Goal: Task Accomplishment & Management: Complete application form

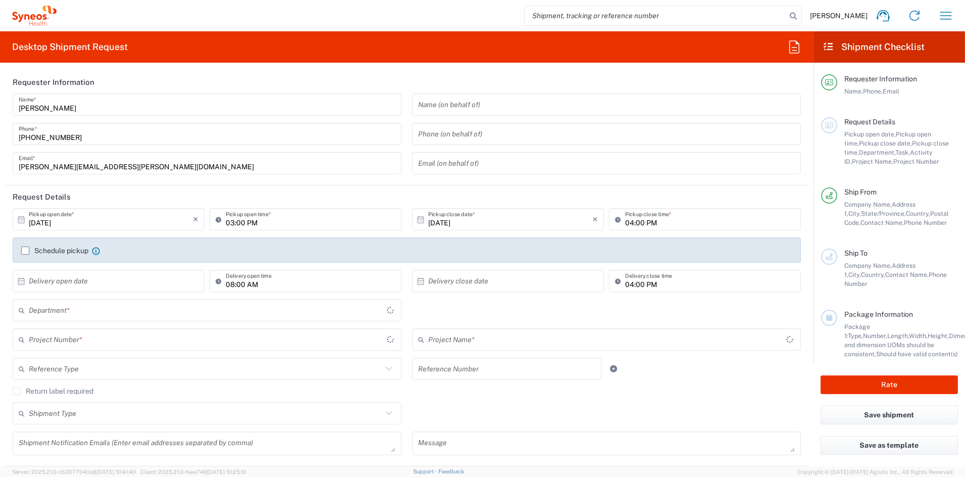
type input "[US_STATE]"
type input "[GEOGRAPHIC_DATA]"
type input "6156"
type input "Syneos Health Communications-Westerville OH"
drag, startPoint x: 144, startPoint y: 152, endPoint x: 139, endPoint y: 158, distance: 7.9
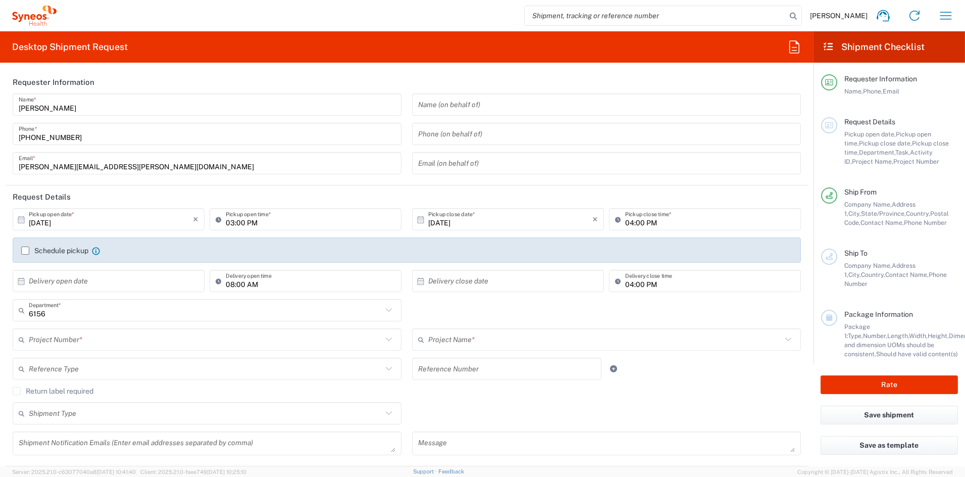
click at [143, 153] on div "john.popp@syneoshealth.com Email *" at bounding box center [207, 163] width 389 height 22
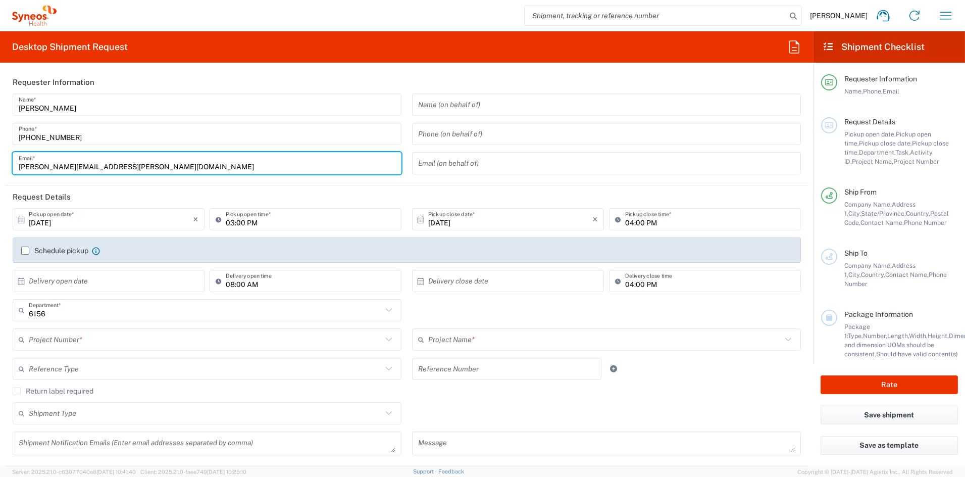
drag, startPoint x: 131, startPoint y: 164, endPoint x: -61, endPoint y: 163, distance: 191.4
click at [0, 163] on html "John Popp Home Shipment estimator Shipment tracking Desktop shipment request My…" at bounding box center [482, 238] width 965 height 477
paste input "melissa.storer"
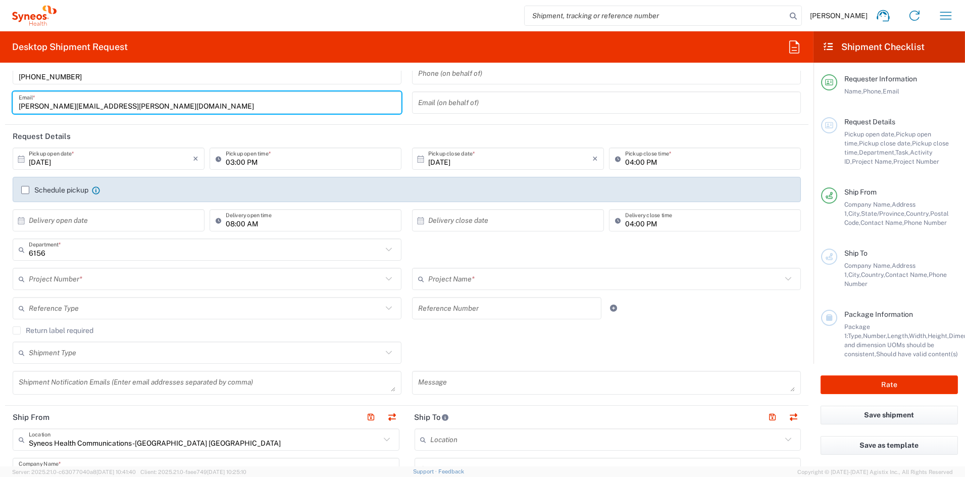
type input "melissa.storer@syneoshealth.com"
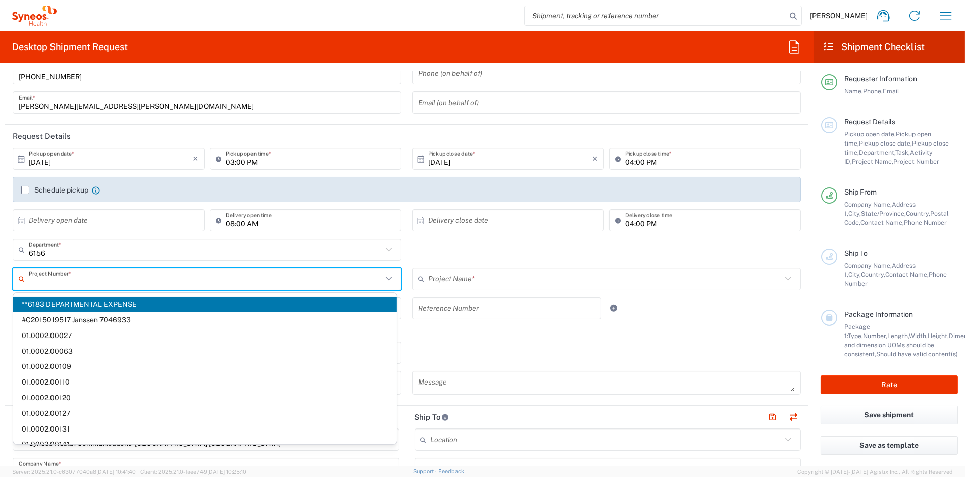
click at [124, 281] on input "text" at bounding box center [206, 279] width 354 height 18
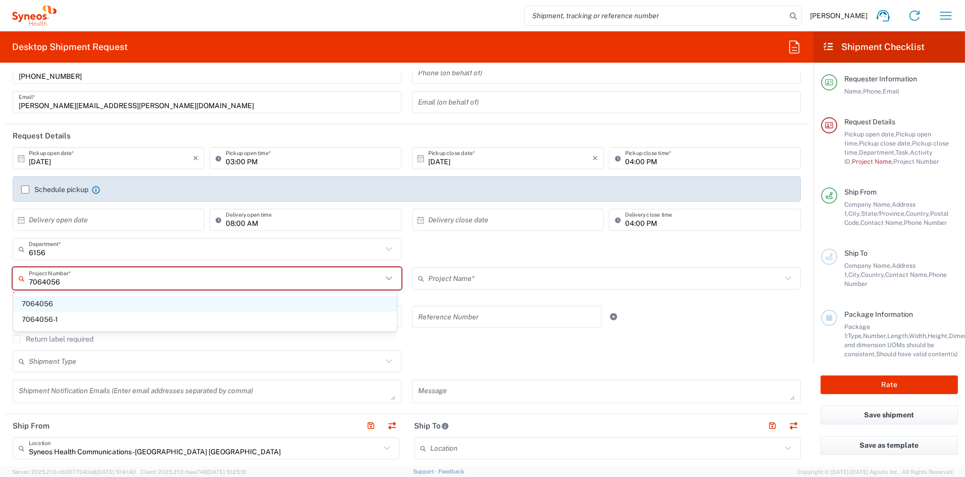
type input "7064056"
click at [70, 300] on span "7064056" at bounding box center [205, 304] width 384 height 16
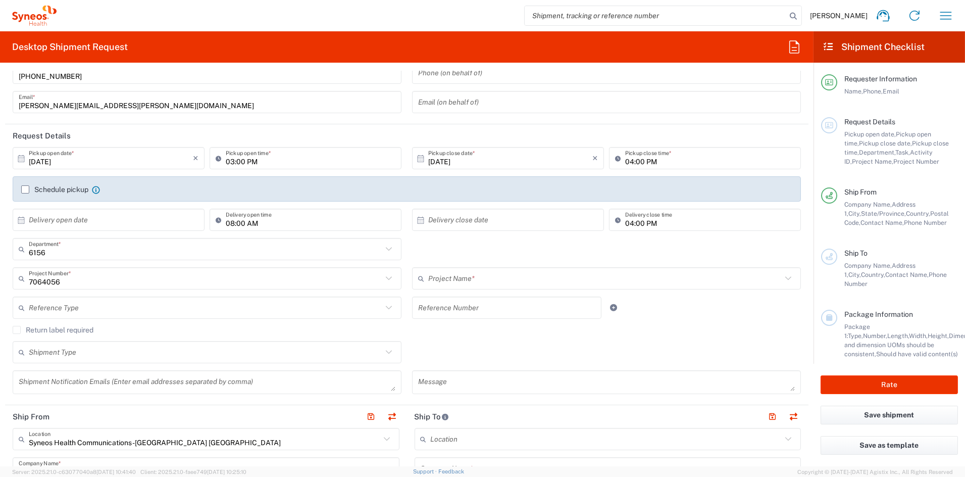
type input "Arvinas 7064056"
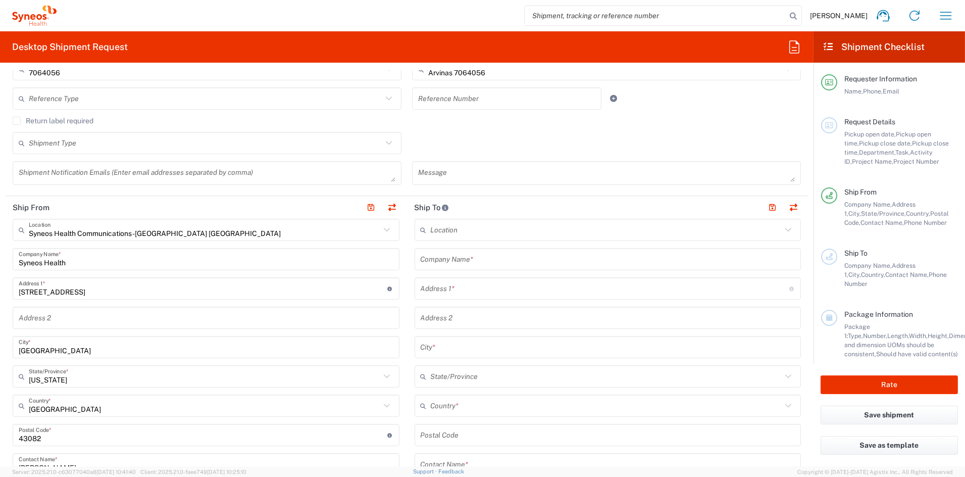
scroll to position [282, 0]
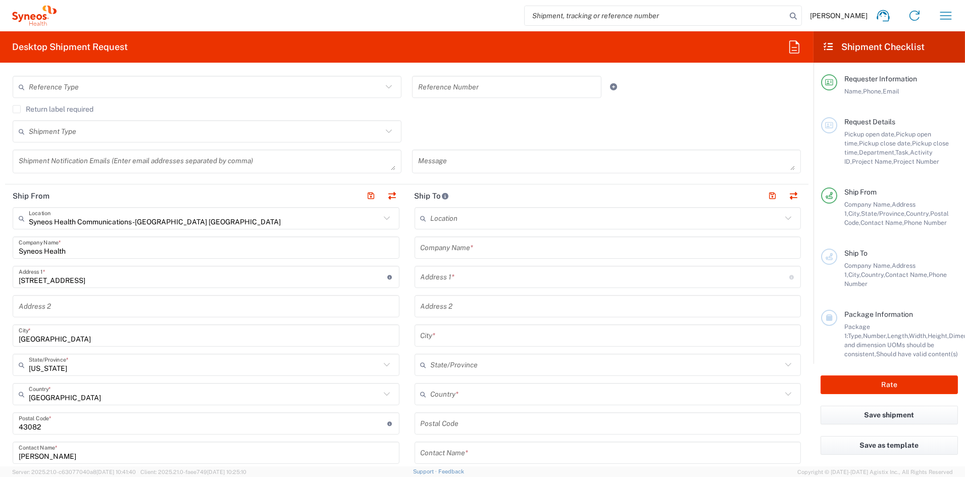
click at [492, 393] on input "text" at bounding box center [607, 394] width 352 height 18
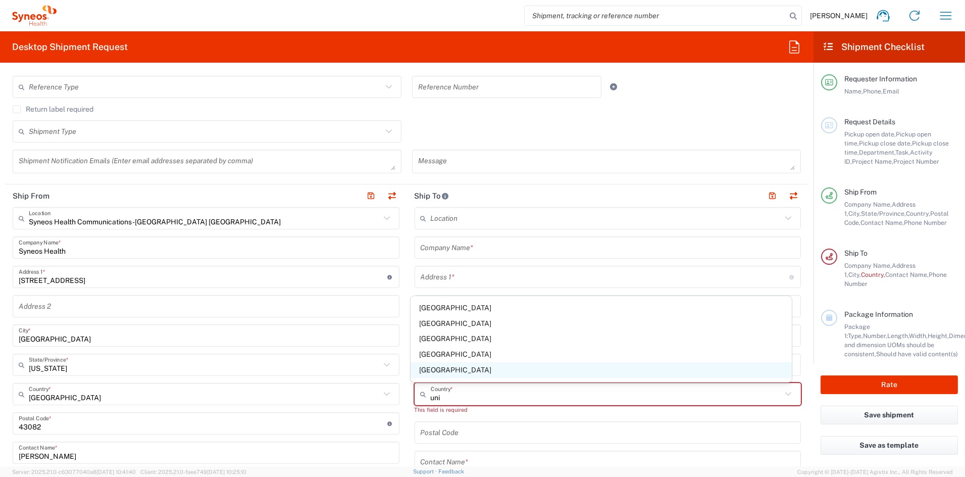
click at [436, 370] on span "[GEOGRAPHIC_DATA]" at bounding box center [601, 370] width 381 height 16
type input "[GEOGRAPHIC_DATA]"
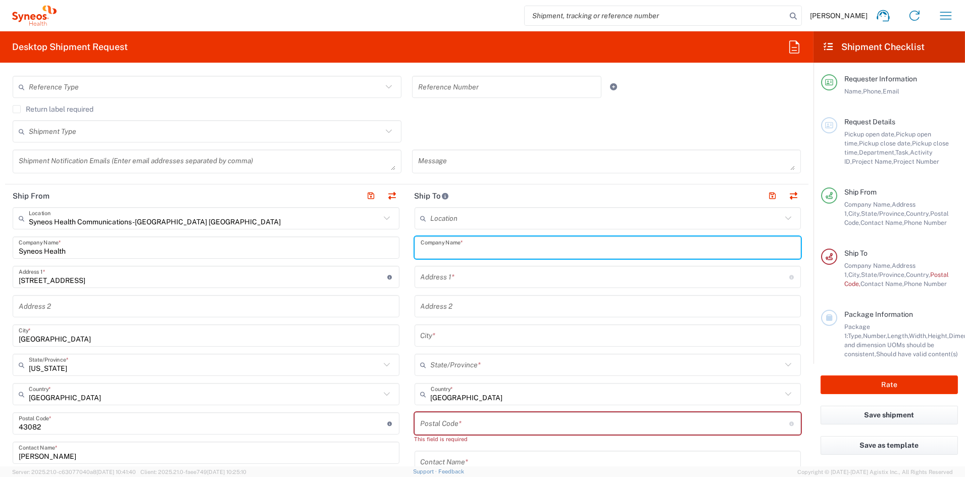
drag, startPoint x: 494, startPoint y: 246, endPoint x: 359, endPoint y: 245, distance: 135.4
click at [360, 245] on div "Ship From Syneos Health Communications-[GEOGRAPHIC_DATA] [GEOGRAPHIC_DATA] Loca…" at bounding box center [407, 414] width 804 height 460
paste input "Huntsman Cancer Institute at University of Utah"
click at [506, 250] on input "Huntsman Cancer Institute at University of Utah" at bounding box center [608, 248] width 375 height 18
type input "Huntsman Cancer Inst at Univ of Utah"
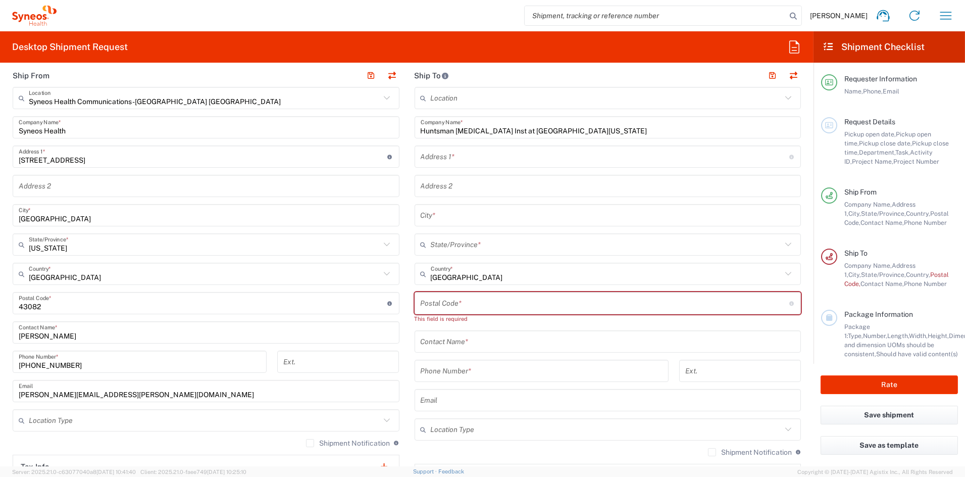
scroll to position [403, 0]
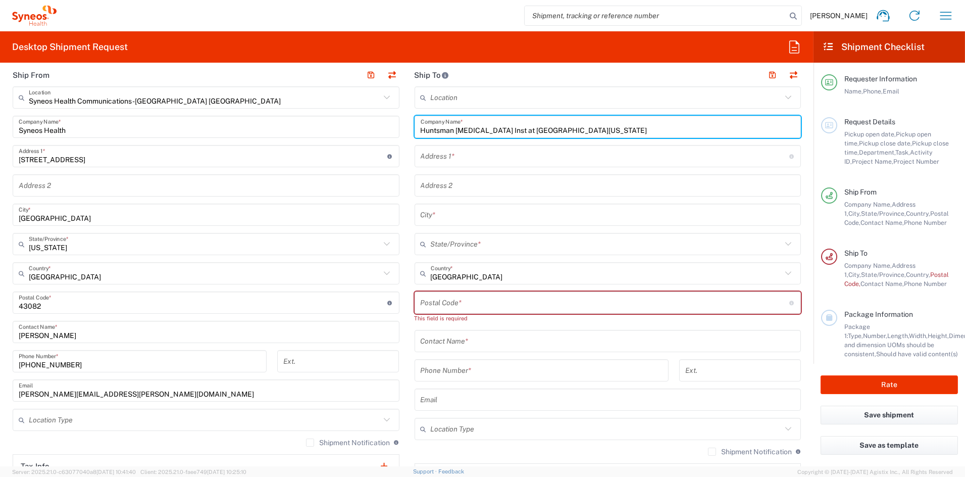
click at [490, 343] on input "text" at bounding box center [608, 341] width 375 height 18
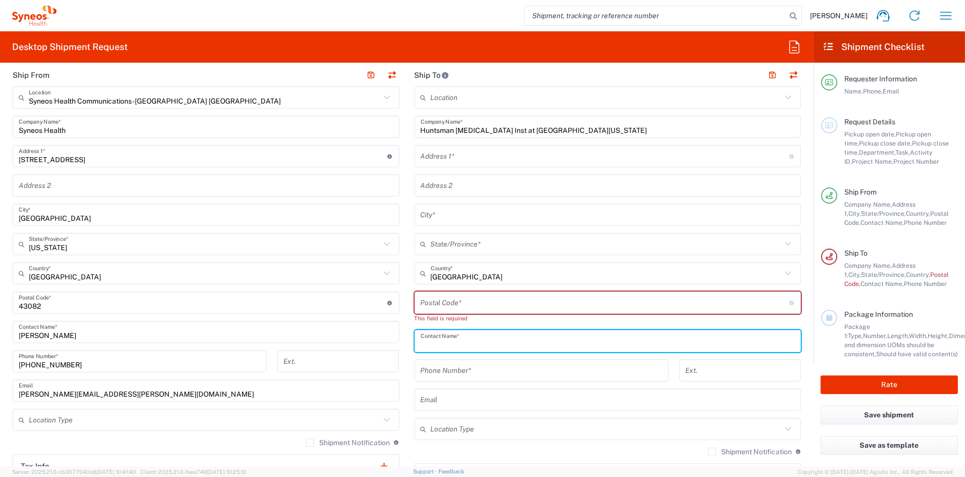
paste input "Ignacio Garrido-Laguna"
type input "Ignacio Garrido-Laguna"
click at [500, 369] on input "tel" at bounding box center [542, 371] width 242 height 18
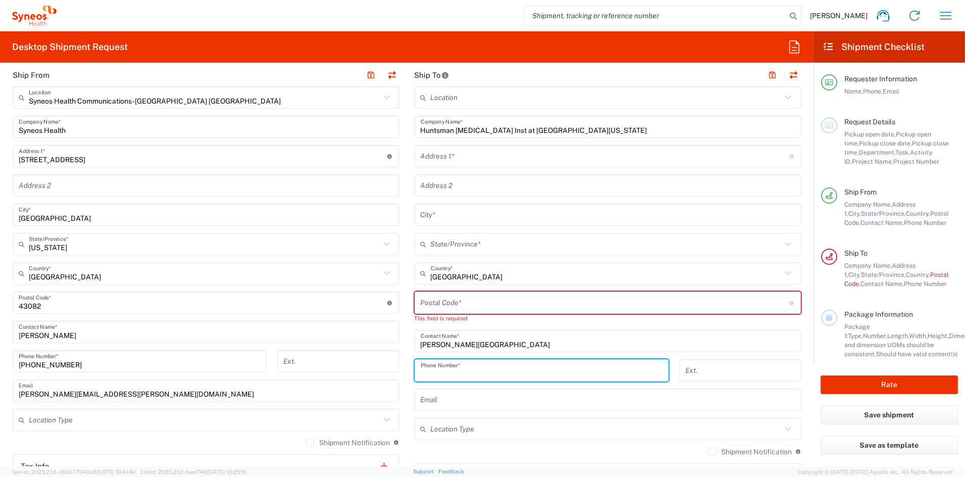
paste input "801-585-0255"
type input "801-585-0255"
click at [456, 154] on input "text" at bounding box center [605, 156] width 369 height 18
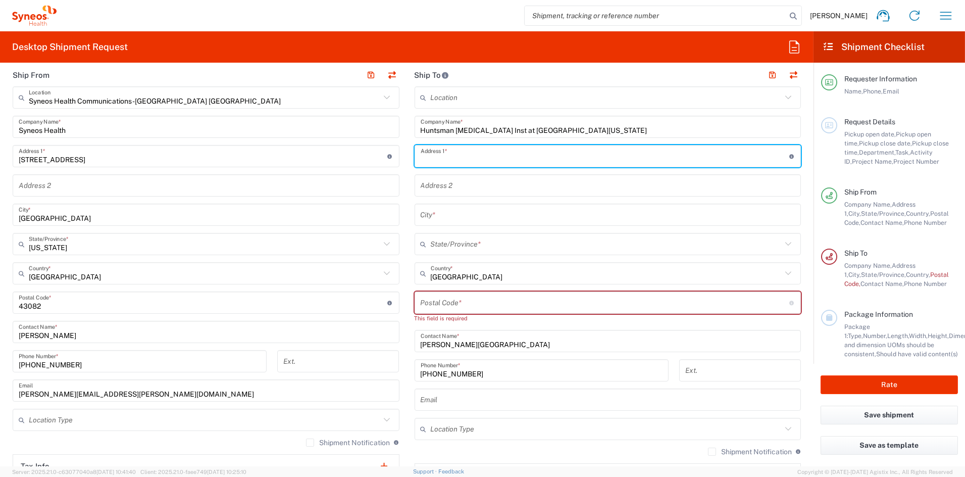
paste input "2000 Circle Of Hope Dr."
type input "2000 Circle Of Hope Dr."
click at [484, 185] on input "text" at bounding box center [608, 186] width 375 height 18
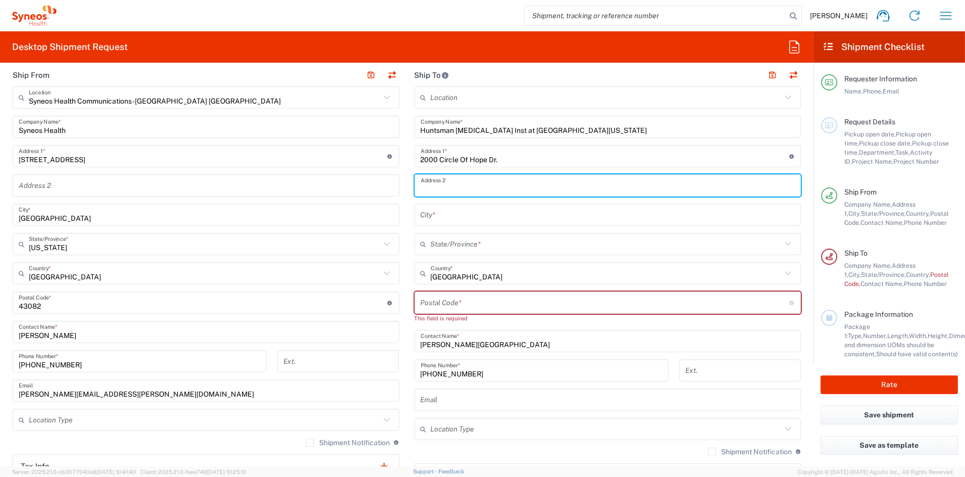
paste input "Ste 2100"
type input "Ste 2100"
click at [463, 216] on input "text" at bounding box center [608, 215] width 375 height 18
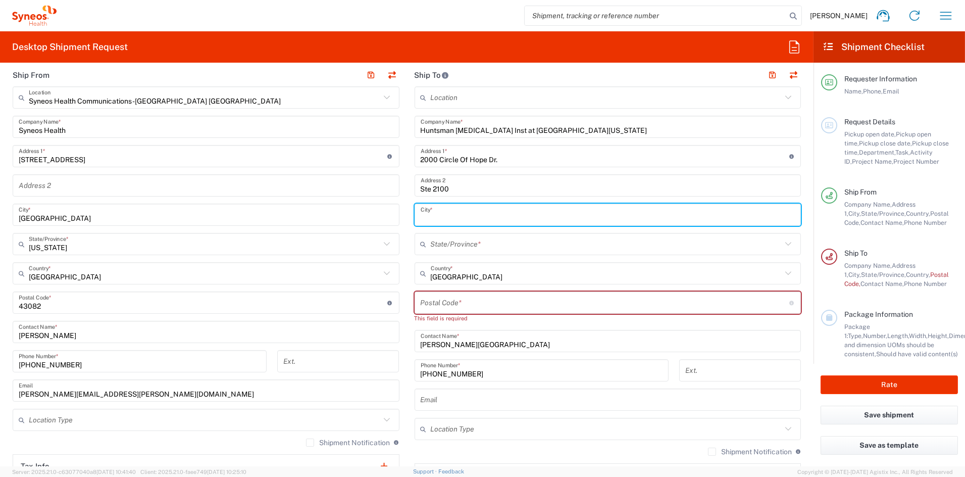
paste input "Salt Lake City"
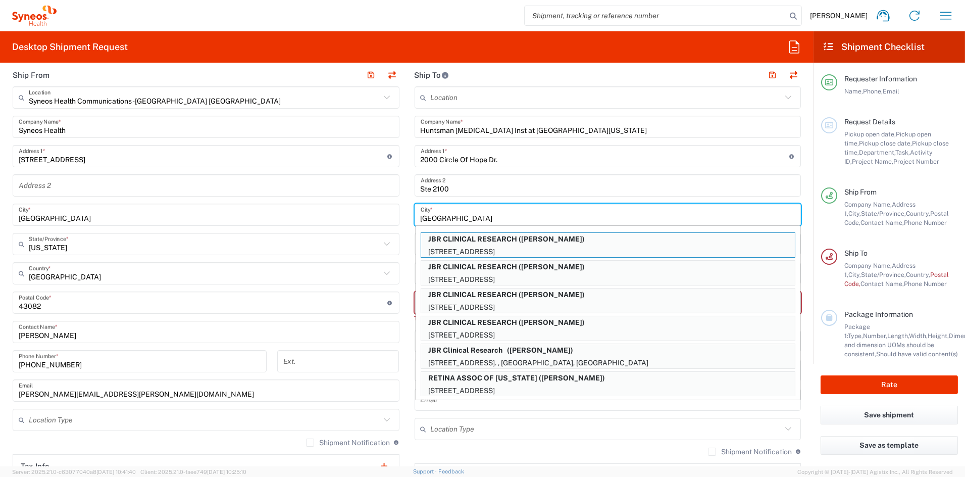
type input "Salt Lake City"
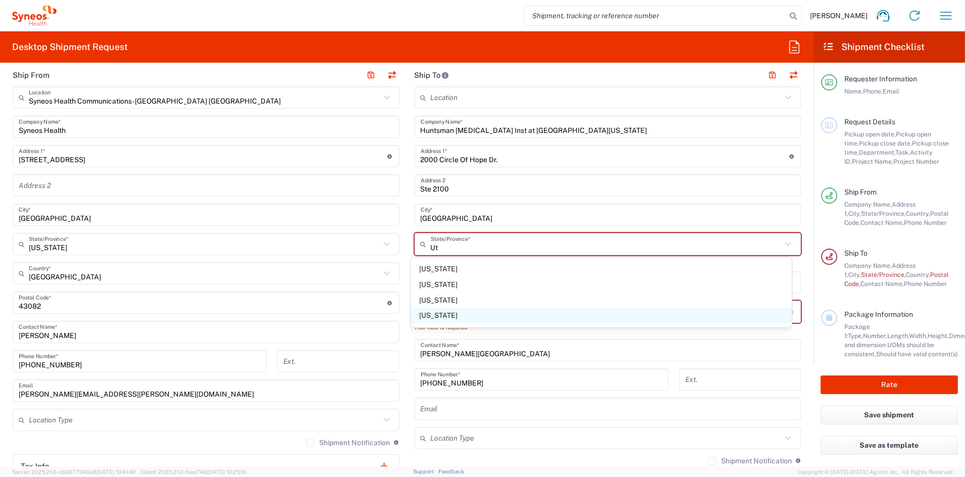
click at [424, 316] on span "[US_STATE]" at bounding box center [601, 316] width 381 height 16
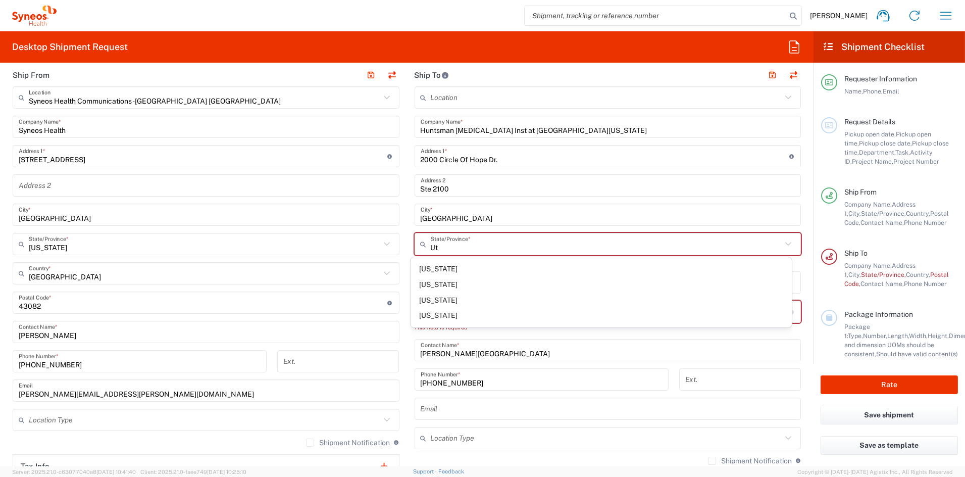
type input "[US_STATE]"
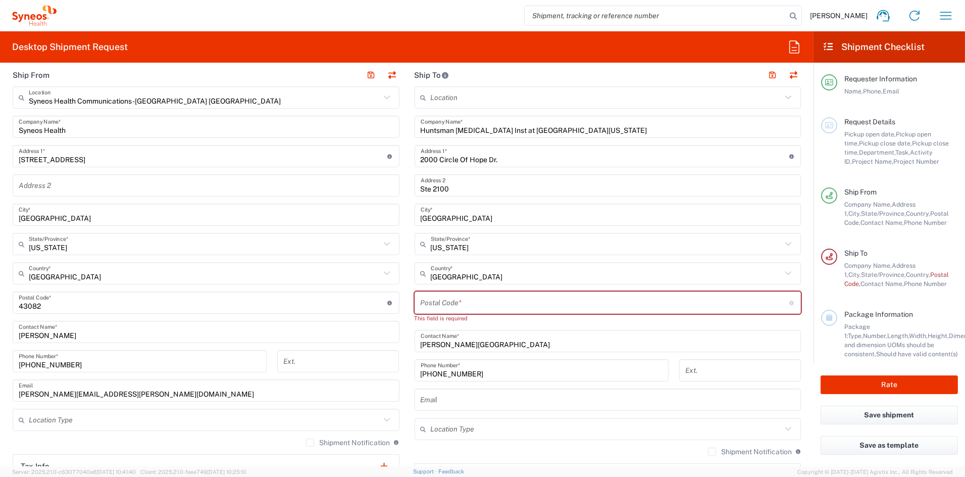
click at [485, 302] on input "undefined" at bounding box center [605, 303] width 369 height 18
paste input "84112"
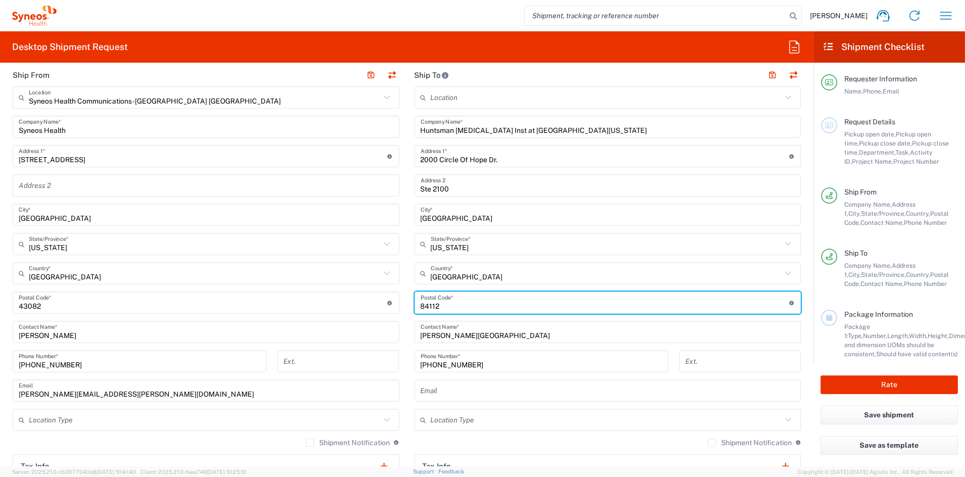
type input "84112"
click at [458, 415] on input "text" at bounding box center [607, 420] width 352 height 18
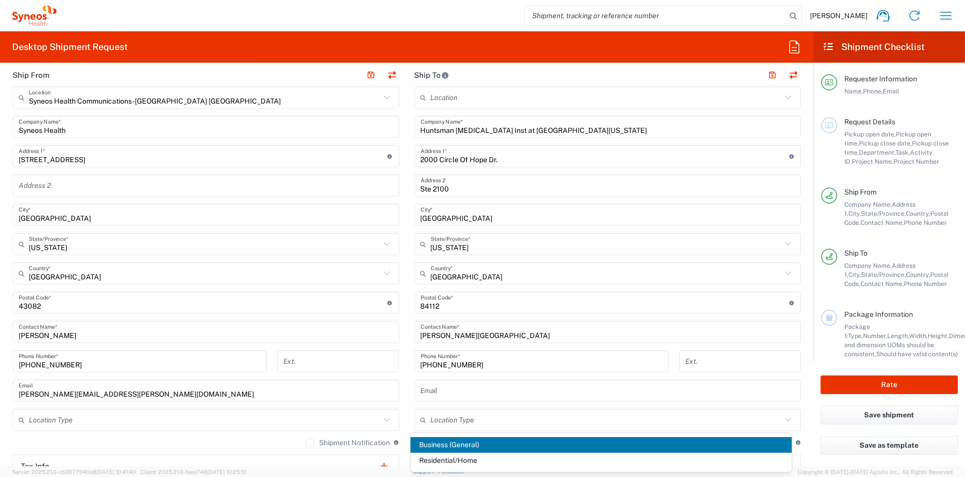
click at [444, 443] on span "Business (General)" at bounding box center [601, 445] width 381 height 16
type input "Business (General)"
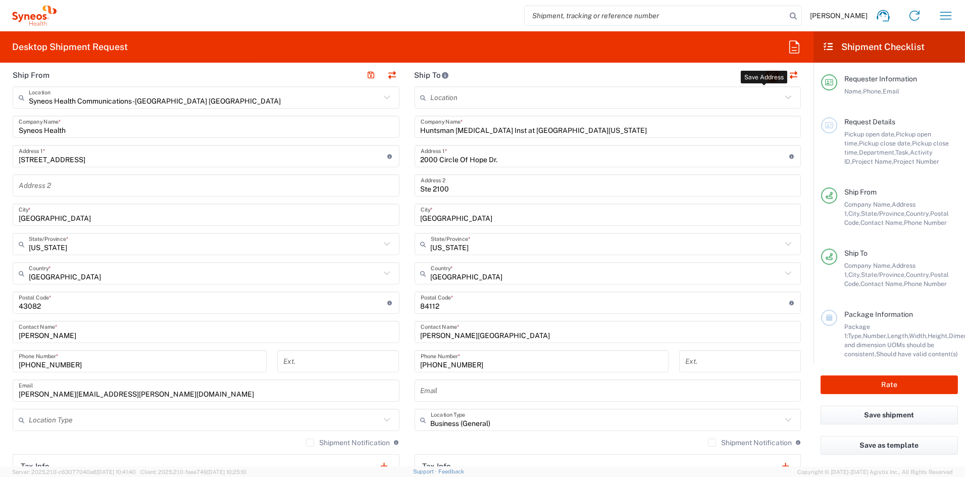
click at [766, 75] on button "button" at bounding box center [773, 75] width 14 height 14
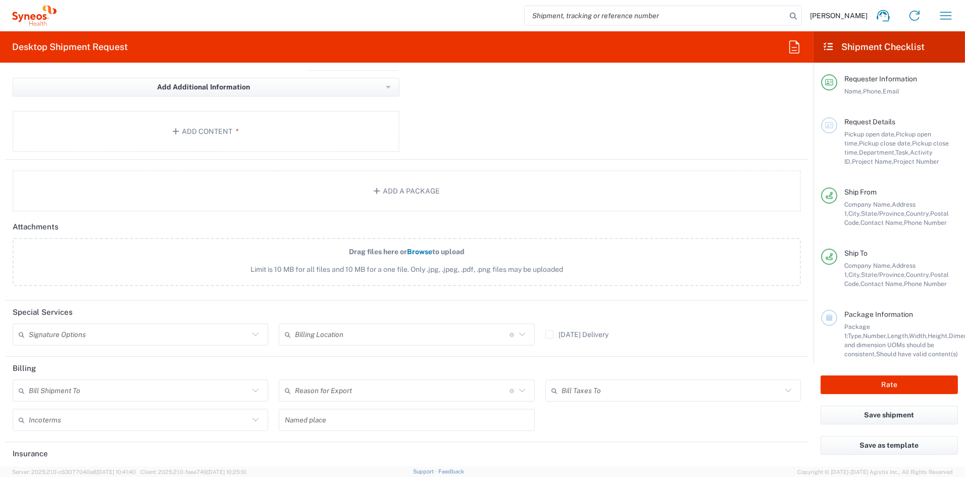
scroll to position [1072, 0]
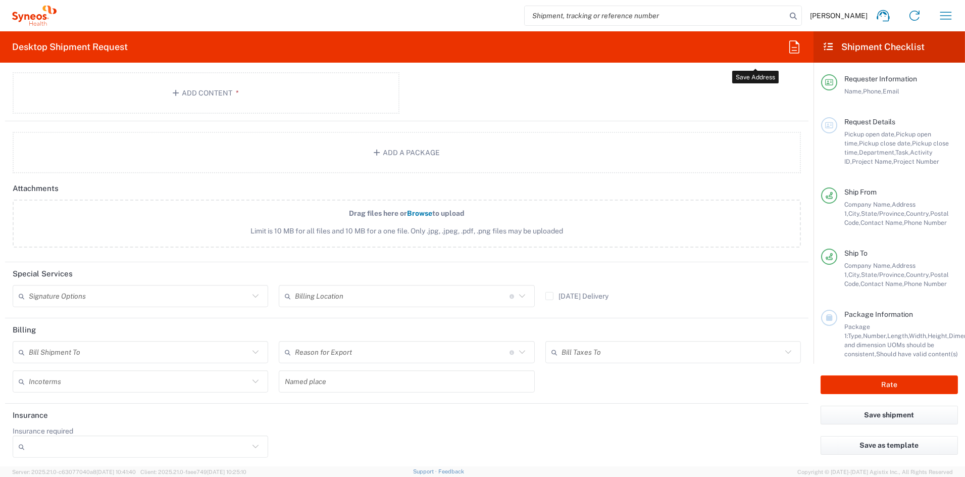
click at [70, 296] on input "text" at bounding box center [139, 296] width 220 height 18
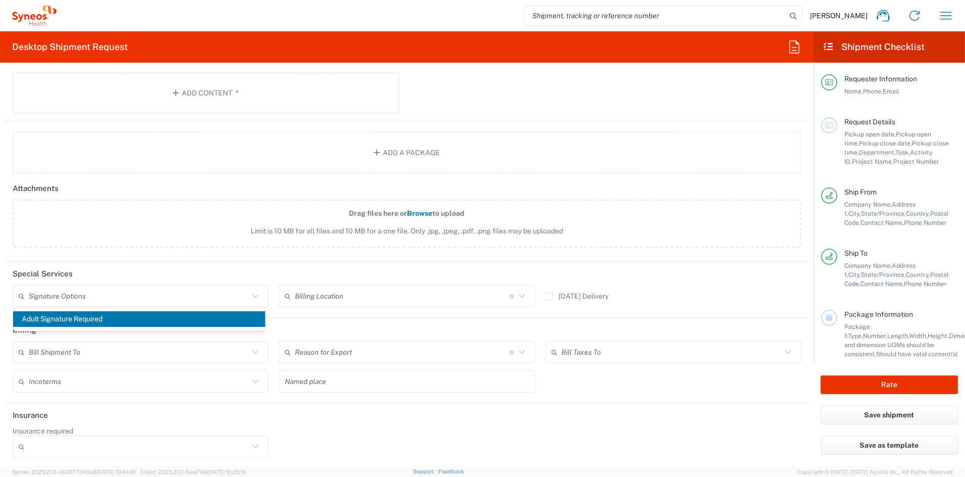
click at [61, 318] on span "Adult Signature Required" at bounding box center [139, 319] width 252 height 16
type input "Adult Signature Required"
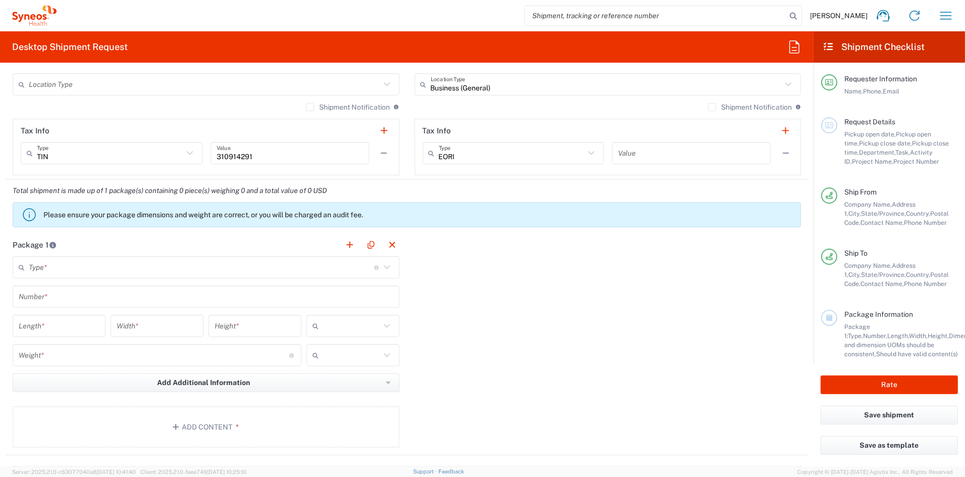
scroll to position [741, 0]
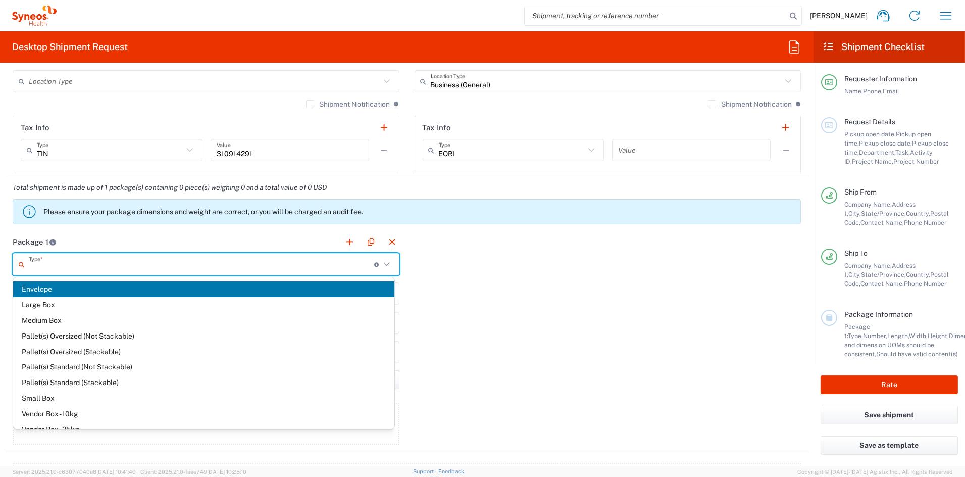
click at [76, 261] on input "text" at bounding box center [201, 265] width 345 height 18
click at [57, 318] on span "Medium Box" at bounding box center [203, 321] width 381 height 16
type input "Medium Box"
type input "13"
type input "11.5"
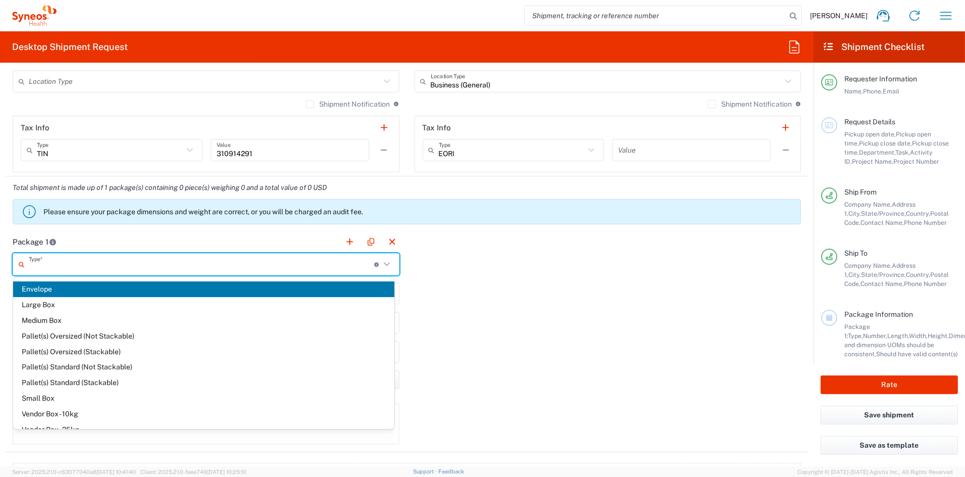
type input "2.5"
type input "in"
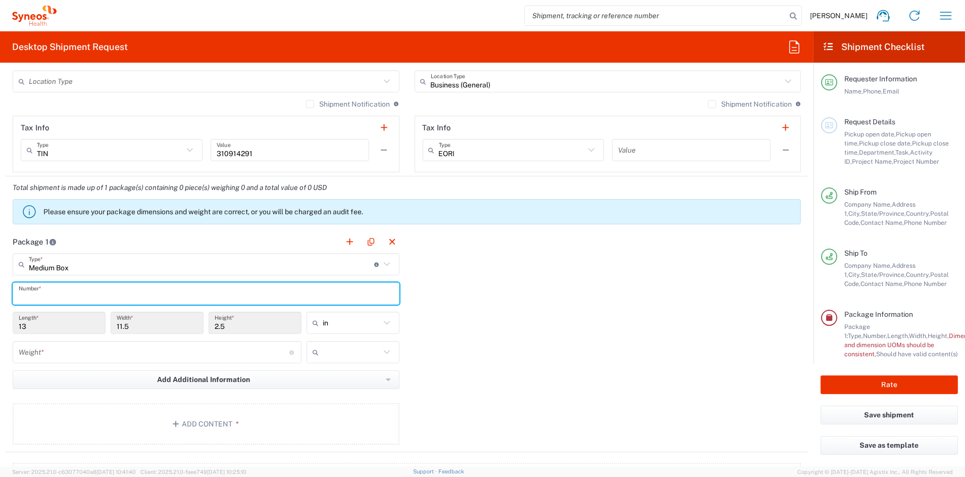
click at [55, 297] on input "text" at bounding box center [206, 294] width 375 height 18
type input "1"
click at [49, 354] on input "number" at bounding box center [154, 352] width 271 height 18
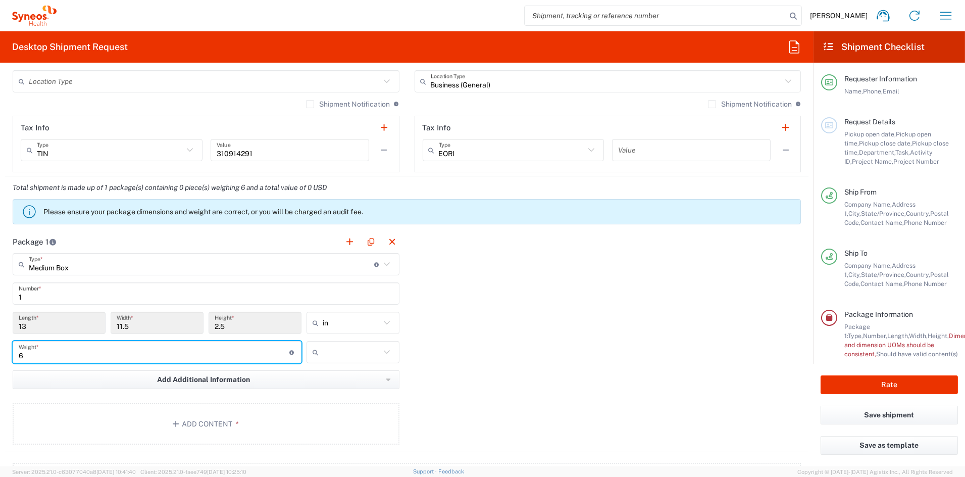
type input "6"
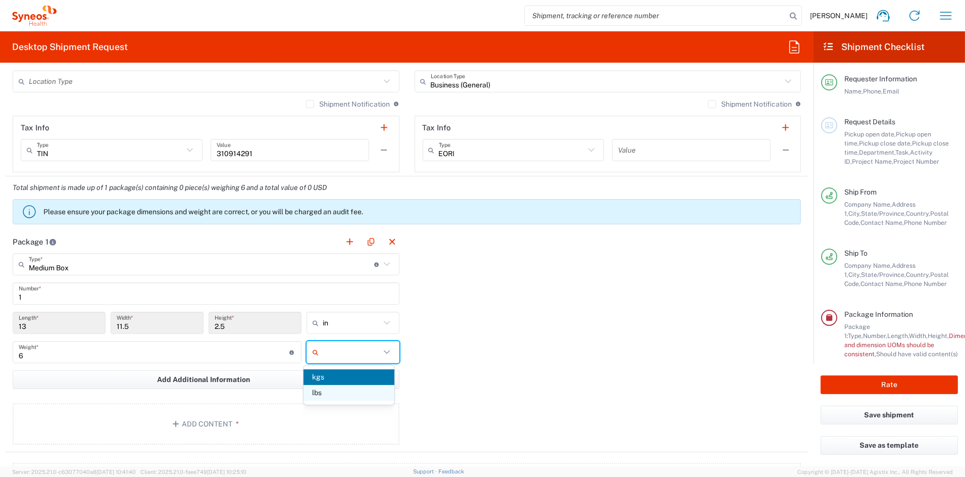
click at [325, 394] on span "lbs" at bounding box center [349, 393] width 91 height 16
type input "lbs"
click at [199, 422] on button "Add Content *" at bounding box center [206, 423] width 387 height 41
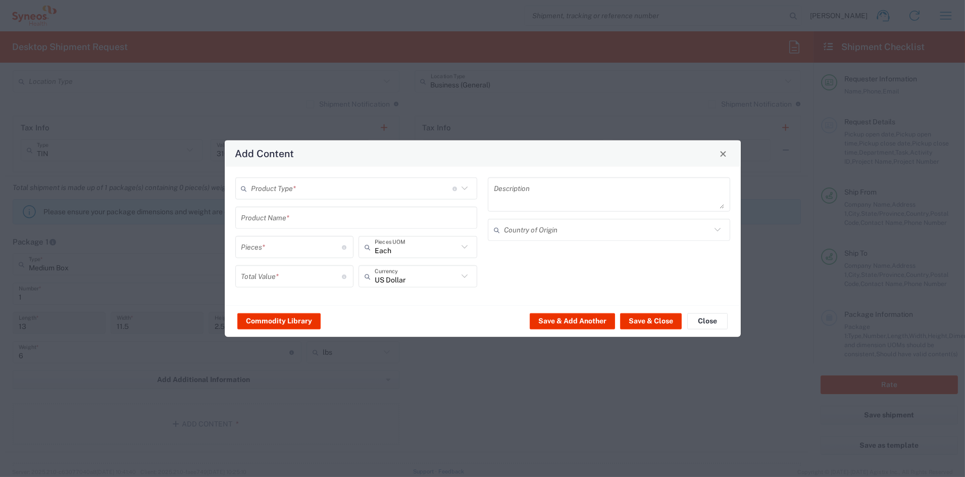
click at [306, 187] on input "text" at bounding box center [352, 188] width 201 height 18
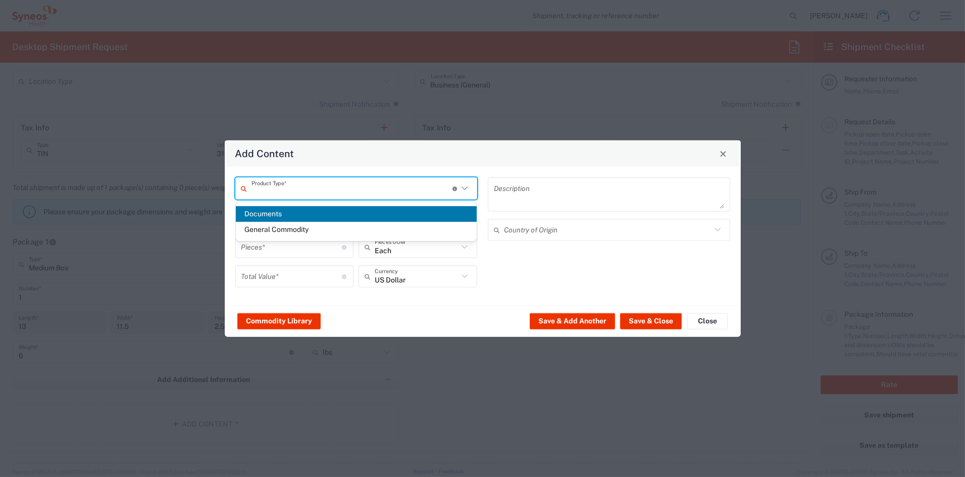
click at [287, 215] on span "Documents" at bounding box center [356, 214] width 241 height 16
type input "Documents"
type input "1"
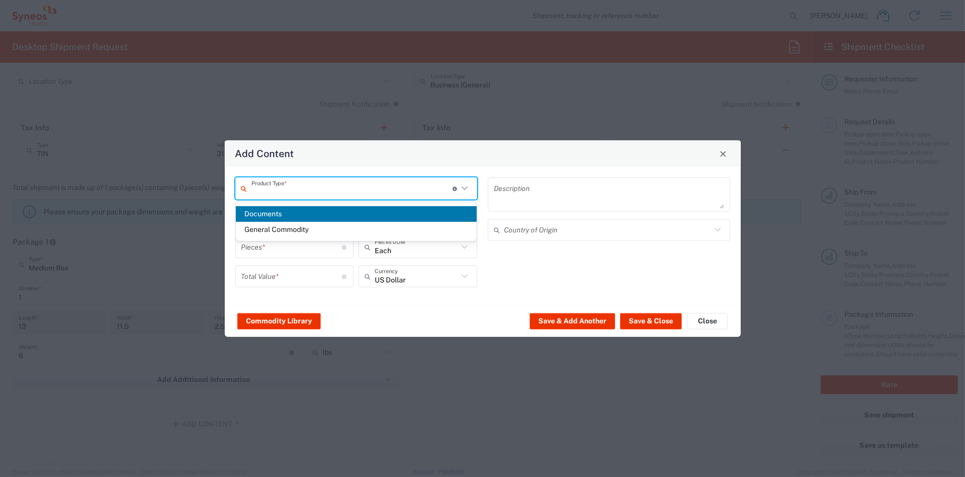
type textarea "Documents"
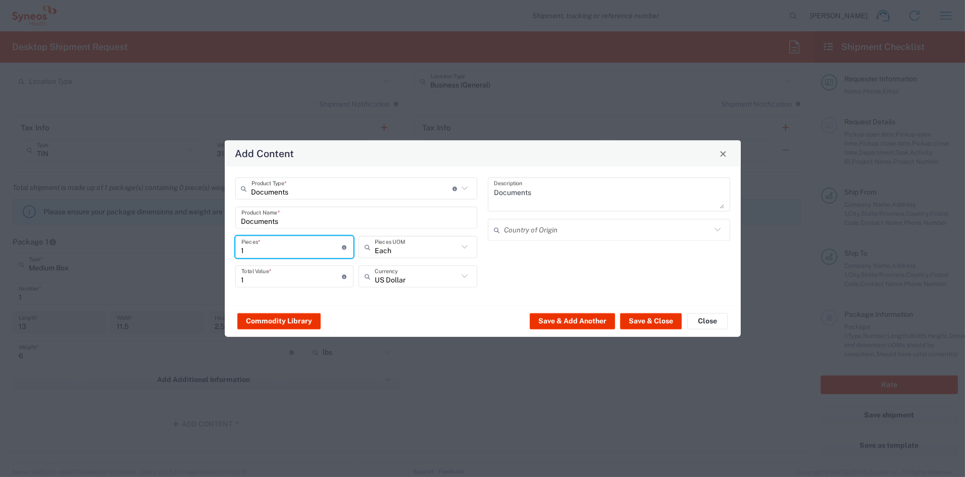
drag, startPoint x: 256, startPoint y: 245, endPoint x: 211, endPoint y: 244, distance: 45.5
click at [213, 243] on div "Add Content Documents Product Type * Document: Paper document generated interna…" at bounding box center [482, 238] width 965 height 477
type input "21"
type input "241"
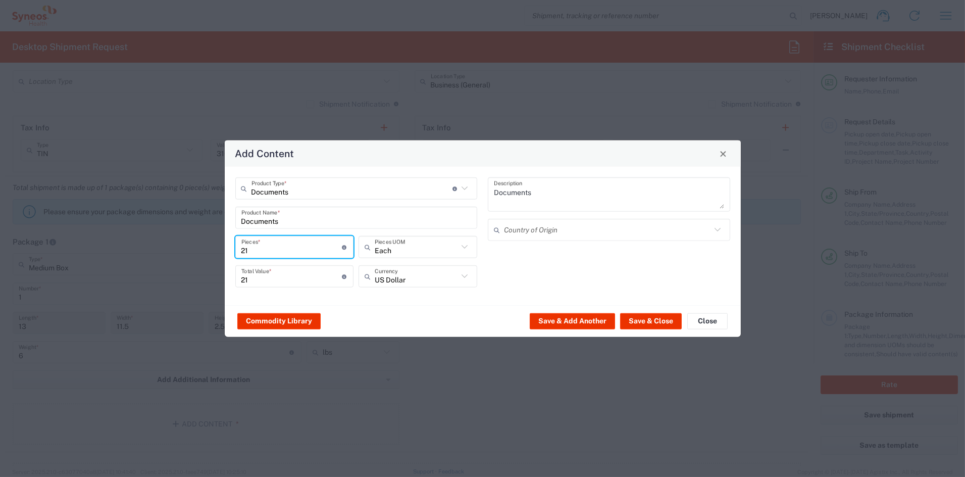
type input "241"
click at [266, 279] on input "241" at bounding box center [291, 276] width 101 height 18
drag, startPoint x: 264, startPoint y: 280, endPoint x: 206, endPoint y: 274, distance: 58.9
click at [206, 274] on div "Add Content Documents Product Type * Document: Paper document generated interna…" at bounding box center [482, 238] width 965 height 477
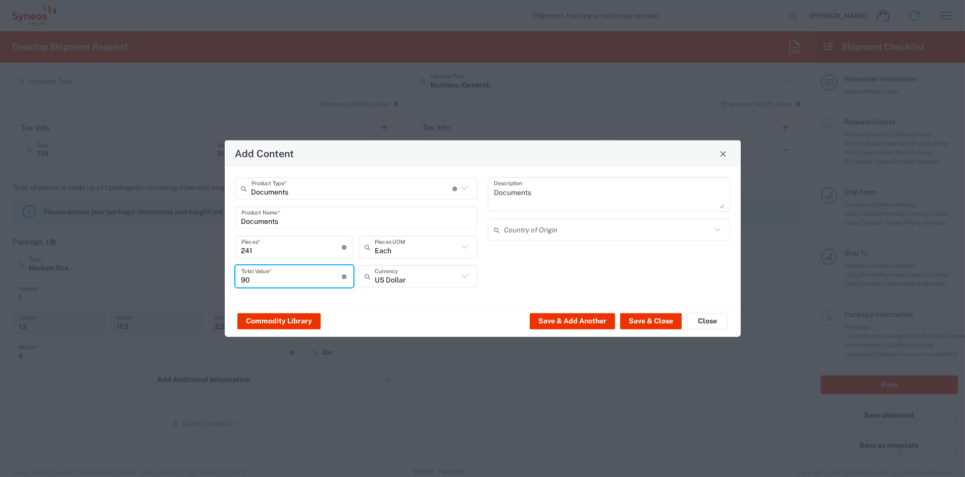
type input "90"
drag, startPoint x: 245, startPoint y: 248, endPoint x: 221, endPoint y: 246, distance: 24.8
click at [225, 247] on div "Documents Product Type * Document: Paper document generated internally by Syneo…" at bounding box center [483, 236] width 516 height 138
type input "2"
type input "0.75"
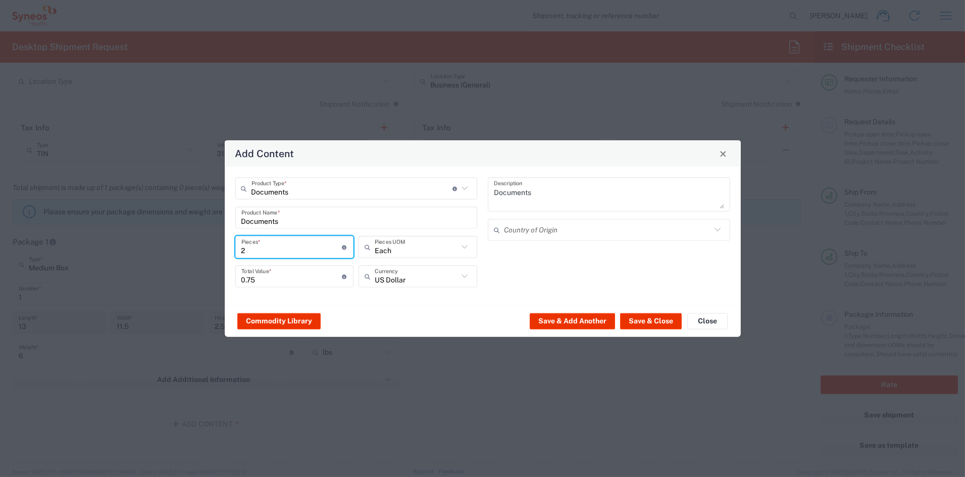
type input "24"
type input "9"
type input "24"
click at [277, 277] on input "9" at bounding box center [291, 276] width 101 height 18
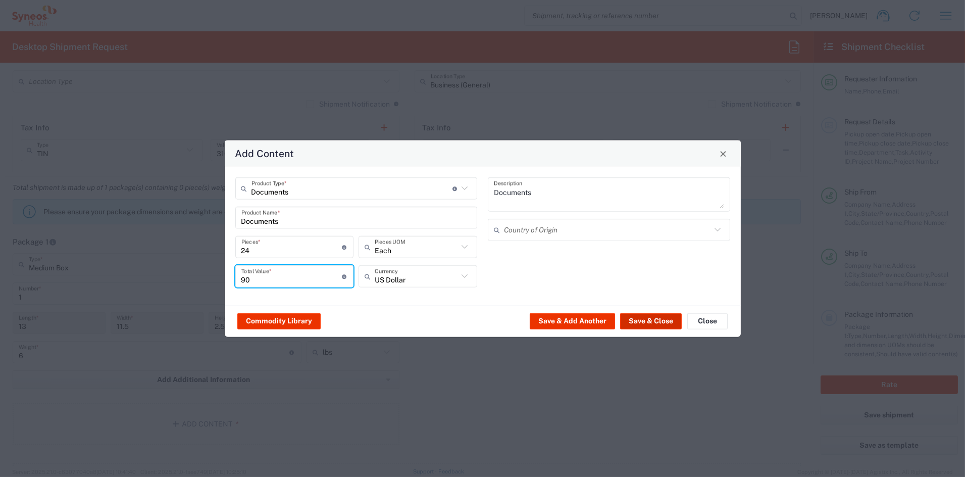
type input "90"
click at [639, 318] on button "Save & Close" at bounding box center [651, 321] width 62 height 16
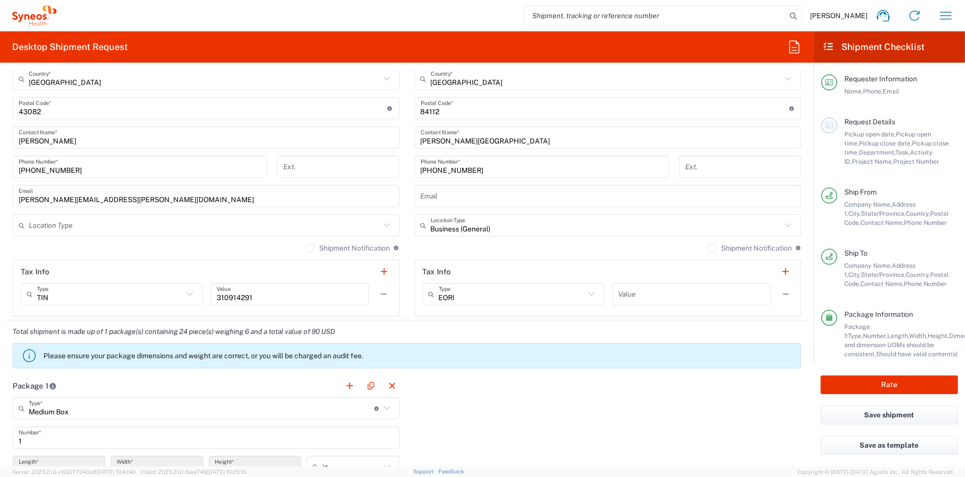
scroll to position [589, 0]
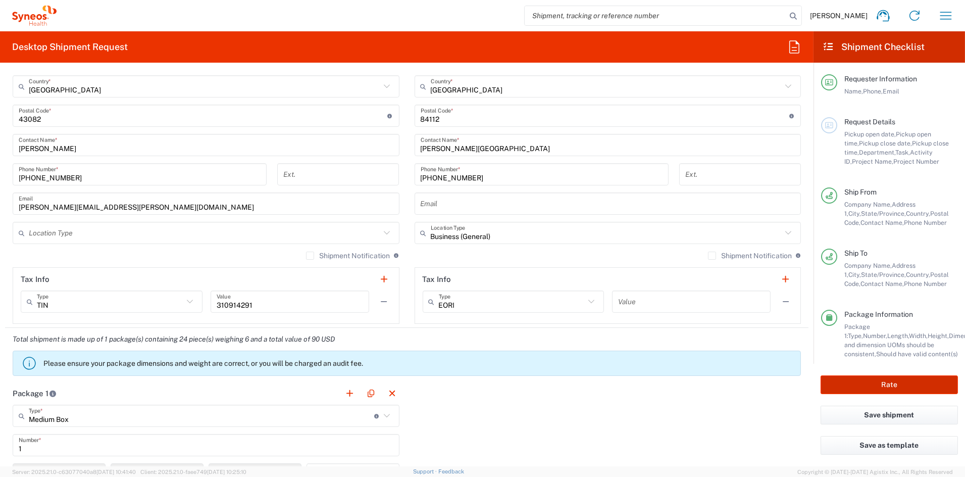
click at [881, 386] on button "Rate" at bounding box center [889, 384] width 137 height 19
type input "6156"
type input "7064056"
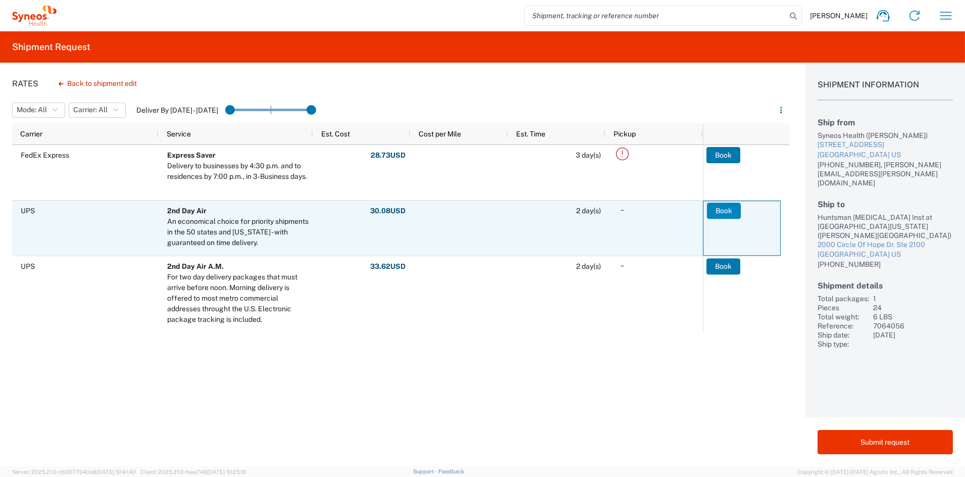
click at [721, 208] on button "Book" at bounding box center [724, 211] width 34 height 16
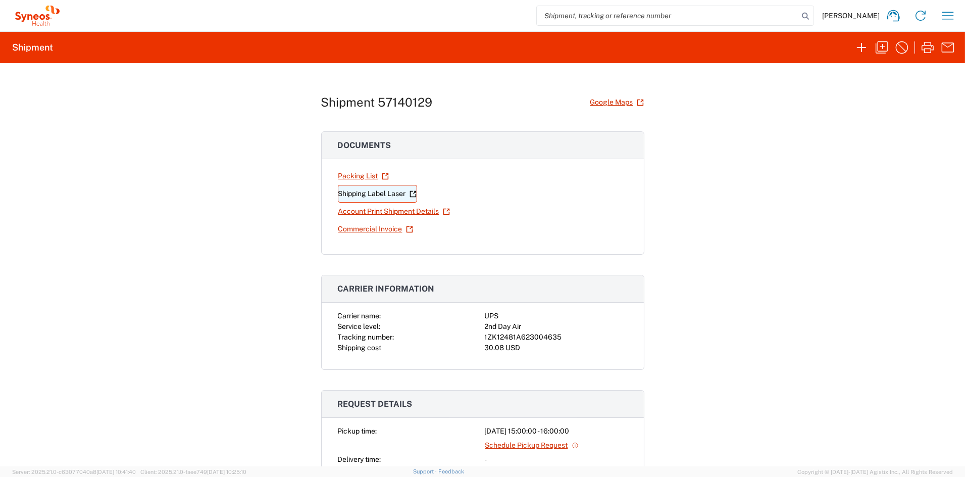
click at [364, 192] on link "Shipping Label Laser" at bounding box center [377, 194] width 79 height 18
click at [884, 46] on icon "button" at bounding box center [882, 47] width 12 height 12
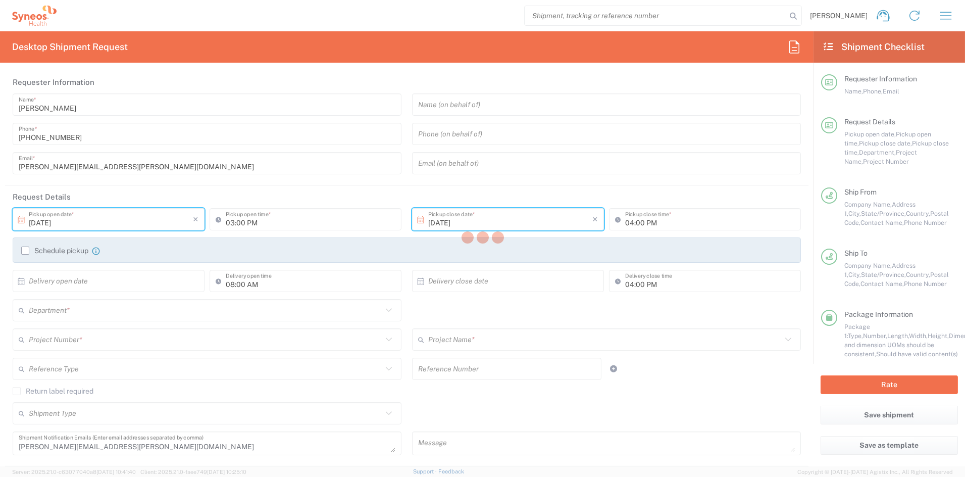
type input "[US_STATE]"
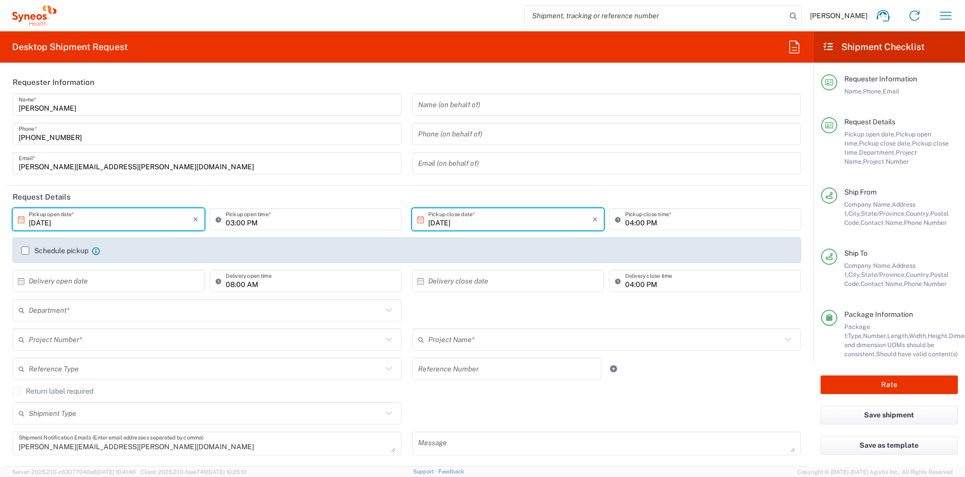
type input "[US_STATE]"
type input "7064056"
type input "Medium Box"
type input "6156"
type input "Arvinas 7064056"
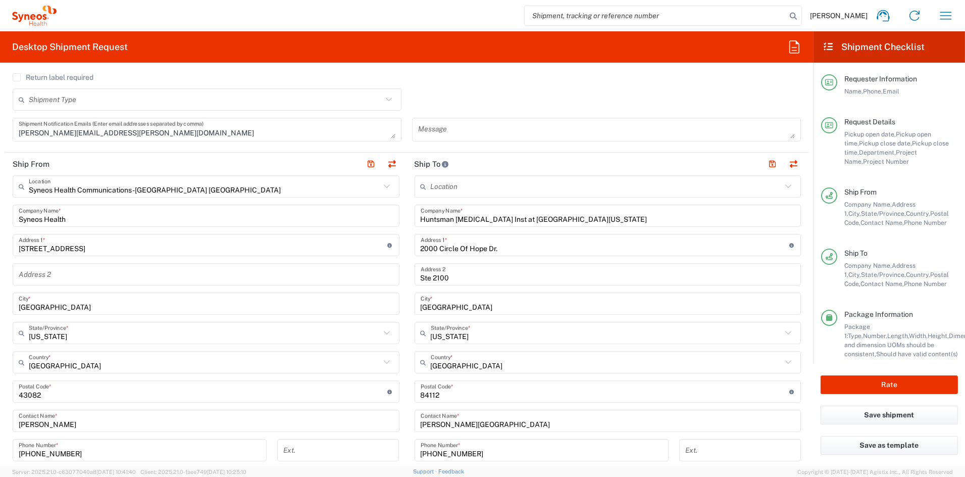
scroll to position [314, 0]
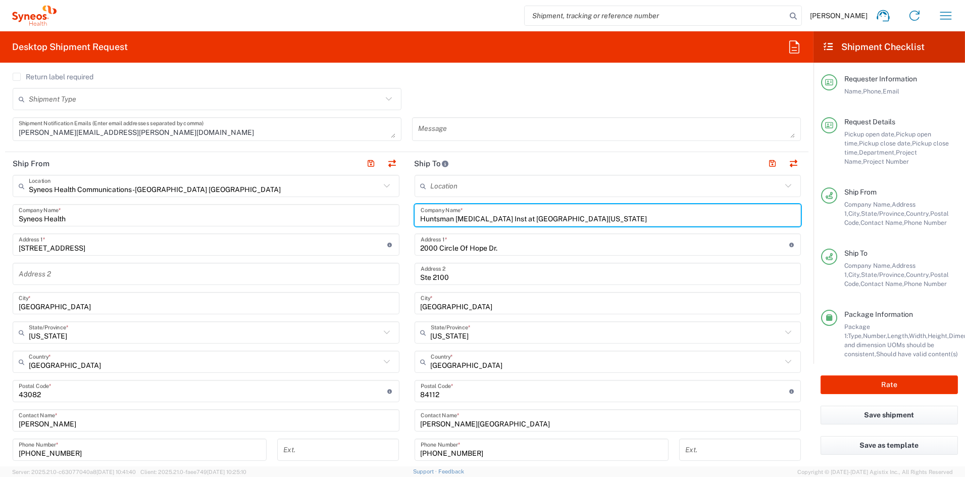
drag, startPoint x: 549, startPoint y: 218, endPoint x: 358, endPoint y: 216, distance: 191.4
click at [359, 215] on div "Ship From Syneos Health Communications-[GEOGRAPHIC_DATA] [GEOGRAPHIC_DATA] Loca…" at bounding box center [407, 377] width 804 height 451
paste input "Moffitt Cancer Center Magnolia Campus"
click at [488, 219] on input "Moffitt Cancer Center Magnolia Campus" at bounding box center [608, 216] width 375 height 18
type input "Moffitt Cancer Ctr Magnolia Campus"
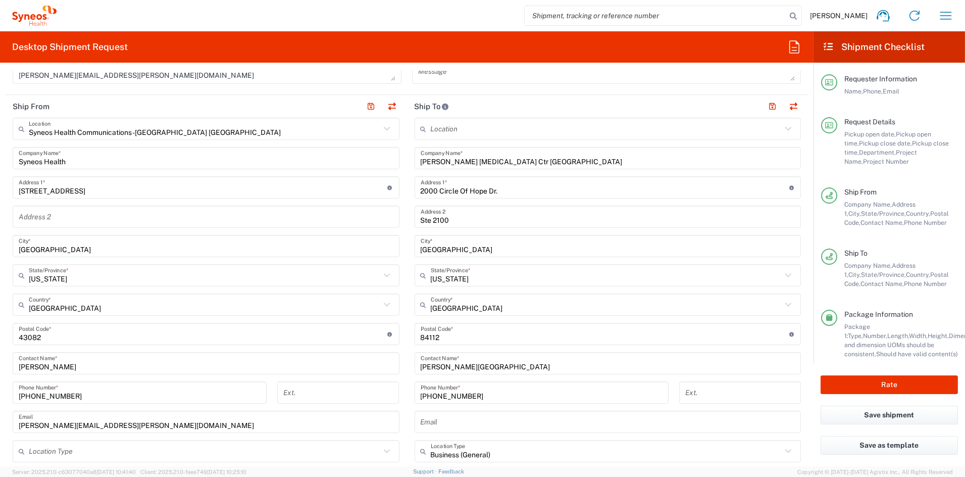
scroll to position [376, 0]
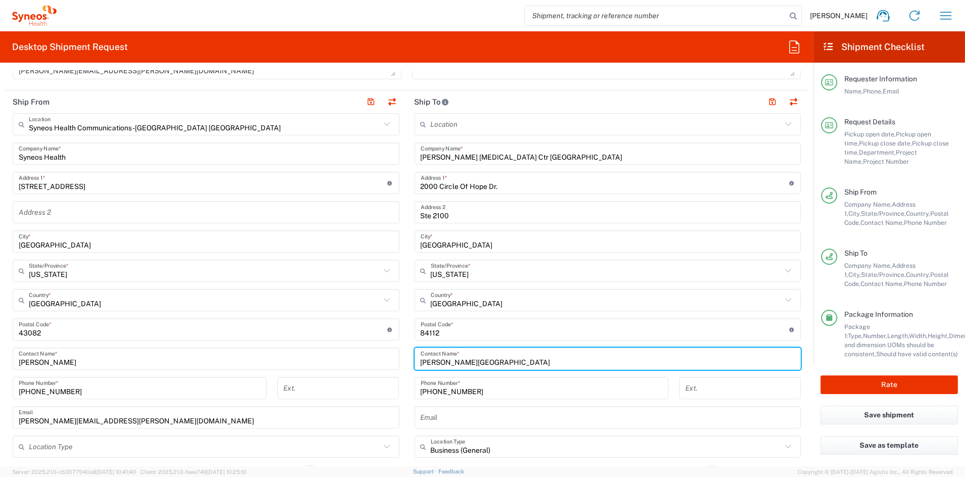
drag, startPoint x: 476, startPoint y: 361, endPoint x: 365, endPoint y: 359, distance: 110.6
click at [366, 358] on div "Ship From Syneos Health Communications-[GEOGRAPHIC_DATA] [GEOGRAPHIC_DATA] Loca…" at bounding box center [407, 315] width 804 height 451
paste input "Richard Kim"
type input "Richard Kim"
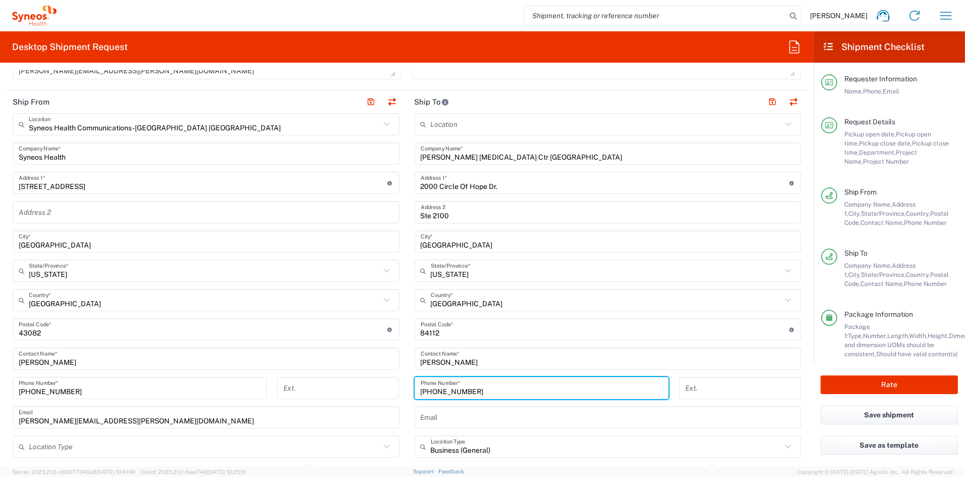
drag, startPoint x: 480, startPoint y: 388, endPoint x: 377, endPoint y: 385, distance: 103.1
click at [380, 384] on div "Ship From Syneos Health Communications-[GEOGRAPHIC_DATA] [GEOGRAPHIC_DATA] Loca…" at bounding box center [407, 315] width 804 height 451
paste input "13-745-4673"
type input "813-745-4673"
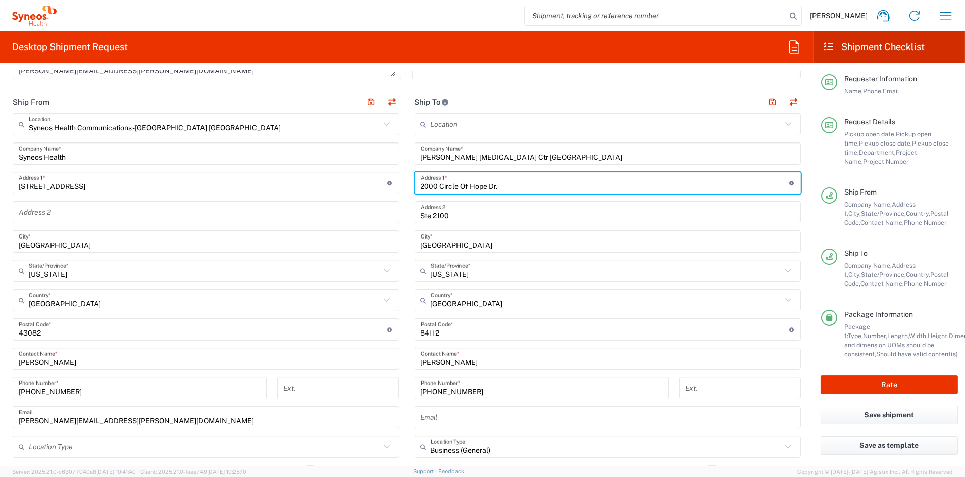
drag, startPoint x: 497, startPoint y: 183, endPoint x: 394, endPoint y: 181, distance: 102.5
click at [394, 181] on div "Ship From Syneos Health Communications-[GEOGRAPHIC_DATA] [GEOGRAPHIC_DATA] Loca…" at bounding box center [407, 315] width 804 height 451
paste input "12902 Usf Magnolia Dr"
type input "12902 Usf Magnolia Dr"
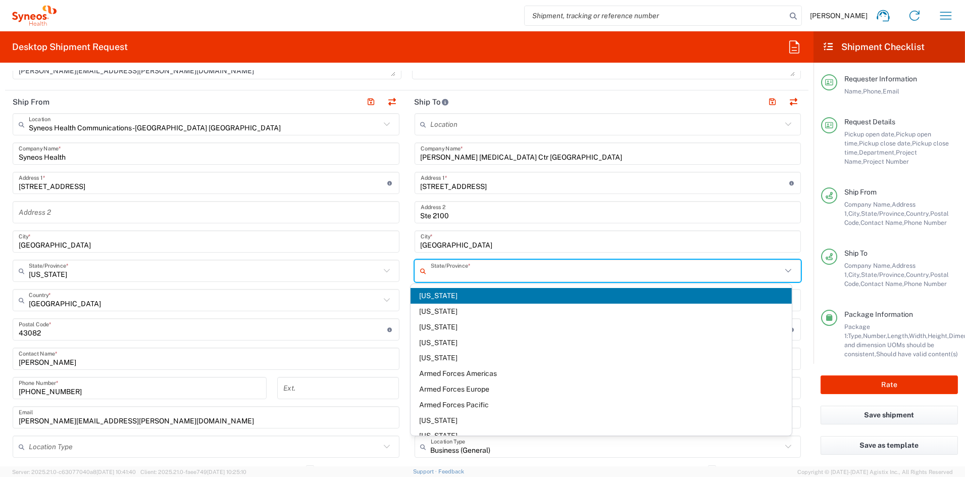
drag, startPoint x: 459, startPoint y: 270, endPoint x: 381, endPoint y: 269, distance: 77.8
click at [382, 269] on div "Ship From Syneos Health Communications-[GEOGRAPHIC_DATA] [GEOGRAPHIC_DATA] Loca…" at bounding box center [407, 315] width 804 height 451
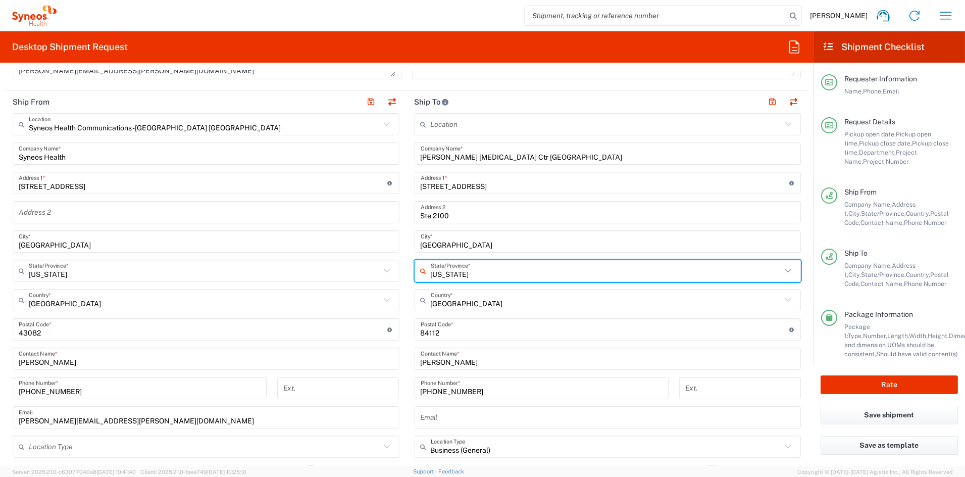
drag, startPoint x: 458, startPoint y: 272, endPoint x: 389, endPoint y: 273, distance: 68.7
click at [391, 272] on div "Ship From Syneos Health Communications-[GEOGRAPHIC_DATA] [GEOGRAPHIC_DATA] Loca…" at bounding box center [407, 315] width 804 height 451
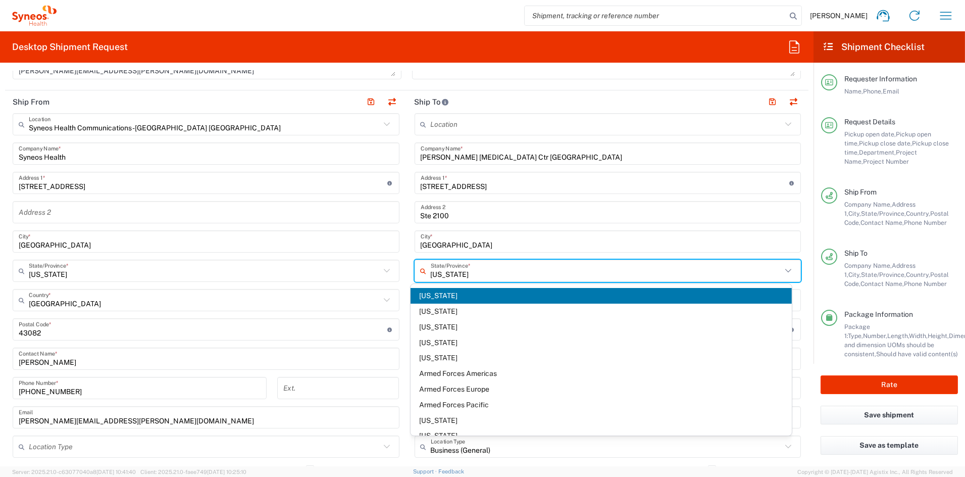
paste input "Tampa"
type input "Tampa"
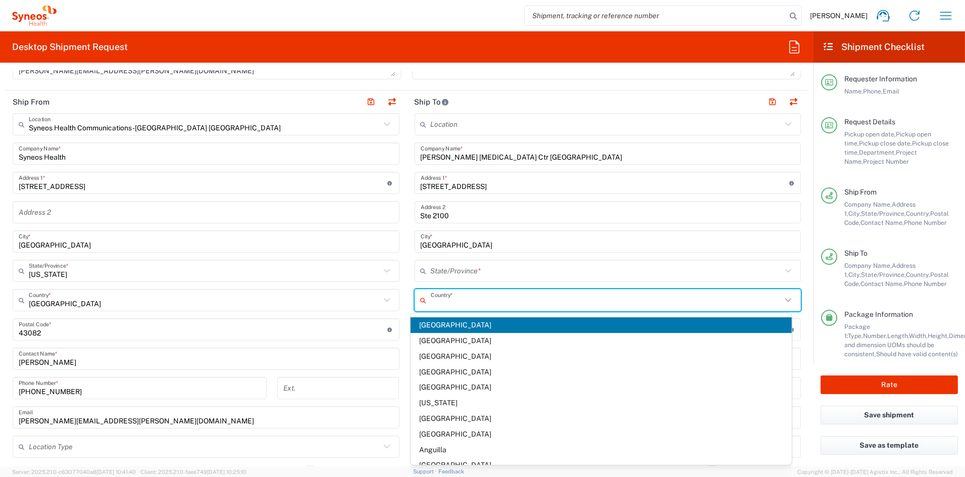
type input "[GEOGRAPHIC_DATA]"
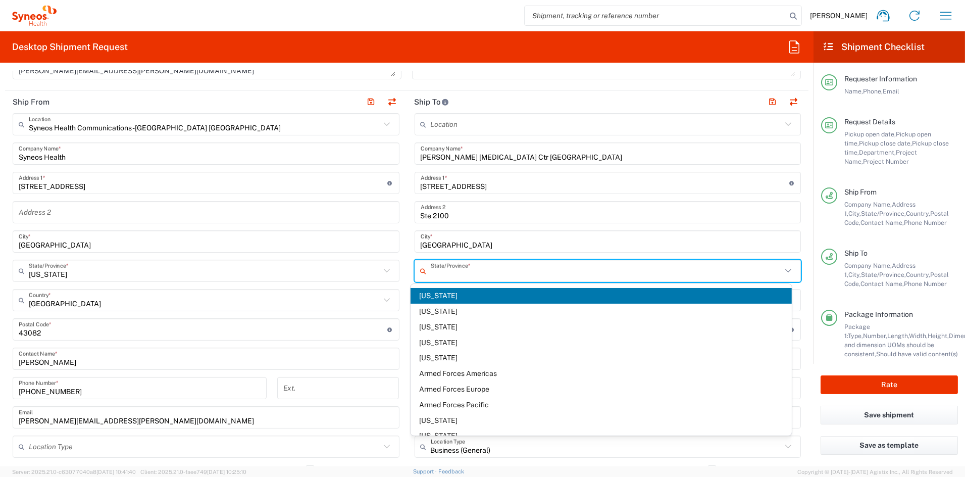
click at [489, 271] on input "text" at bounding box center [607, 271] width 352 height 18
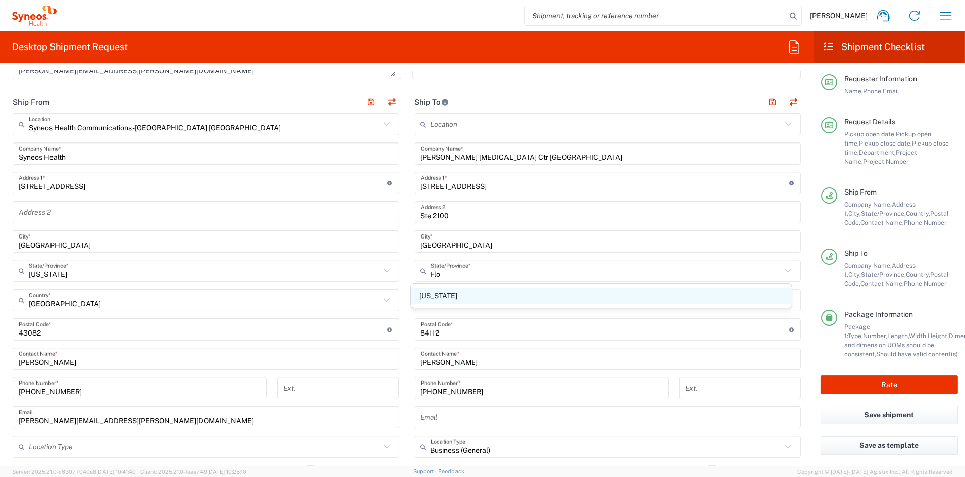
click at [434, 293] on span "[US_STATE]" at bounding box center [601, 296] width 381 height 16
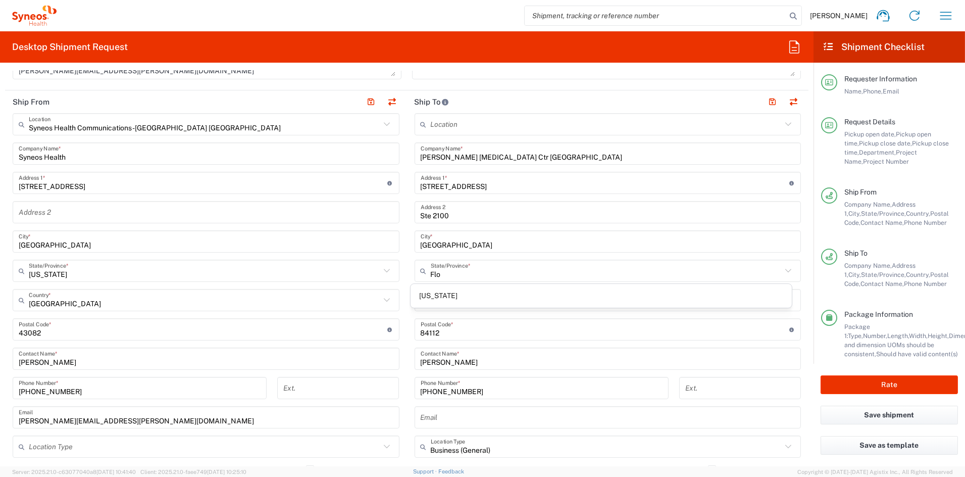
type input "[US_STATE]"
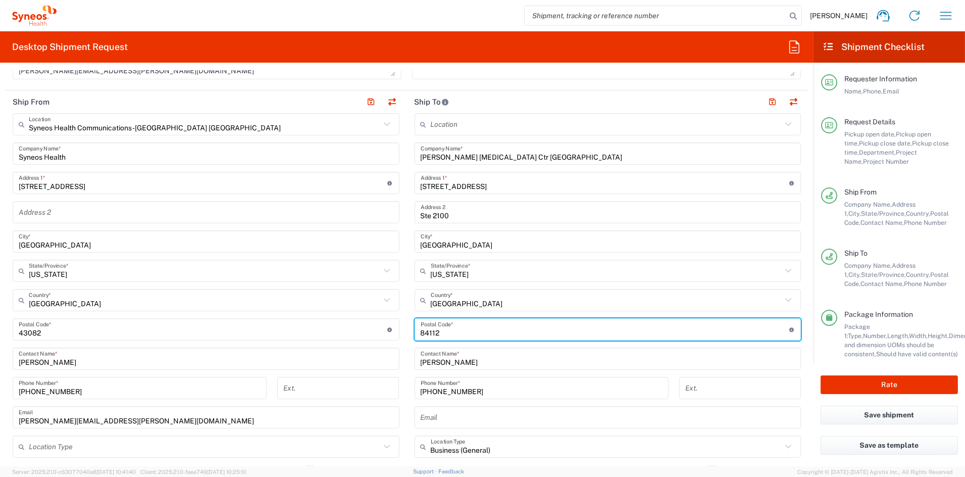
drag, startPoint x: 448, startPoint y: 332, endPoint x: 390, endPoint y: 330, distance: 58.1
click at [392, 329] on div "Ship From Syneos Health Communications-[GEOGRAPHIC_DATA] [GEOGRAPHIC_DATA] Loca…" at bounding box center [407, 315] width 804 height 451
type input "33612"
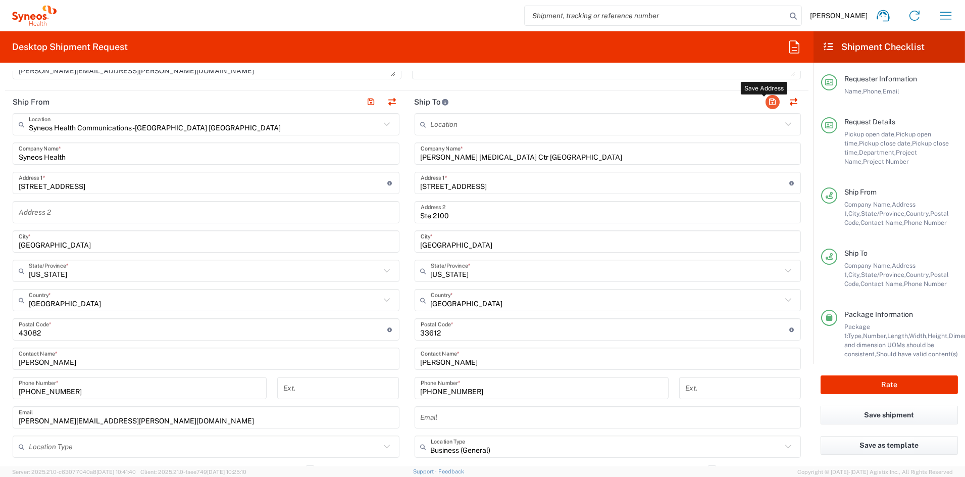
click at [766, 101] on button "button" at bounding box center [773, 102] width 14 height 14
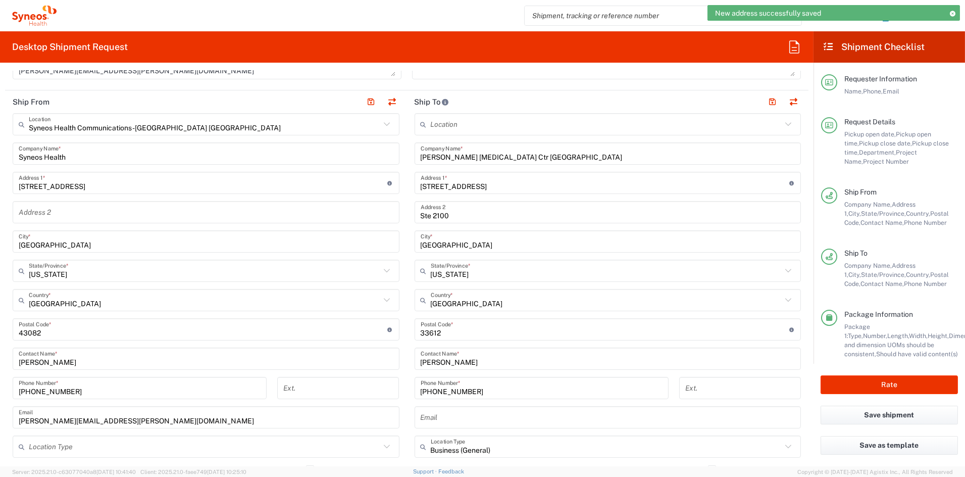
click at [473, 218] on input "Ste 2100" at bounding box center [608, 213] width 375 height 18
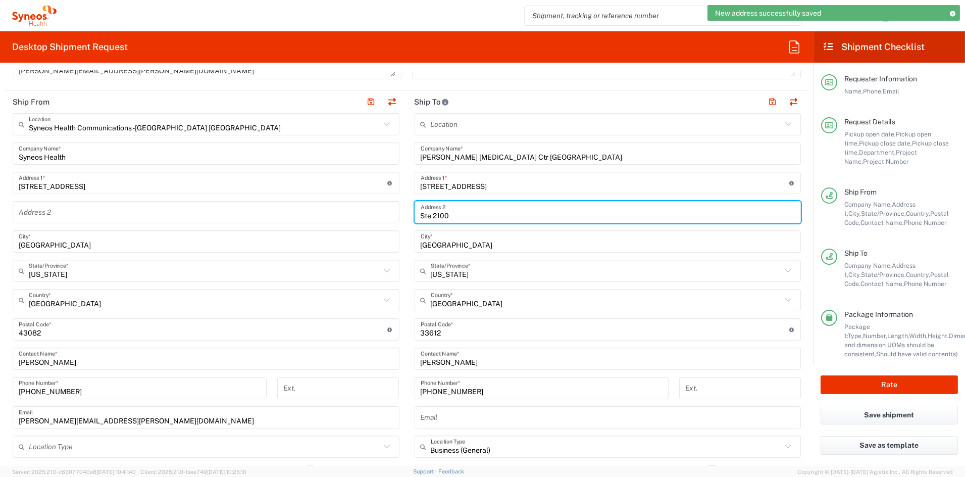
drag, startPoint x: 435, startPoint y: 215, endPoint x: 384, endPoint y: 212, distance: 51.6
click at [384, 212] on div "Ship From Syneos Health Communications-[GEOGRAPHIC_DATA] [GEOGRAPHIC_DATA] Loca…" at bounding box center [407, 315] width 804 height 451
click at [767, 99] on button "button" at bounding box center [773, 102] width 14 height 14
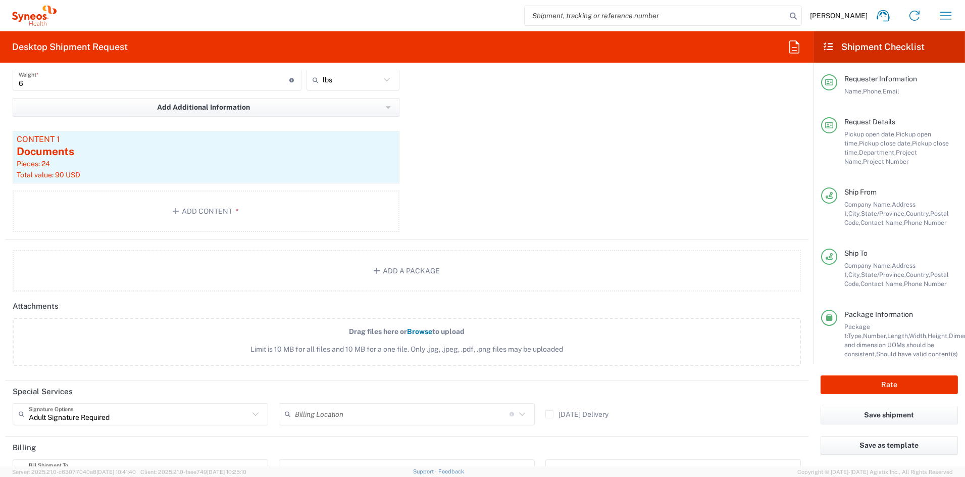
scroll to position [1009, 0]
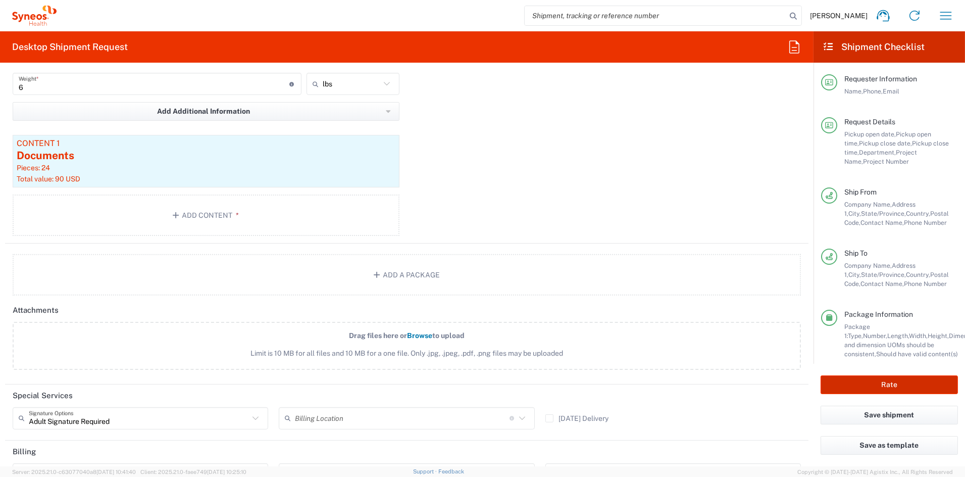
click at [861, 379] on button "Rate" at bounding box center [889, 384] width 137 height 19
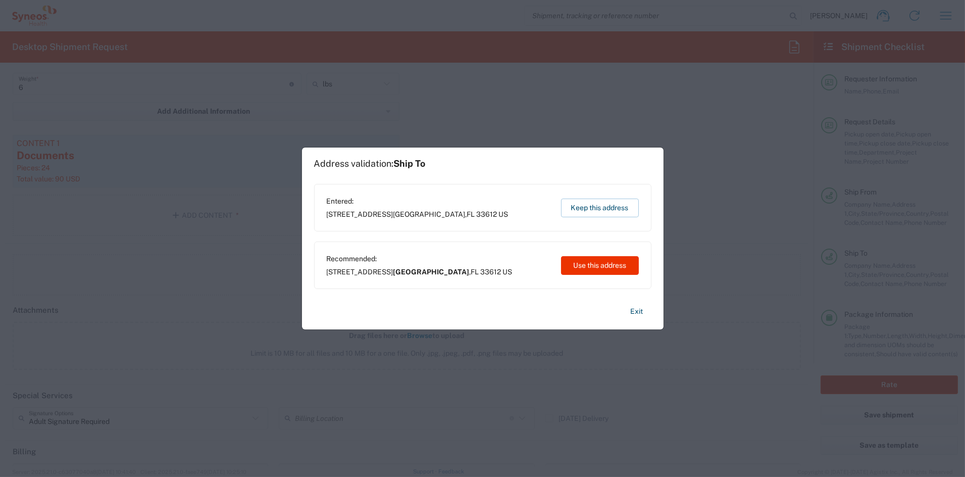
click at [860, 379] on div "Address validation: Ship To Entered: 12902 Usf Magnolia Dr Salt Lake City , FL …" at bounding box center [482, 238] width 965 height 477
click at [605, 263] on button "Use this address" at bounding box center [600, 265] width 78 height 19
type input "Tampa"
type input "[US_STATE]"
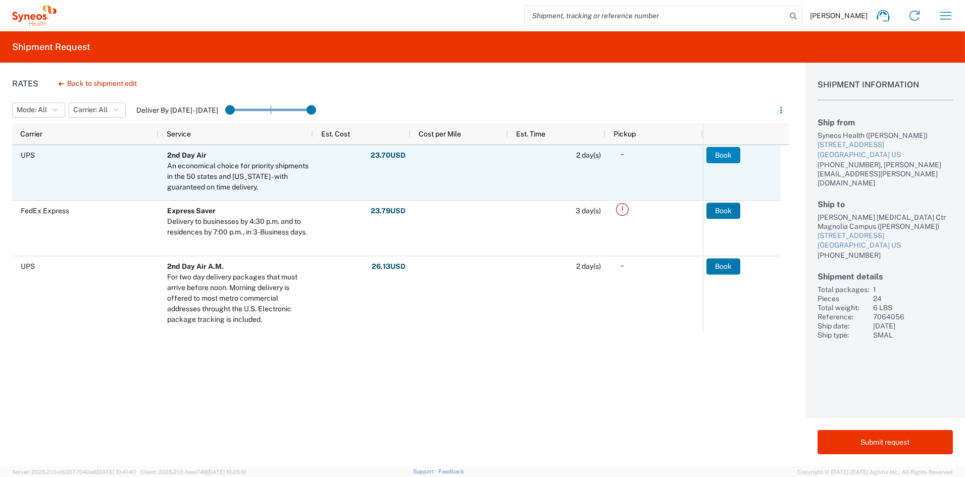
click at [716, 154] on button "Book" at bounding box center [724, 155] width 34 height 16
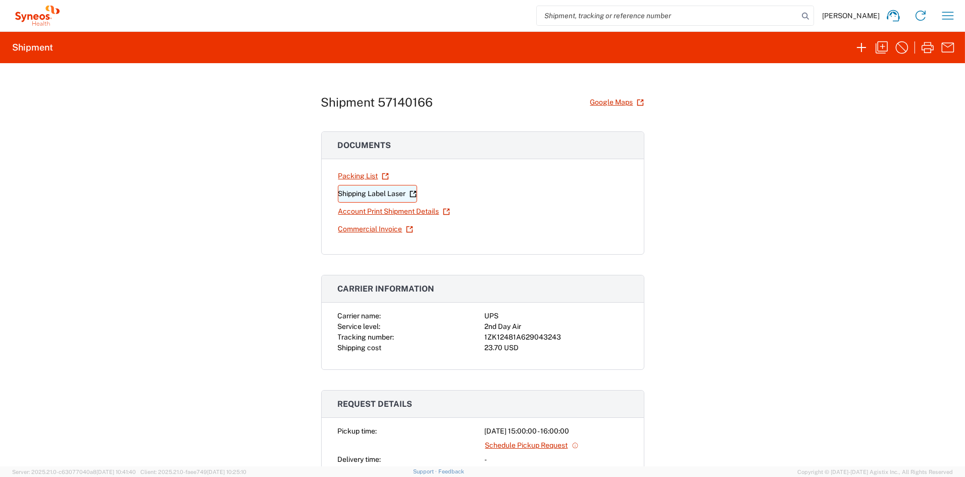
click at [374, 193] on link "Shipping Label Laser" at bounding box center [377, 194] width 79 height 18
click at [883, 45] on icon "button" at bounding box center [882, 47] width 16 height 16
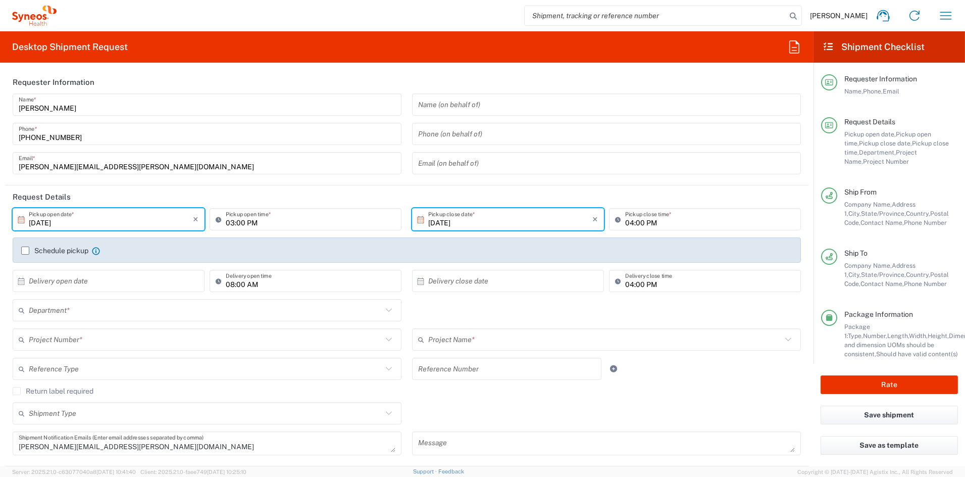
type input "[US_STATE]"
type input "7064056"
type input "6156"
type input "Arvinas 7064056"
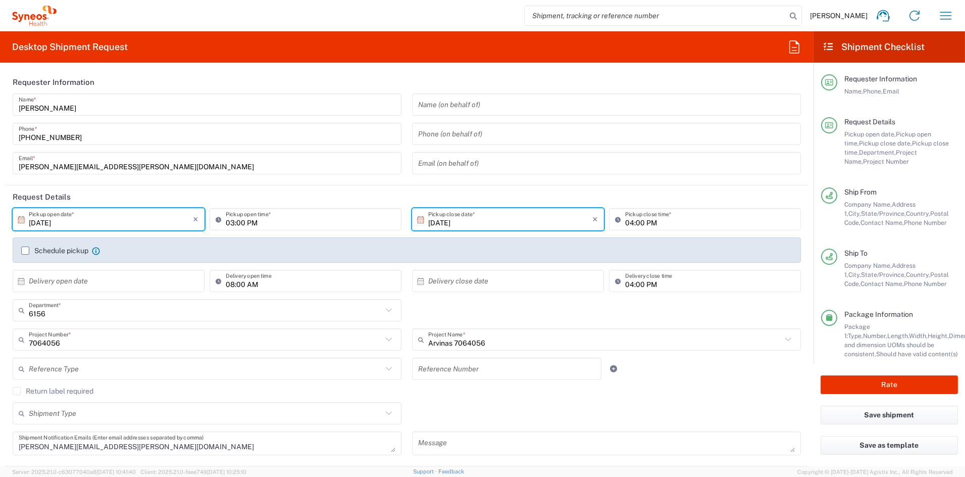
type input "Medium Box"
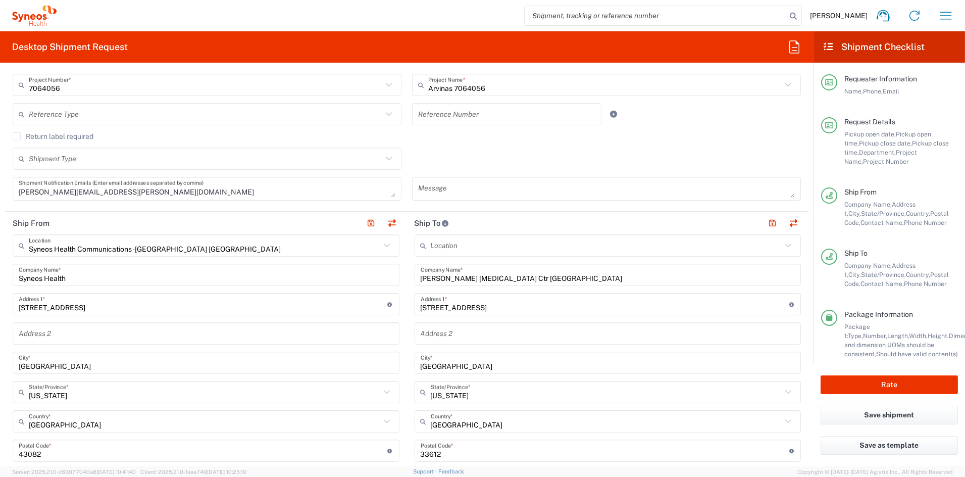
scroll to position [258, 0]
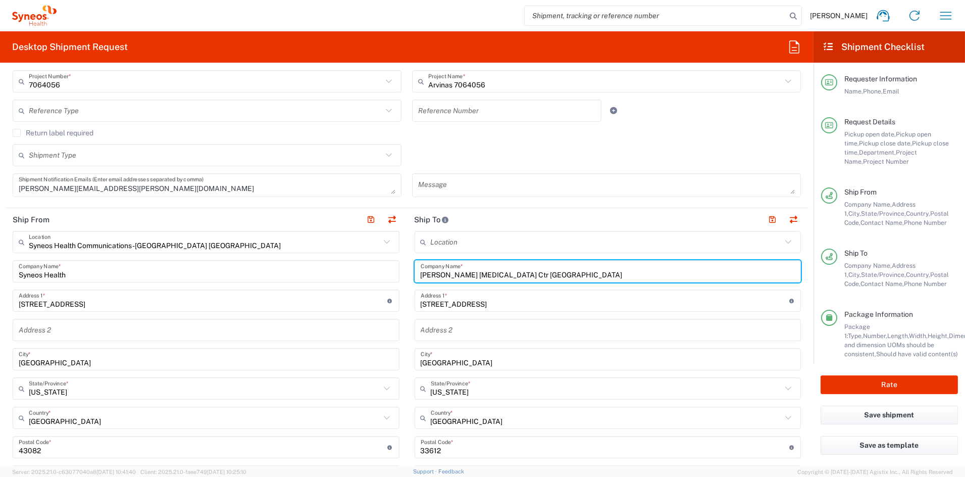
drag, startPoint x: 541, startPoint y: 275, endPoint x: 376, endPoint y: 271, distance: 165.2
click at [376, 271] on div "Ship From Syneos Health Communications-[GEOGRAPHIC_DATA] [GEOGRAPHIC_DATA] Loca…" at bounding box center [407, 433] width 804 height 451
paste input "Yale University"
type input "Yale University"
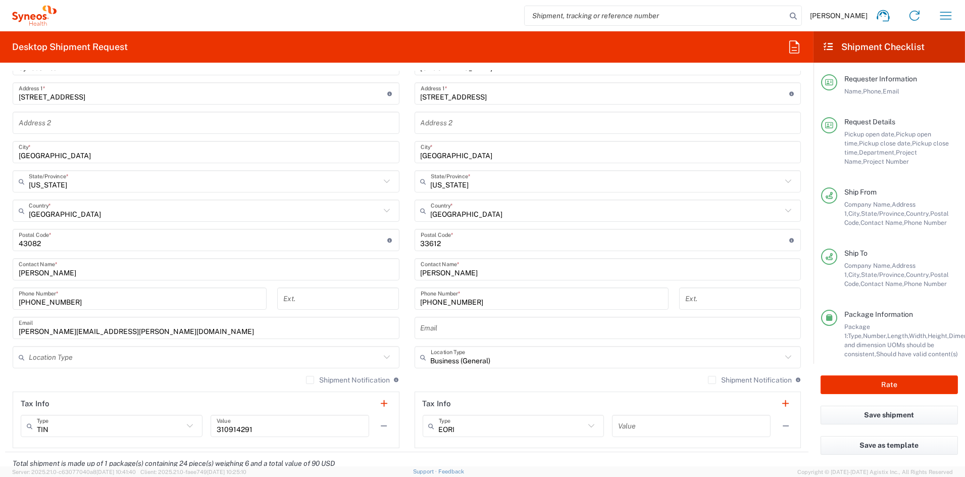
scroll to position [465, 0]
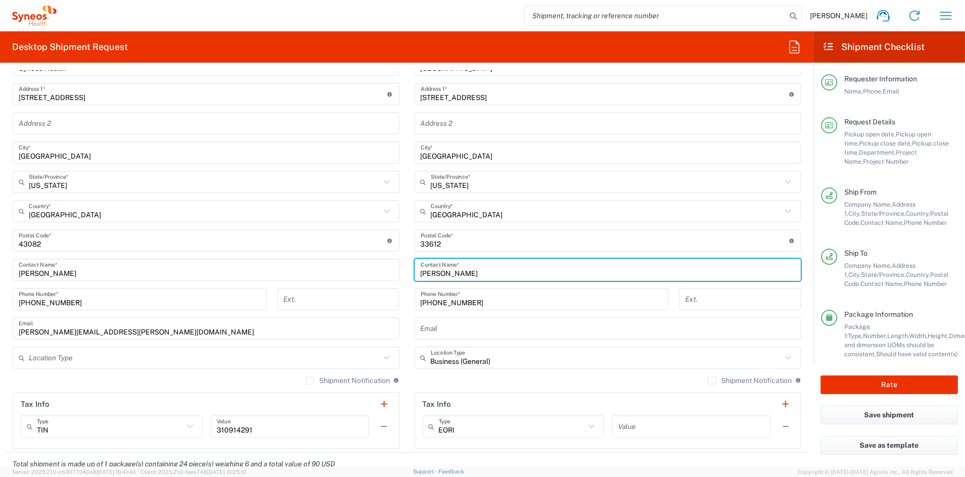
drag, startPoint x: 464, startPoint y: 271, endPoint x: 378, endPoint y: 269, distance: 85.4
click at [379, 269] on div "Ship From Syneos Health Communications-[GEOGRAPHIC_DATA] [GEOGRAPHIC_DATA] Loca…" at bounding box center [407, 227] width 804 height 451
paste input "Patricia LoRusso"
type input "Patricia LoRusso"
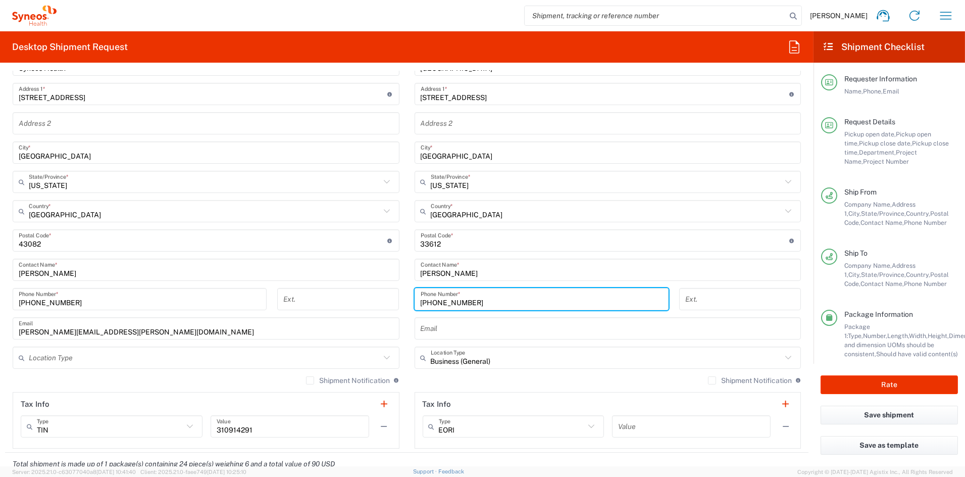
drag, startPoint x: 461, startPoint y: 301, endPoint x: 369, endPoint y: 298, distance: 92.5
click at [369, 298] on div "Ship From Syneos Health Communications-[GEOGRAPHIC_DATA] [GEOGRAPHIC_DATA] Loca…" at bounding box center [407, 227] width 804 height 451
paste input "203-785-5944"
type input "203-785-5944"
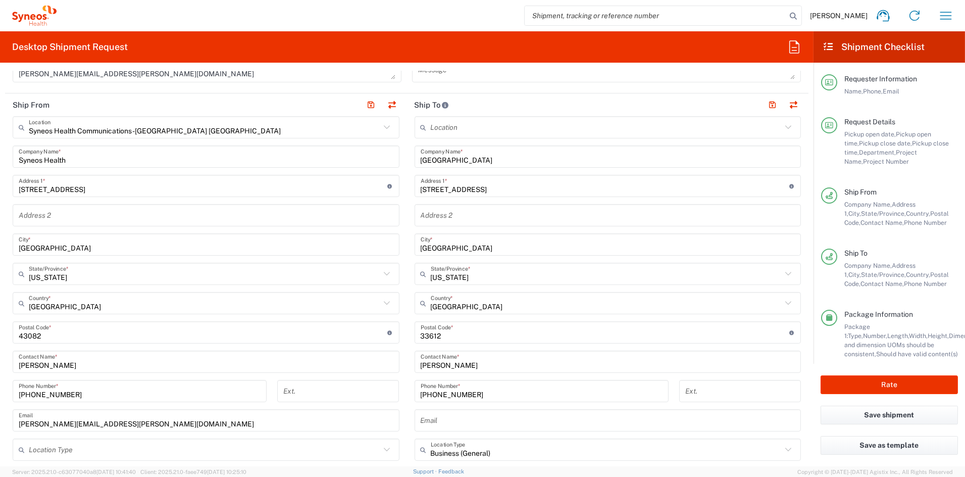
scroll to position [371, 0]
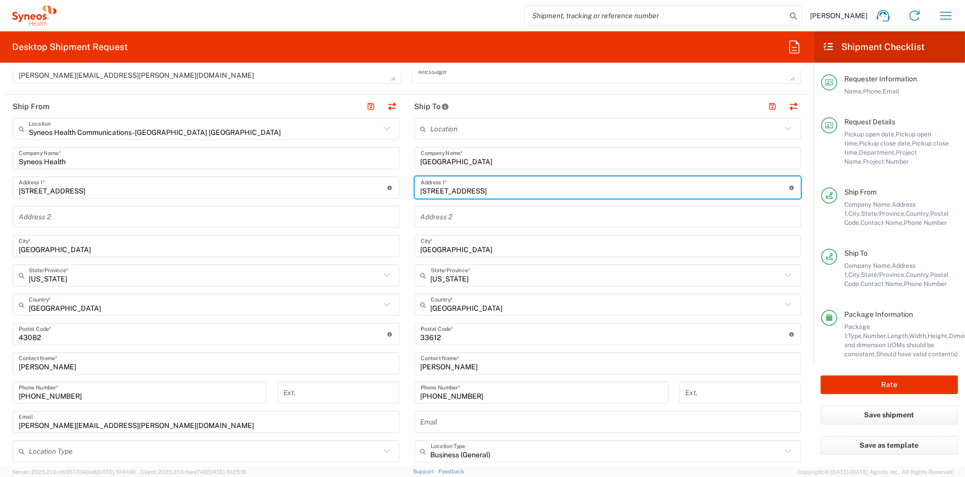
drag, startPoint x: 498, startPoint y: 189, endPoint x: 379, endPoint y: 188, distance: 119.7
click at [379, 188] on div "Ship From Syneos Health Communications-[GEOGRAPHIC_DATA] [GEOGRAPHIC_DATA] Loca…" at bounding box center [407, 320] width 804 height 451
paste input "333 Cedar St"
type input "333 Cedar St"
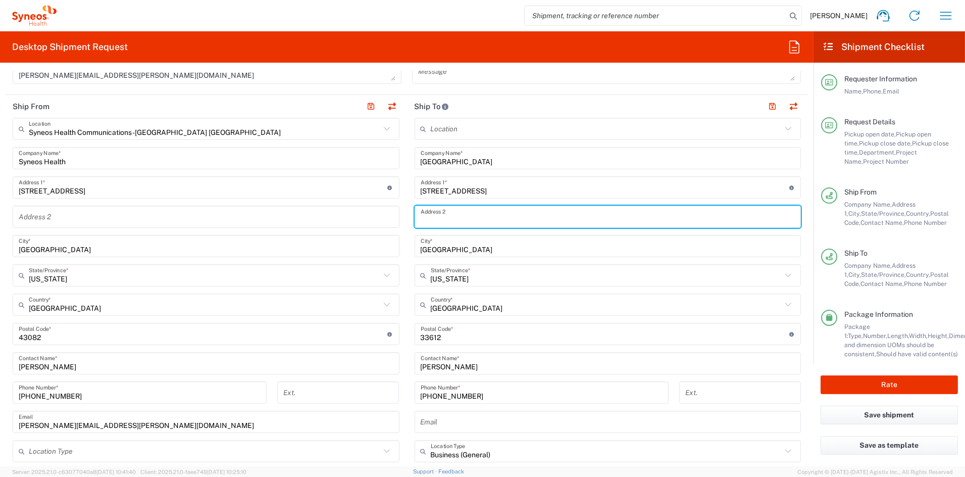
click at [465, 216] on input "text" at bounding box center [608, 217] width 375 height 18
paste input "# 217"
type input "# 217"
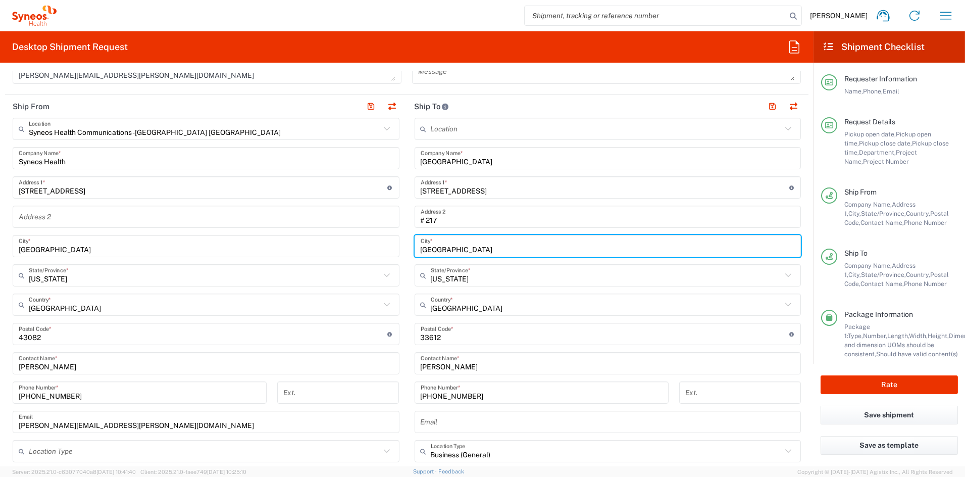
drag, startPoint x: 422, startPoint y: 247, endPoint x: 381, endPoint y: 245, distance: 40.5
click at [381, 245] on div "Ship From Syneos Health Communications-[GEOGRAPHIC_DATA] [GEOGRAPHIC_DATA] Loca…" at bounding box center [407, 320] width 804 height 451
paste input "New Haven"
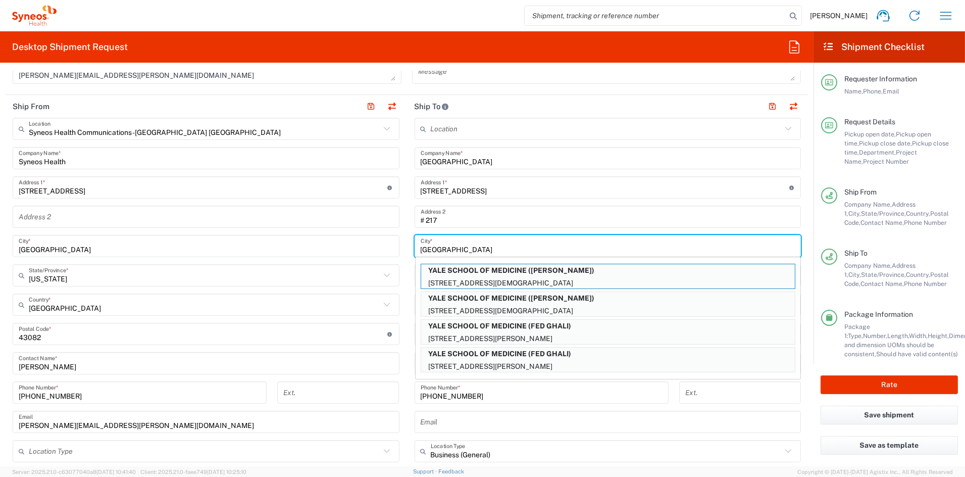
type input "New Haven"
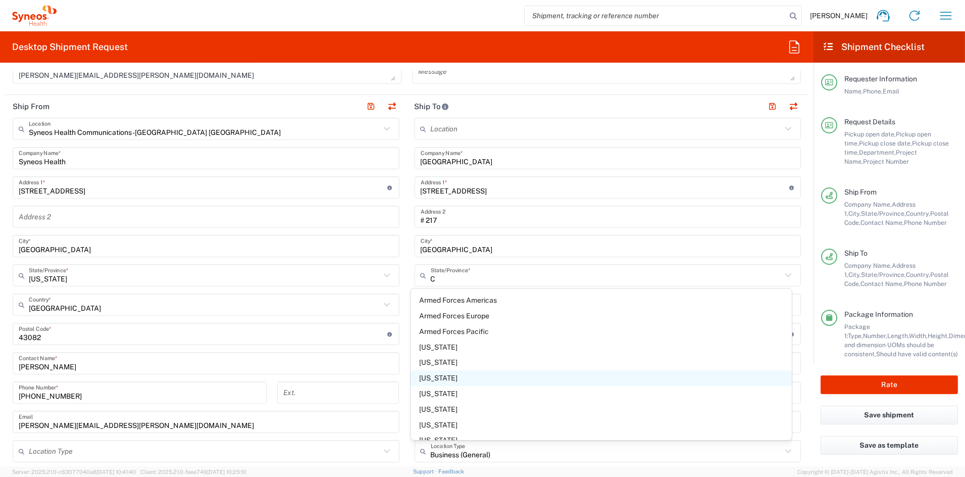
click at [426, 376] on span "[US_STATE]" at bounding box center [601, 378] width 381 height 16
type input "[US_STATE]"
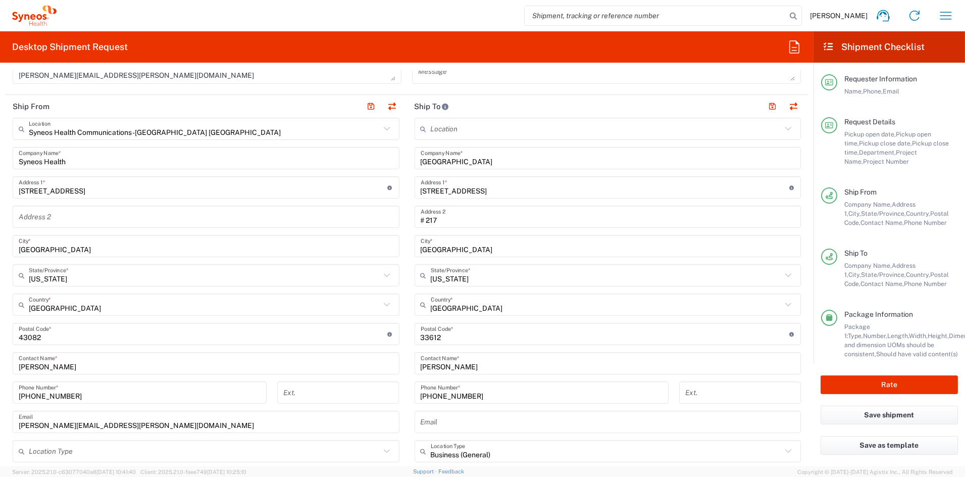
click at [457, 332] on input "undefined" at bounding box center [605, 334] width 369 height 18
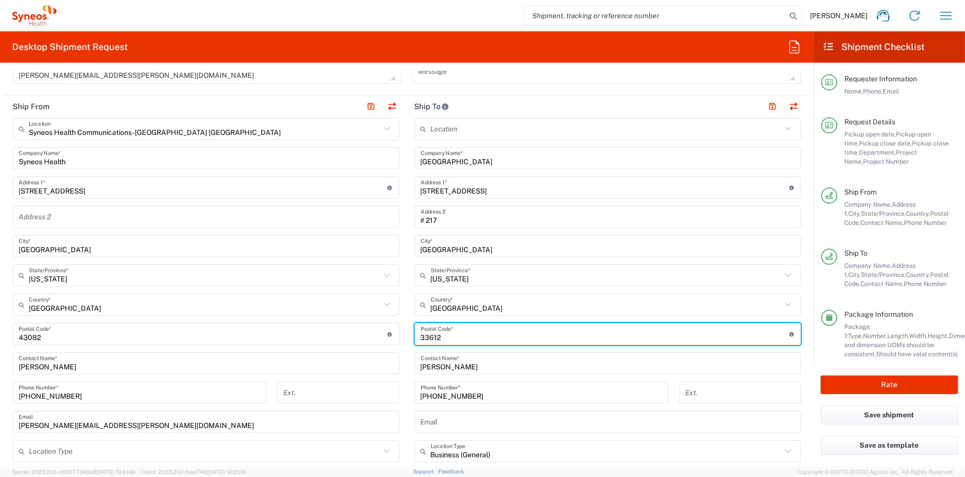
drag, startPoint x: 425, startPoint y: 336, endPoint x: 380, endPoint y: 327, distance: 45.9
click at [382, 332] on div "Ship From Syneos Health Communications-[GEOGRAPHIC_DATA] [GEOGRAPHIC_DATA] Loca…" at bounding box center [407, 320] width 804 height 451
type input "06510"
click at [766, 103] on button "button" at bounding box center [773, 106] width 14 height 14
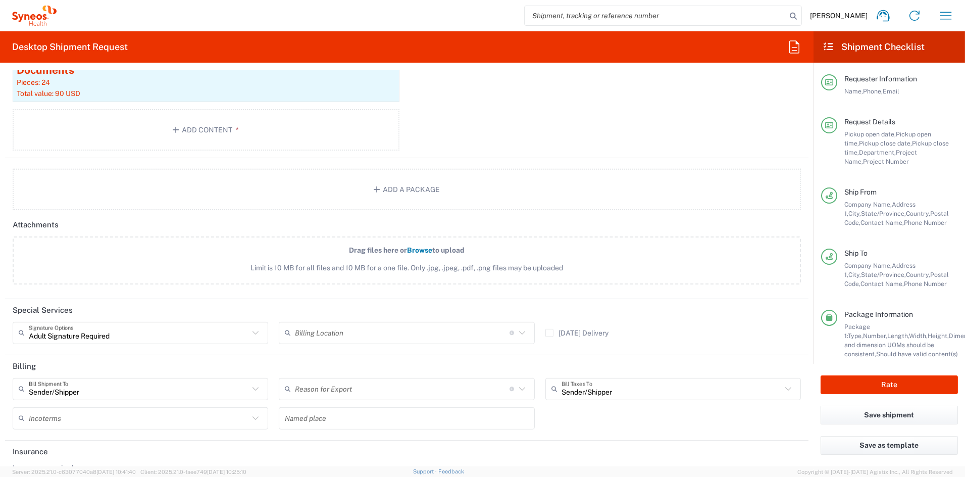
scroll to position [1106, 0]
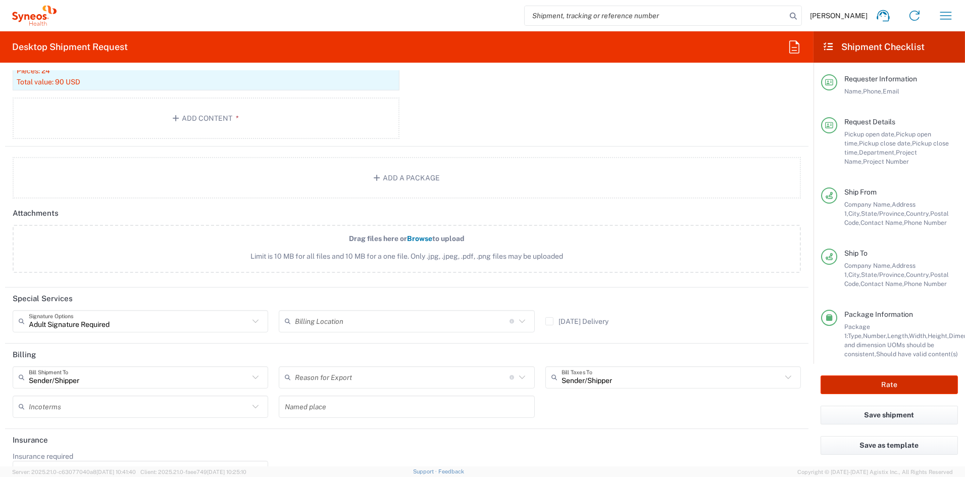
click at [881, 383] on button "Rate" at bounding box center [889, 384] width 137 height 19
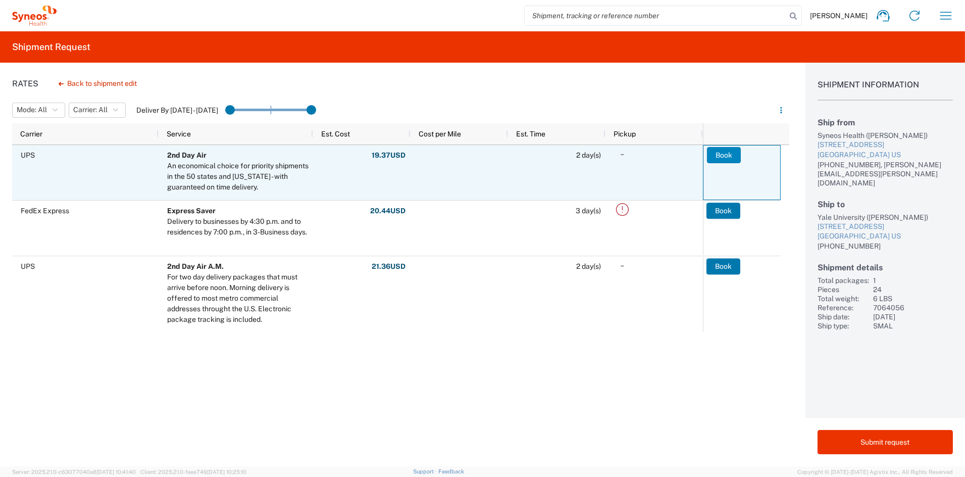
click at [721, 155] on button "Book" at bounding box center [724, 155] width 34 height 16
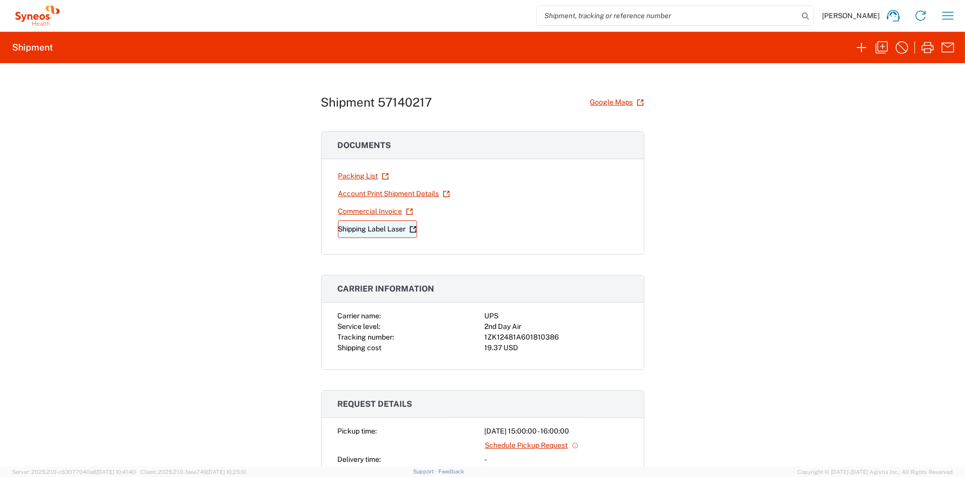
click at [366, 230] on link "Shipping Label Laser" at bounding box center [377, 229] width 79 height 18
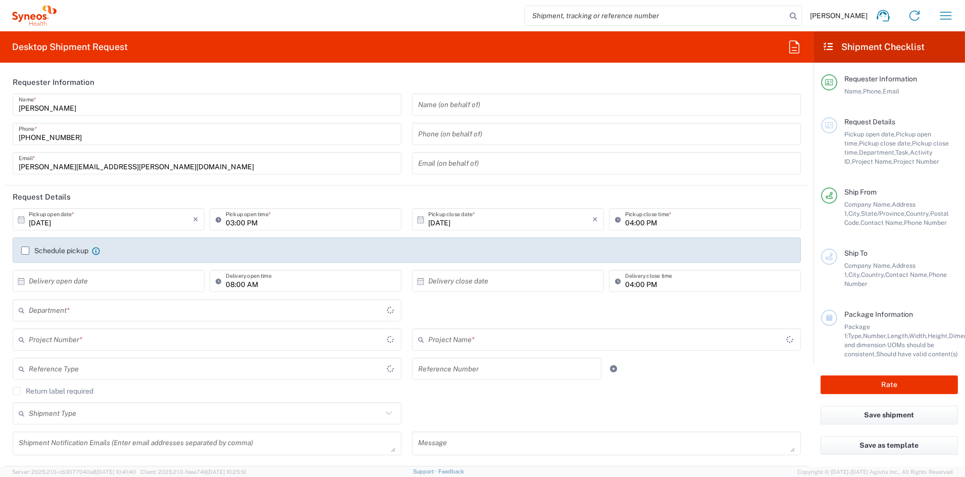
type input "Ohio"
type input "6156"
type input "[GEOGRAPHIC_DATA]"
type input "Syneos Health Communications-Westerville OH"
click at [100, 342] on input "text" at bounding box center [206, 340] width 354 height 18
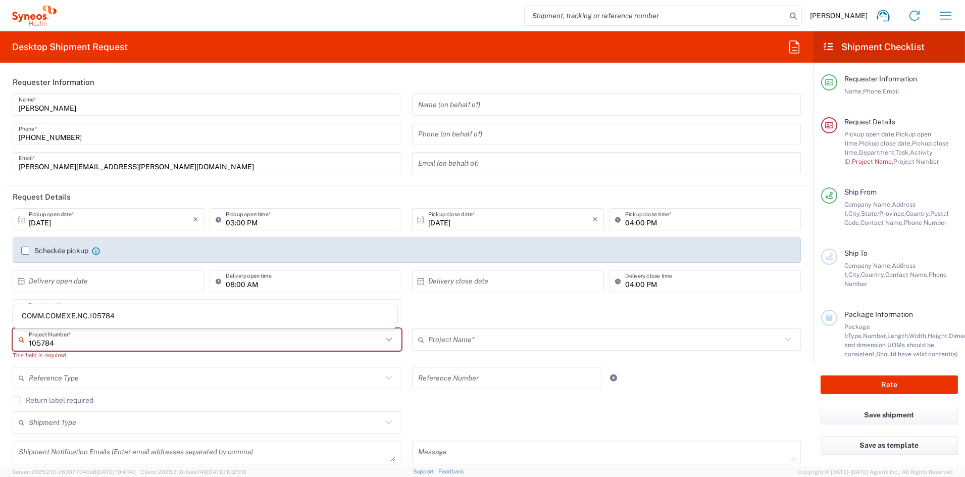
click at [77, 341] on input "105784" at bounding box center [206, 340] width 354 height 18
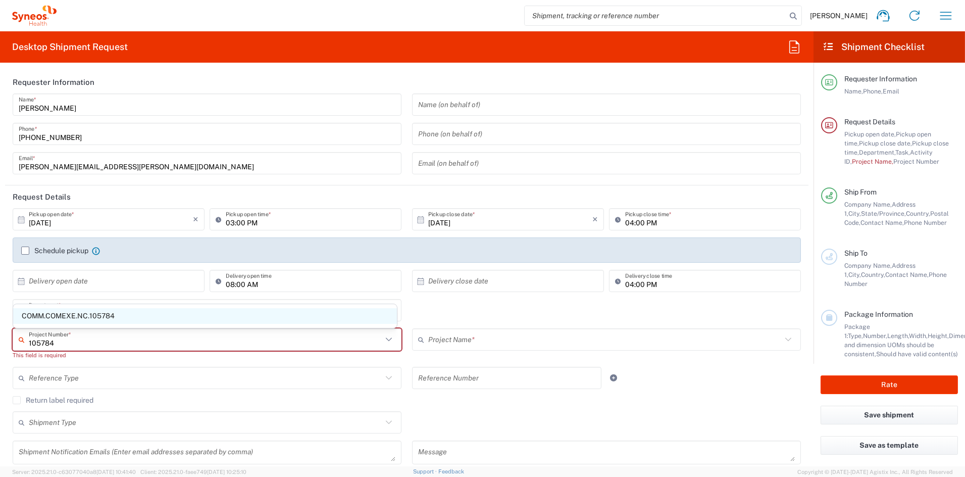
click at [82, 315] on span "COMM.COMEXE.NC.105784" at bounding box center [205, 316] width 384 height 16
type input "COMM.COMEXE.NC.105784"
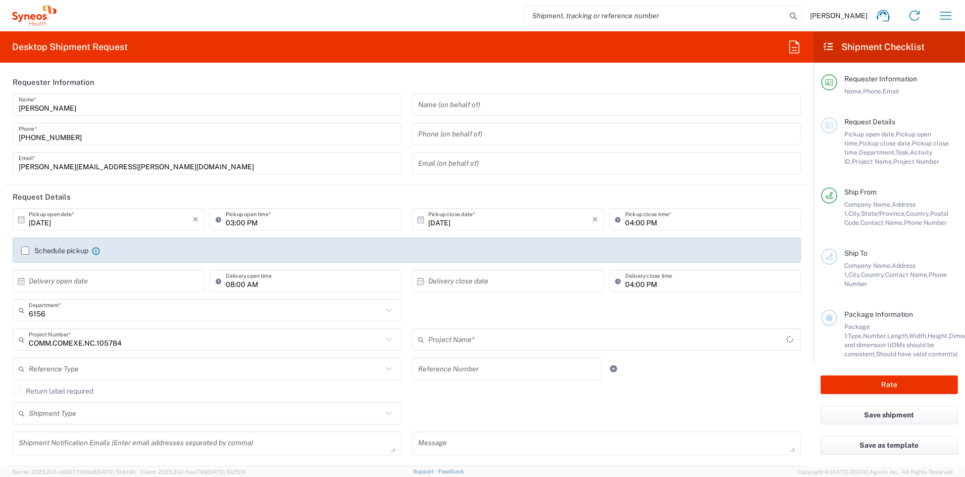
type input "COMEXE.NonClient.21.105784"
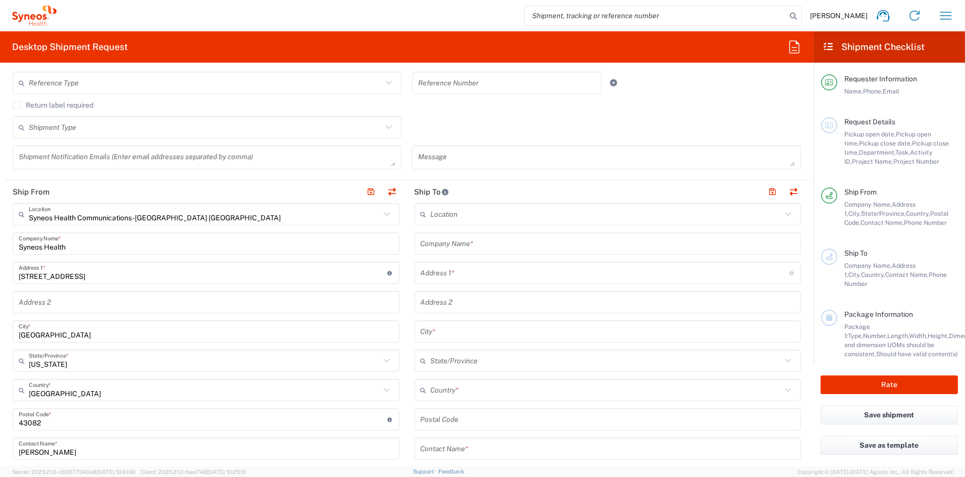
scroll to position [284, 0]
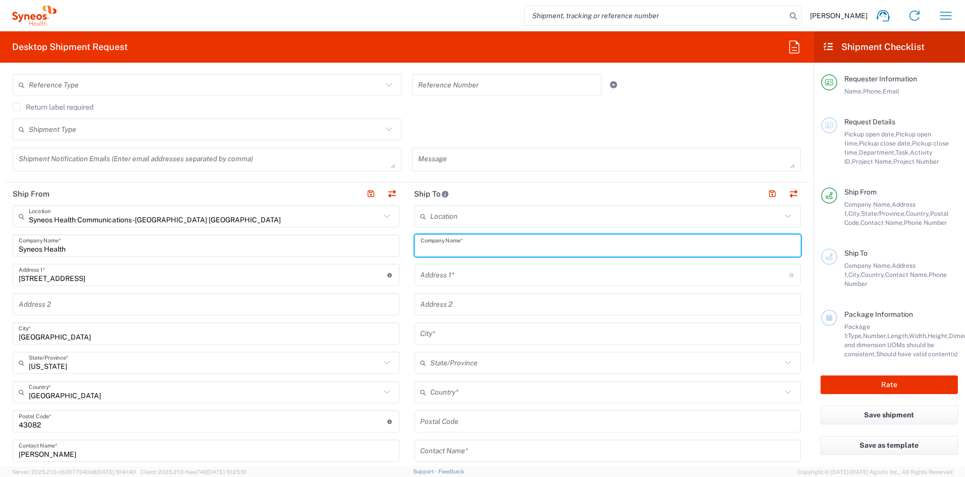
click at [513, 249] on input "text" at bounding box center [608, 246] width 375 height 18
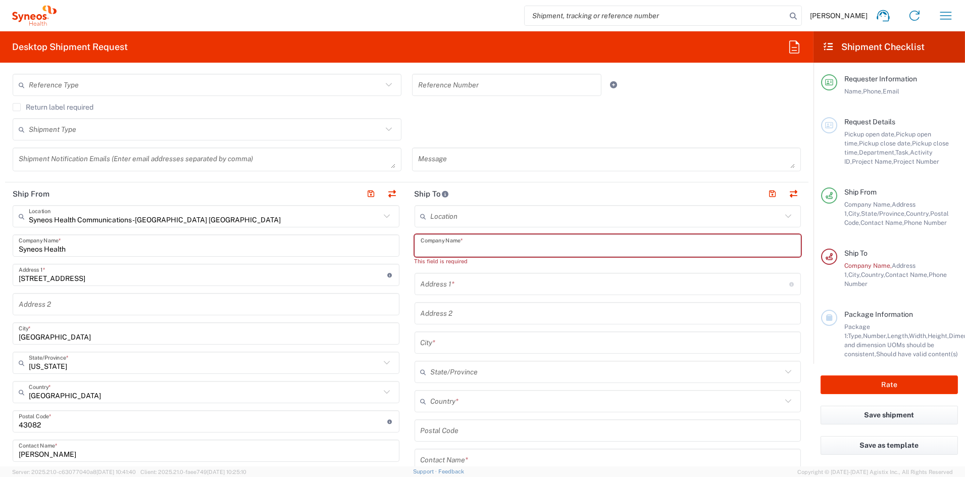
paste input "Genevieve Wilson"
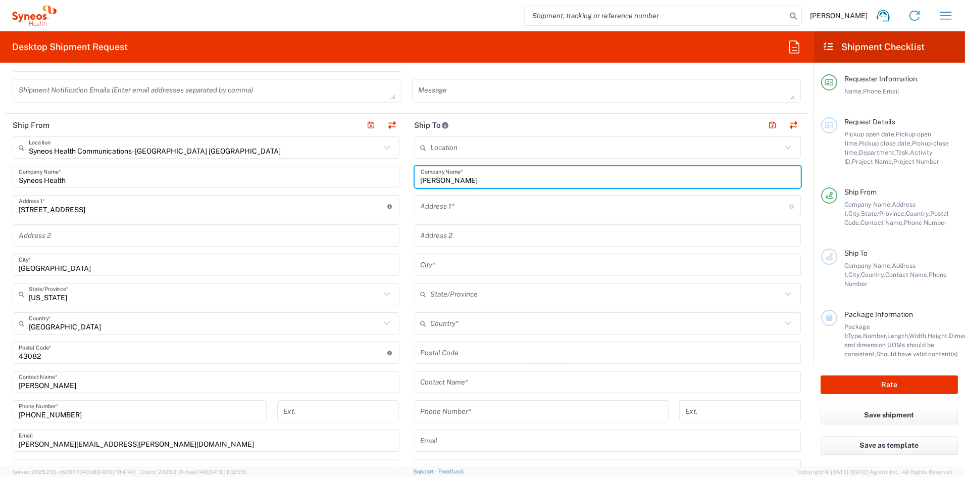
scroll to position [362, 0]
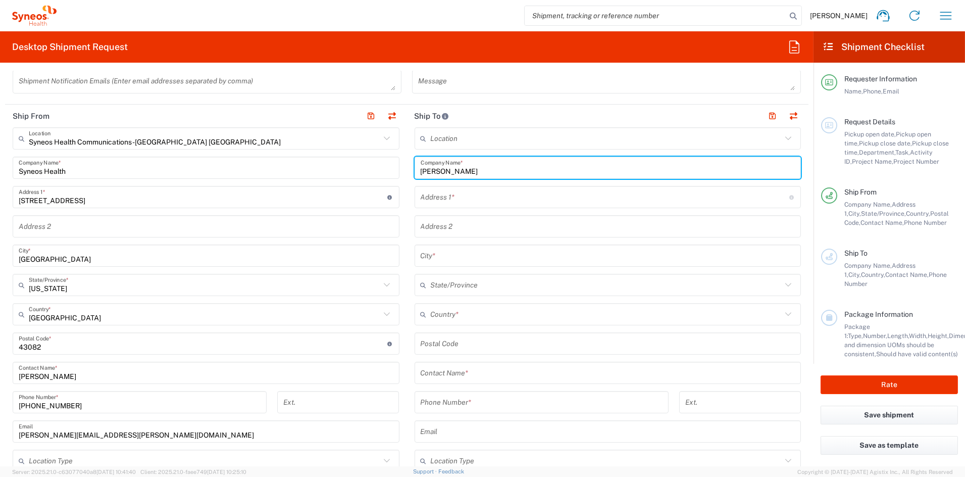
type input "Genevieve Wilson"
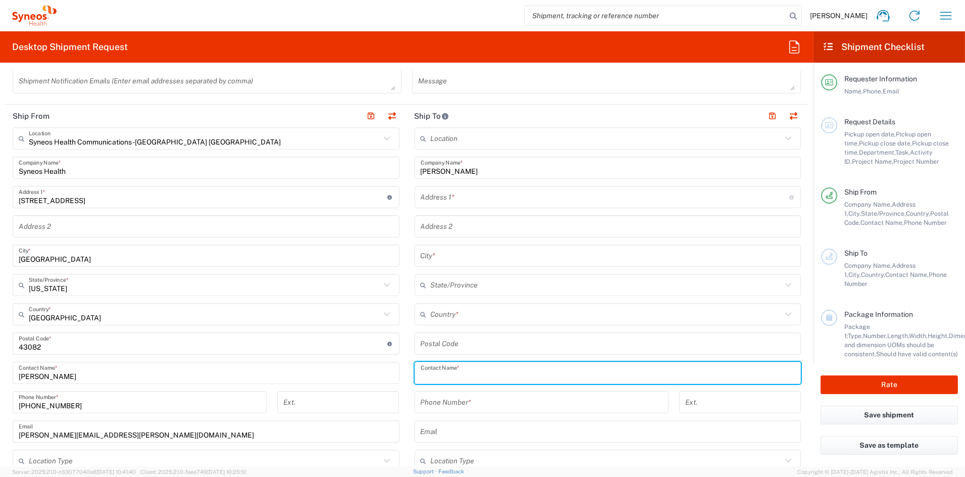
click at [469, 372] on input "text" at bounding box center [608, 373] width 375 height 18
paste input "Genevieve Wilson"
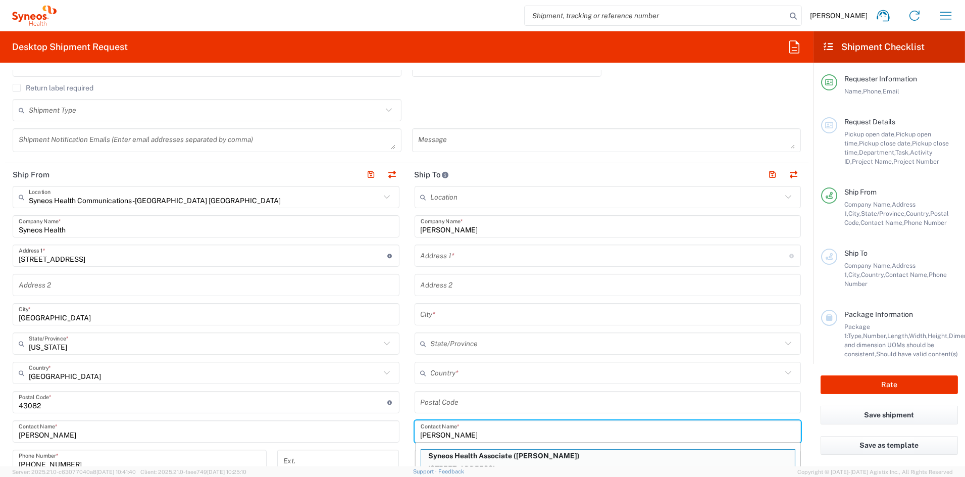
scroll to position [302, 0]
type input "Genevieve Wilson"
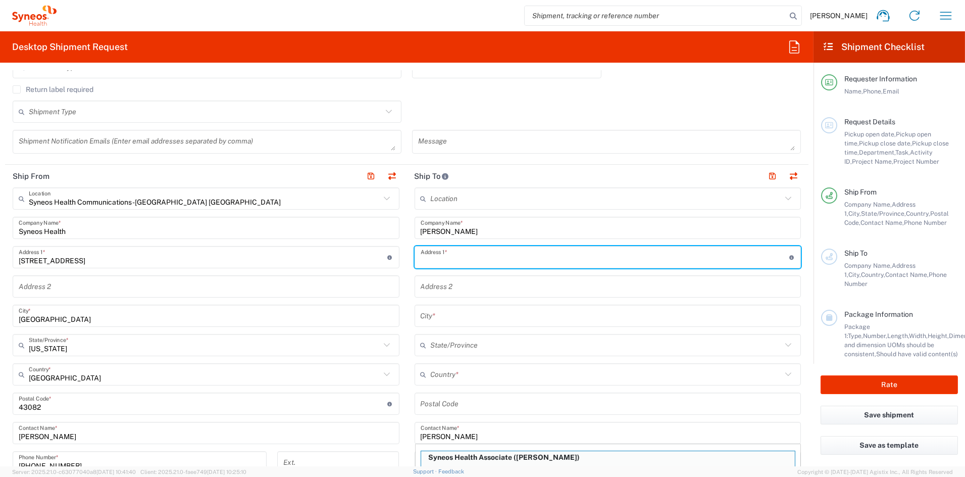
click at [465, 253] on input "text" at bounding box center [605, 257] width 369 height 18
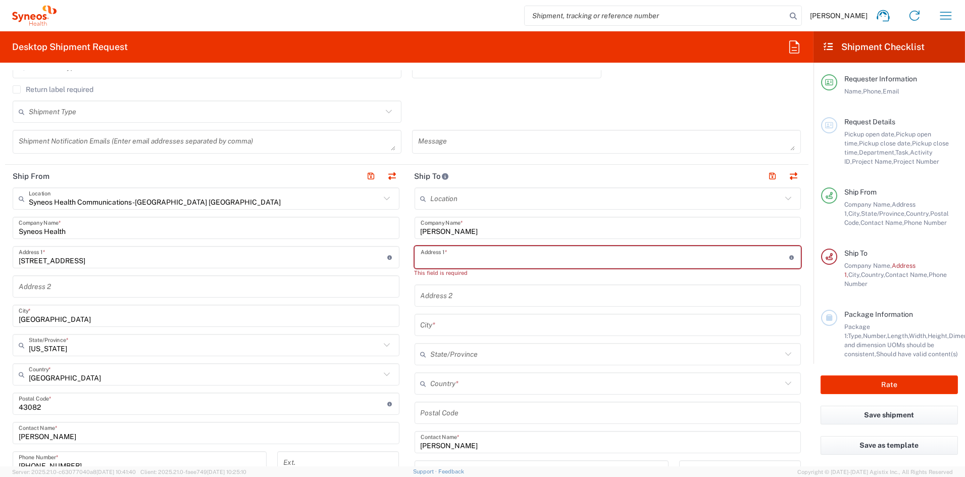
paste input "6 Drury Road"
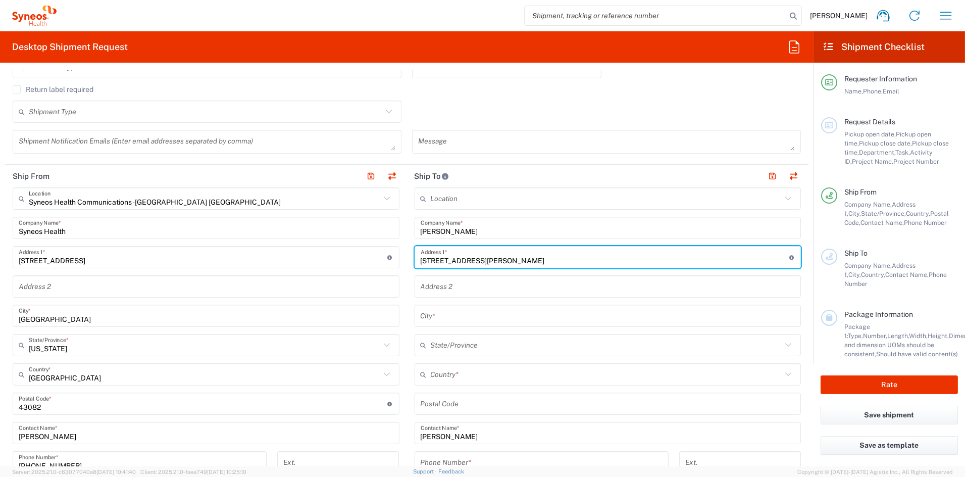
type input "6 Drury Road"
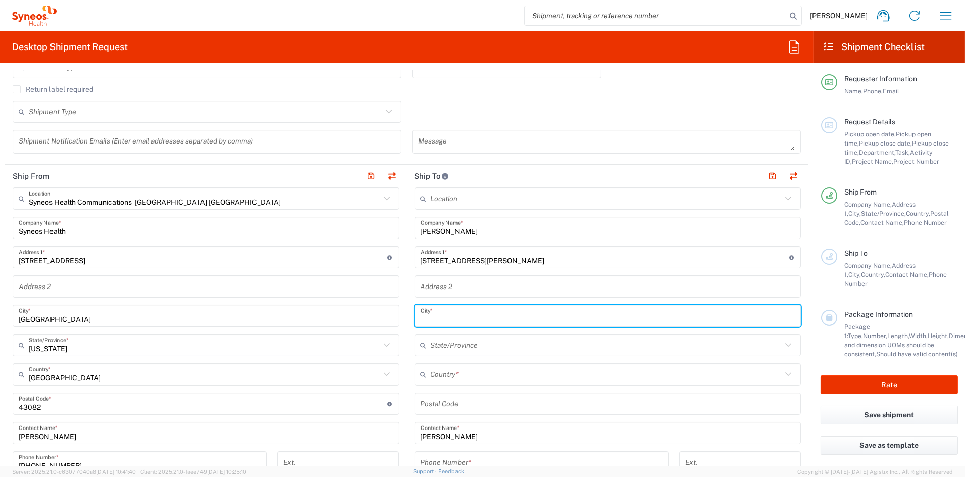
click at [458, 313] on input "text" at bounding box center [608, 316] width 375 height 18
paste input "Colchester"
type input "Colchester"
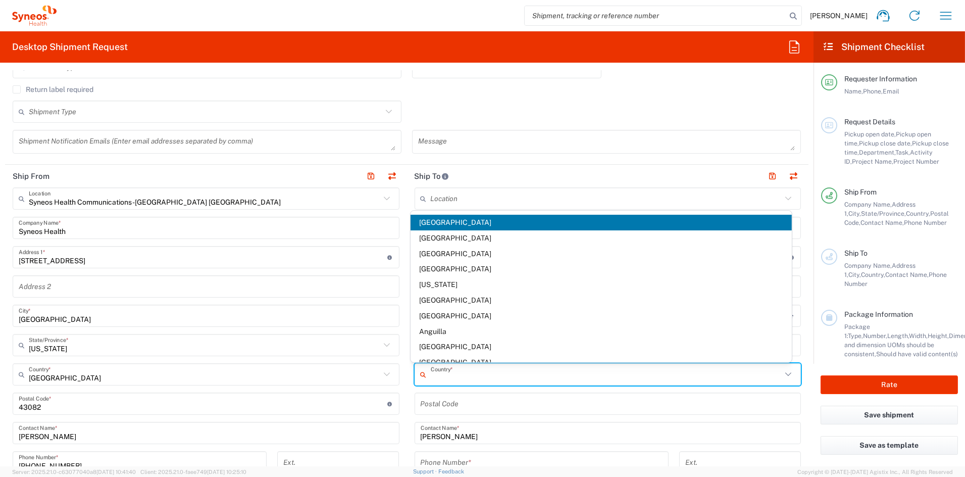
click at [470, 377] on input "text" at bounding box center [607, 375] width 352 height 18
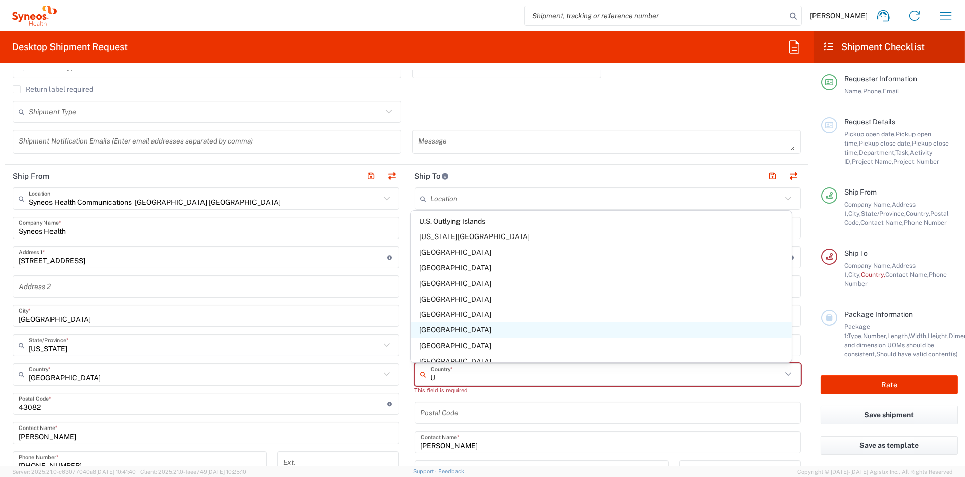
scroll to position [1069, 0]
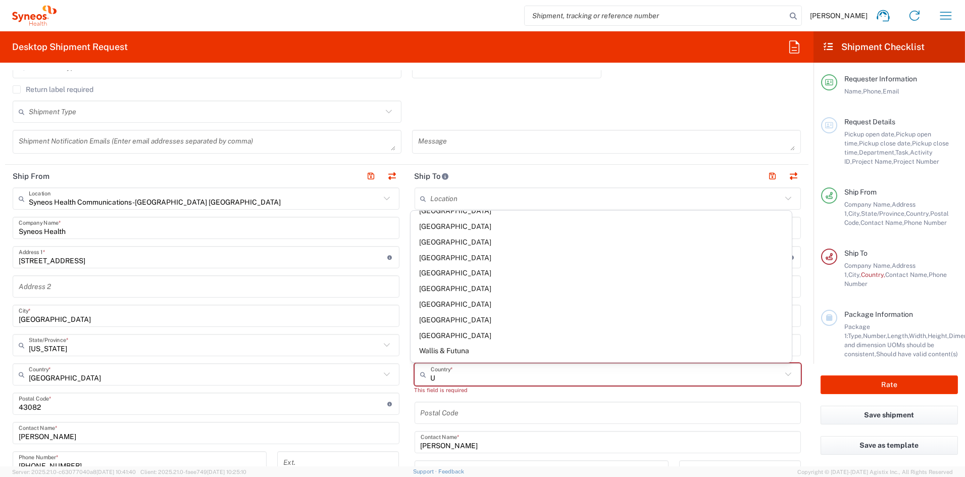
click at [457, 257] on span "[GEOGRAPHIC_DATA]" at bounding box center [601, 258] width 381 height 16
type input "[GEOGRAPHIC_DATA]"
type input "Sender/Shipper"
type input "Delivery Duty Paid"
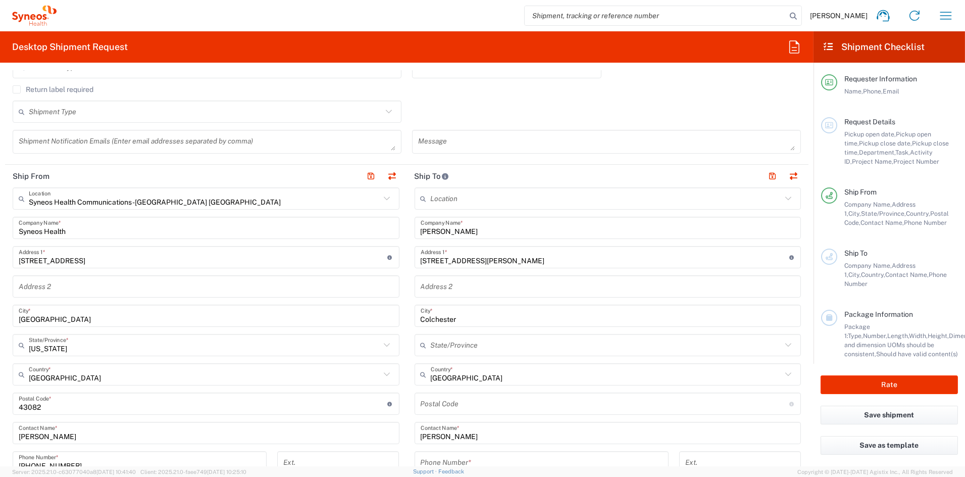
click at [461, 345] on input "text" at bounding box center [607, 345] width 352 height 18
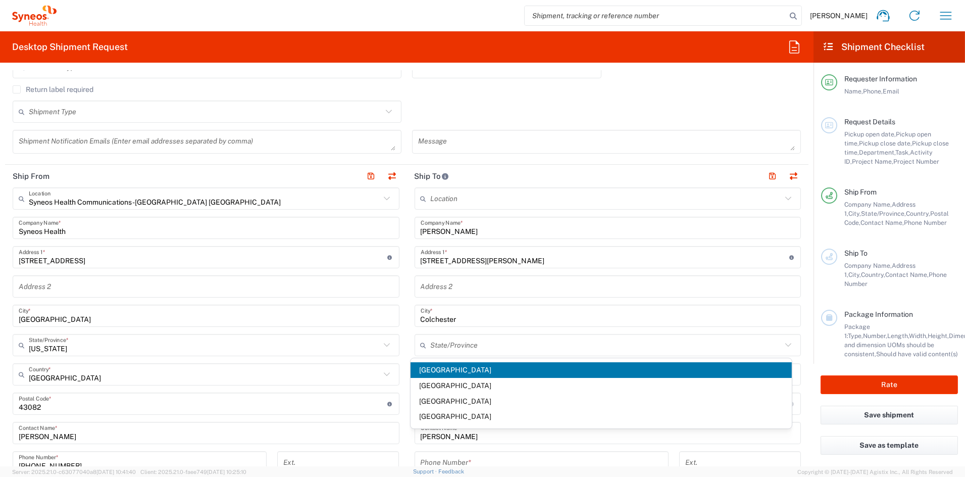
click at [445, 371] on span "England" at bounding box center [601, 370] width 381 height 16
type input "England"
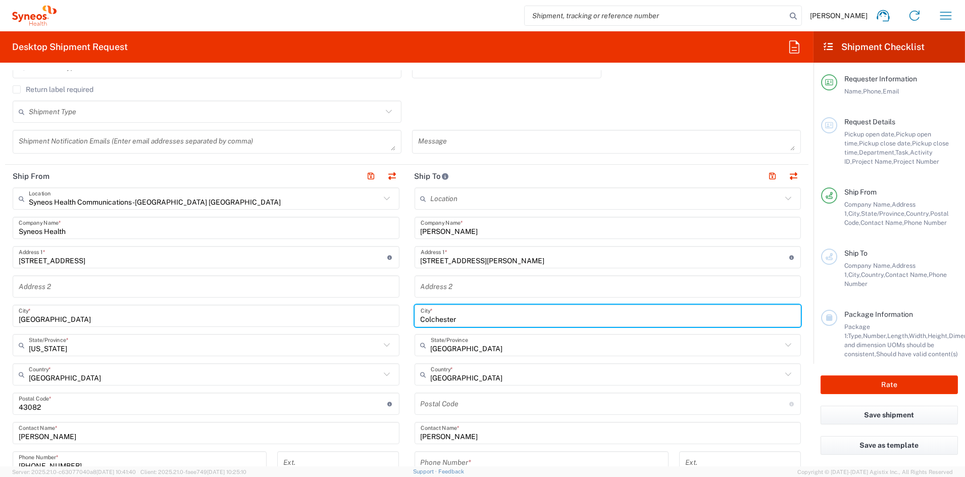
drag, startPoint x: 433, startPoint y: 317, endPoint x: 379, endPoint y: 316, distance: 54.6
click at [379, 316] on div "Ship From Syneos Health Communications-[GEOGRAPHIC_DATA] [GEOGRAPHIC_DATA] Loca…" at bounding box center [407, 390] width 804 height 451
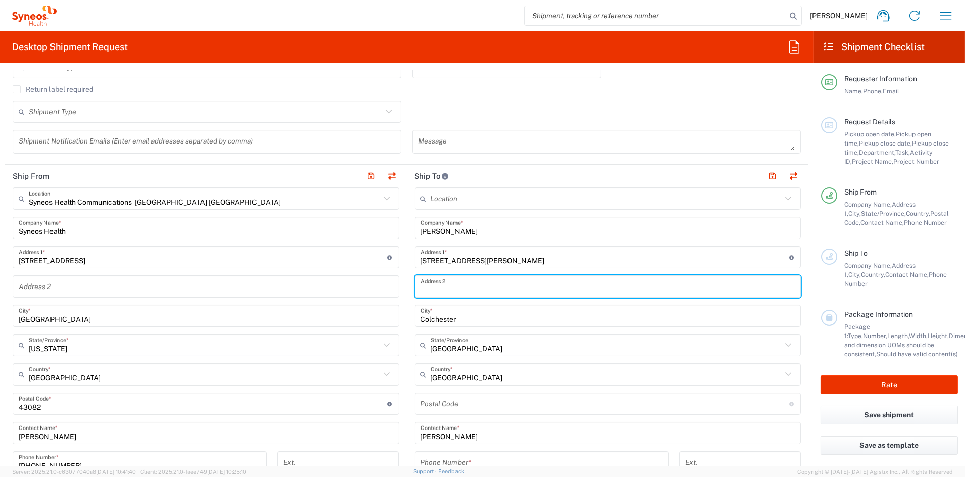
click at [451, 287] on input "text" at bounding box center [608, 287] width 375 height 18
type input "Essex"
click at [435, 403] on input "undefined" at bounding box center [605, 404] width 369 height 18
click at [435, 402] on input "undefined" at bounding box center [605, 404] width 369 height 18
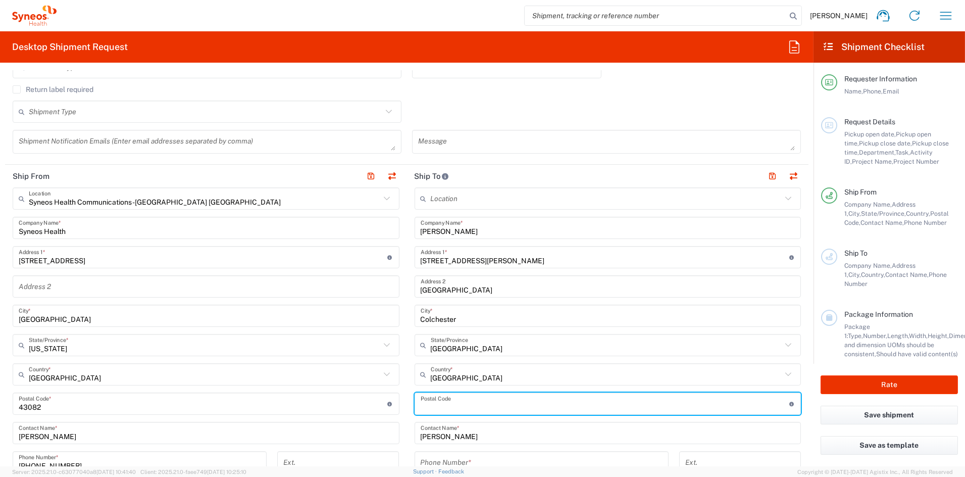
paste input "CO2 7UY"
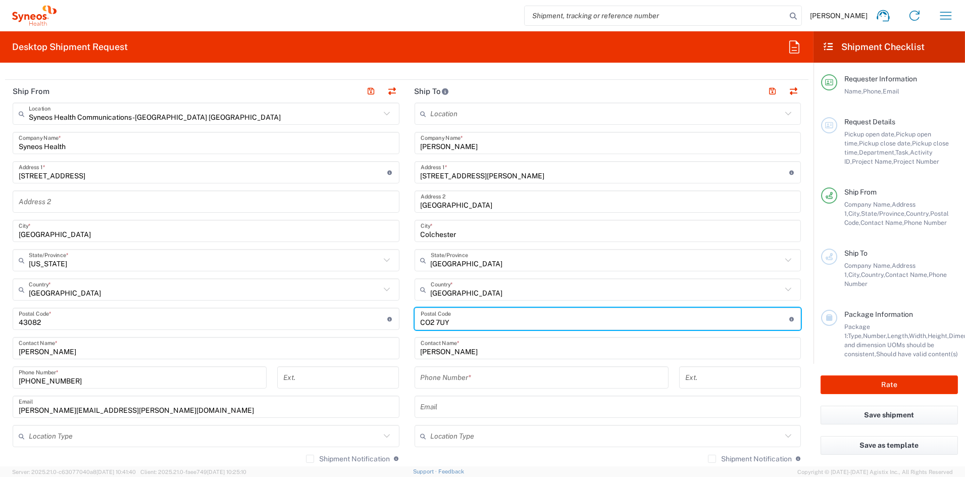
scroll to position [388, 0]
type input "CO2 7UY"
click at [463, 375] on input "tel" at bounding box center [542, 376] width 242 height 18
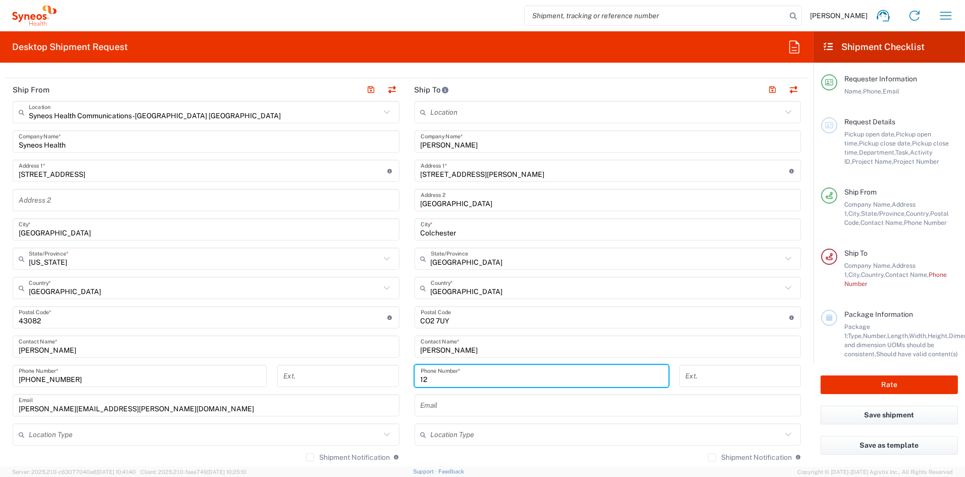
type input "1"
type input "1234567890"
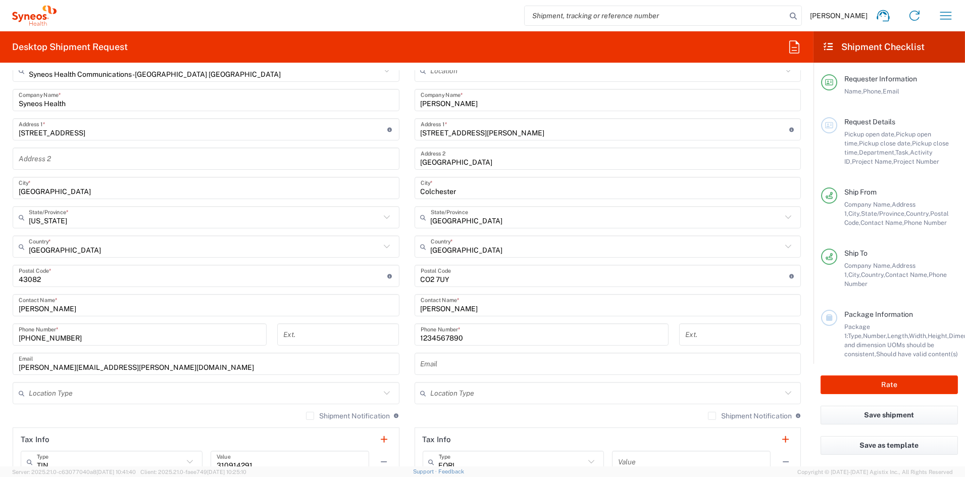
scroll to position [471, 0]
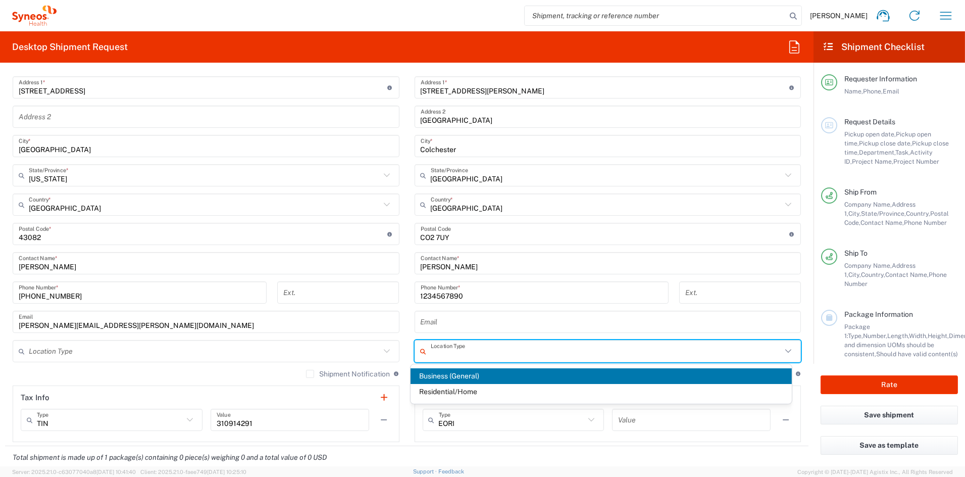
click at [475, 350] on input "text" at bounding box center [607, 351] width 352 height 18
click at [449, 390] on span "Residential/Home" at bounding box center [601, 392] width 381 height 16
type input "Residential/Home"
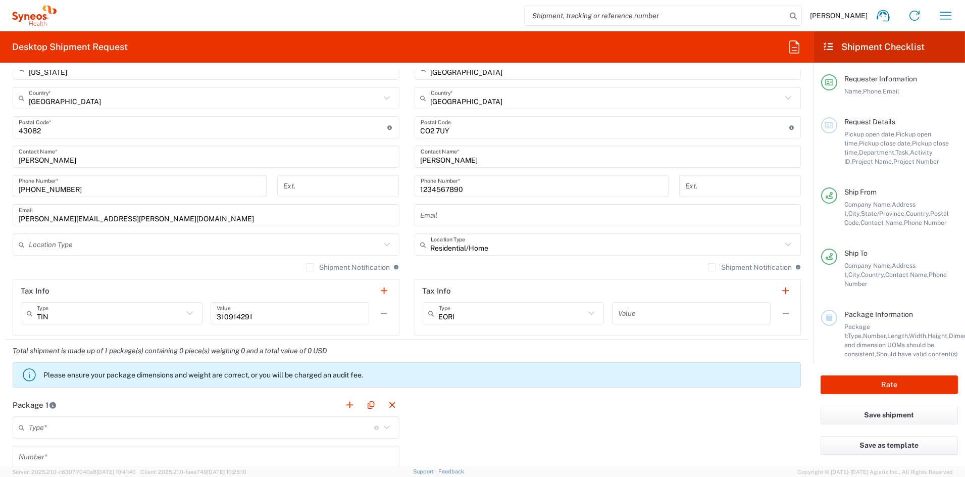
scroll to position [582, 0]
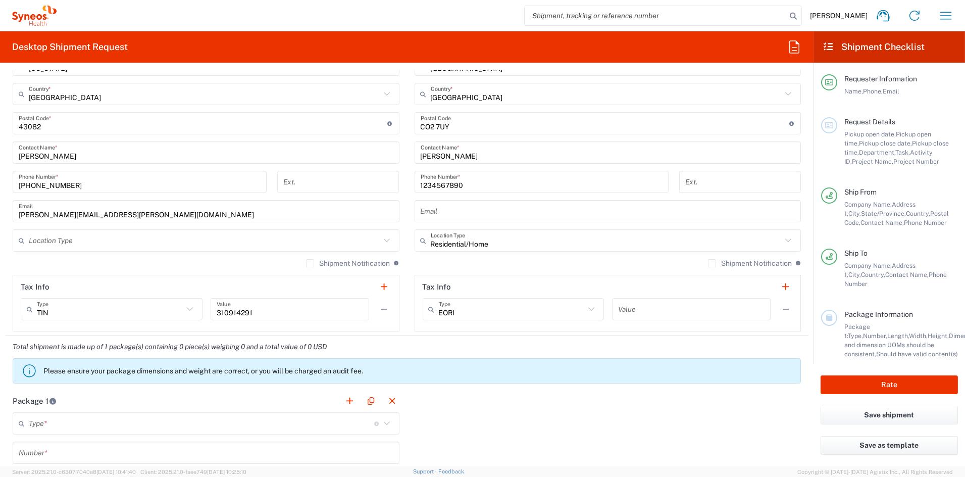
click at [660, 307] on input "text" at bounding box center [691, 309] width 146 height 18
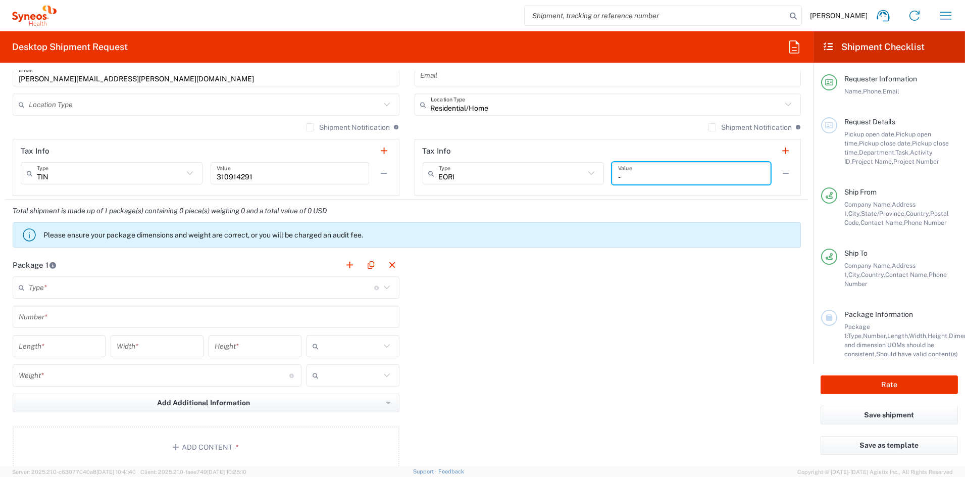
scroll to position [718, 0]
type input "-"
click at [100, 289] on input "text" at bounding box center [201, 287] width 345 height 18
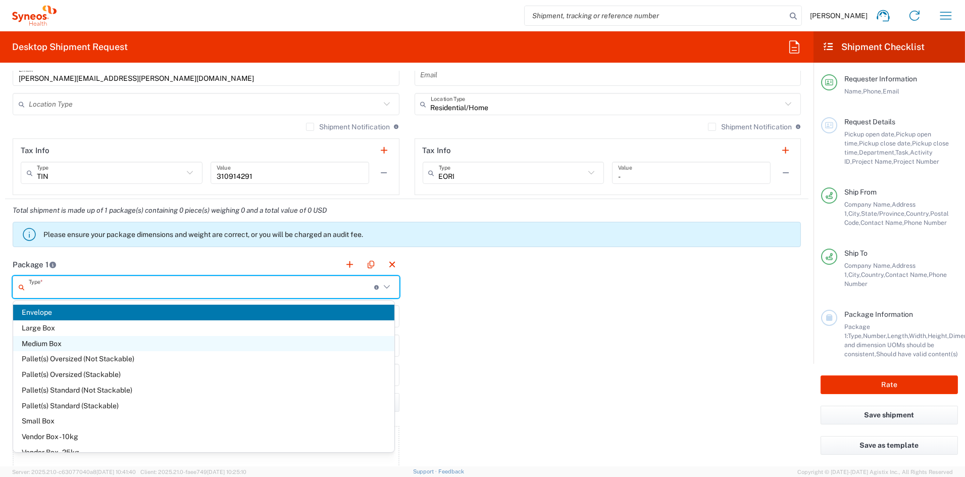
scroll to position [27, 0]
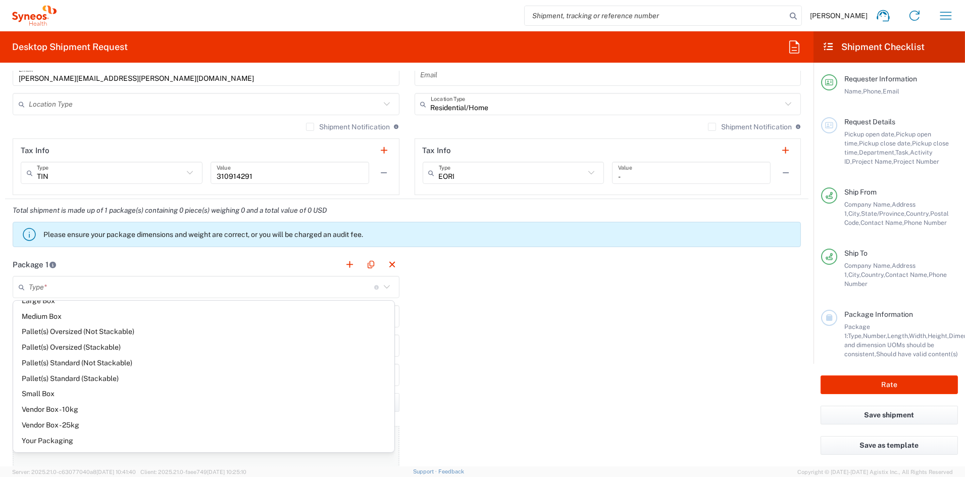
click at [43, 440] on span "Your Packaging" at bounding box center [203, 441] width 381 height 16
type input "Your Packaging"
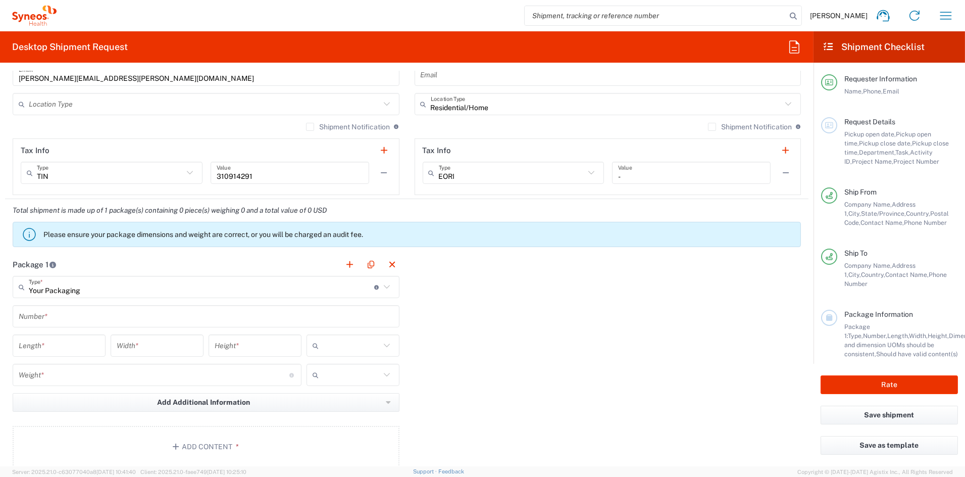
click at [87, 312] on input "text" at bounding box center [206, 317] width 375 height 18
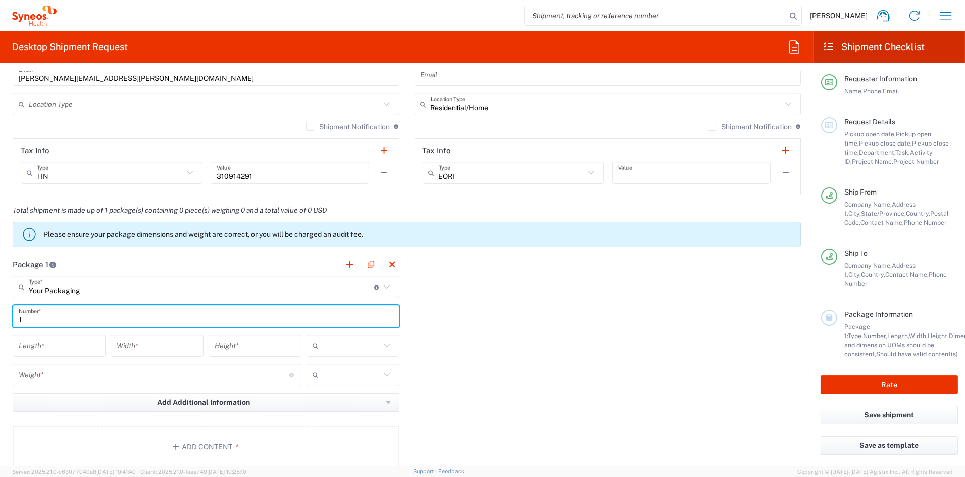
type input "1"
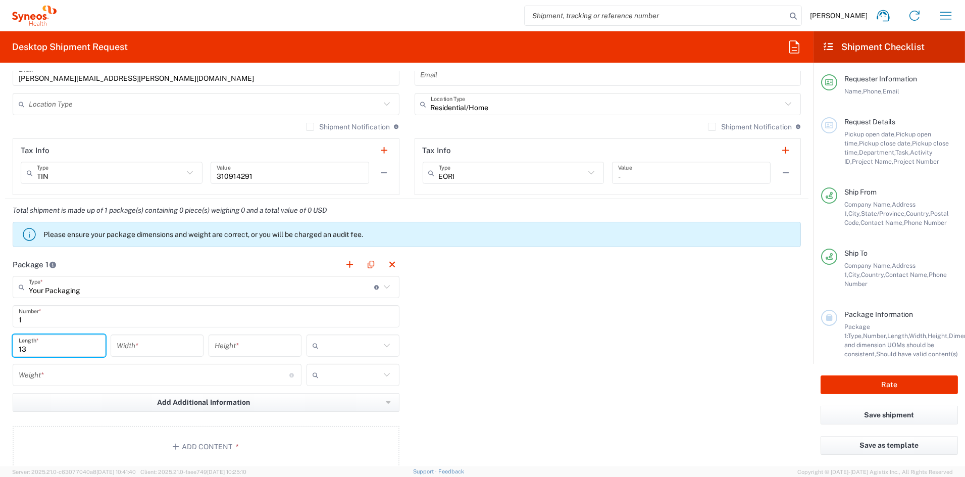
type input "13"
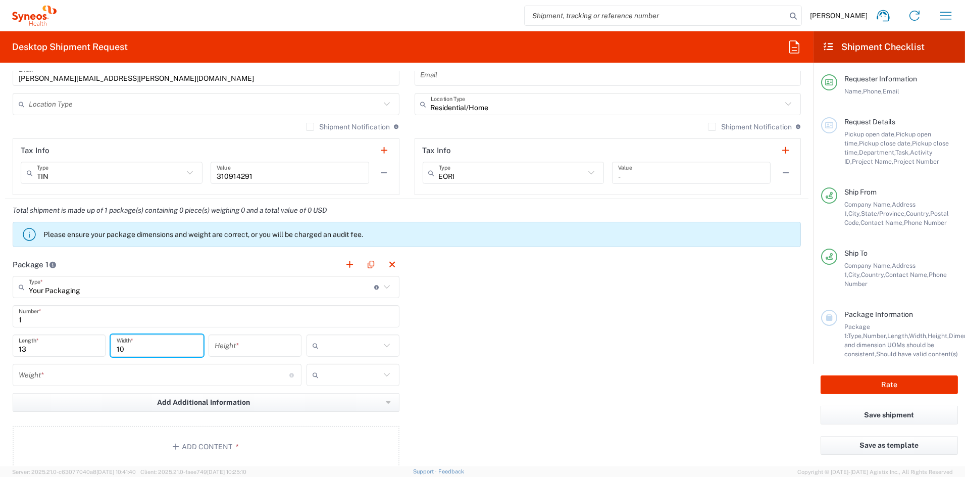
type input "10"
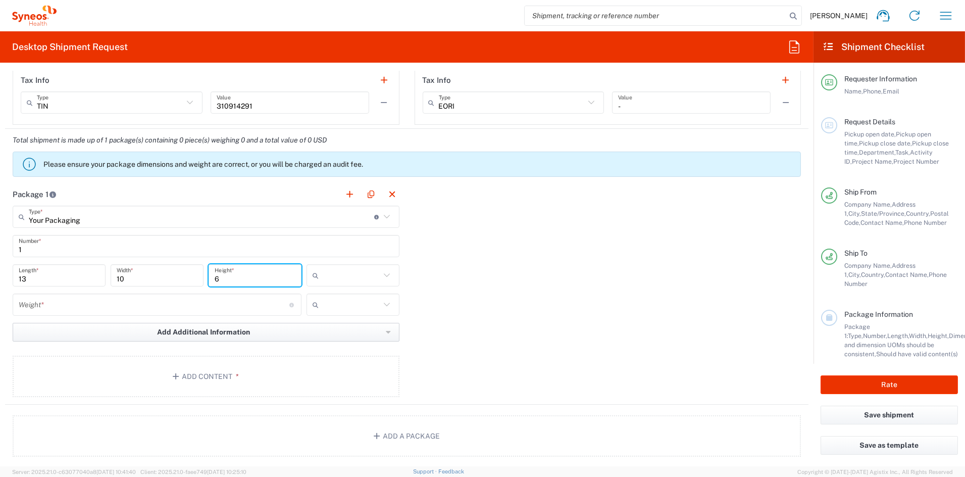
scroll to position [795, 0]
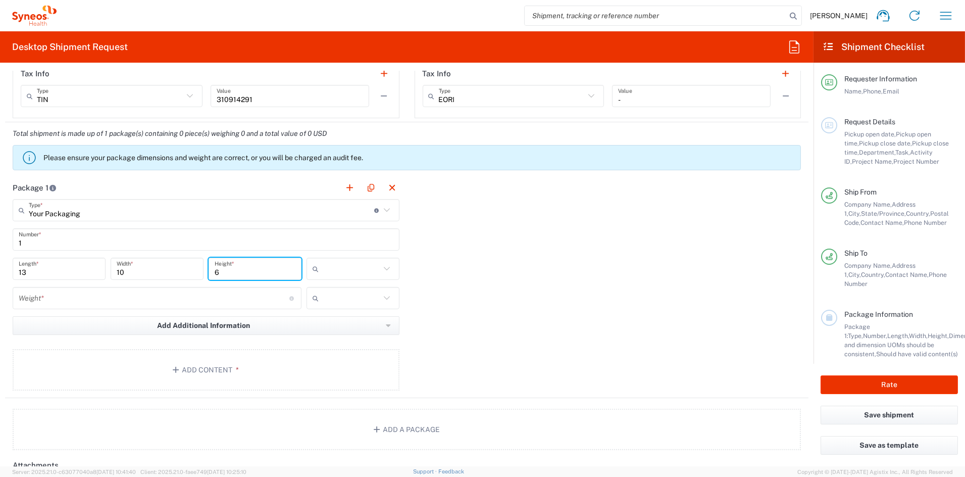
type input "6"
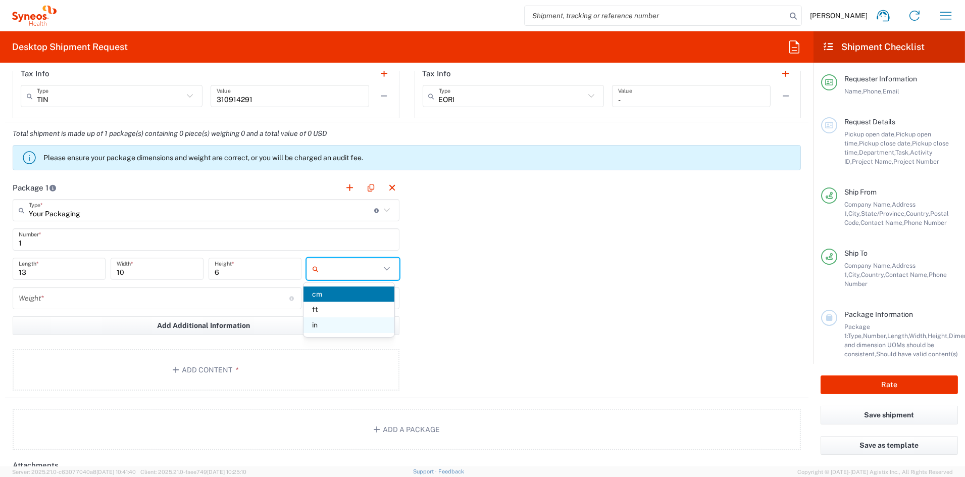
drag, startPoint x: 341, startPoint y: 333, endPoint x: 334, endPoint y: 330, distance: 7.0
click at [340, 332] on div "cm ft in" at bounding box center [349, 309] width 91 height 55
drag, startPoint x: 318, startPoint y: 326, endPoint x: 274, endPoint y: 323, distance: 44.0
click at [317, 326] on span "in" at bounding box center [349, 325] width 91 height 16
type input "in"
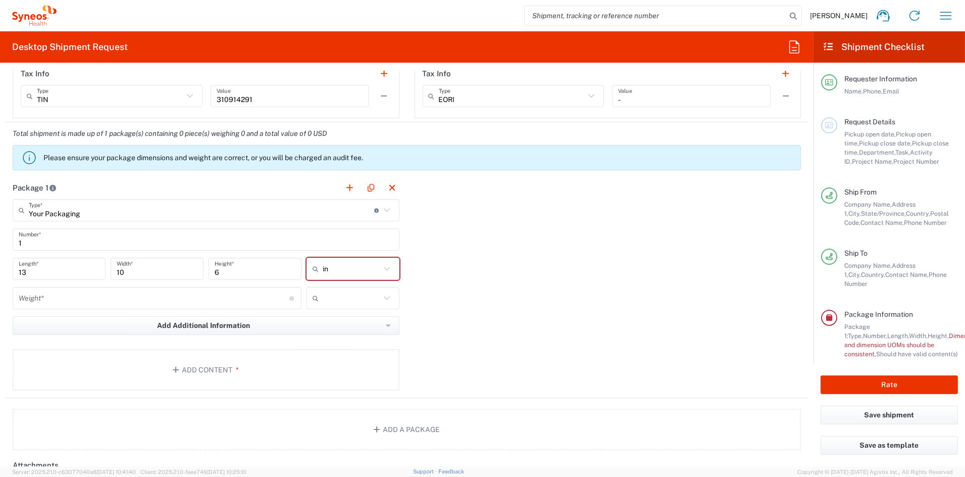
click at [76, 297] on input "number" at bounding box center [154, 298] width 271 height 18
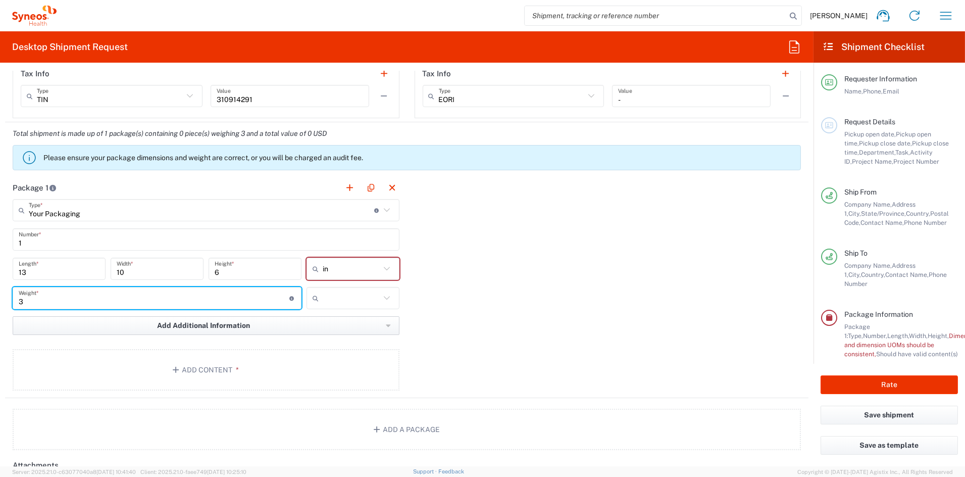
type input "3"
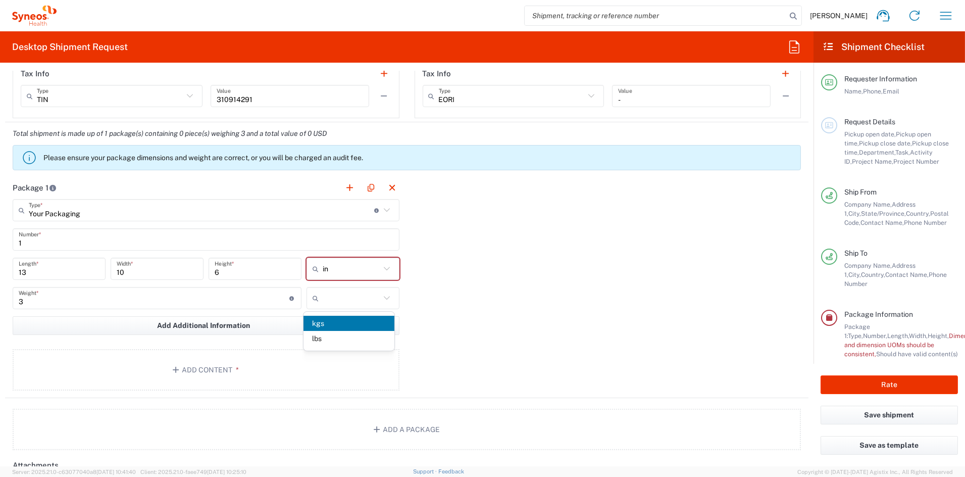
click at [328, 338] on span "lbs" at bounding box center [349, 339] width 91 height 16
type input "lbs"
click at [207, 370] on button "Add Content *" at bounding box center [206, 369] width 387 height 41
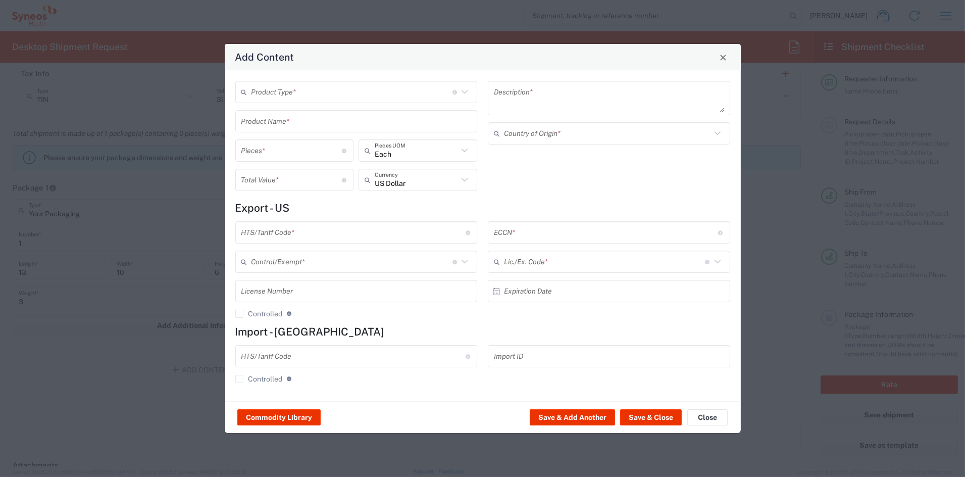
click at [269, 93] on input "text" at bounding box center [352, 92] width 201 height 18
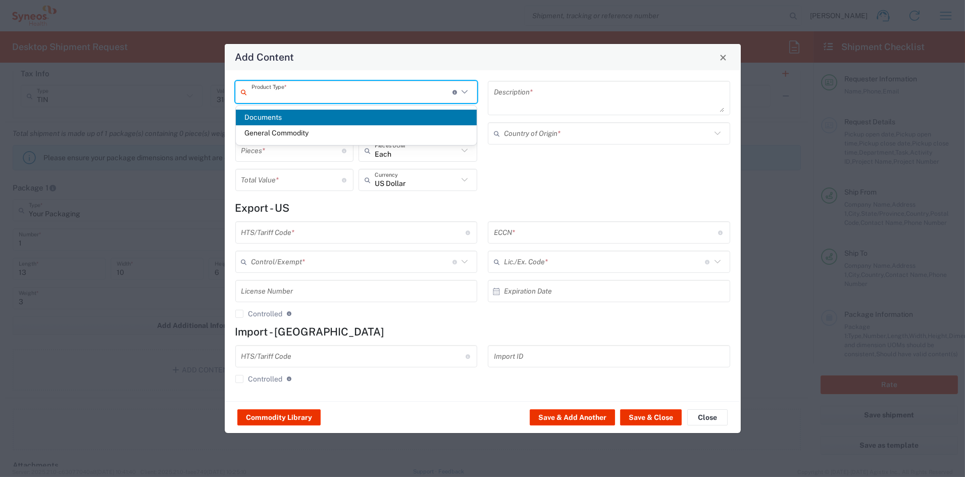
click at [267, 134] on span "General Commodity" at bounding box center [356, 133] width 241 height 16
type input "General Commodity"
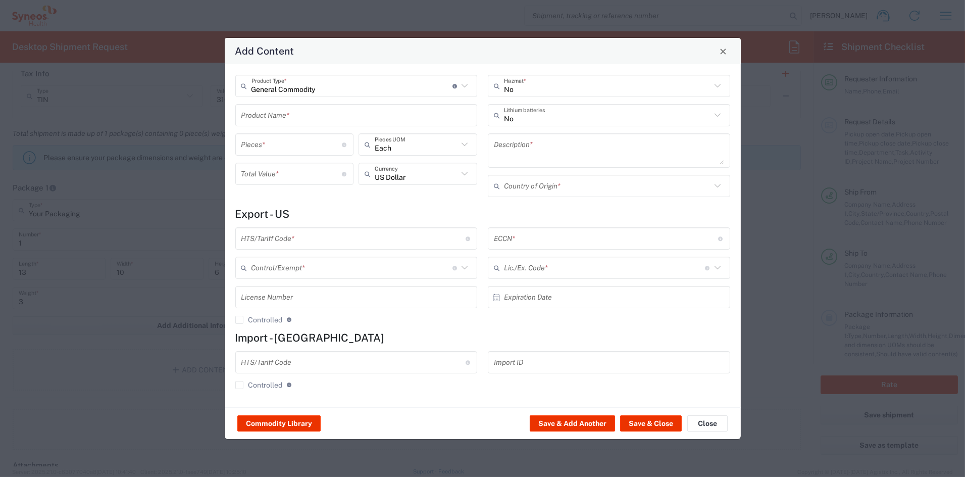
click at [272, 119] on input "text" at bounding box center [356, 116] width 230 height 18
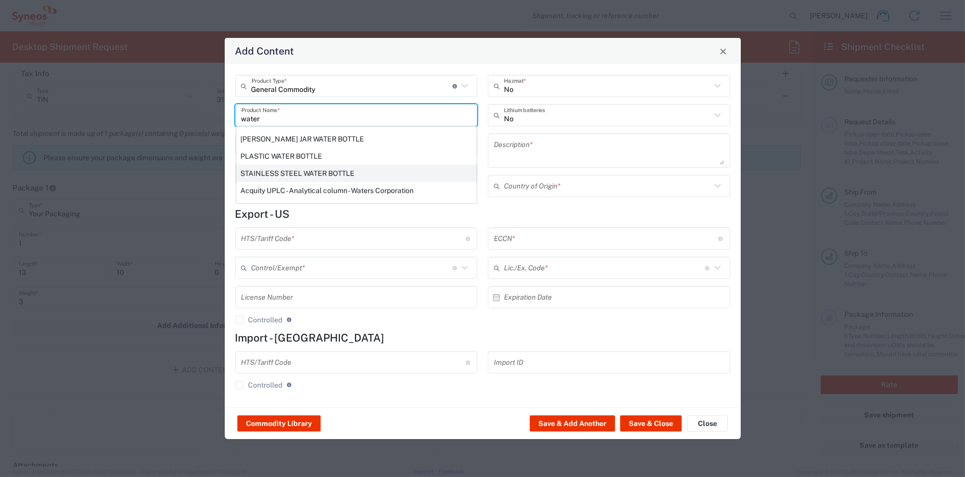
click at [280, 172] on div "STAINLESS STEEL WATER BOTTLE" at bounding box center [356, 173] width 240 height 17
type input "STAINLESS STEEL WATER BOTTLE"
type input "1"
type textarea "STAINLESS STEEL WATER BOTTLE"
type input "[GEOGRAPHIC_DATA]"
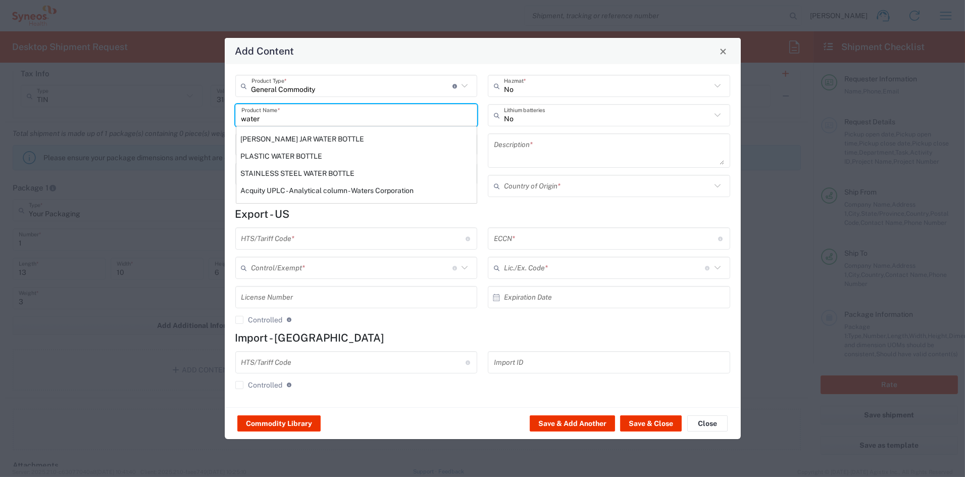
type input "7326.90.8688"
type input "BIS"
type input "EAR99"
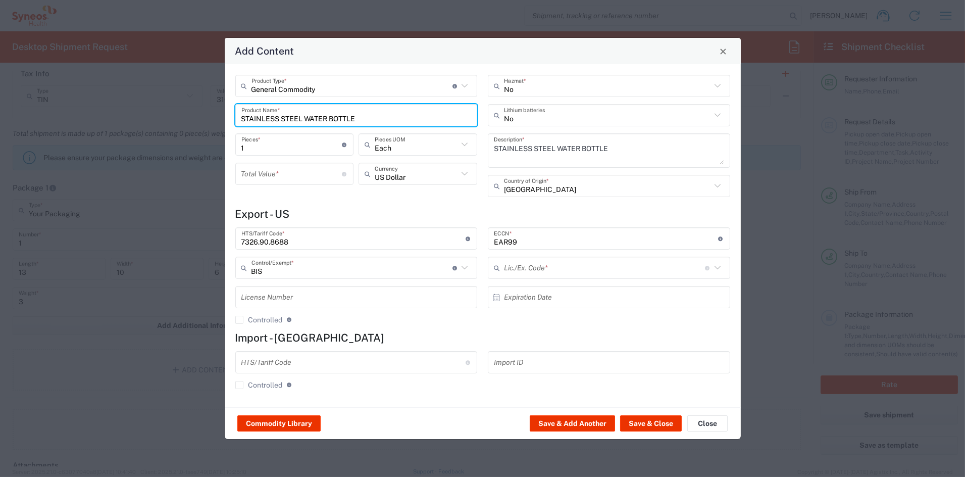
type input "NLR - No License Required"
click at [270, 177] on input "number" at bounding box center [291, 174] width 101 height 18
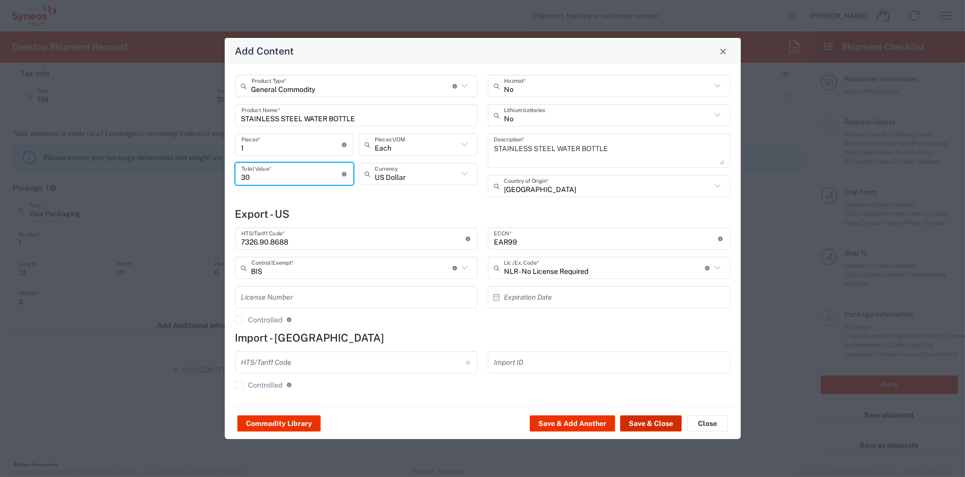
type input "30"
click at [638, 426] on button "Save & Close" at bounding box center [651, 423] width 62 height 16
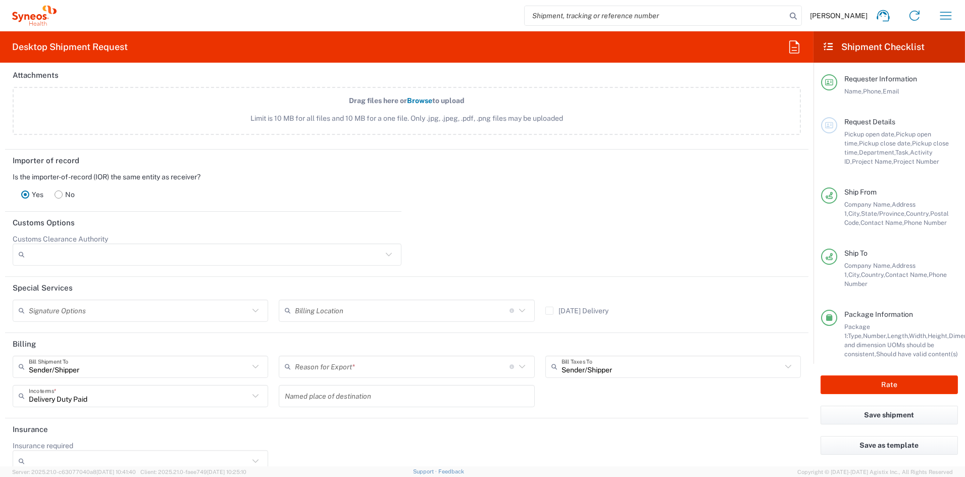
scroll to position [1259, 0]
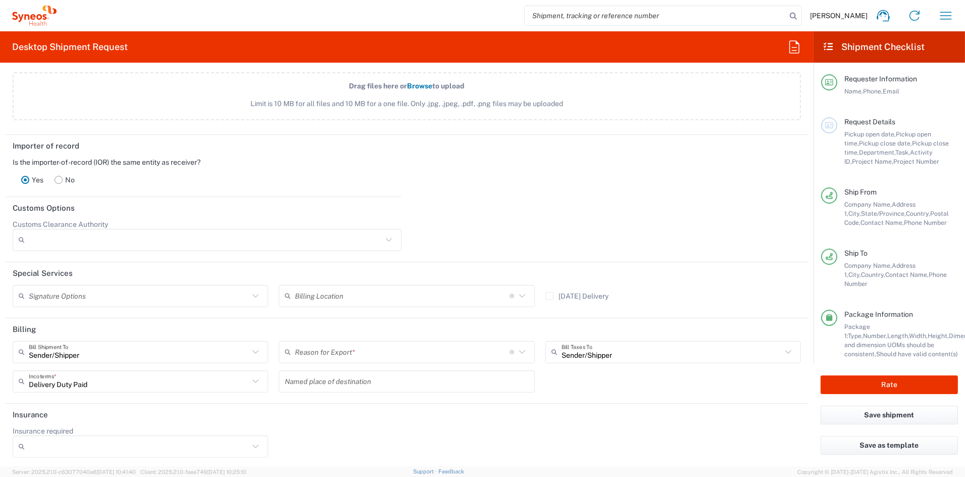
click at [358, 351] on input "text" at bounding box center [402, 352] width 215 height 18
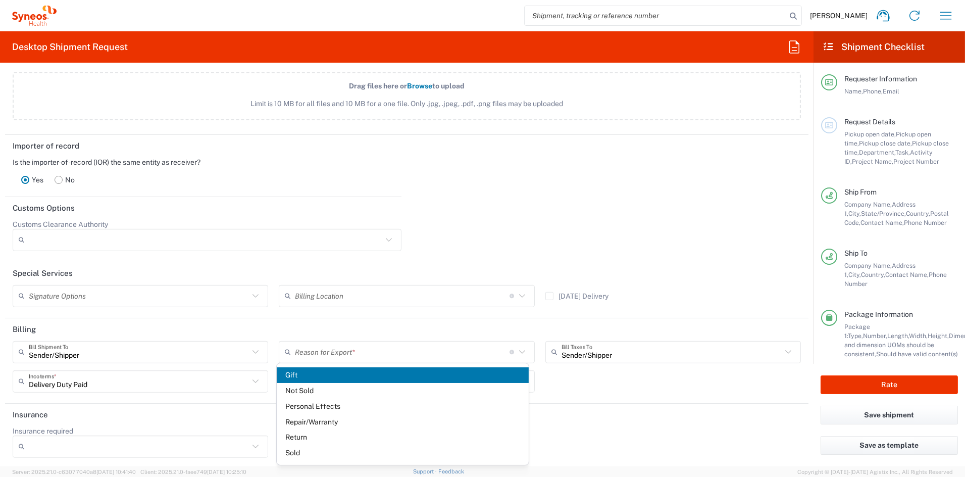
click at [308, 452] on span "Sold" at bounding box center [403, 453] width 252 height 16
type input "Sold"
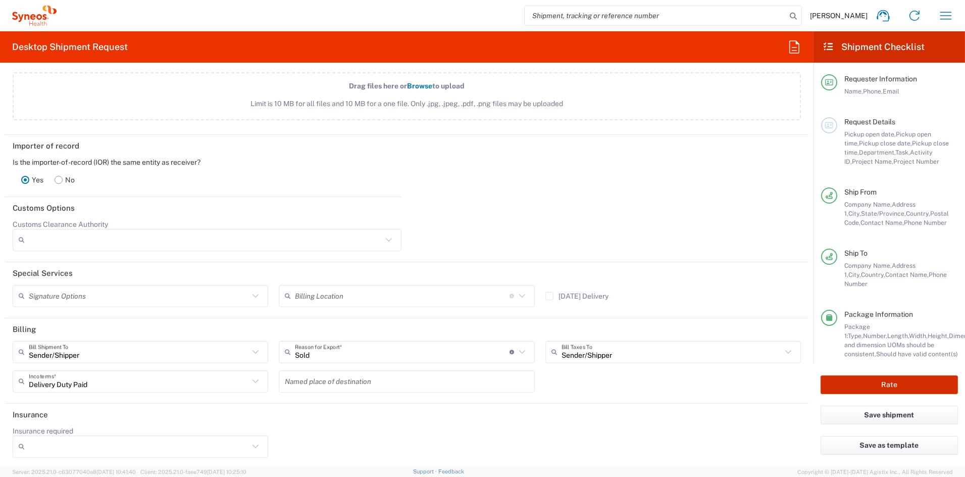
click at [897, 383] on button "Rate" at bounding box center [889, 384] width 137 height 19
type input "6156"
type input "COMM.COMEXE.NC.105784"
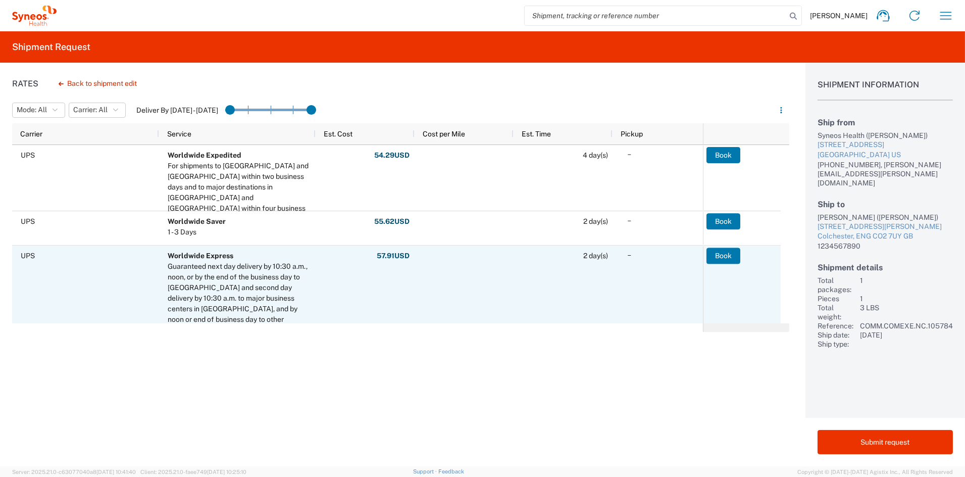
scroll to position [0, 2]
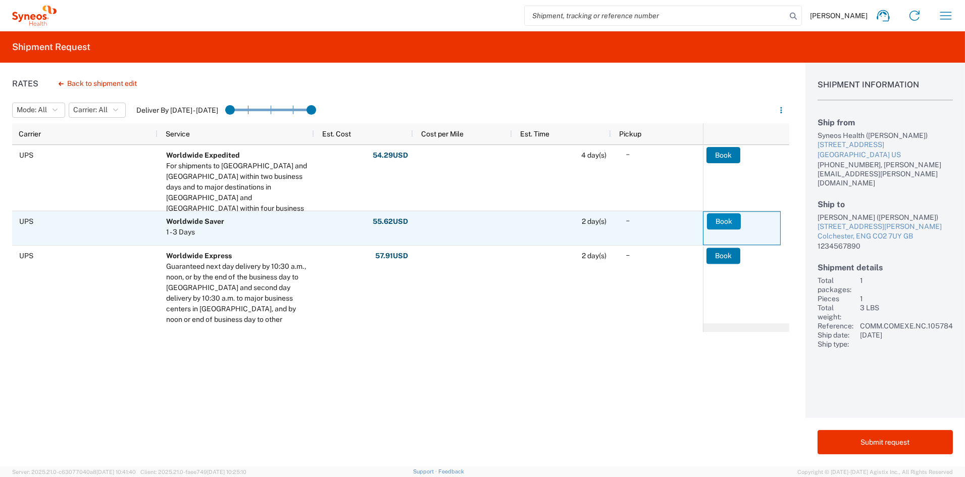
click at [728, 218] on button "Book" at bounding box center [724, 221] width 34 height 16
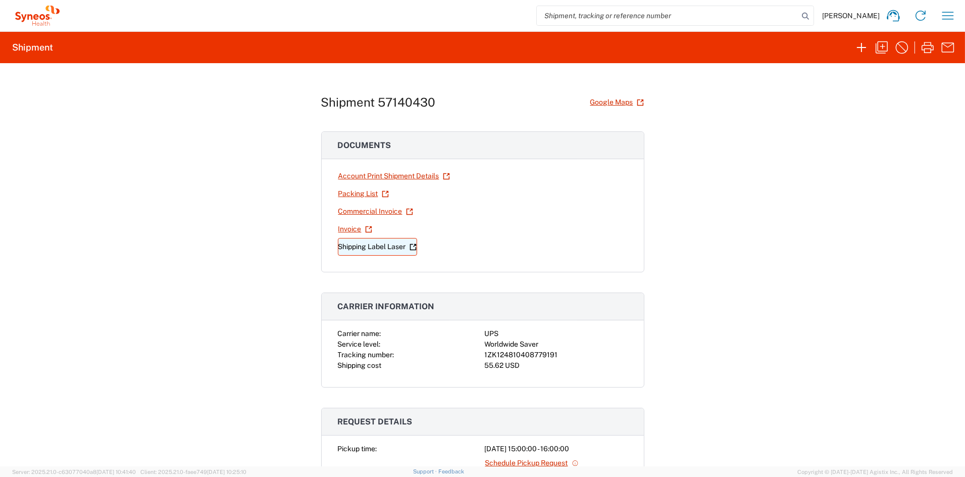
click at [388, 247] on link "Shipping Label Laser" at bounding box center [377, 247] width 79 height 18
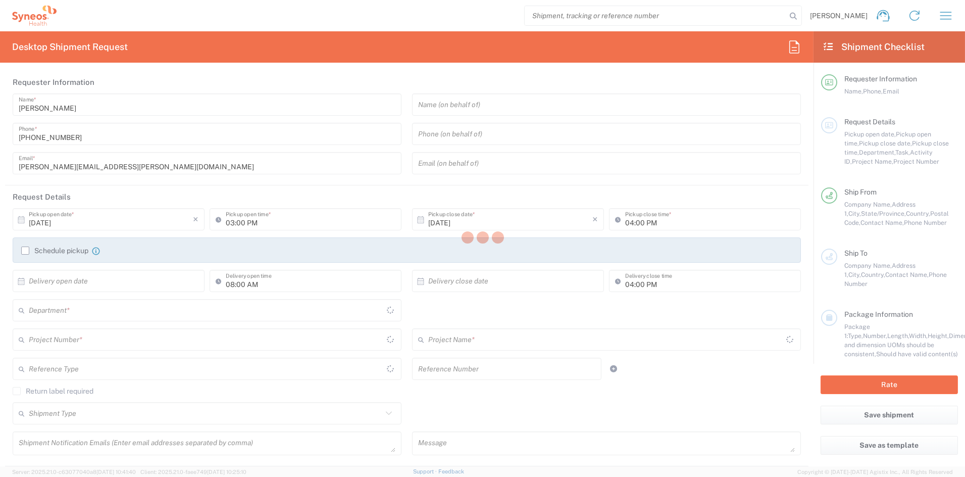
type input "Ohio"
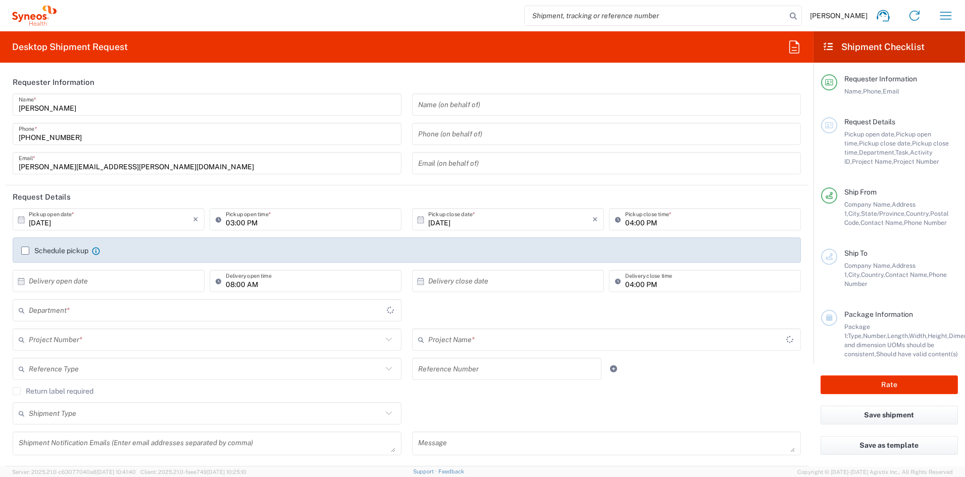
type input "6156"
type input "[GEOGRAPHIC_DATA]"
type input "Syneos Health Communications-[GEOGRAPHIC_DATA] [GEOGRAPHIC_DATA]"
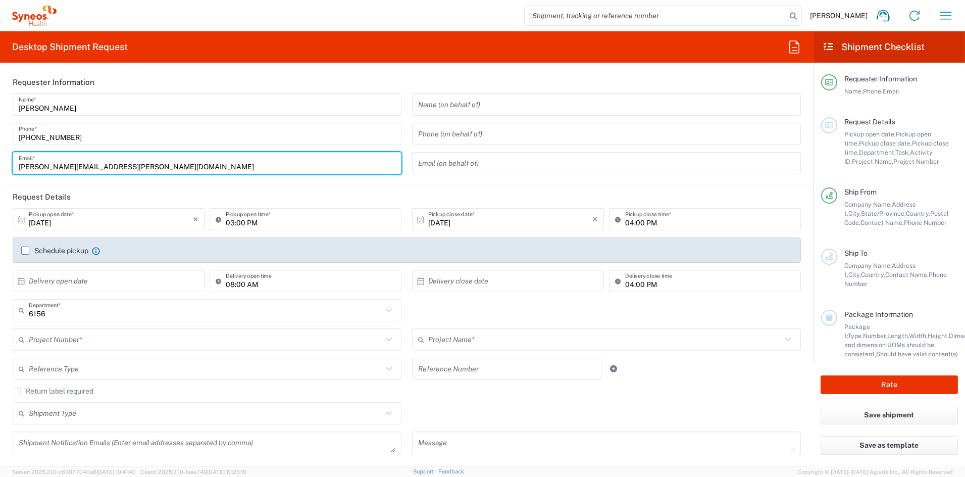
drag, startPoint x: 129, startPoint y: 164, endPoint x: -52, endPoint y: 157, distance: 181.4
click at [0, 157] on html "John Popp Home Shipment estimator Shipment tracking Desktop shipment request My…" at bounding box center [482, 238] width 965 height 477
paste input "melissa.storer"
type input "melissa.storer@syneoshealth.com"
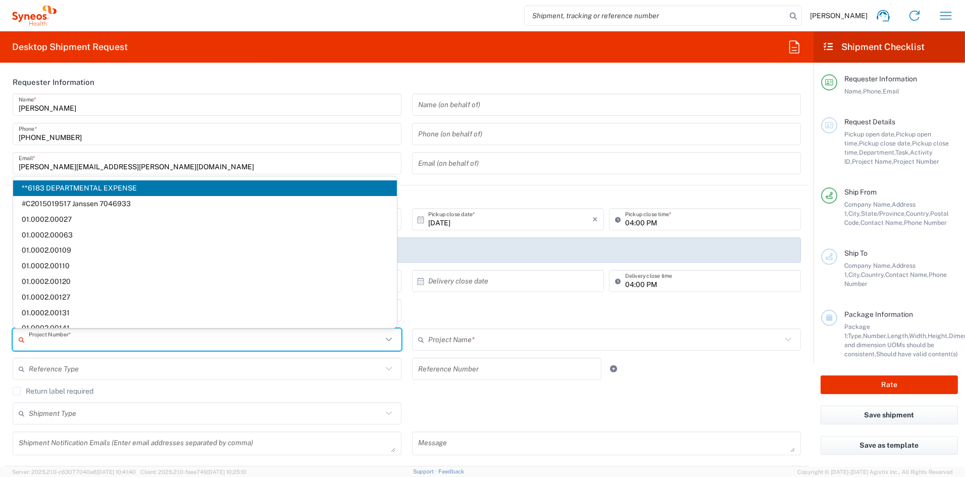
click at [79, 342] on input "text" at bounding box center [206, 340] width 354 height 18
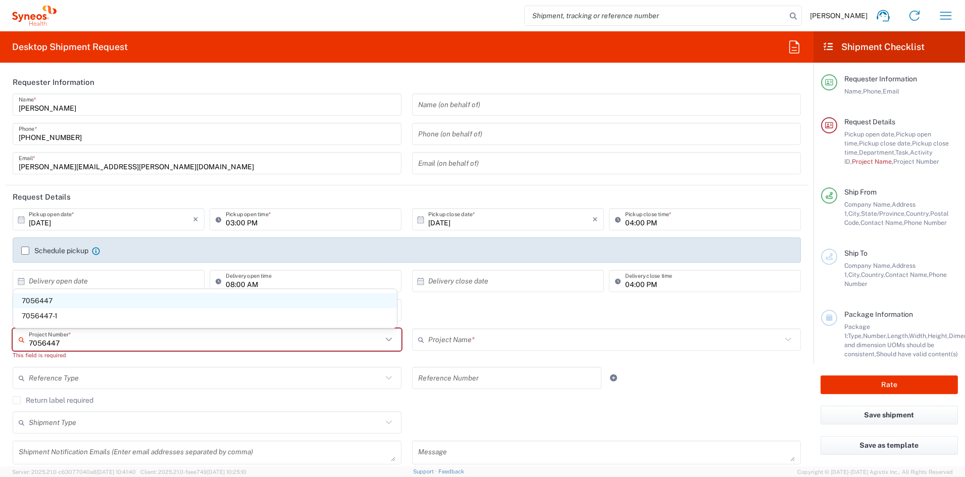
type input "7056447"
click at [45, 296] on span "7056447" at bounding box center [205, 301] width 384 height 16
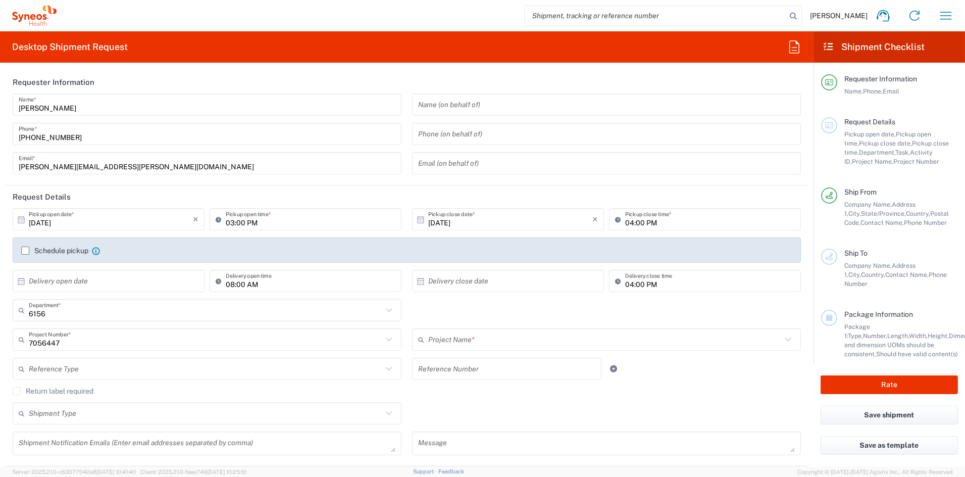
type input "Pharmazz 7056447"
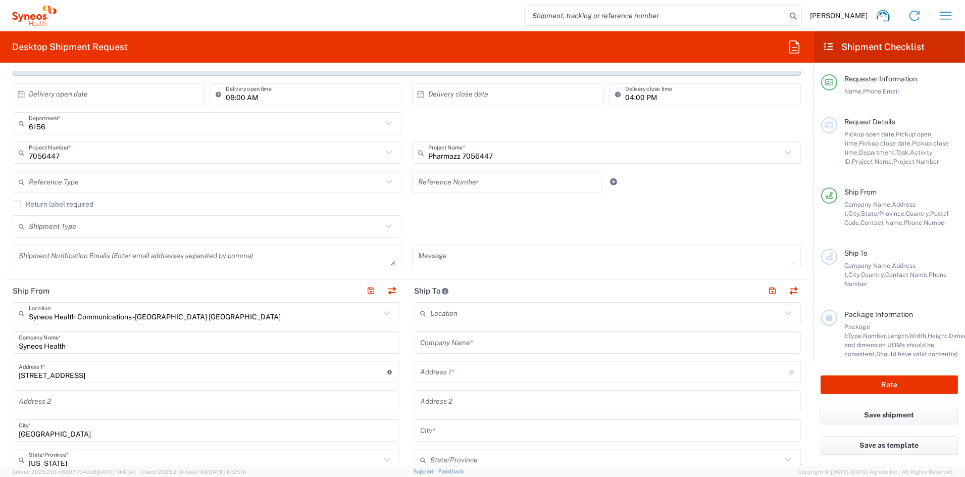
scroll to position [183, 0]
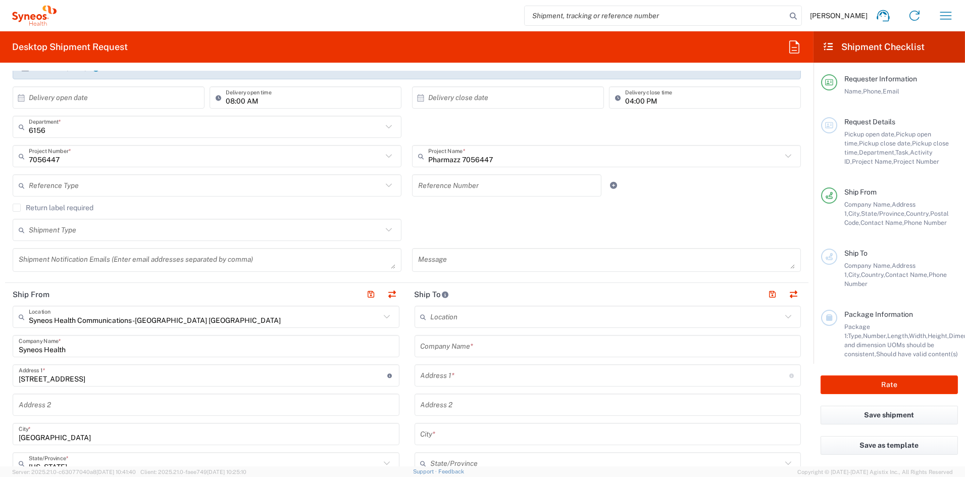
click at [459, 316] on input "text" at bounding box center [607, 317] width 352 height 18
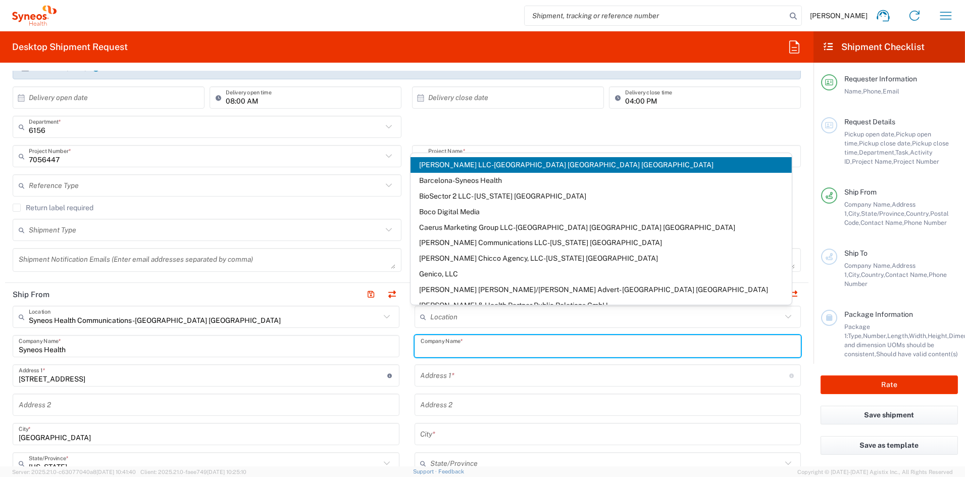
click at [463, 341] on input "text" at bounding box center [608, 346] width 375 height 18
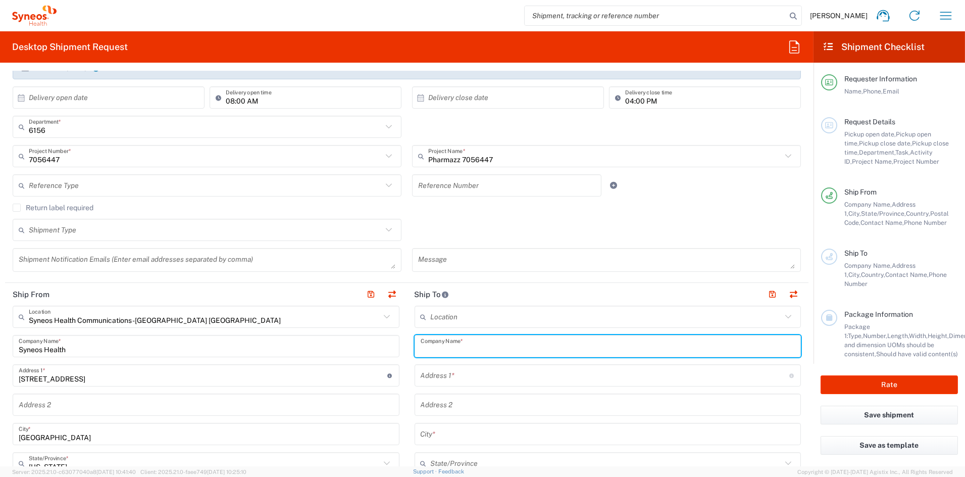
paste input "Methodist Hospital Neurological Institut"
click at [523, 346] on input "Methodist Hospital Neurological Institute" at bounding box center [608, 346] width 375 height 18
click at [557, 349] on input "Methodist Hospital Neurolo Institute" at bounding box center [608, 346] width 375 height 18
click at [569, 350] on input "Methodist Hospital Neurolo Institute" at bounding box center [608, 346] width 375 height 18
type input "Methodist Hospital Neurolo Inst"
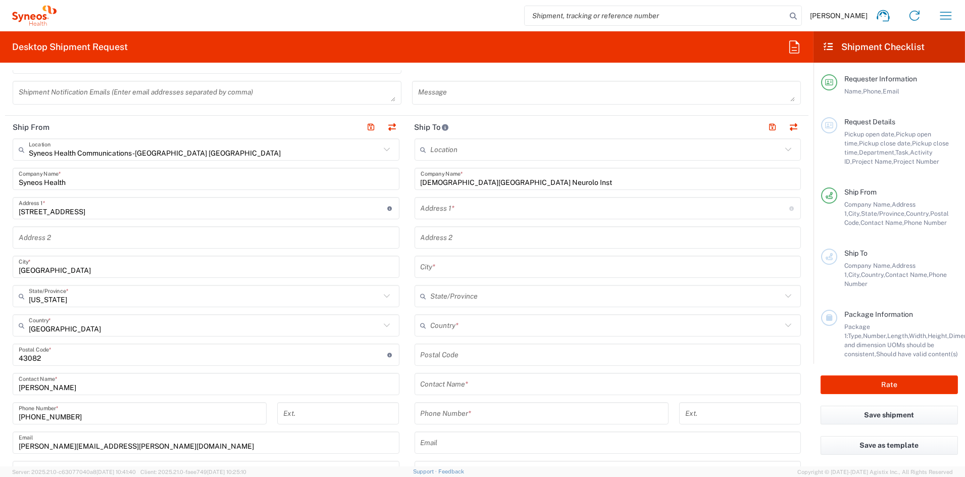
scroll to position [354, 0]
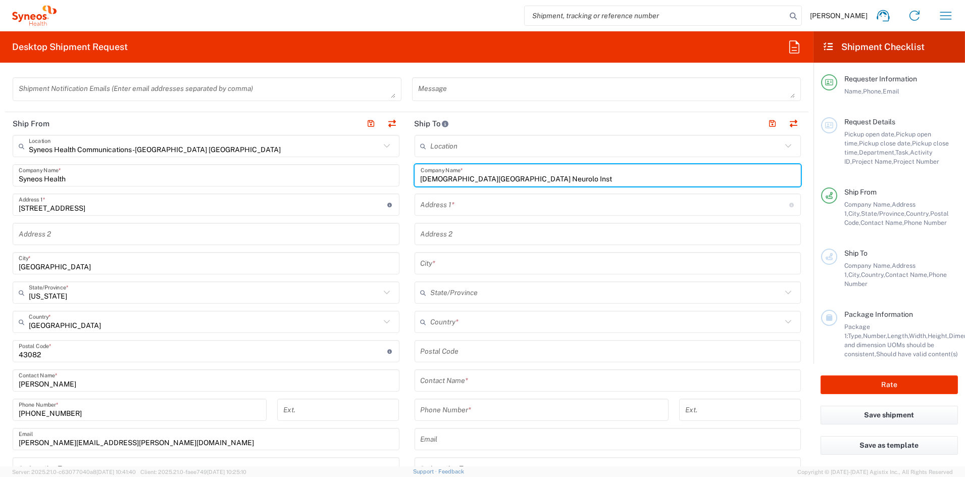
click at [477, 382] on input "text" at bounding box center [608, 381] width 375 height 18
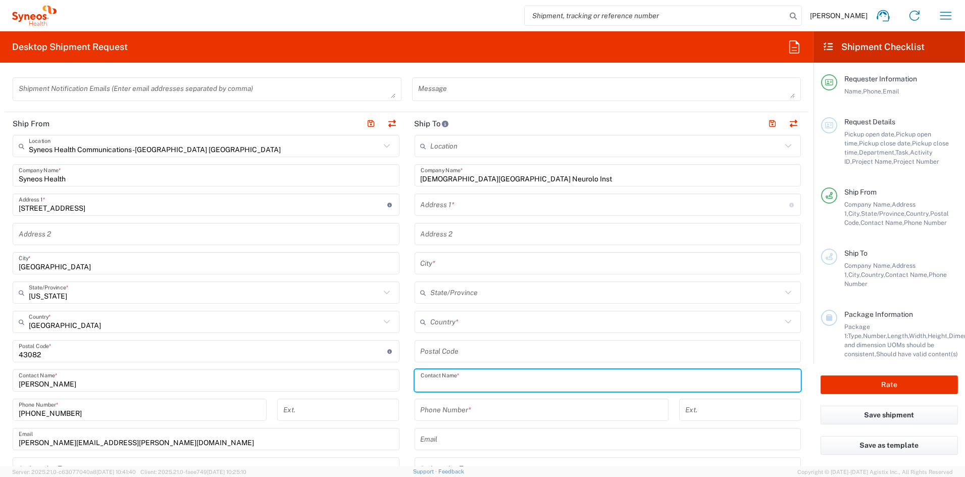
paste input "David McCane"
type input "David McCane"
click at [469, 407] on input "tel" at bounding box center [542, 410] width 242 height 18
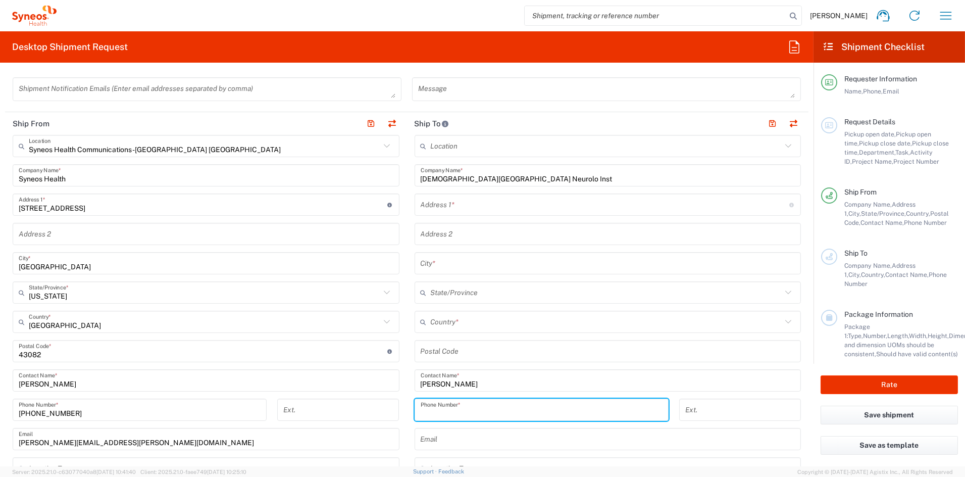
paste input "713-441-5801"
type input "713-441-5801"
click at [454, 206] on input "text" at bounding box center [605, 205] width 369 height 18
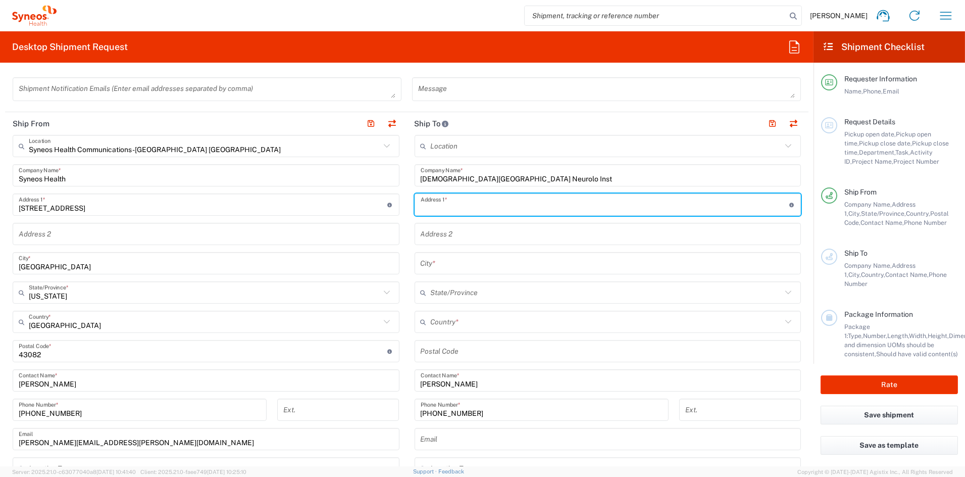
paste input "6560 Fannin St"
type input "6560 Fannin St"
click at [460, 233] on input "text" at bounding box center [608, 234] width 375 height 18
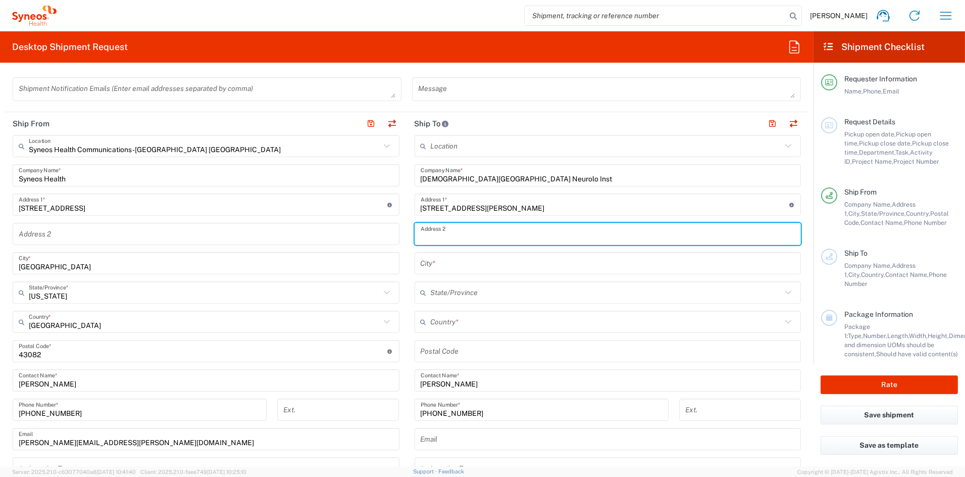
paste input "Ste 802"
type input "Ste 802"
click at [431, 260] on input "text" at bounding box center [608, 264] width 375 height 18
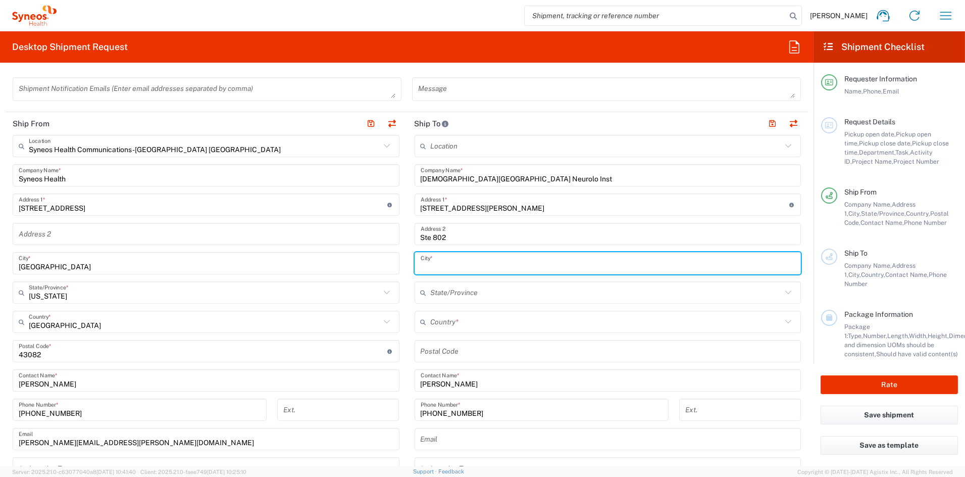
paste input "Houston"
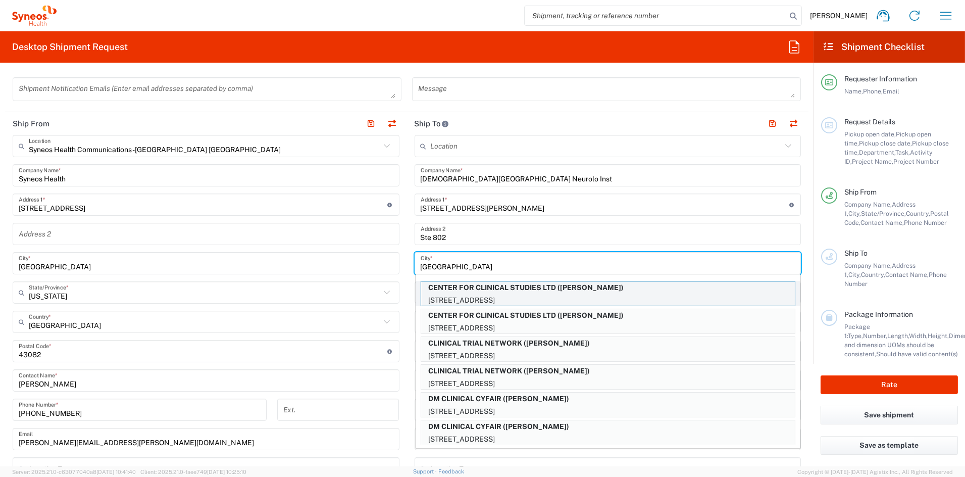
type input "Houston"
click at [446, 294] on p "1401 BINZ ST, HOUSTON, US" at bounding box center [608, 300] width 374 height 13
type input "CENTER FOR CLINICAL STUDIES LTD"
type input "1401 BINZ ST"
type input "HOUSTON"
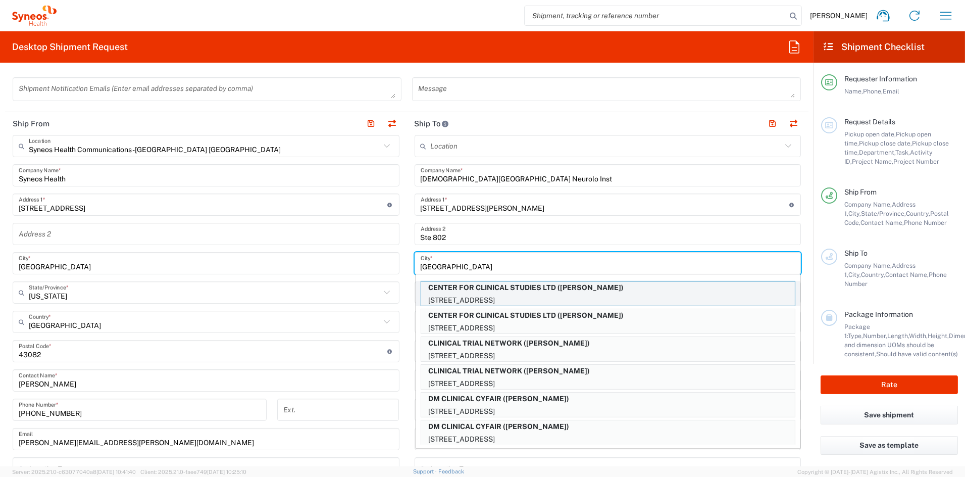
type input "US"
type input "MARIO GUERRERO"
type input "7135288818"
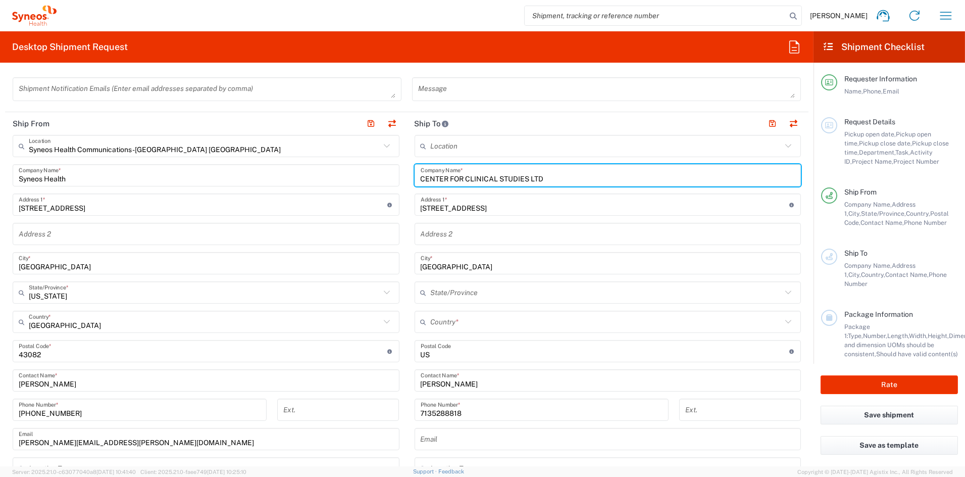
drag, startPoint x: 556, startPoint y: 180, endPoint x: 300, endPoint y: 170, distance: 255.3
click at [300, 169] on div "Ship From Syneos Health Communications-[GEOGRAPHIC_DATA] [GEOGRAPHIC_DATA] Loca…" at bounding box center [407, 337] width 804 height 451
paste input "Methodist Hospital Neurological Institute"
type input "Methodist Hospital Neuro Inst"
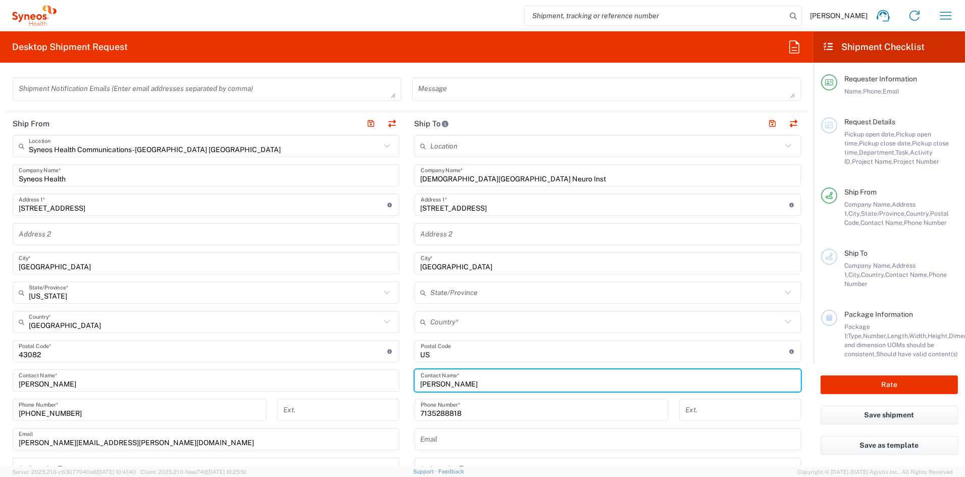
drag, startPoint x: 465, startPoint y: 381, endPoint x: 363, endPoint y: 377, distance: 101.6
click at [365, 377] on div "Ship From Syneos Health Communications-[GEOGRAPHIC_DATA] [GEOGRAPHIC_DATA] Loca…" at bounding box center [407, 337] width 804 height 451
paste input "David McCane"
type input "David McCane"
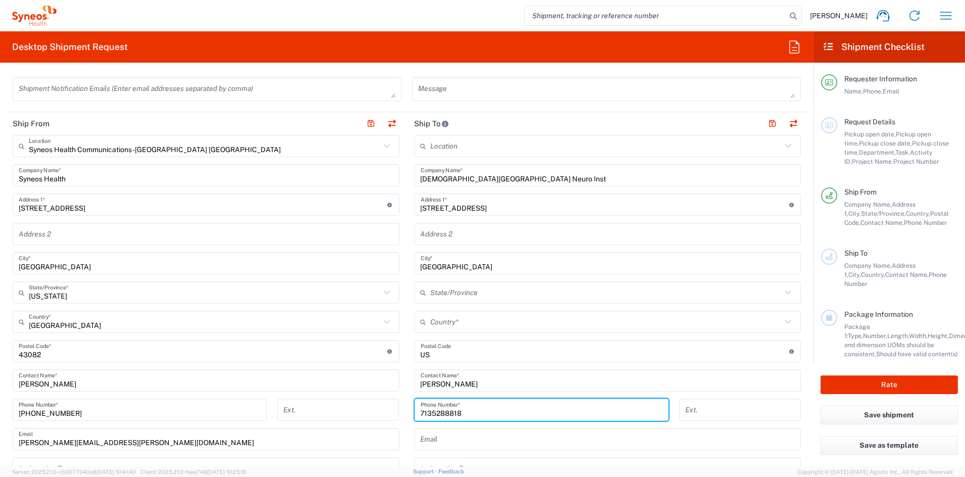
drag, startPoint x: 440, startPoint y: 412, endPoint x: 397, endPoint y: 410, distance: 43.5
click at [401, 410] on div "Ship From Syneos Health Communications-[GEOGRAPHIC_DATA] [GEOGRAPHIC_DATA] Loca…" at bounding box center [407, 337] width 804 height 451
paste input "-441-5801"
type input "713-441-5801"
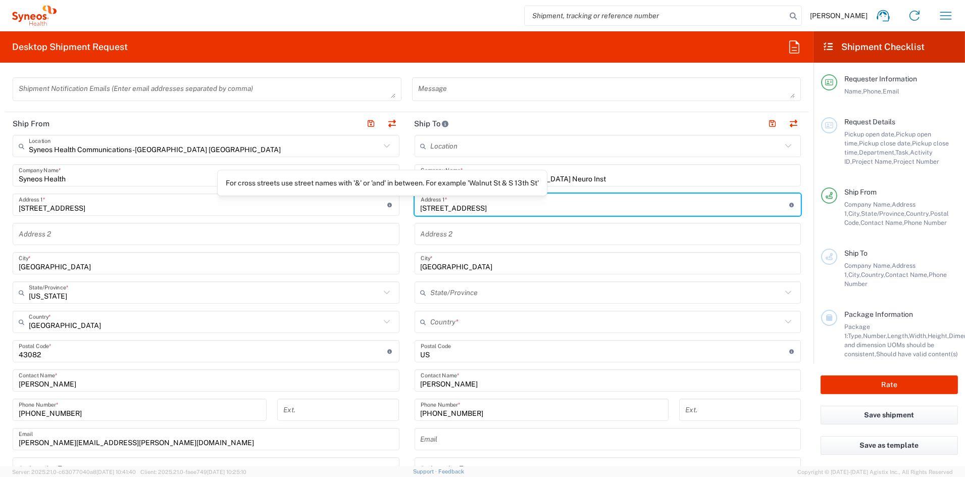
drag, startPoint x: 470, startPoint y: 209, endPoint x: 375, endPoint y: 203, distance: 95.1
click at [376, 203] on div "Ship From Syneos Health Communications-[GEOGRAPHIC_DATA] [GEOGRAPHIC_DATA] Loca…" at bounding box center [407, 337] width 804 height 451
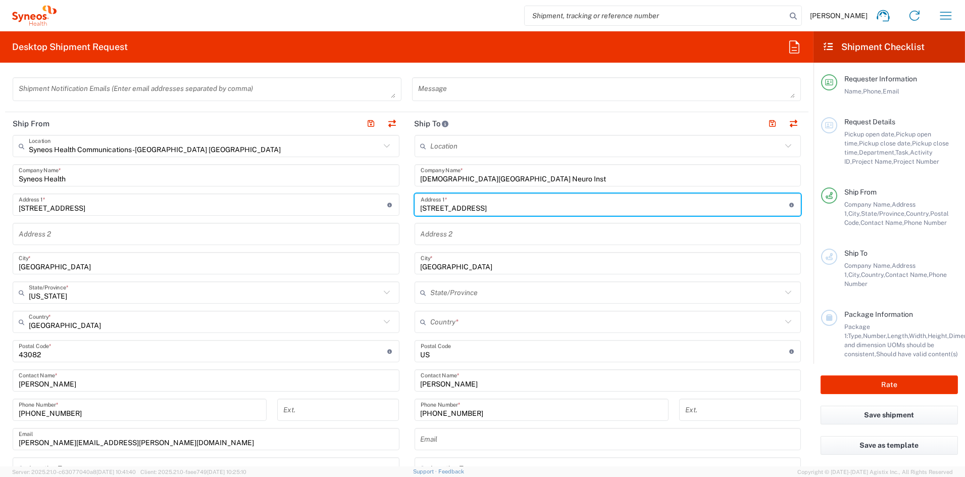
paste input "6560 Fannin St"
type input "6560 Fannin St"
click at [460, 233] on input "text" at bounding box center [608, 234] width 375 height 18
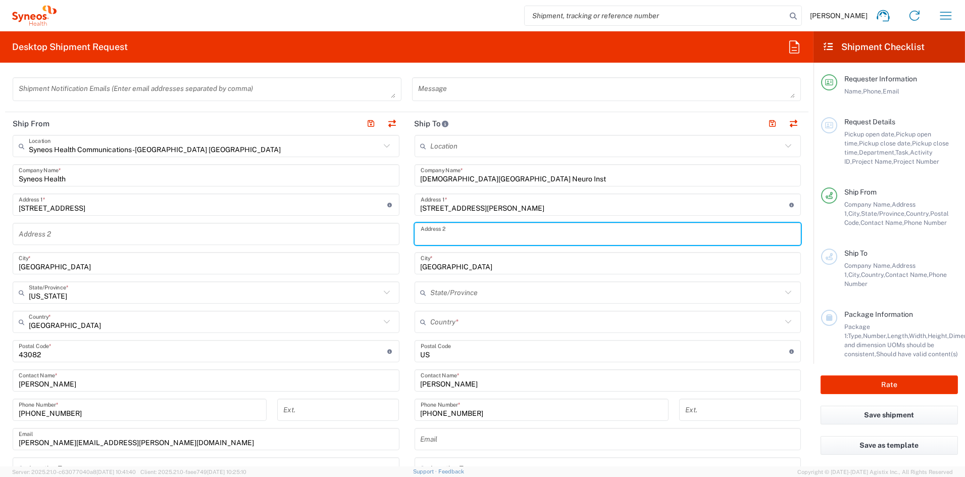
paste input "Ste 802"
type input "Ste 802"
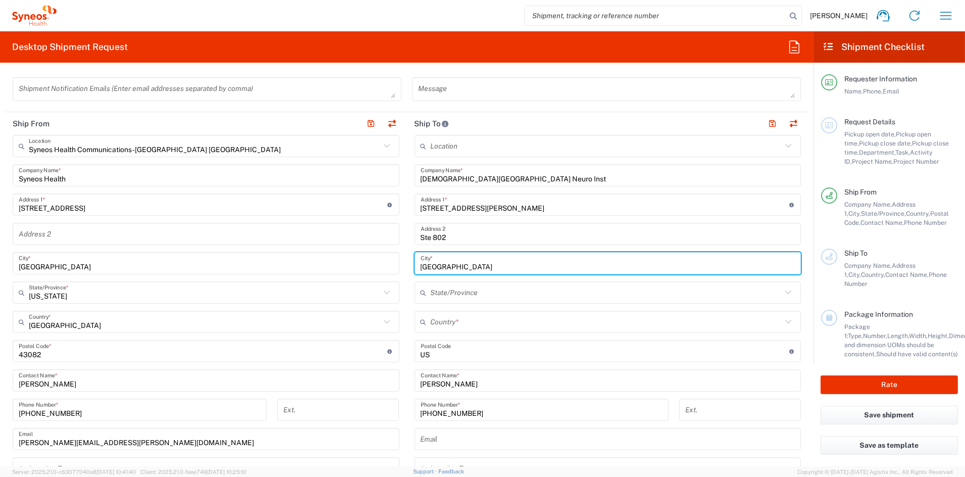
drag, startPoint x: 443, startPoint y: 264, endPoint x: 366, endPoint y: 260, distance: 76.9
click at [366, 260] on div "Ship From Syneos Health Communications-[GEOGRAPHIC_DATA] [GEOGRAPHIC_DATA] Loca…" at bounding box center [407, 337] width 804 height 451
paste input "ouston"
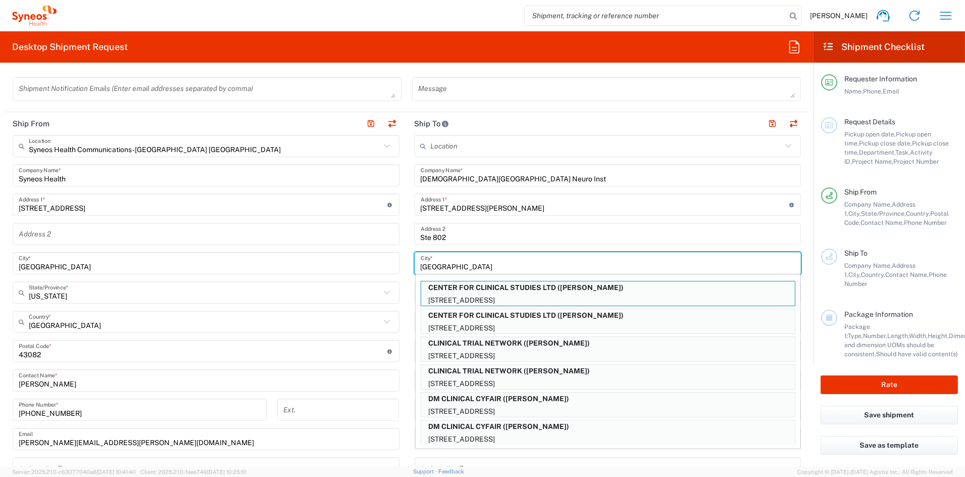
type input "Houston"
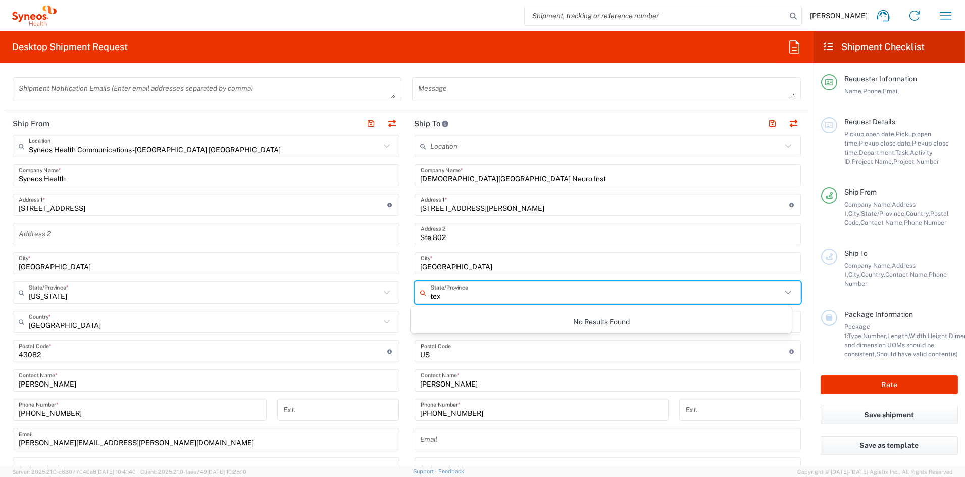
click at [443, 296] on input "tex" at bounding box center [607, 293] width 352 height 18
type input "t"
type input "Tex"
click at [431, 295] on input "Tex" at bounding box center [607, 293] width 352 height 18
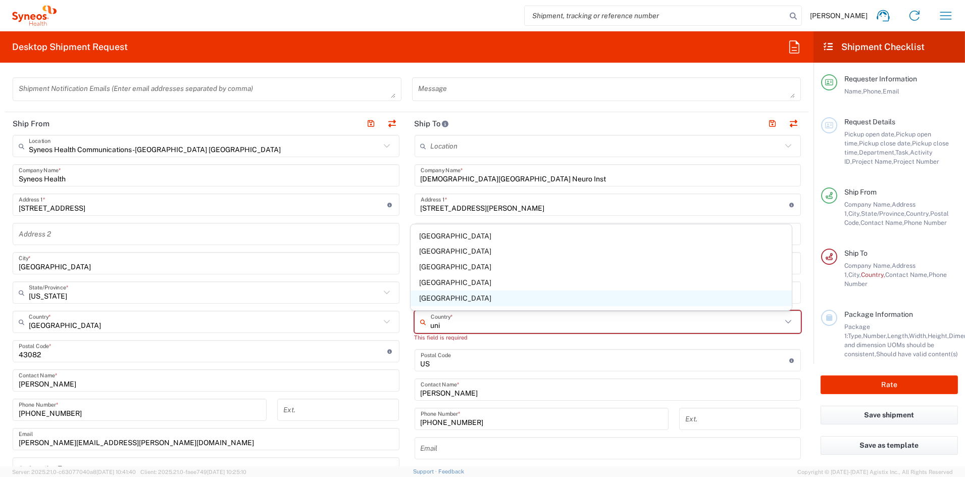
click at [446, 300] on span "[GEOGRAPHIC_DATA]" at bounding box center [601, 298] width 381 height 16
type input "[GEOGRAPHIC_DATA]"
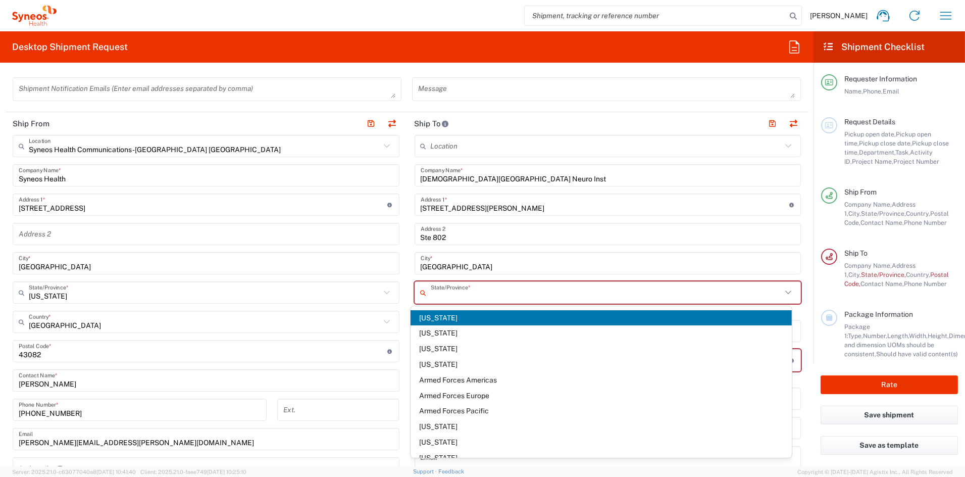
click at [443, 295] on input "text" at bounding box center [607, 293] width 352 height 18
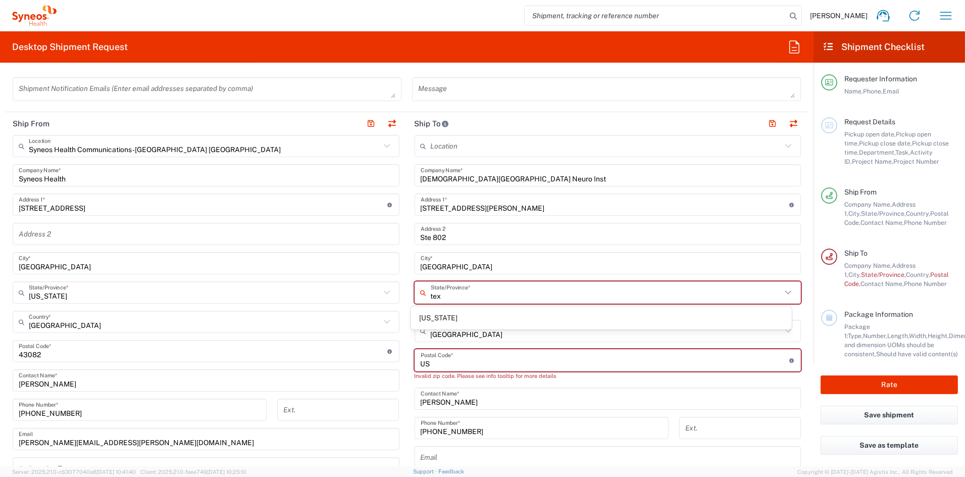
click at [425, 325] on span "[US_STATE]" at bounding box center [601, 318] width 381 height 16
type input "[US_STATE]"
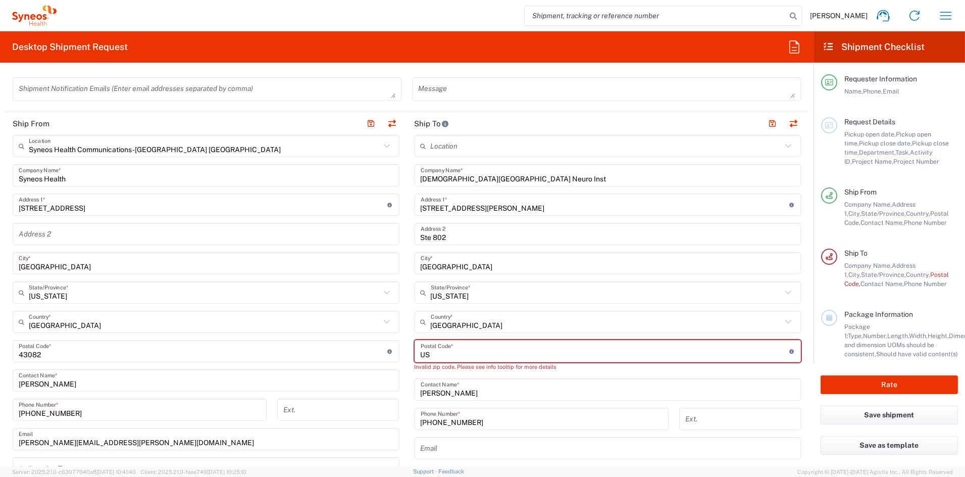
drag, startPoint x: 447, startPoint y: 353, endPoint x: 400, endPoint y: 353, distance: 47.0
click at [400, 353] on div "Ship From Syneos Health Communications-[GEOGRAPHIC_DATA] [GEOGRAPHIC_DATA] Loca…" at bounding box center [407, 342] width 804 height 460
paste input "77030"
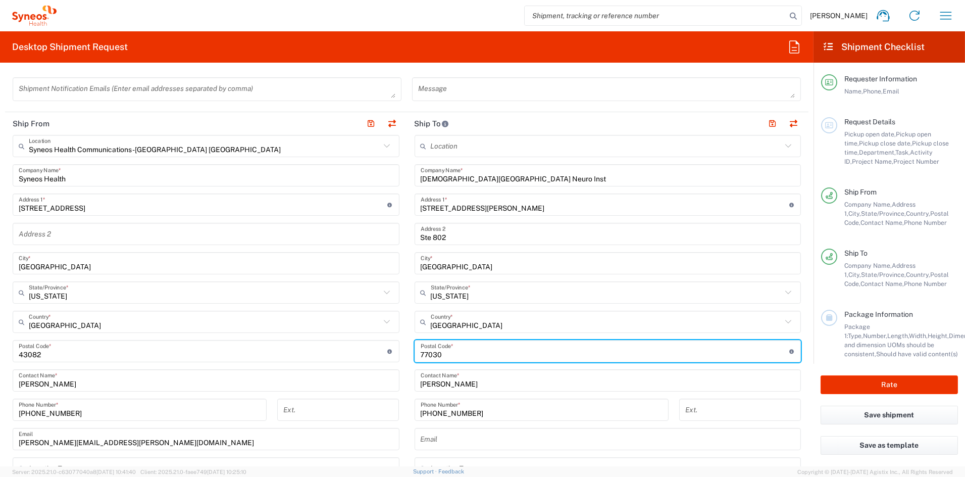
type input "77030"
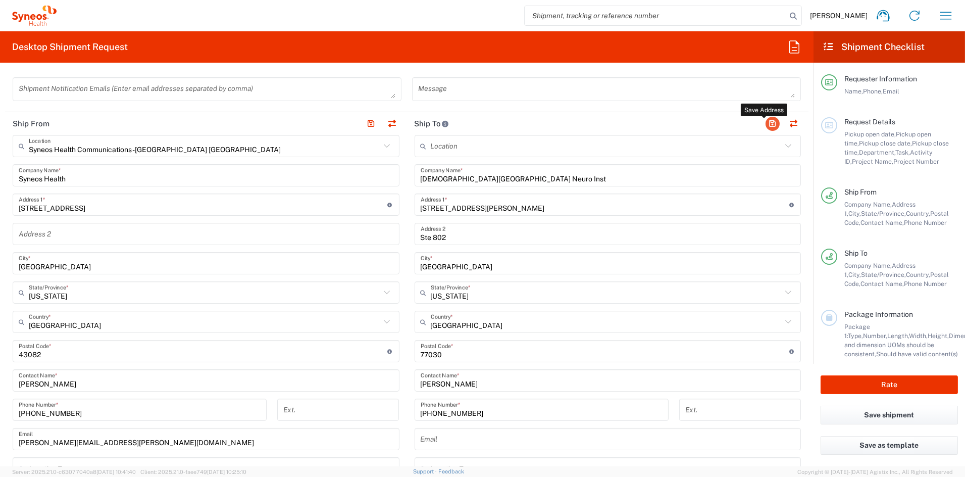
click at [766, 123] on button "button" at bounding box center [773, 124] width 14 height 14
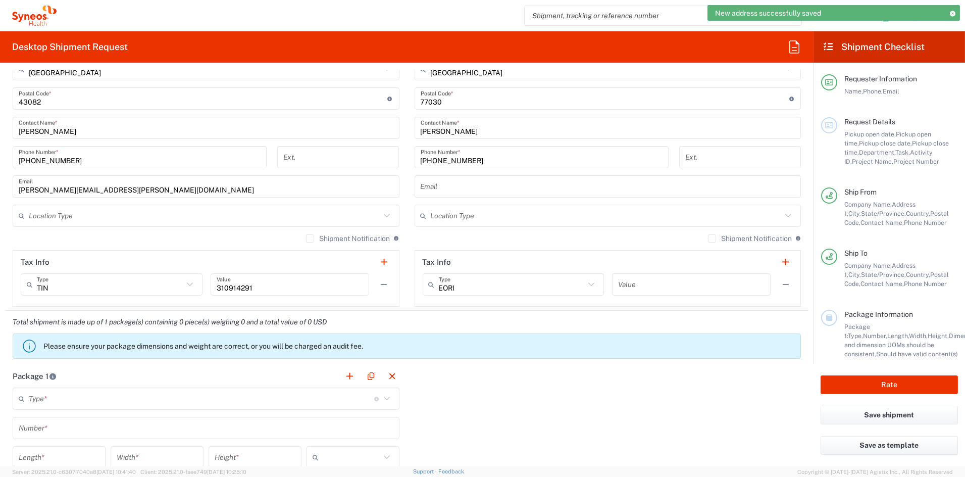
scroll to position [608, 0]
click at [448, 214] on input "text" at bounding box center [607, 215] width 352 height 18
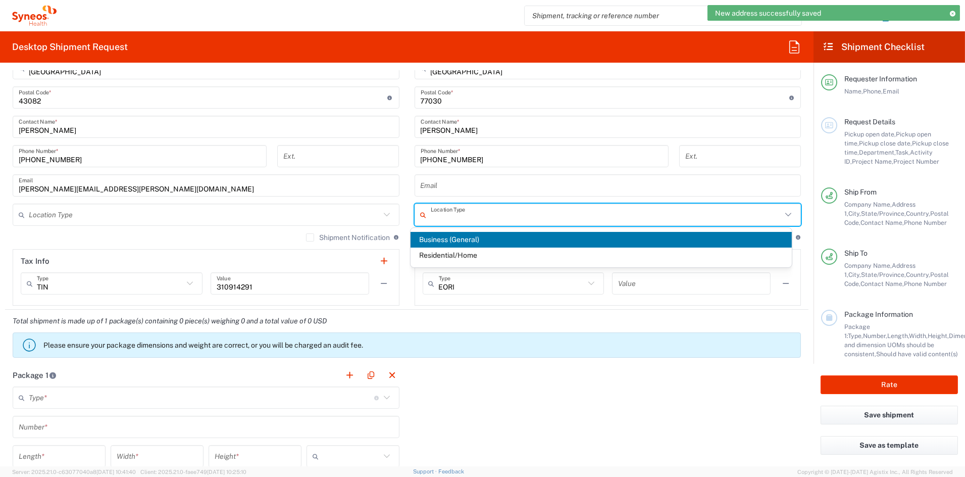
click at [441, 236] on span "Business (General)" at bounding box center [601, 240] width 381 height 16
type input "Business (General)"
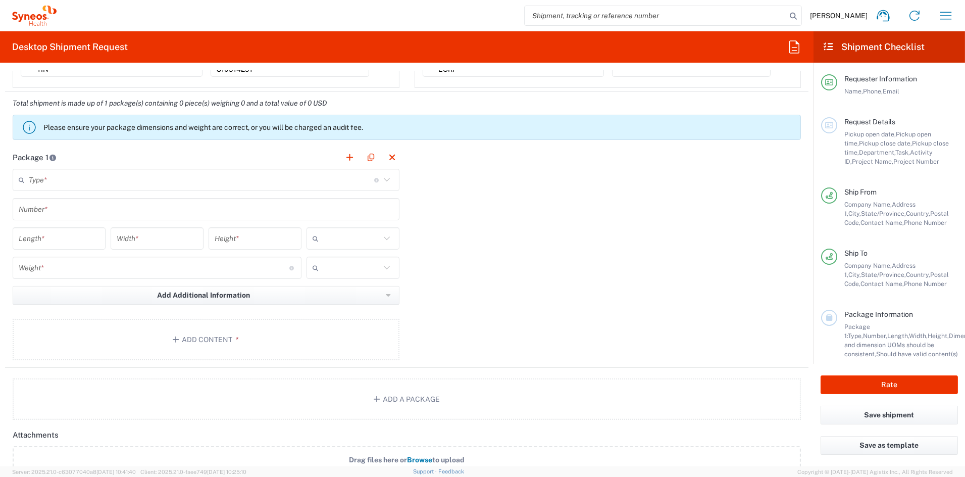
scroll to position [828, 0]
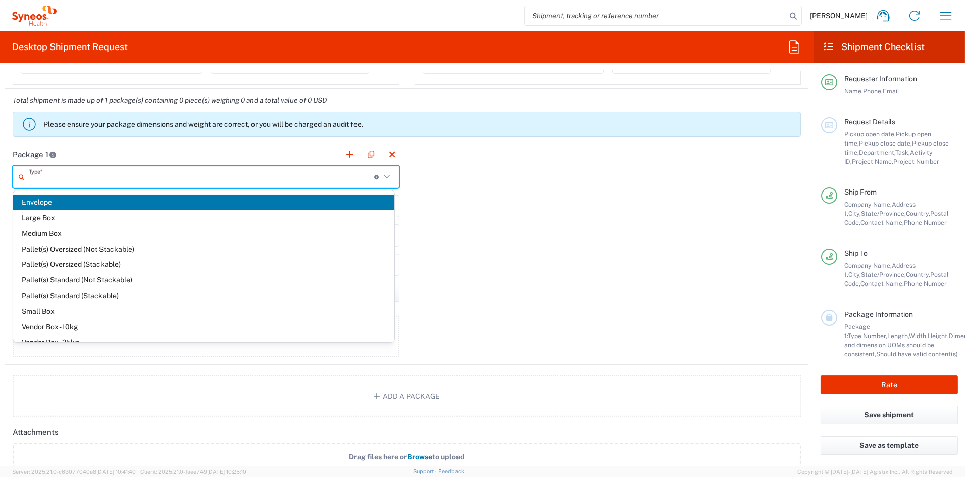
click at [42, 178] on input "text" at bounding box center [201, 177] width 345 height 18
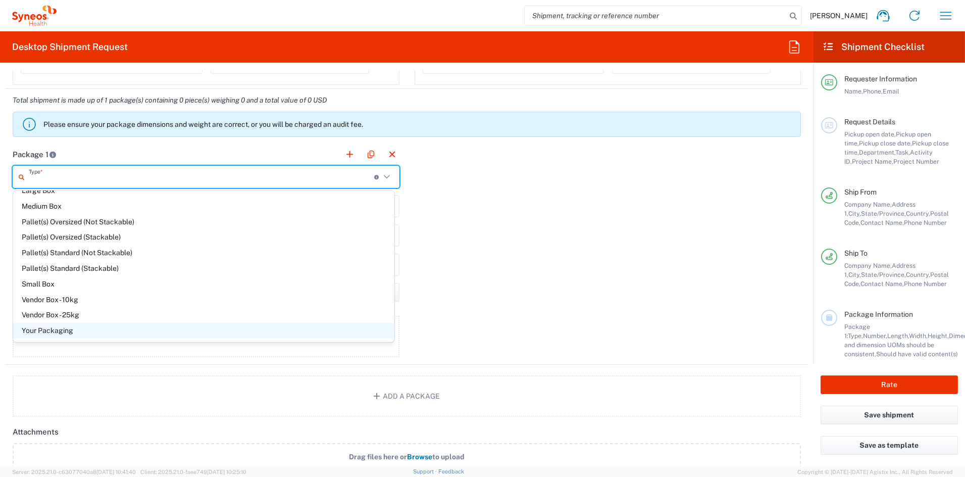
click at [48, 329] on span "Your Packaging" at bounding box center [203, 331] width 381 height 16
type input "Your Packaging"
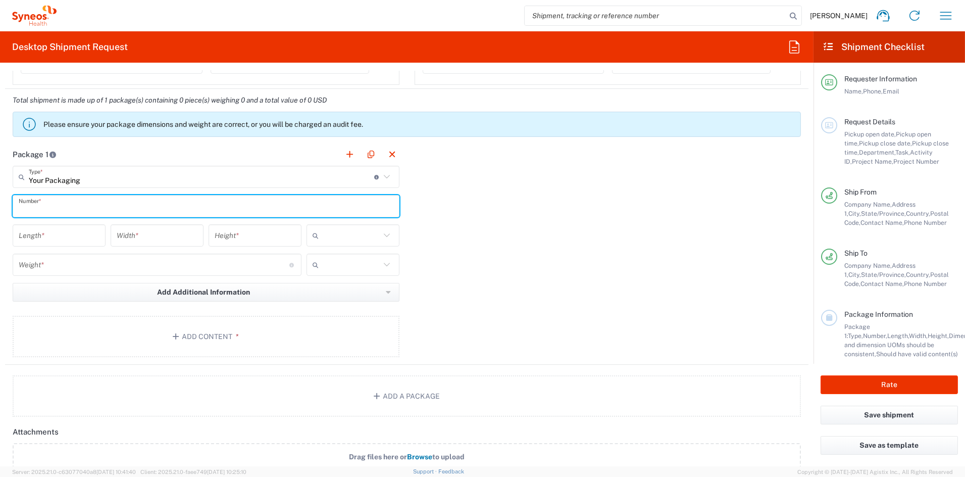
click at [58, 207] on input "text" at bounding box center [206, 206] width 375 height 18
type input "1"
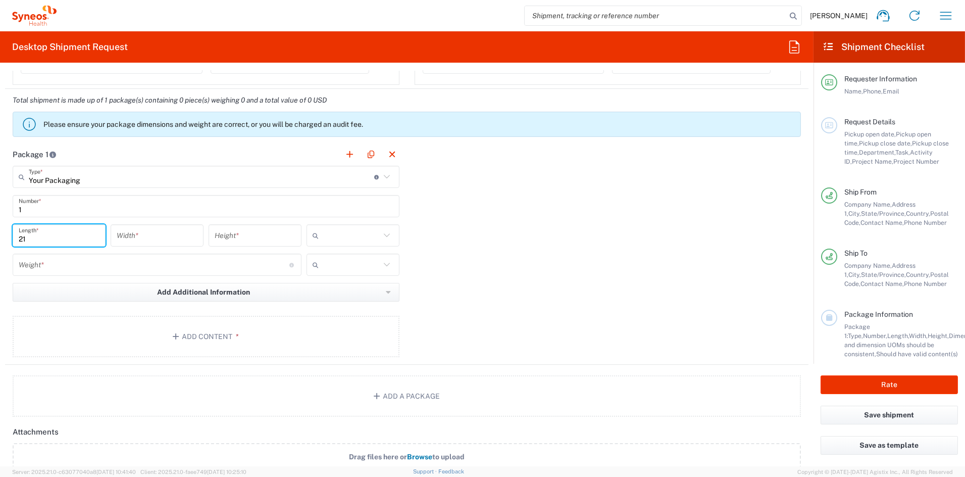
type input "21"
type input "15"
type input "4"
drag, startPoint x: 324, startPoint y: 290, endPoint x: 245, endPoint y: 273, distance: 80.6
click at [324, 290] on span "in" at bounding box center [349, 292] width 91 height 16
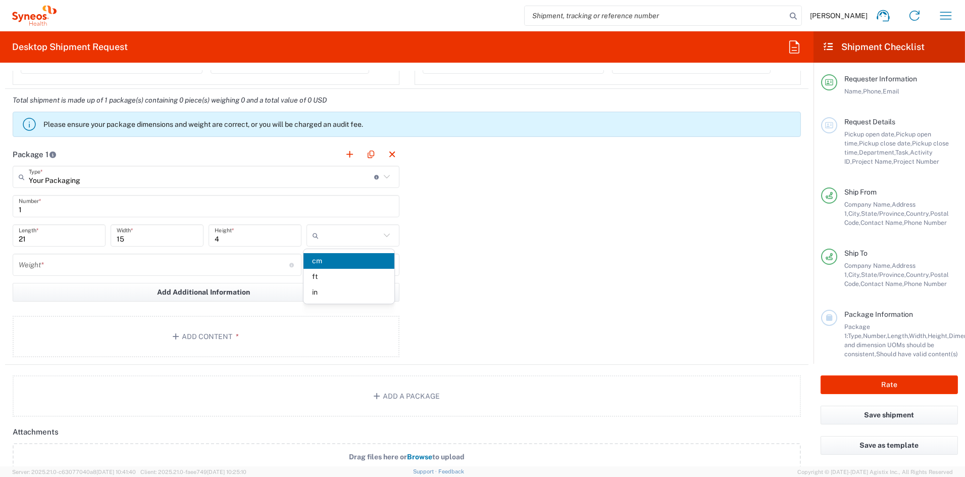
type input "in"
click at [82, 259] on input "number" at bounding box center [154, 265] width 271 height 18
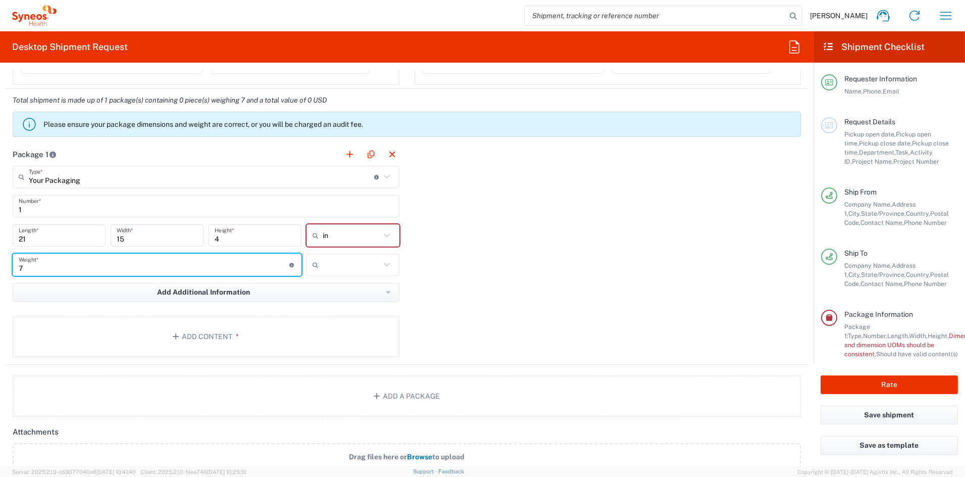
type input "7"
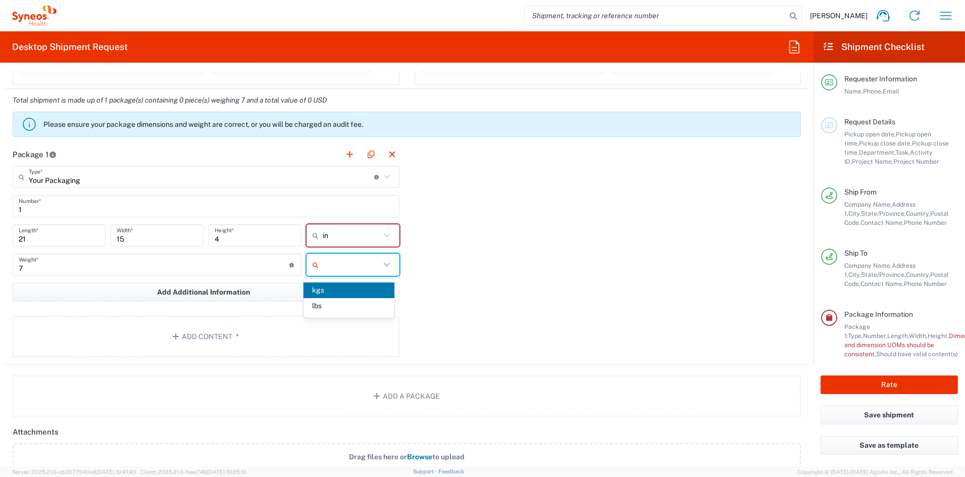
click at [331, 269] on input "text" at bounding box center [352, 265] width 58 height 16
click at [332, 302] on span "lbs" at bounding box center [349, 306] width 91 height 16
type input "lbs"
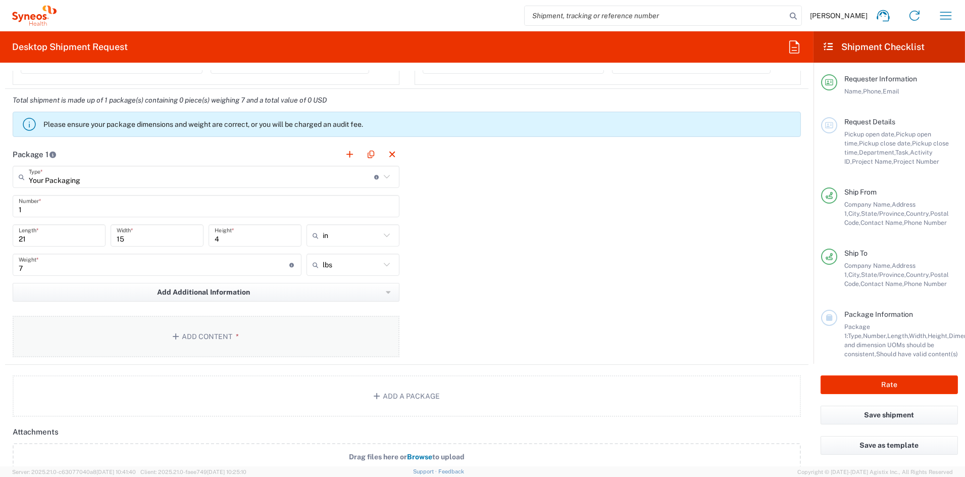
click at [220, 327] on button "Add Content *" at bounding box center [206, 336] width 387 height 41
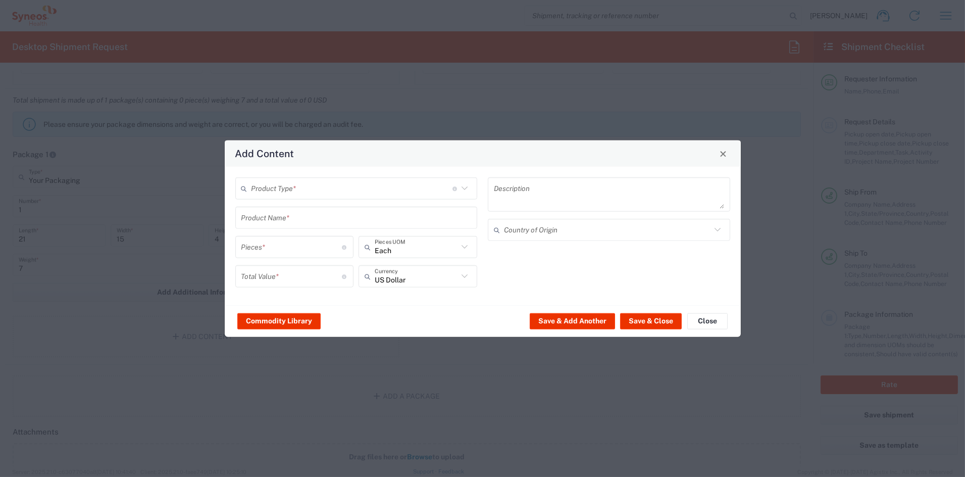
click at [279, 249] on input "number" at bounding box center [291, 247] width 101 height 18
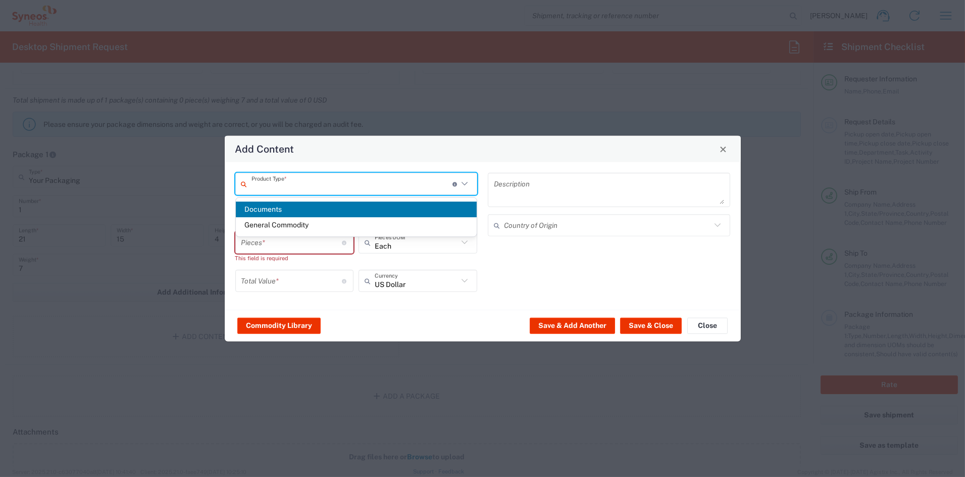
click at [287, 194] on div "Product Type * Document: Paper document generated internally by Syneos, a clien…" at bounding box center [356, 236] width 253 height 126
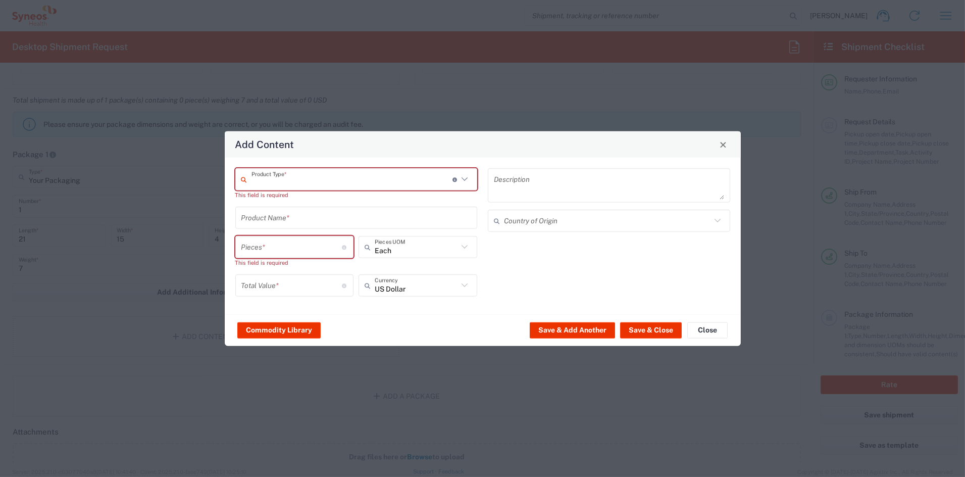
click at [274, 183] on input "text" at bounding box center [352, 179] width 201 height 18
click at [284, 211] on input "text" at bounding box center [356, 218] width 230 height 18
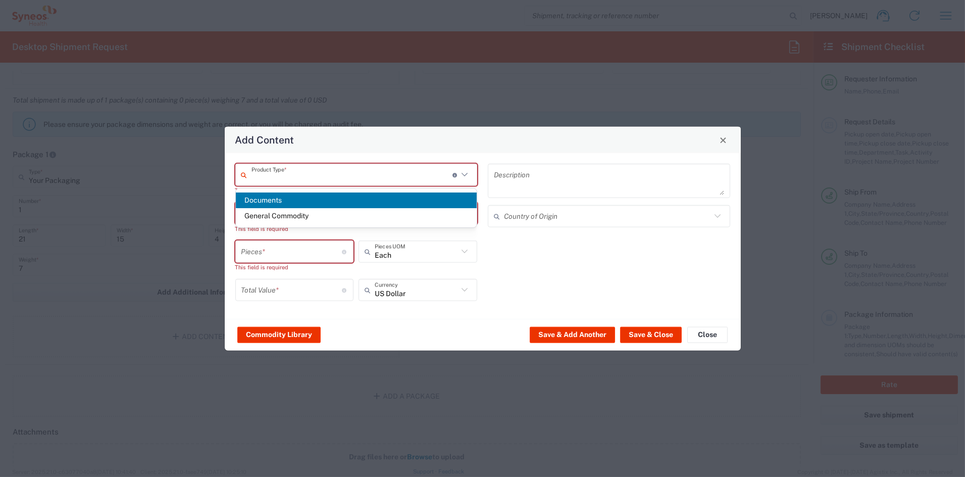
click at [285, 178] on input "text" at bounding box center [352, 175] width 201 height 18
click at [270, 201] on span "Documents" at bounding box center [356, 200] width 241 height 16
type input "Documents"
type input "1"
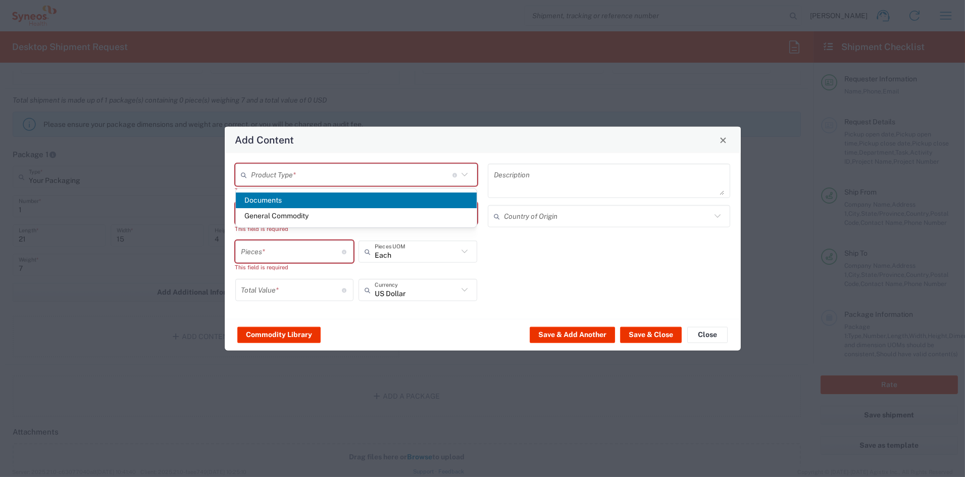
type input "1"
type textarea "Documents"
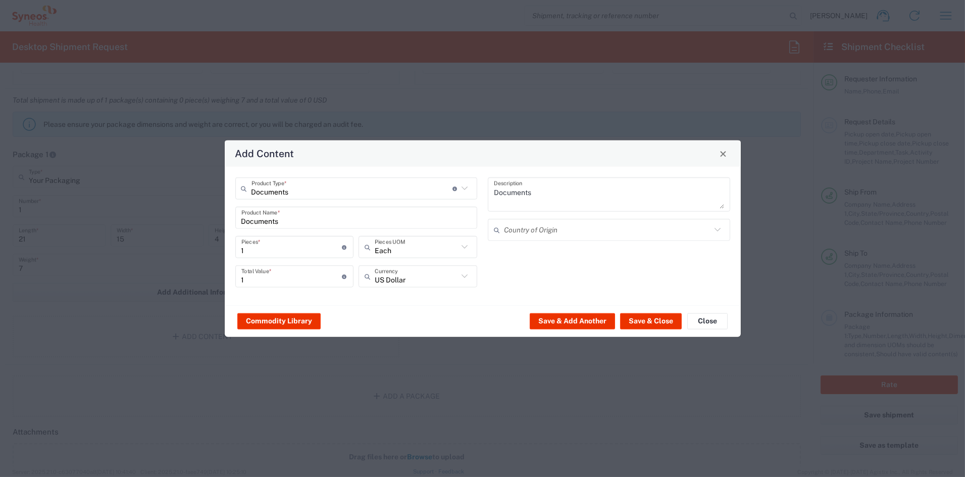
drag, startPoint x: 263, startPoint y: 249, endPoint x: 256, endPoint y: 248, distance: 7.6
click at [258, 248] on input "1" at bounding box center [291, 247] width 101 height 18
drag, startPoint x: 256, startPoint y: 248, endPoint x: 198, endPoint y: 246, distance: 57.1
click at [201, 246] on div "Add Content Documents Product Type * Document: Paper document generated interna…" at bounding box center [482, 238] width 965 height 477
type input "8"
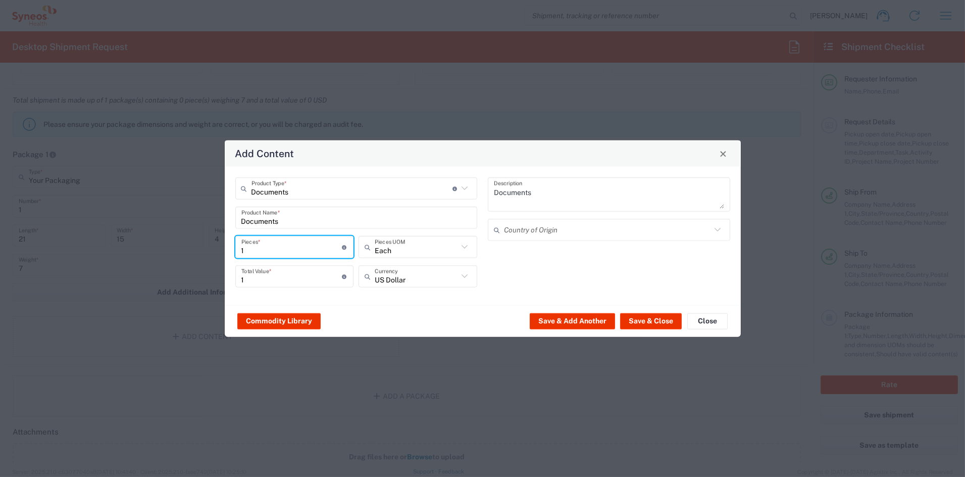
type input "8"
type input "85"
click at [263, 277] on input "85" at bounding box center [291, 276] width 101 height 18
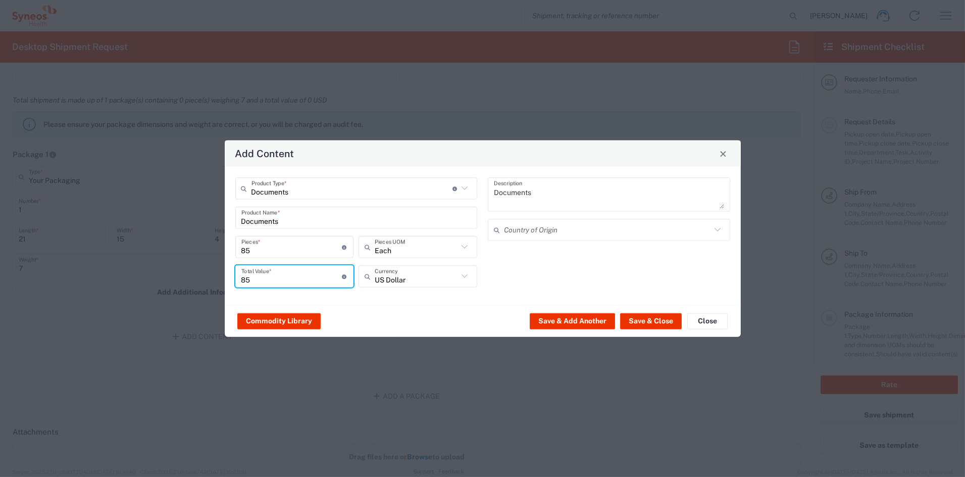
drag, startPoint x: 268, startPoint y: 281, endPoint x: 206, endPoint y: 269, distance: 63.4
click at [225, 278] on div "Documents Product Type * Document: Paper document generated internally by Syneo…" at bounding box center [483, 236] width 516 height 138
type input "90"
click at [672, 322] on button "Save & Close" at bounding box center [651, 321] width 62 height 16
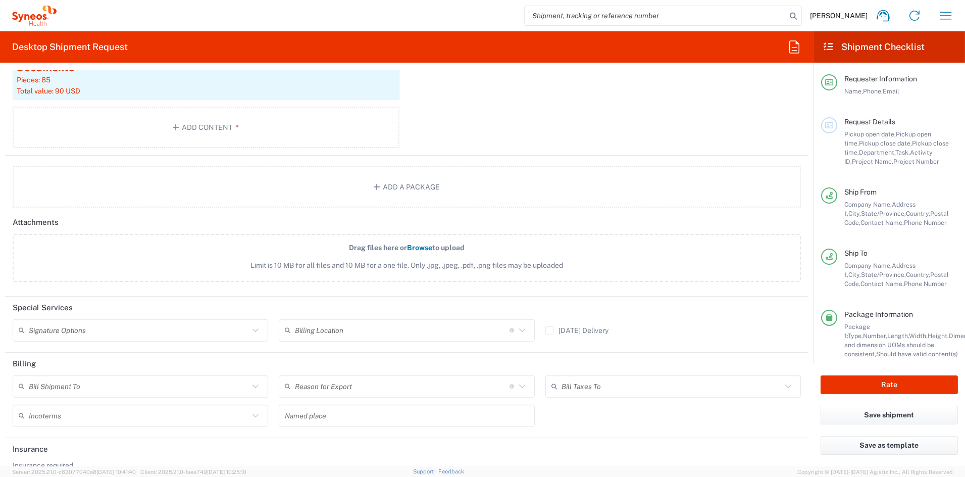
scroll to position [1098, 0]
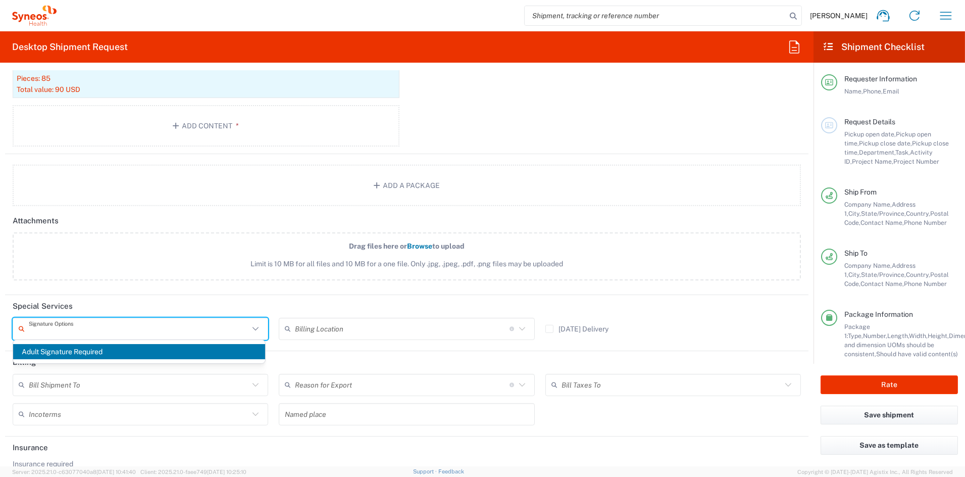
click at [67, 328] on input "text" at bounding box center [139, 329] width 220 height 18
click at [66, 353] on span "Adult Signature Required" at bounding box center [139, 352] width 252 height 16
type input "Adult Signature Required"
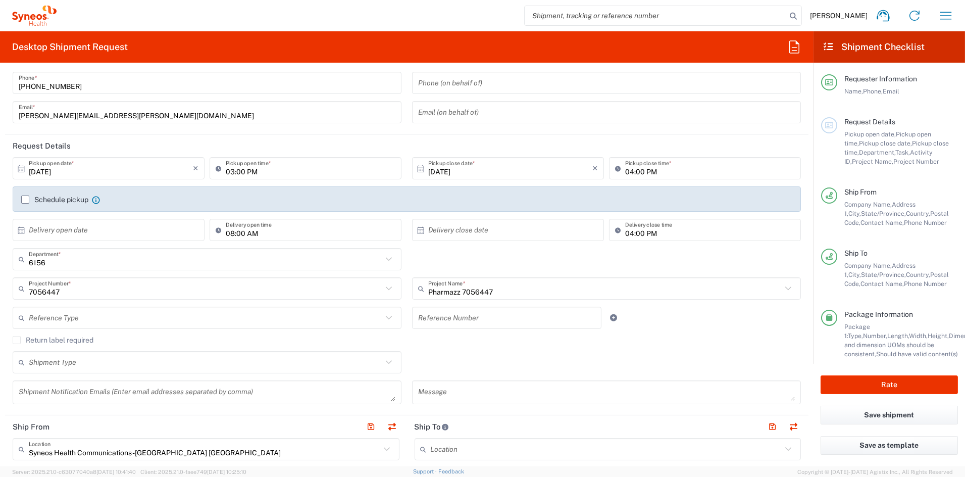
scroll to position [0, 0]
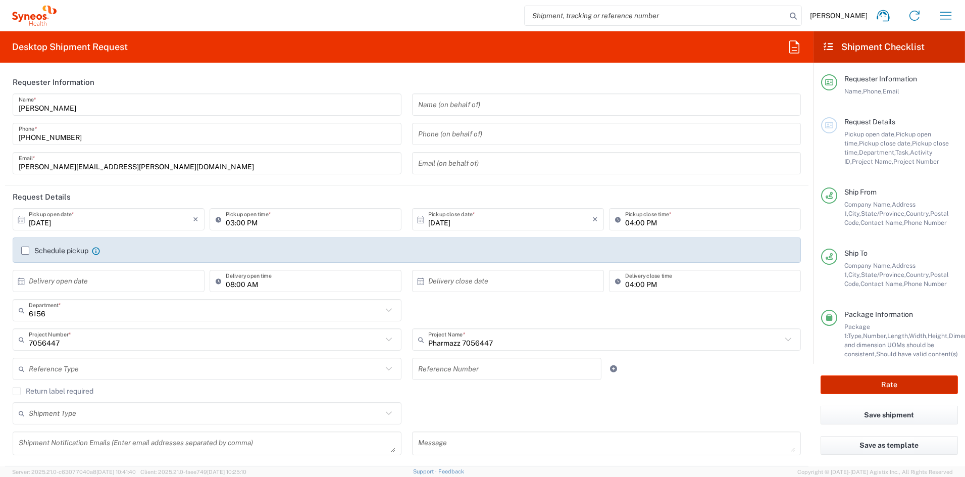
click at [878, 385] on button "Rate" at bounding box center [889, 384] width 137 height 19
type input "6156"
type input "7056447"
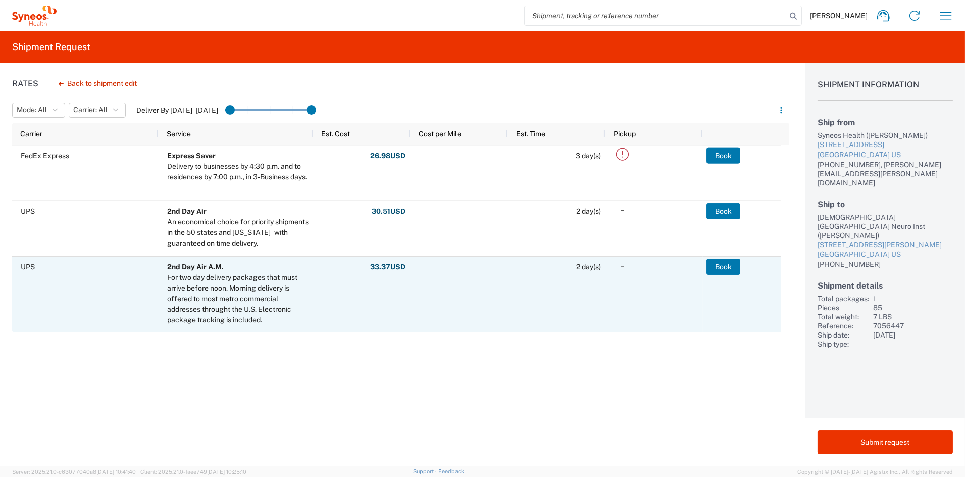
scroll to position [171, 0]
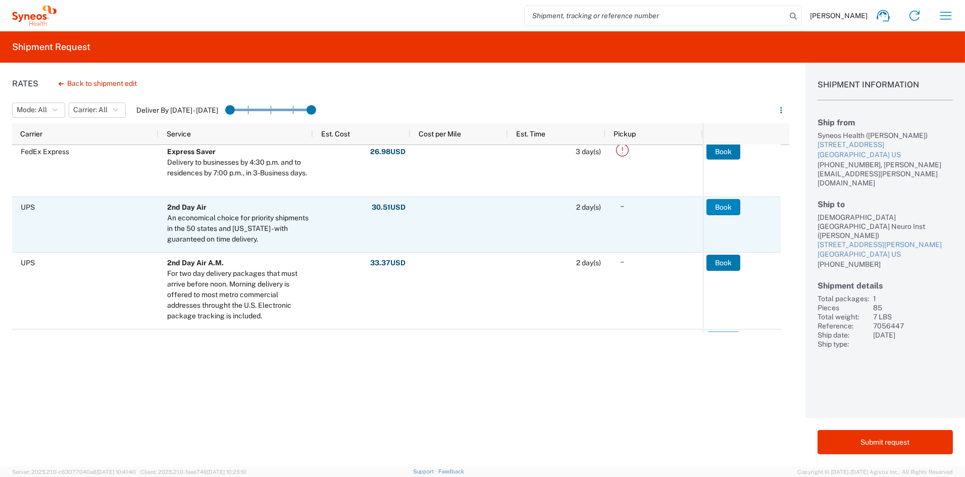
click at [720, 203] on button "Book" at bounding box center [724, 207] width 34 height 16
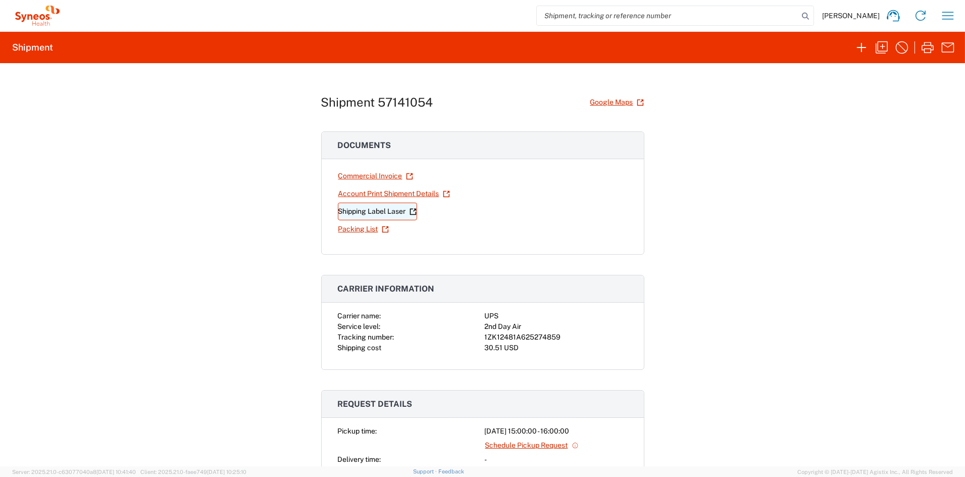
click at [365, 212] on link "Shipping Label Laser" at bounding box center [377, 212] width 79 height 18
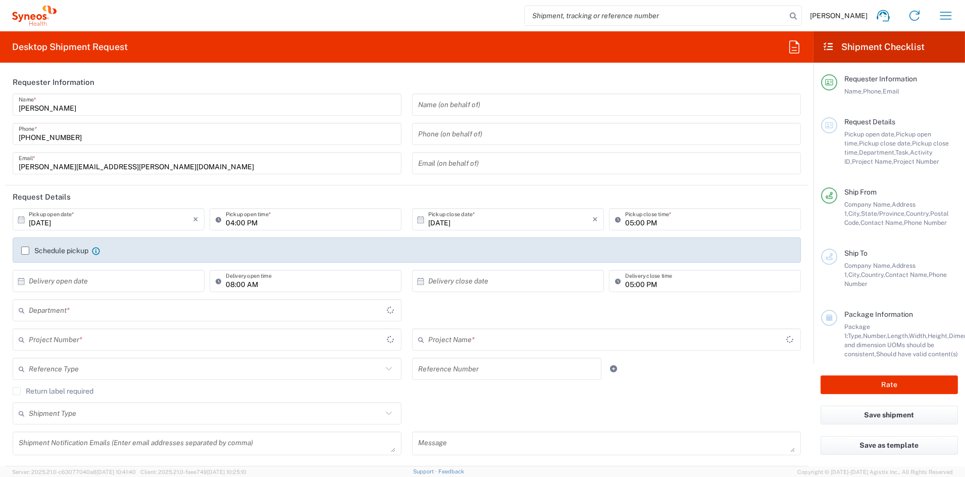
type input "[US_STATE]"
type input "6156"
type input "[GEOGRAPHIC_DATA]"
type input "Syneos Health Communications-[GEOGRAPHIC_DATA] [GEOGRAPHIC_DATA]"
click at [125, 341] on input "text" at bounding box center [206, 340] width 354 height 18
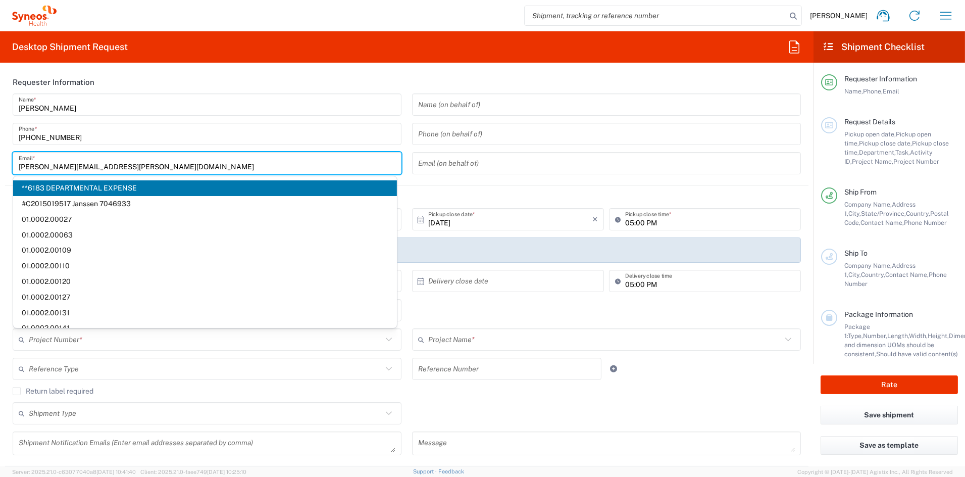
drag, startPoint x: 126, startPoint y: 164, endPoint x: -21, endPoint y: 171, distance: 147.6
click at [0, 171] on html "[PERSON_NAME] Home Shipment estimator Shipment tracking Desktop shipment reques…" at bounding box center [482, 238] width 965 height 477
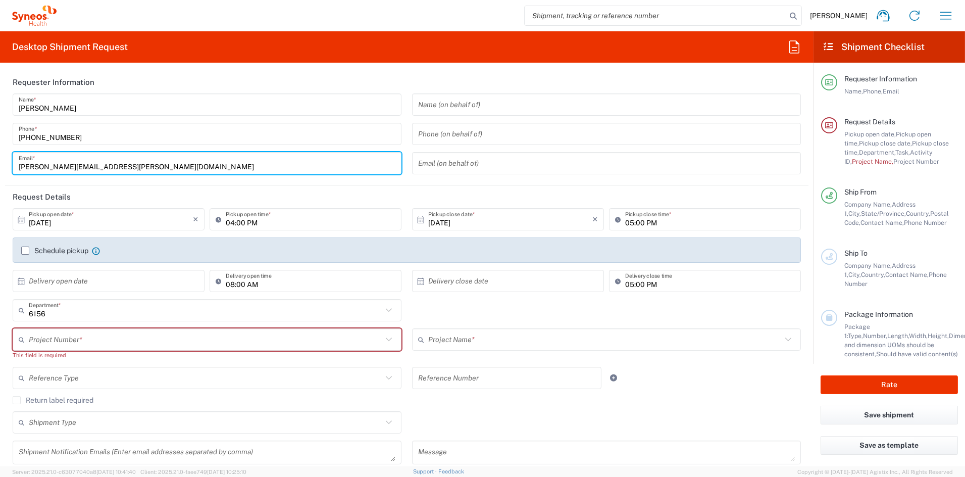
paste input "[PERSON_NAME].[PERSON_NAME]"
type input "[PERSON_NAME][EMAIL_ADDRESS][PERSON_NAME][DOMAIN_NAME]"
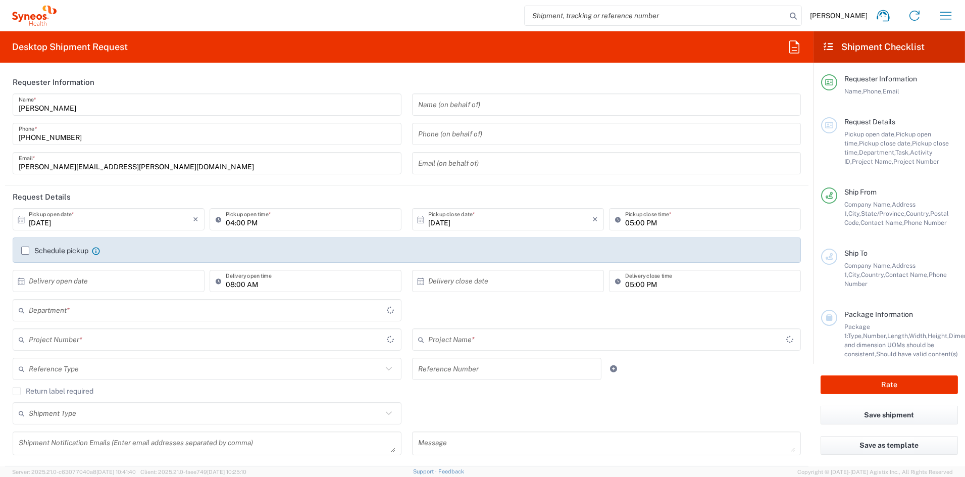
type input "[US_STATE]"
type input "[GEOGRAPHIC_DATA]"
type input "6156"
type input "Syneos Health Communications-[GEOGRAPHIC_DATA] [GEOGRAPHIC_DATA]"
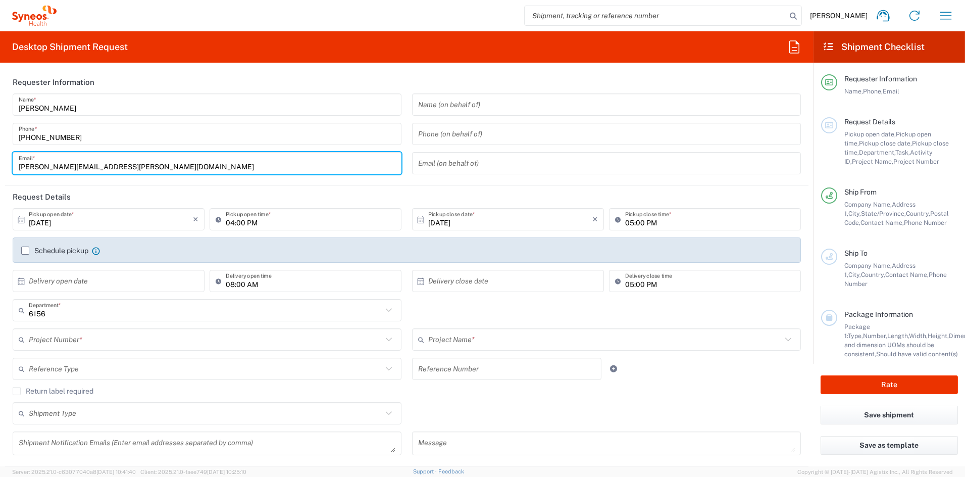
drag, startPoint x: 70, startPoint y: 168, endPoint x: -9, endPoint y: 165, distance: 78.9
click at [0, 165] on html "[PERSON_NAME] Home Shipment estimator Shipment tracking Desktop shipment reques…" at bounding box center [482, 238] width 965 height 477
paste input "[PERSON_NAME].[PERSON_NAME]"
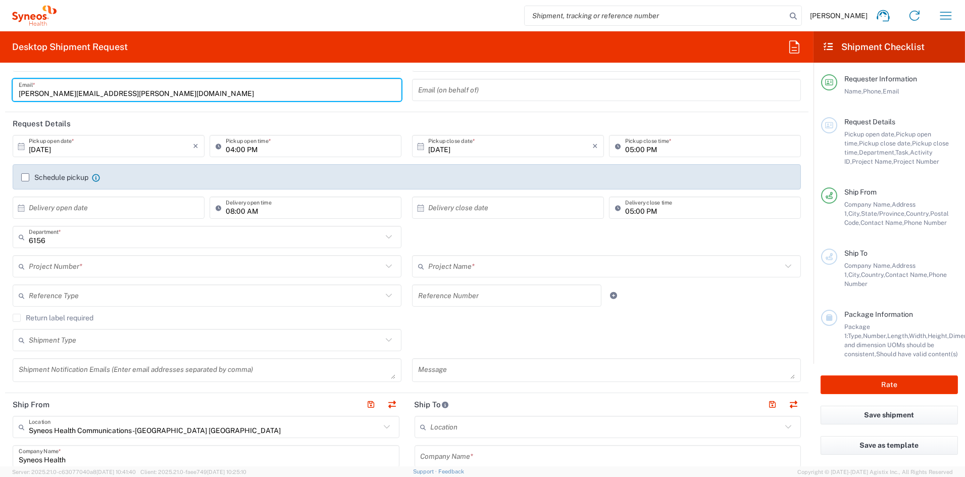
scroll to position [74, 0]
type input "[PERSON_NAME][EMAIL_ADDRESS][PERSON_NAME][DOMAIN_NAME]"
click at [78, 267] on input "text" at bounding box center [206, 266] width 354 height 18
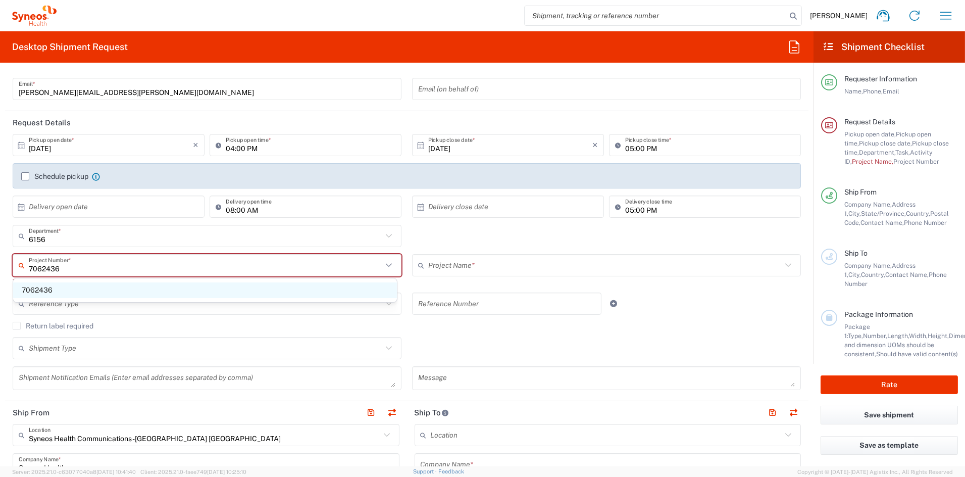
type input "7062436"
click at [40, 292] on span "7062436" at bounding box center [205, 290] width 384 height 16
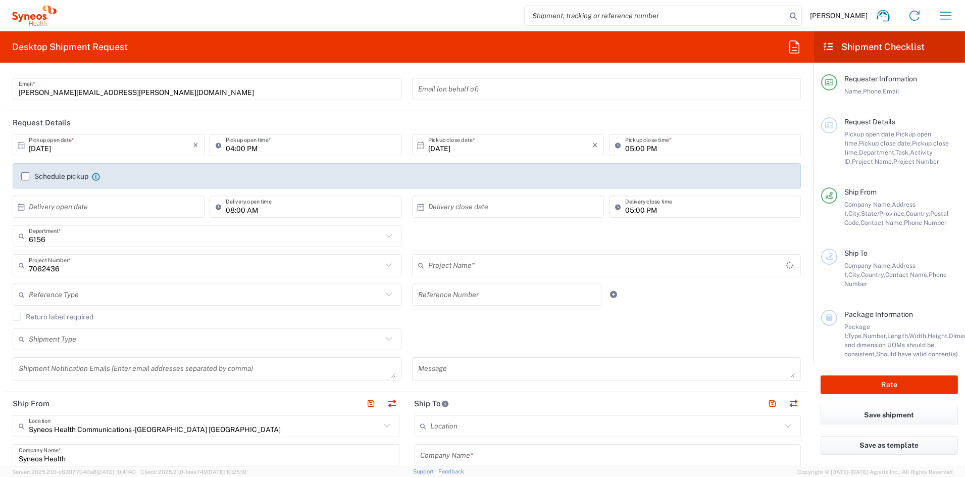
type input "Otsuka 7062436"
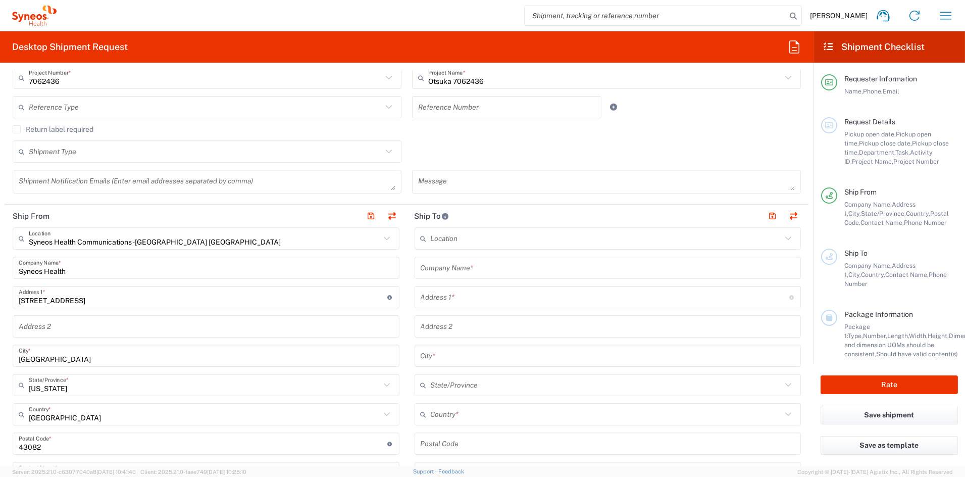
scroll to position [271, 0]
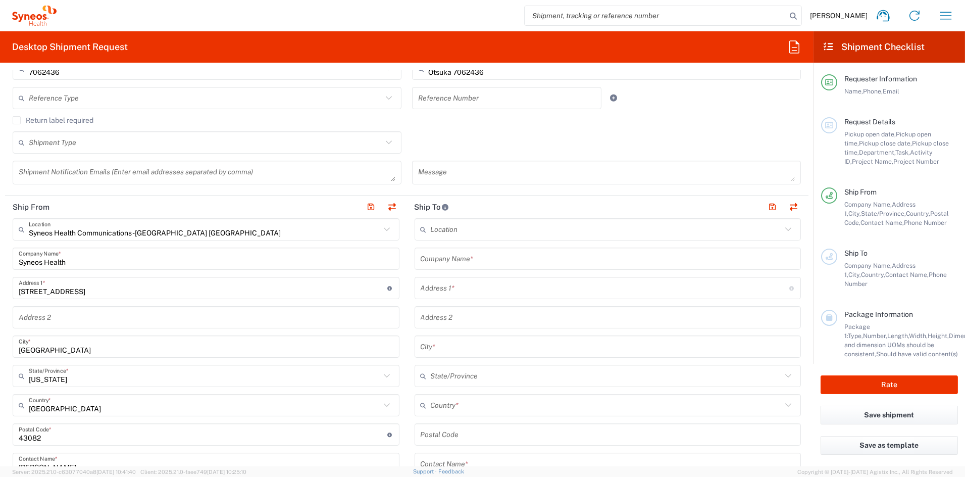
click at [491, 261] on input "text" at bounding box center [608, 259] width 375 height 18
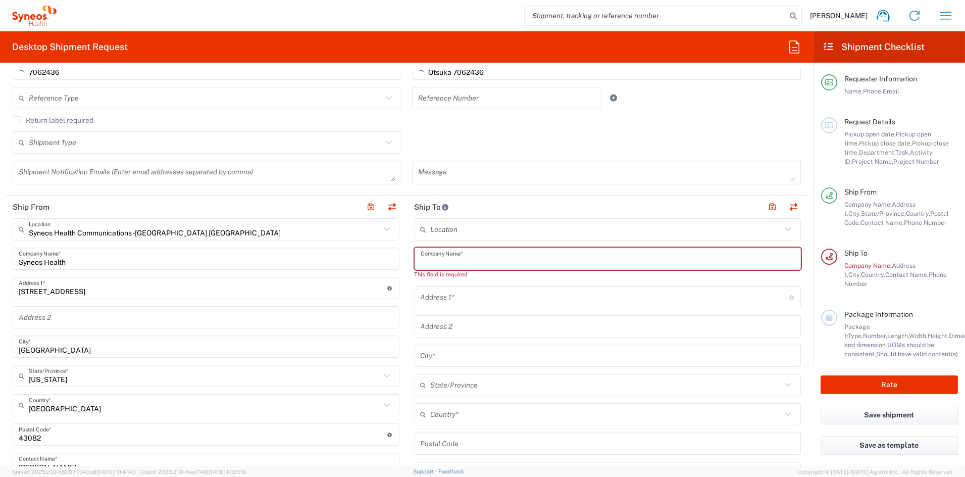
paste input "[PERSON_NAME]"
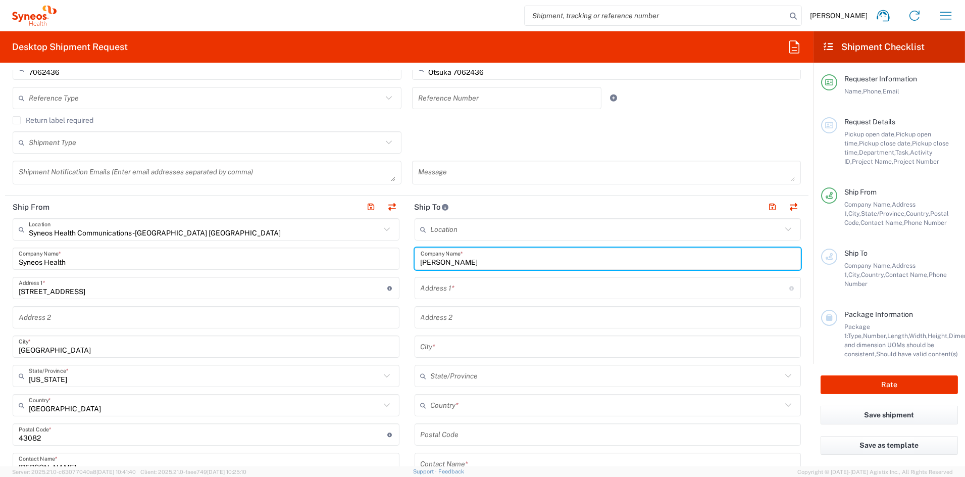
type input "[PERSON_NAME]"
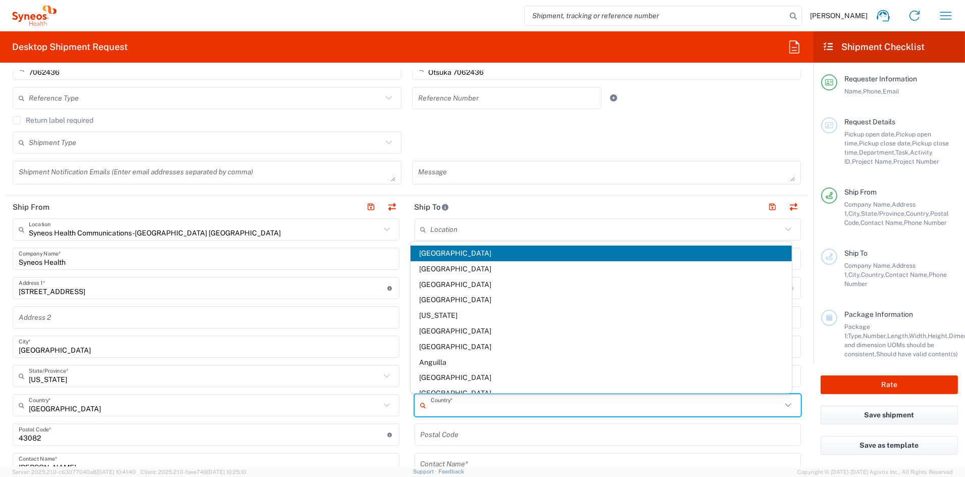
click at [469, 407] on input "text" at bounding box center [607, 405] width 352 height 18
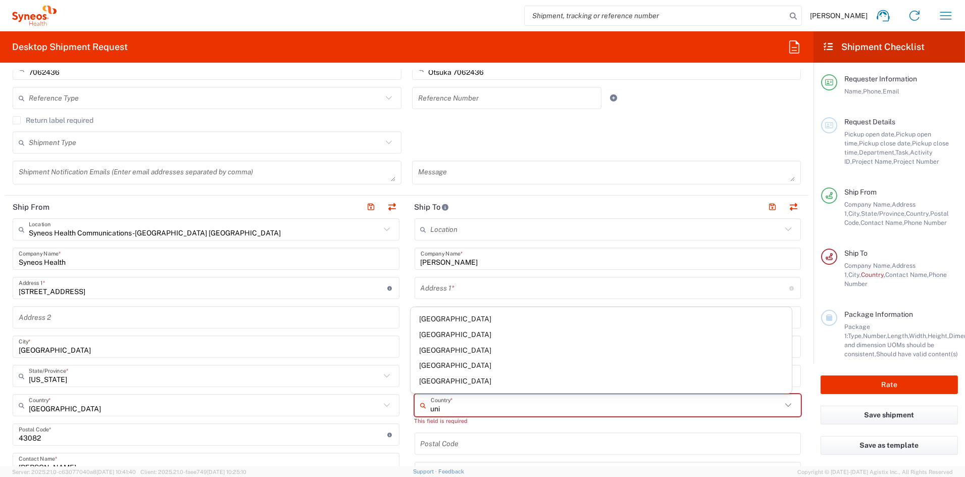
click at [471, 382] on span "[GEOGRAPHIC_DATA]" at bounding box center [601, 381] width 381 height 16
type input "[GEOGRAPHIC_DATA]"
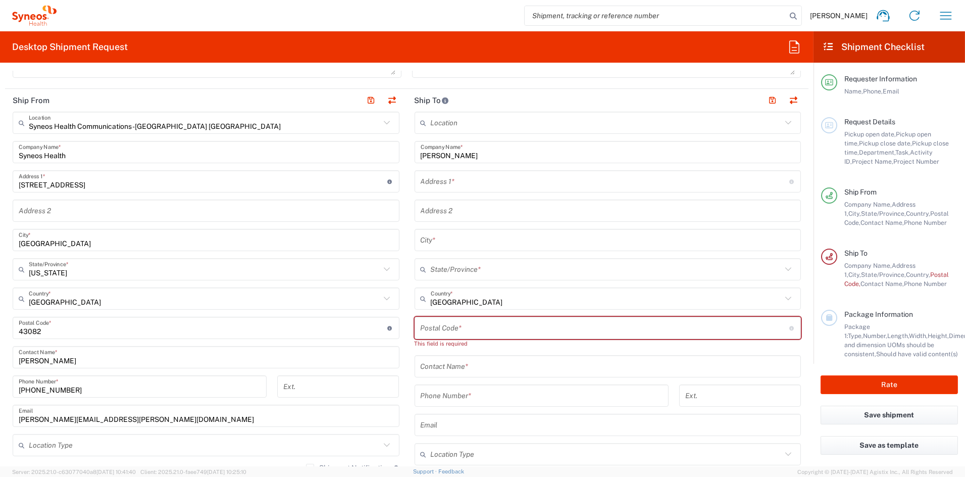
scroll to position [374, 0]
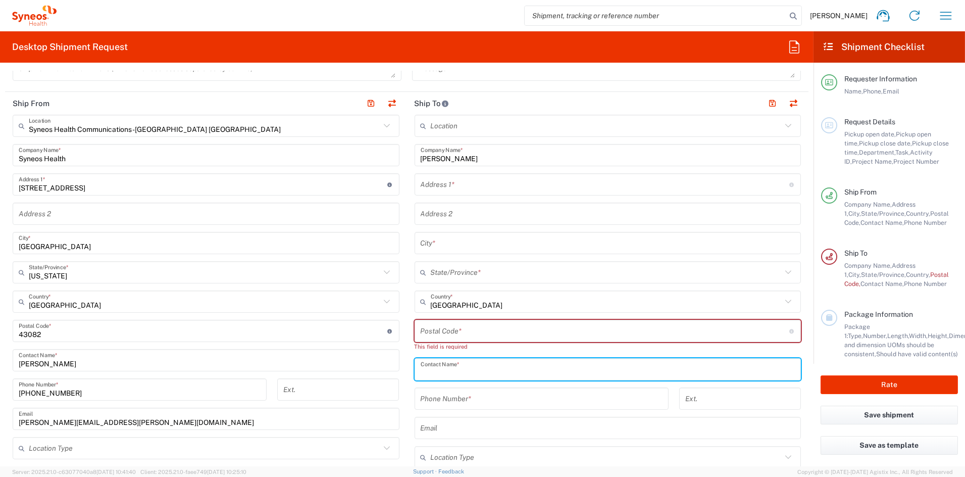
click at [466, 371] on input "text" at bounding box center [608, 370] width 375 height 18
paste input "[PERSON_NAME]"
type input "[PERSON_NAME]"
click at [474, 398] on input "tel" at bounding box center [542, 399] width 242 height 18
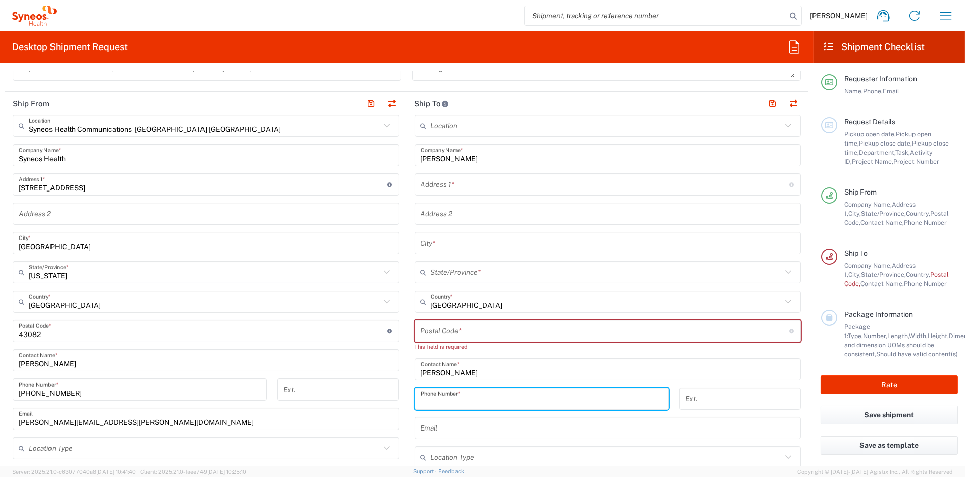
paste input "[PHONE_NUMBER]"
type input "[PHONE_NUMBER]"
click at [448, 183] on input "text" at bounding box center [605, 185] width 369 height 18
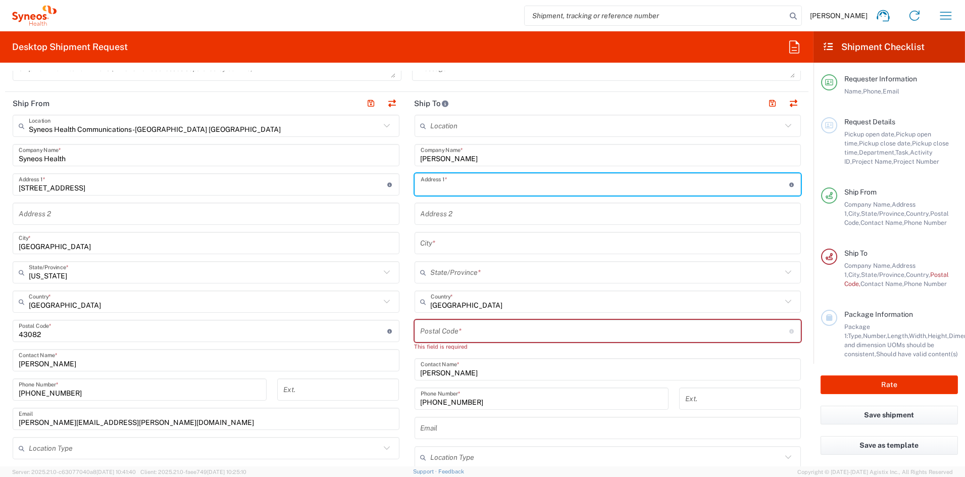
paste input "[STREET_ADDRESS]"
type input "[STREET_ADDRESS]"
click at [450, 244] on input "text" at bounding box center [608, 243] width 375 height 18
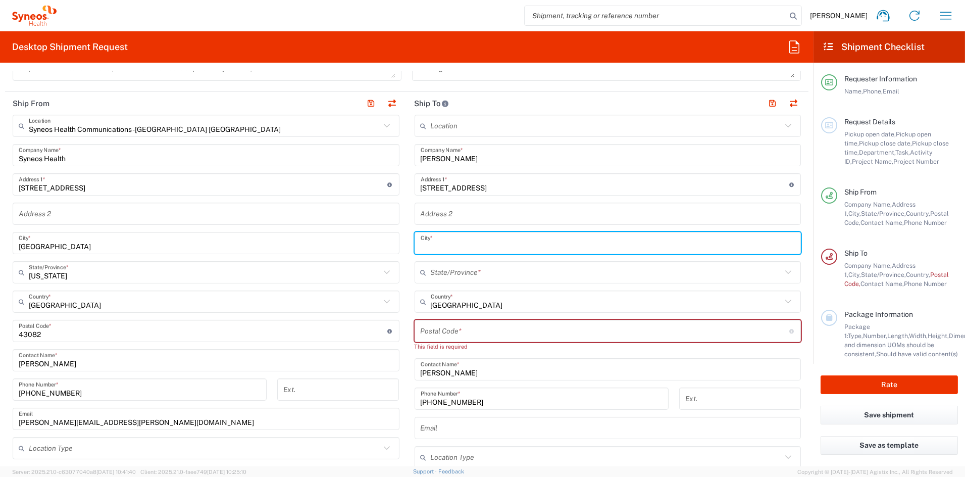
click at [450, 244] on input "text" at bounding box center [608, 243] width 375 height 18
paste input "Orlando"
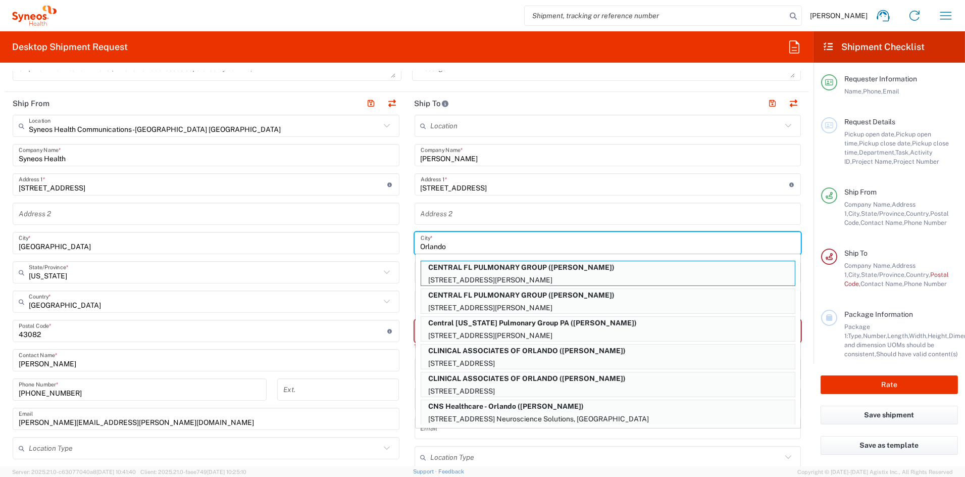
type input "Orlando"
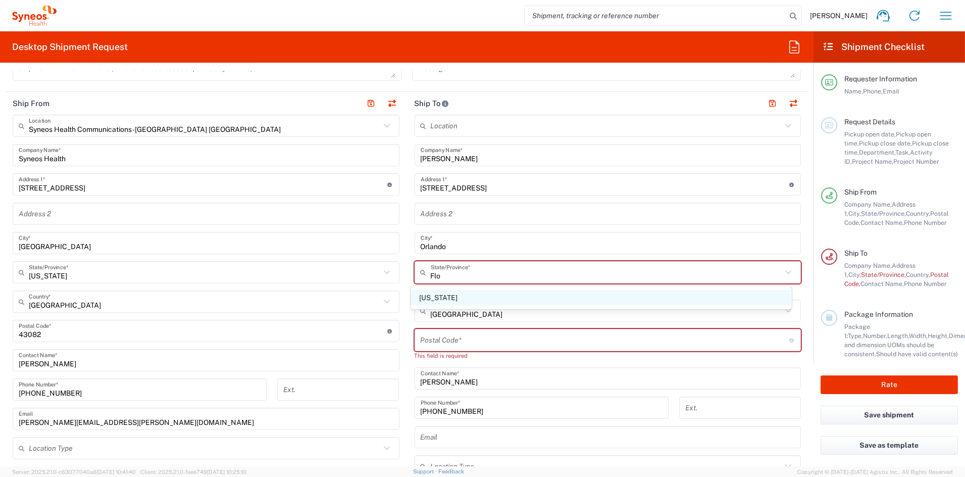
click at [421, 294] on span "[US_STATE]" at bounding box center [601, 298] width 381 height 16
type input "[US_STATE]"
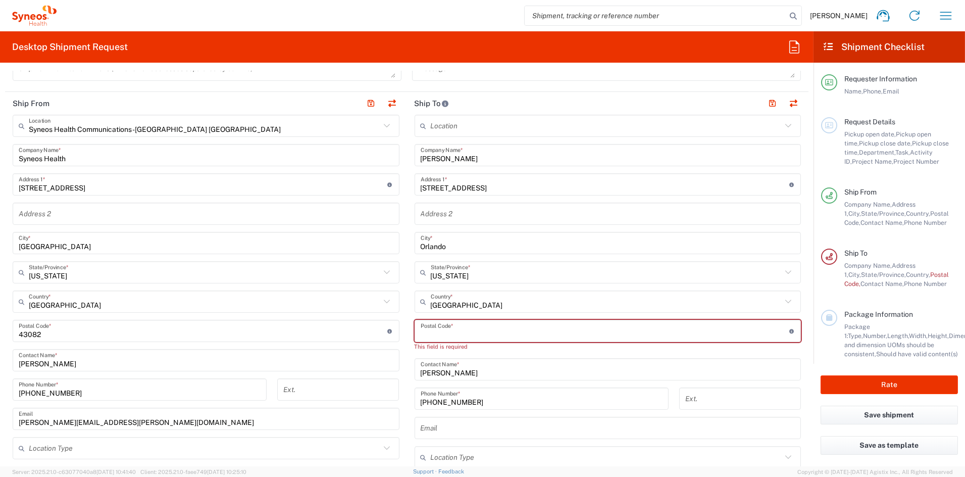
click at [488, 329] on input "undefined" at bounding box center [605, 331] width 369 height 18
paste input "32817"
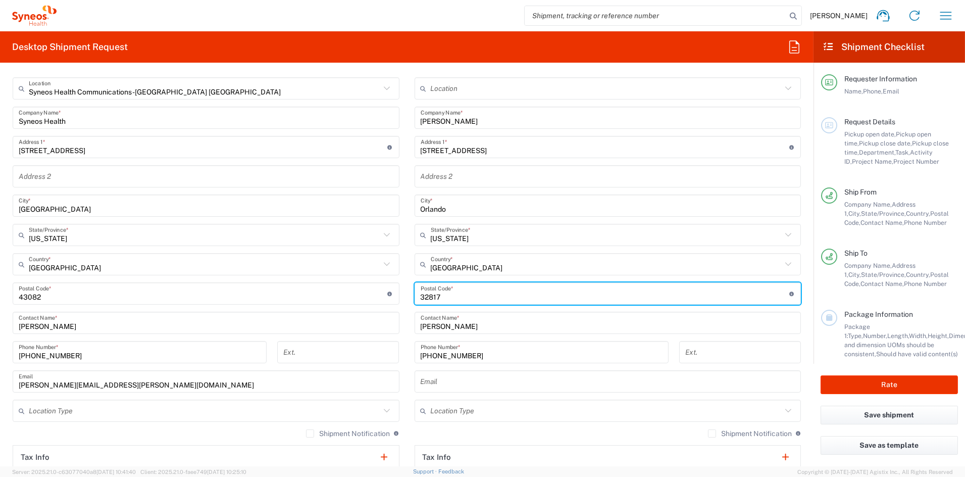
scroll to position [414, 0]
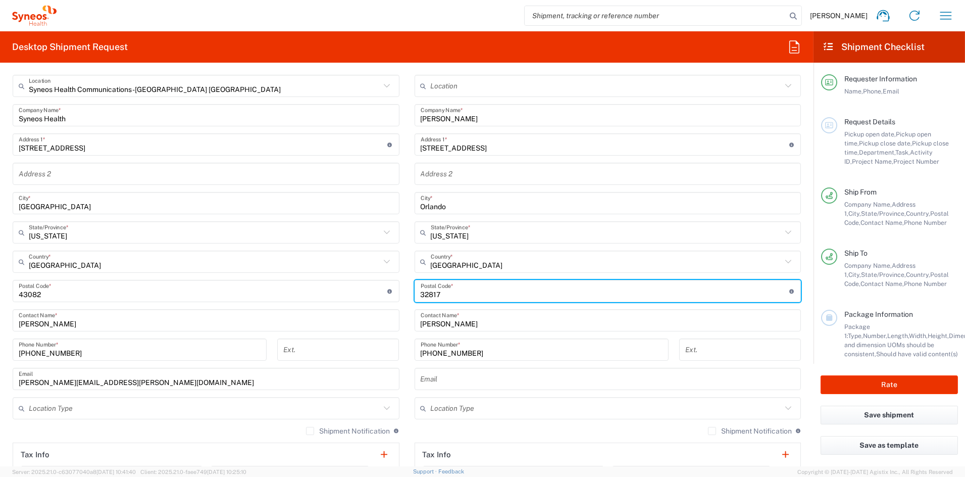
type input "32817"
click at [461, 408] on input "text" at bounding box center [607, 408] width 352 height 18
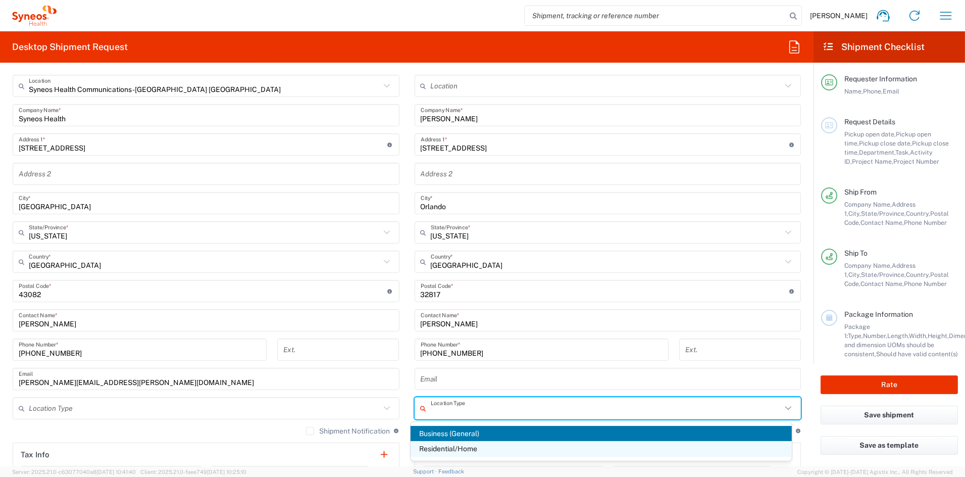
click at [447, 445] on span "Residential/Home" at bounding box center [601, 449] width 381 height 16
type input "Residential/Home"
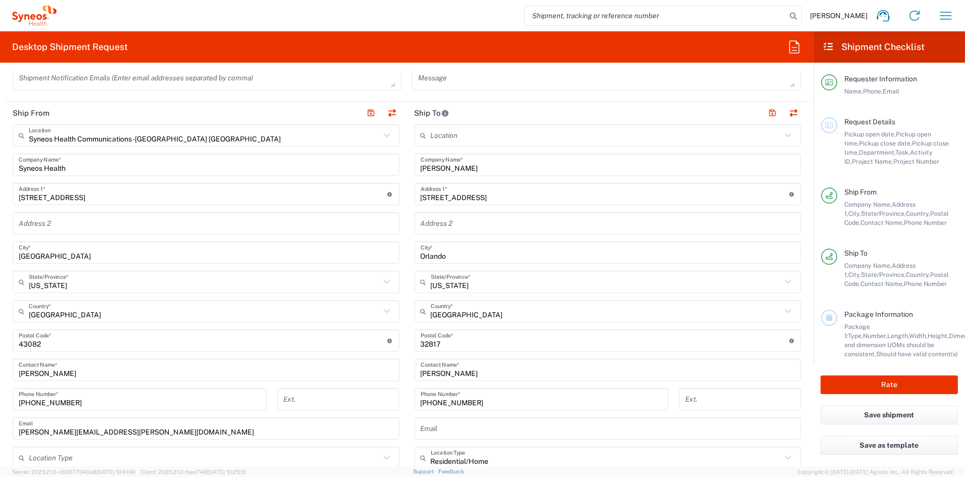
scroll to position [364, 0]
click at [766, 110] on button "button" at bounding box center [773, 114] width 14 height 14
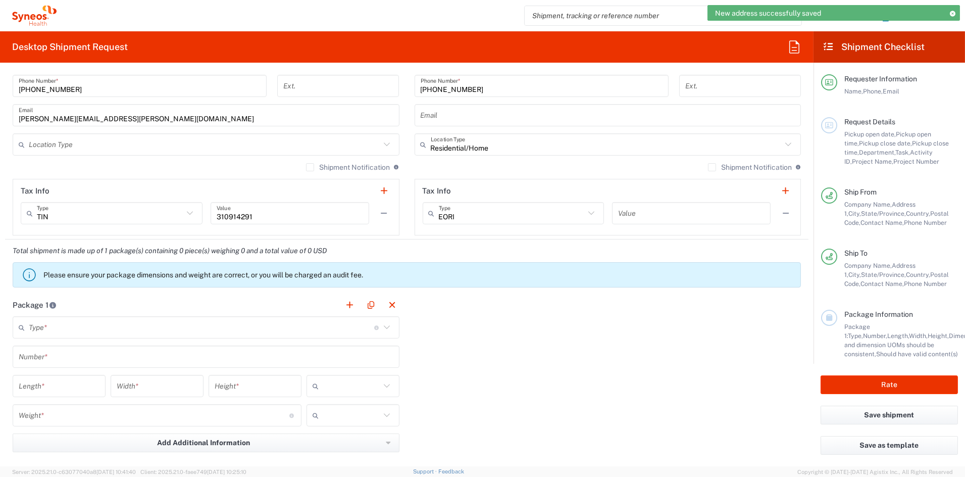
scroll to position [680, 0]
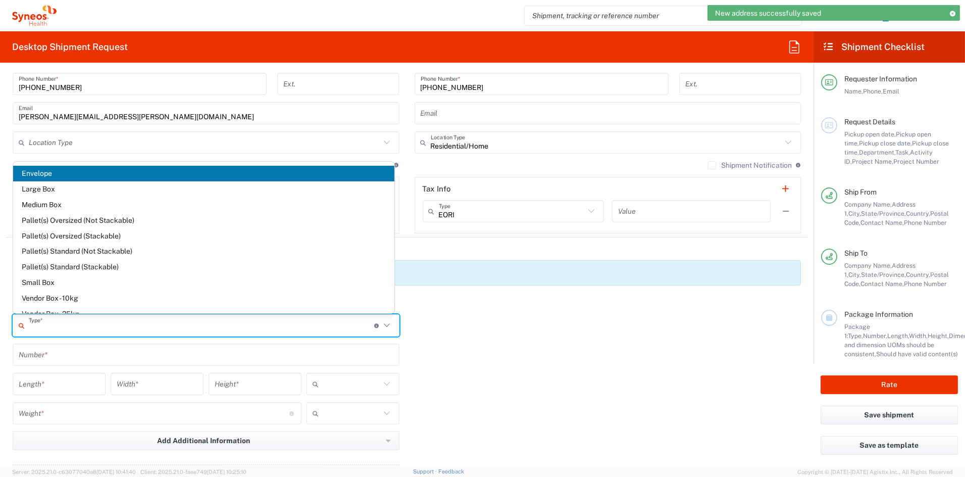
click at [67, 325] on input "text" at bounding box center [201, 326] width 345 height 18
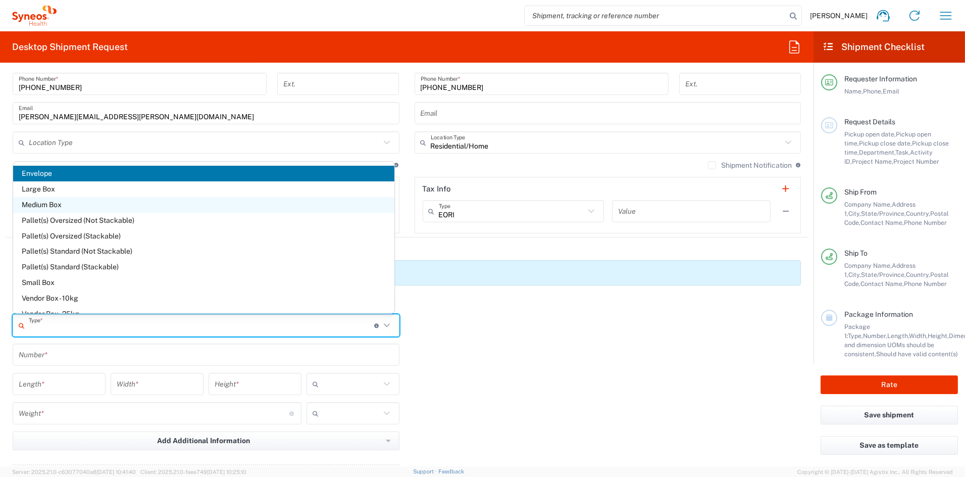
click at [49, 204] on span "Medium Box" at bounding box center [203, 205] width 381 height 16
type input "Medium Box"
type input "13"
type input "11.5"
type input "2.5"
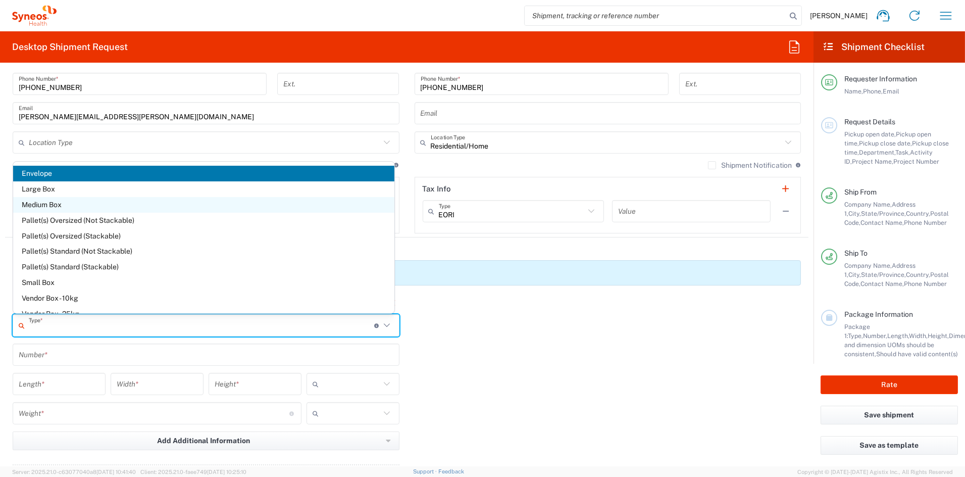
type input "in"
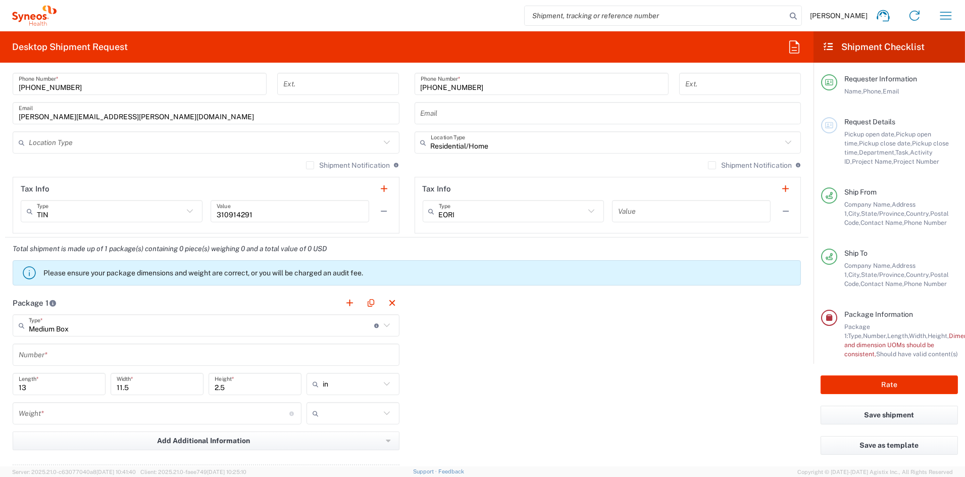
click at [60, 359] on input "text" at bounding box center [206, 355] width 375 height 18
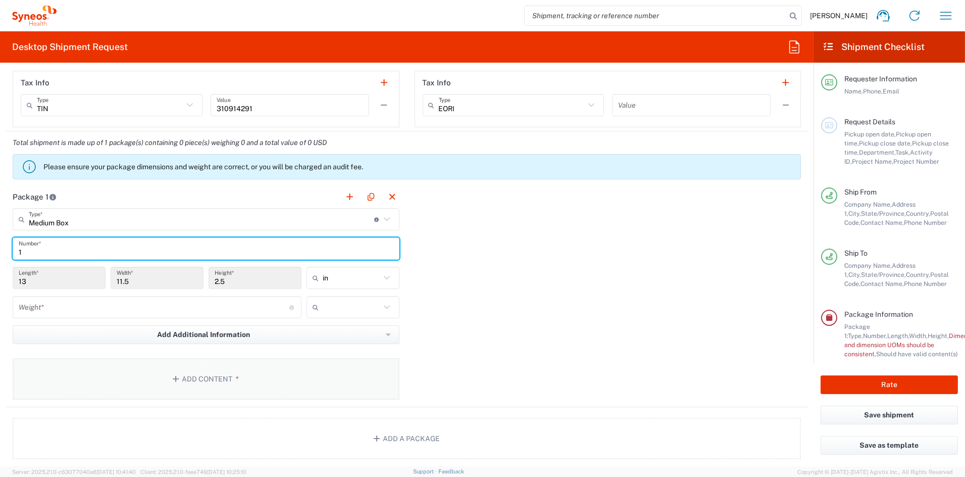
scroll to position [796, 0]
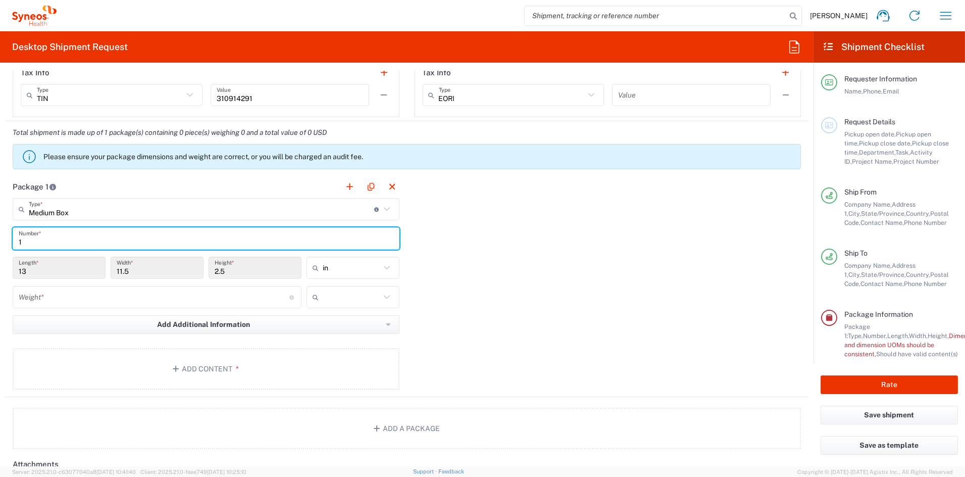
type input "1"
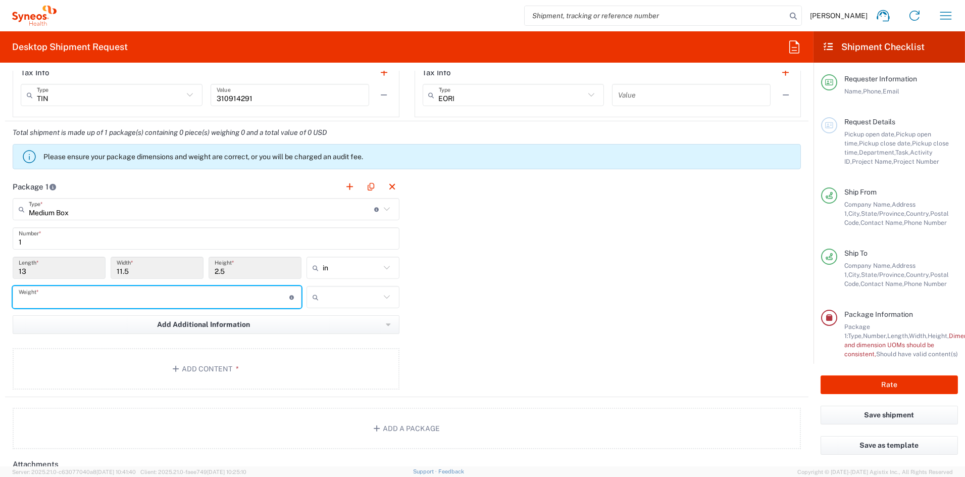
click at [55, 298] on input "number" at bounding box center [154, 297] width 271 height 18
type input "2"
click at [362, 300] on input "text" at bounding box center [352, 297] width 58 height 16
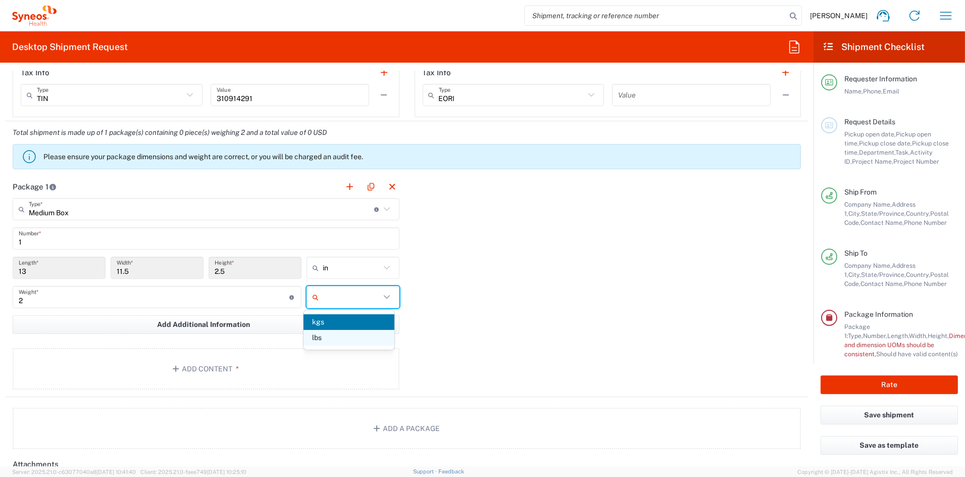
click at [337, 337] on span "lbs" at bounding box center [349, 338] width 91 height 16
type input "lbs"
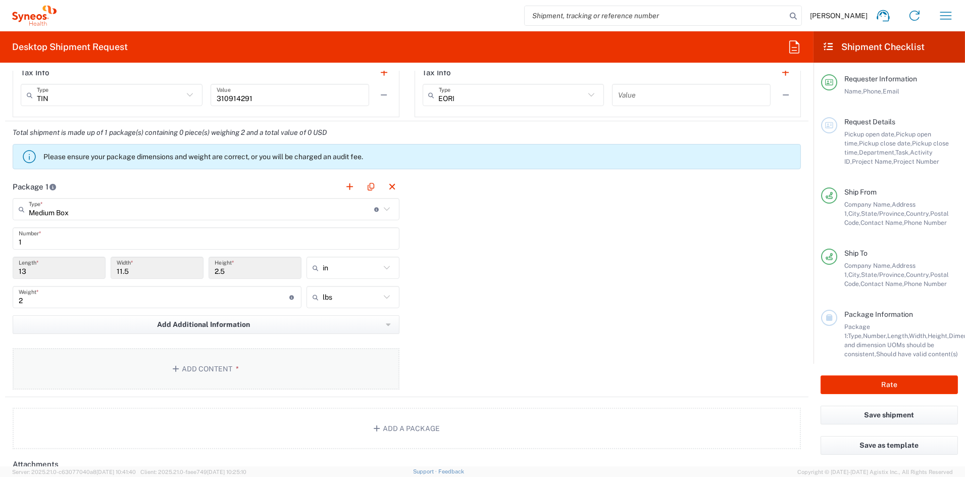
click at [216, 364] on button "Add Content *" at bounding box center [206, 368] width 387 height 41
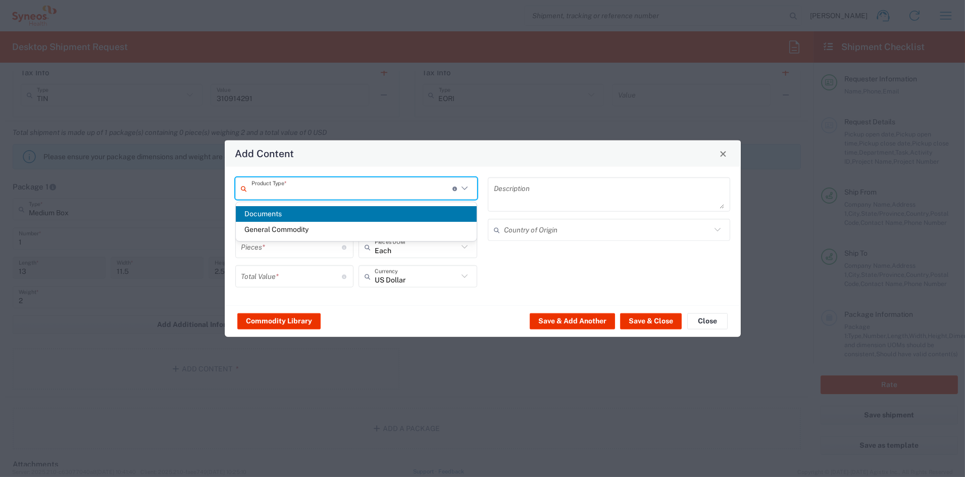
click at [306, 192] on input "text" at bounding box center [352, 188] width 201 height 18
click at [290, 216] on span "Documents" at bounding box center [356, 214] width 241 height 16
type input "Documents"
type input "1"
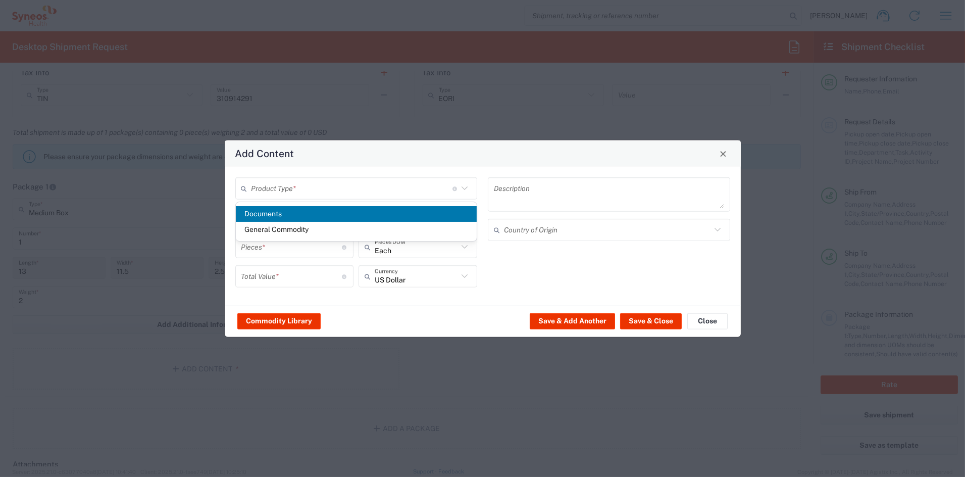
type input "1"
type textarea "Documents"
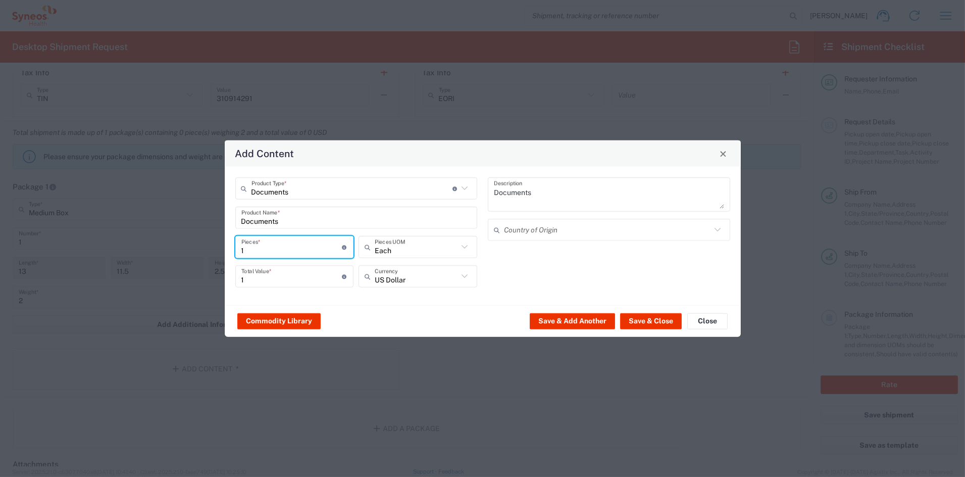
drag, startPoint x: 245, startPoint y: 249, endPoint x: 220, endPoint y: 248, distance: 25.3
click at [220, 248] on div "Add Content Documents Product Type * Document: Paper document generated interna…" at bounding box center [482, 238] width 965 height 477
type input "2"
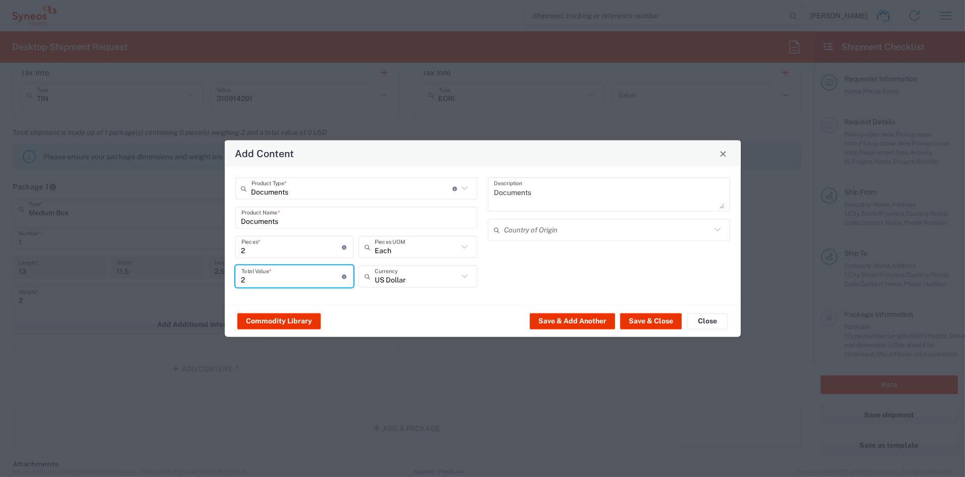
drag, startPoint x: 259, startPoint y: 277, endPoint x: 209, endPoint y: 278, distance: 50.0
click at [209, 278] on div "Add Content Documents Product Type * Document: Paper document generated interna…" at bounding box center [482, 238] width 965 height 477
type input "15"
click at [663, 318] on button "Save & Close" at bounding box center [651, 321] width 62 height 16
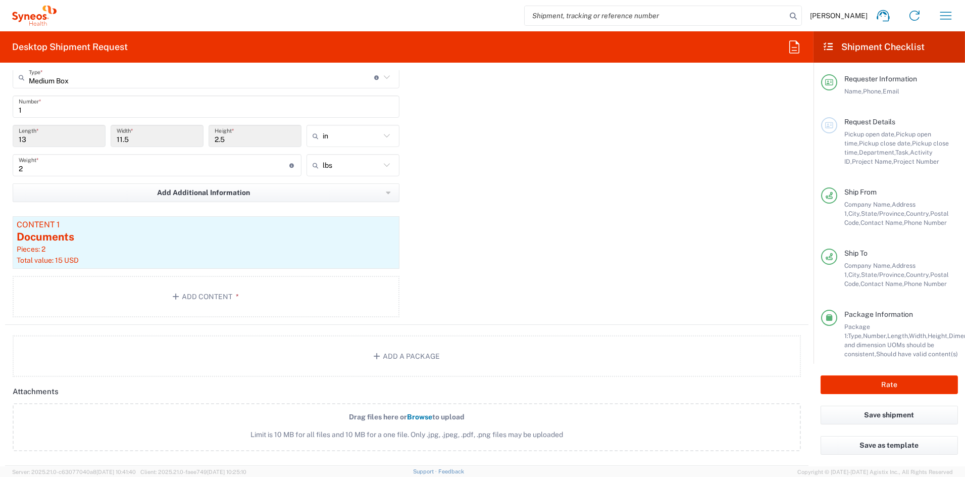
scroll to position [914, 0]
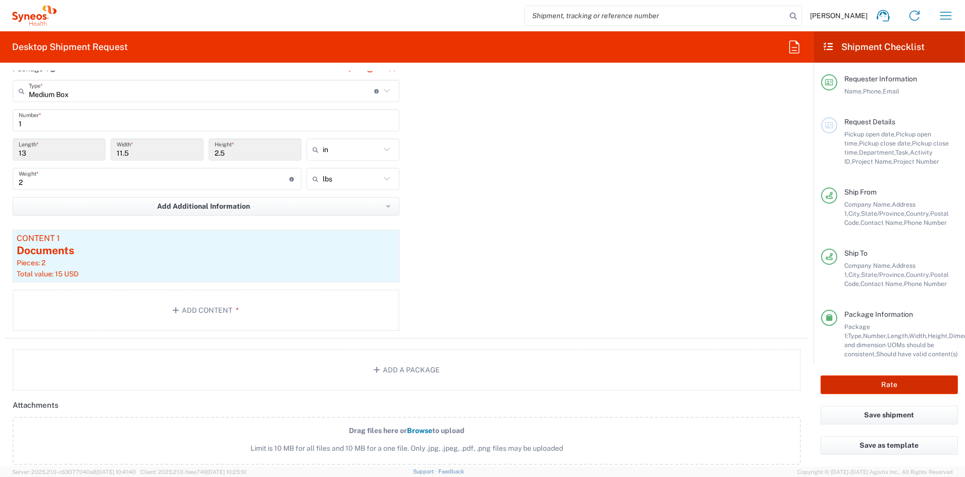
click at [919, 384] on button "Rate" at bounding box center [889, 384] width 137 height 19
type input "6156"
type input "7062436"
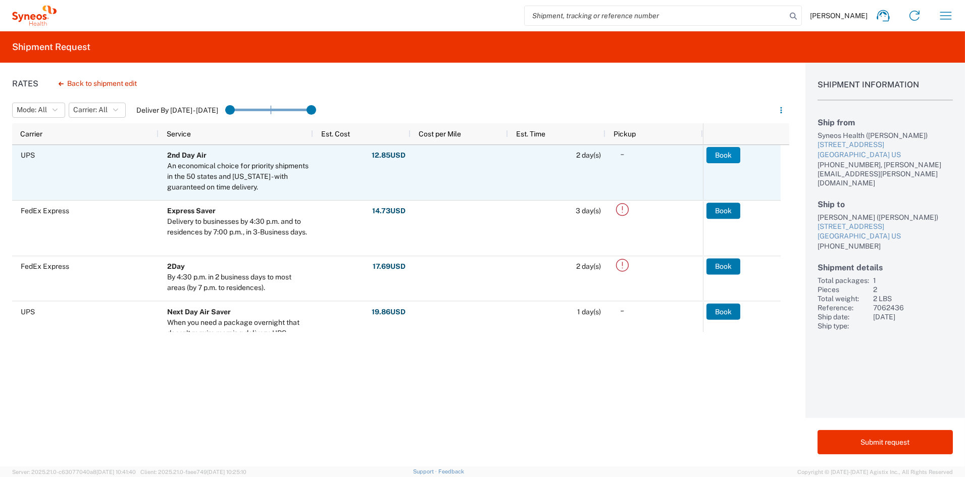
click at [719, 151] on button "Book" at bounding box center [724, 155] width 34 height 16
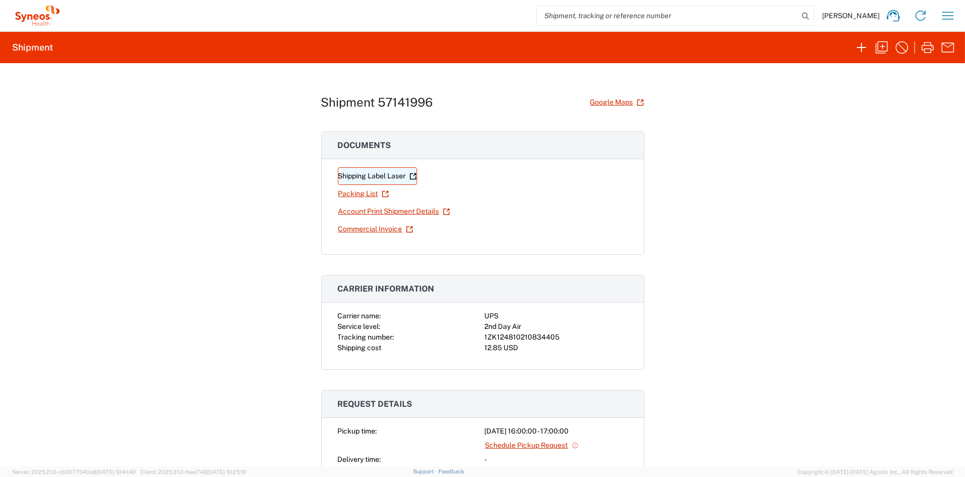
click at [376, 173] on link "Shipping Label Laser" at bounding box center [377, 176] width 79 height 18
click at [880, 48] on icon "button" at bounding box center [882, 47] width 16 height 16
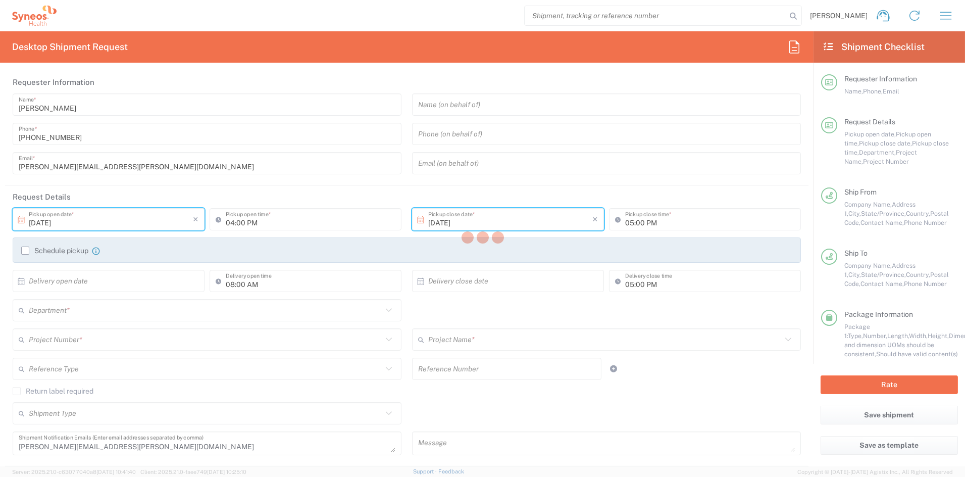
type input "[US_STATE]"
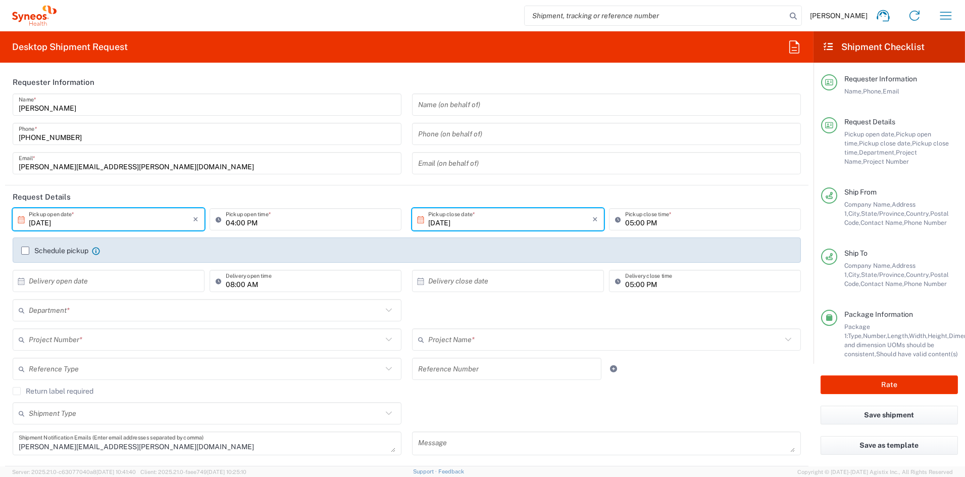
type input "[US_STATE]"
type input "7062436"
type input "Otsuka 7062436"
type input "Medium Box"
type input "6156"
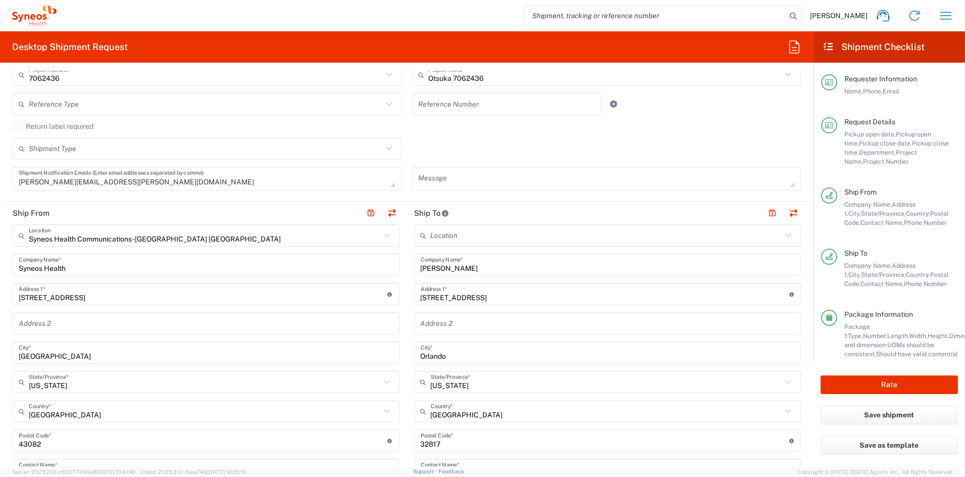
scroll to position [357, 0]
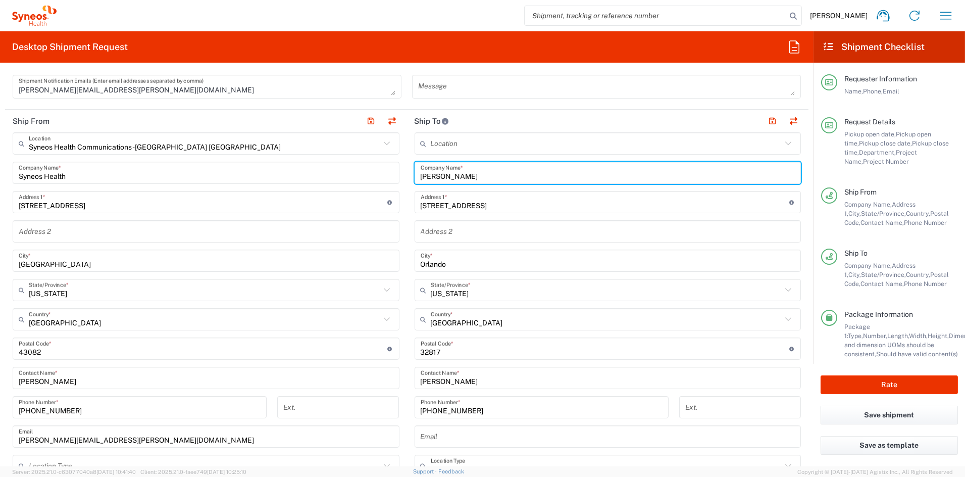
drag, startPoint x: 421, startPoint y: 175, endPoint x: 363, endPoint y: 170, distance: 58.8
click at [363, 170] on div "Ship From Syneos Health Communications-[GEOGRAPHIC_DATA] [GEOGRAPHIC_DATA] Loca…" at bounding box center [407, 335] width 804 height 451
paste input "[PERSON_NAME]"
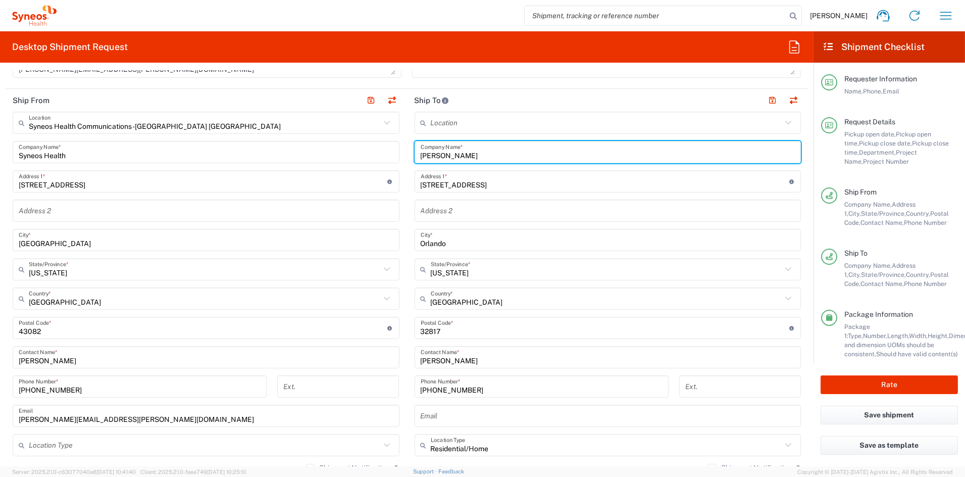
scroll to position [380, 0]
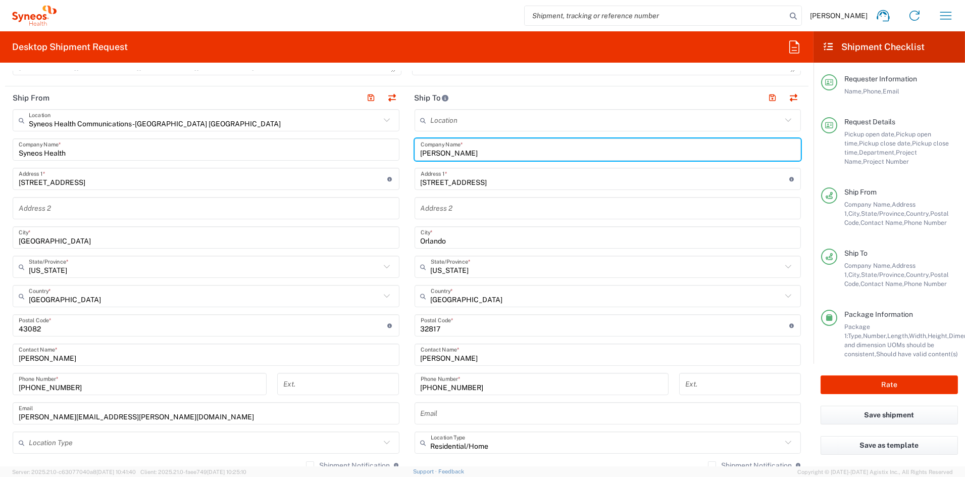
type input "[PERSON_NAME]"
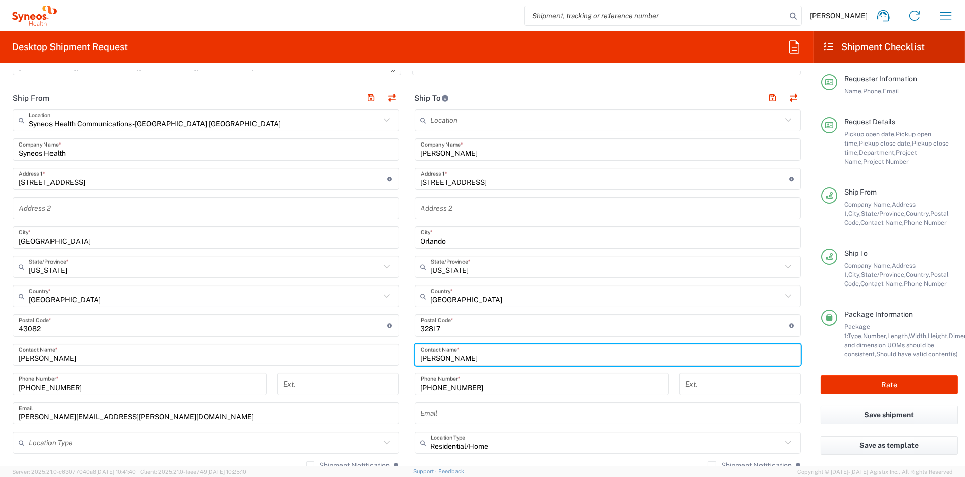
drag, startPoint x: 462, startPoint y: 358, endPoint x: 367, endPoint y: 358, distance: 94.9
click at [367, 357] on div "Ship From Syneos Health Communications-[GEOGRAPHIC_DATA] [GEOGRAPHIC_DATA] Loca…" at bounding box center [407, 311] width 804 height 451
paste input "[PERSON_NAME]"
type input "[PERSON_NAME]"
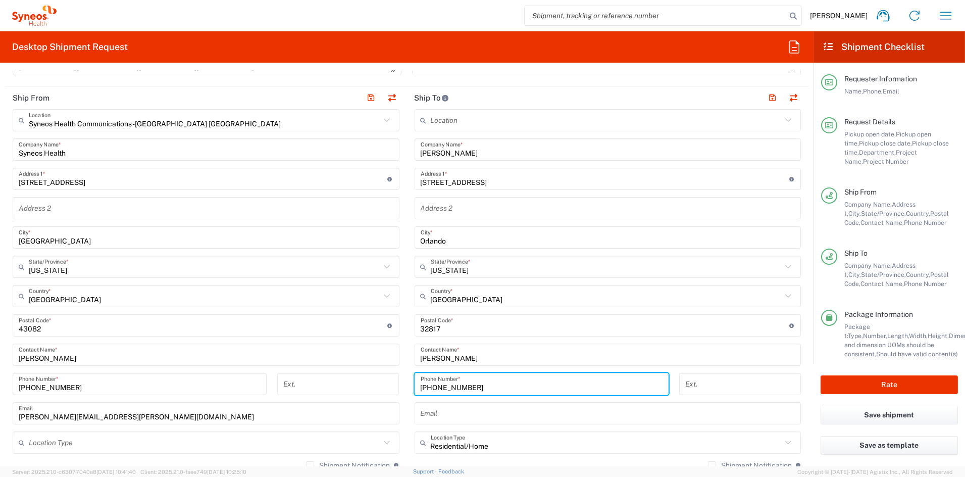
drag, startPoint x: 470, startPoint y: 386, endPoint x: 366, endPoint y: 385, distance: 104.5
click at [367, 384] on div "Ship From Syneos Health Communications-[GEOGRAPHIC_DATA] [GEOGRAPHIC_DATA] Loca…" at bounding box center [407, 311] width 804 height 451
paste input "[PHONE_NUMBER]"
drag, startPoint x: 447, startPoint y: 385, endPoint x: 467, endPoint y: 389, distance: 19.6
click at [447, 385] on input "[PHONE_NUMBER]" at bounding box center [542, 384] width 242 height 18
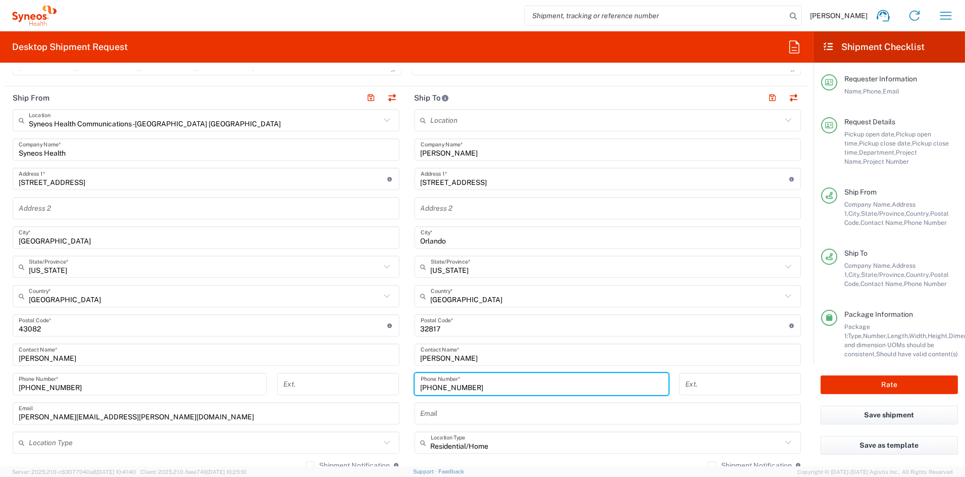
click at [431, 387] on input "[PHONE_NUMBER]" at bounding box center [542, 384] width 242 height 18
type input "9842505321"
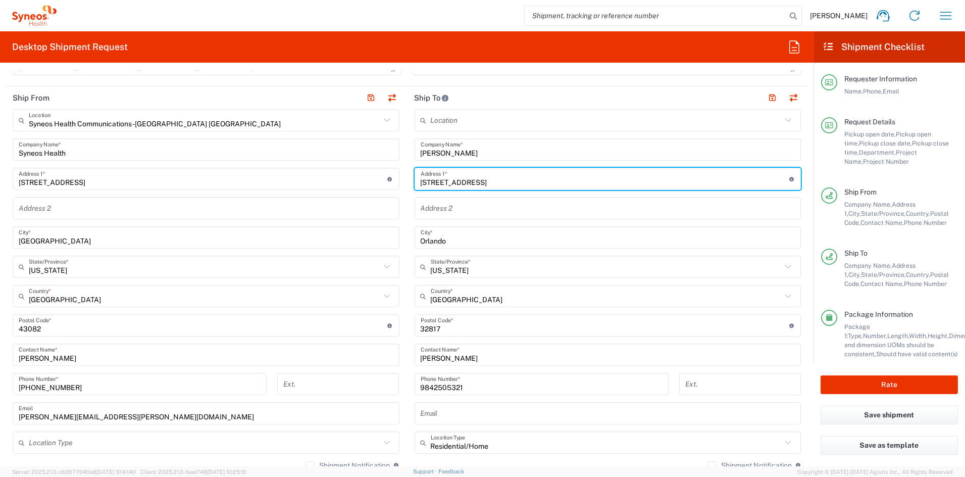
drag, startPoint x: 516, startPoint y: 182, endPoint x: 372, endPoint y: 185, distance: 143.5
click at [387, 183] on div "Ship From Syneos Health Communications-[GEOGRAPHIC_DATA] [GEOGRAPHIC_DATA] Loca…" at bounding box center [407, 311] width 804 height 451
paste input "[STREET_ADDRESS]"
type input "[STREET_ADDRESS]"
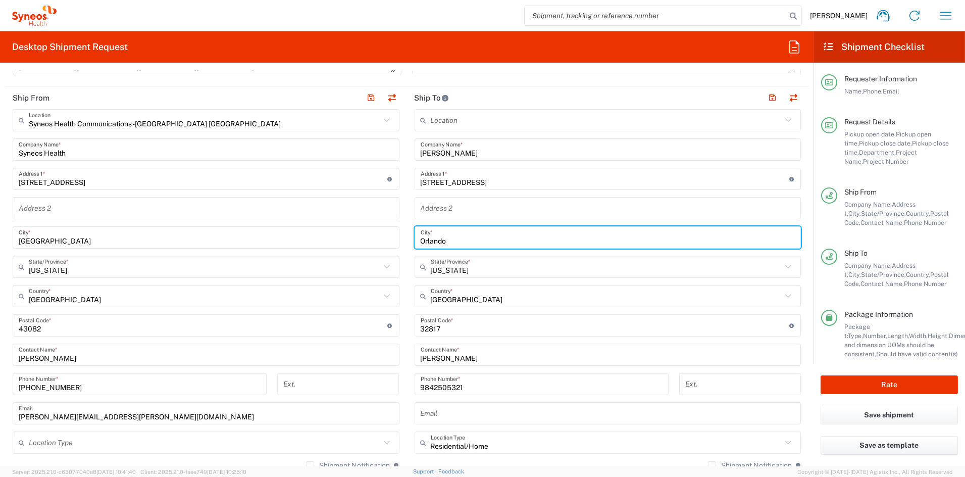
drag, startPoint x: 454, startPoint y: 239, endPoint x: 377, endPoint y: 237, distance: 76.8
click at [377, 238] on div "Ship From Syneos Health Communications-[GEOGRAPHIC_DATA] [GEOGRAPHIC_DATA] Loca…" at bounding box center [407, 311] width 804 height 451
paste input "[PERSON_NAME]"
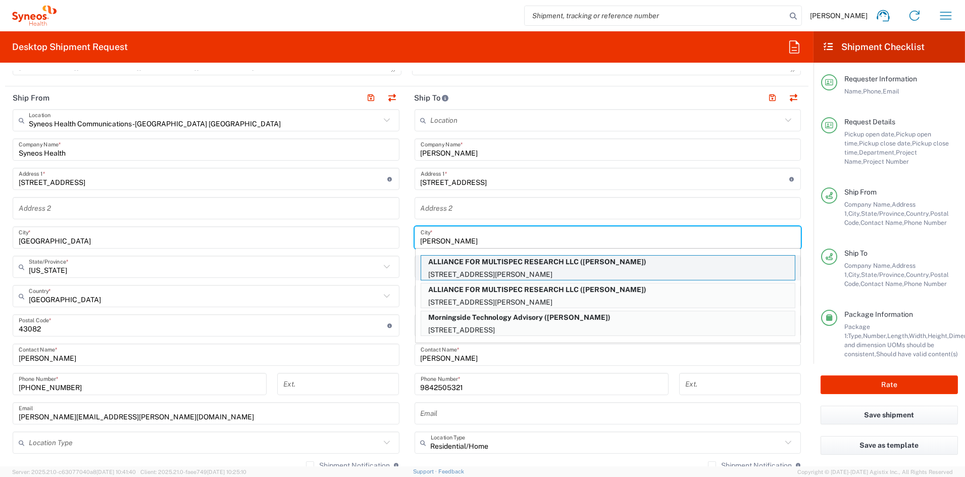
type input "[PERSON_NAME]"
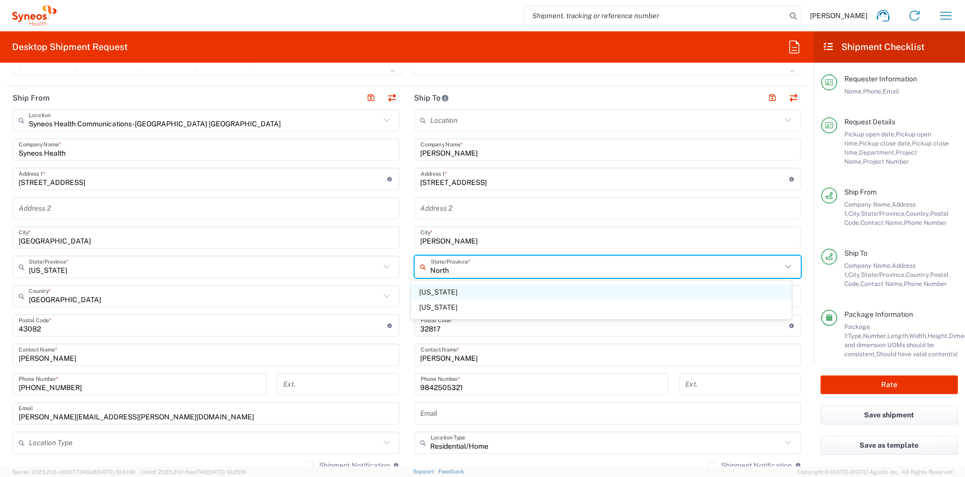
click at [430, 295] on span "[US_STATE]" at bounding box center [601, 292] width 381 height 16
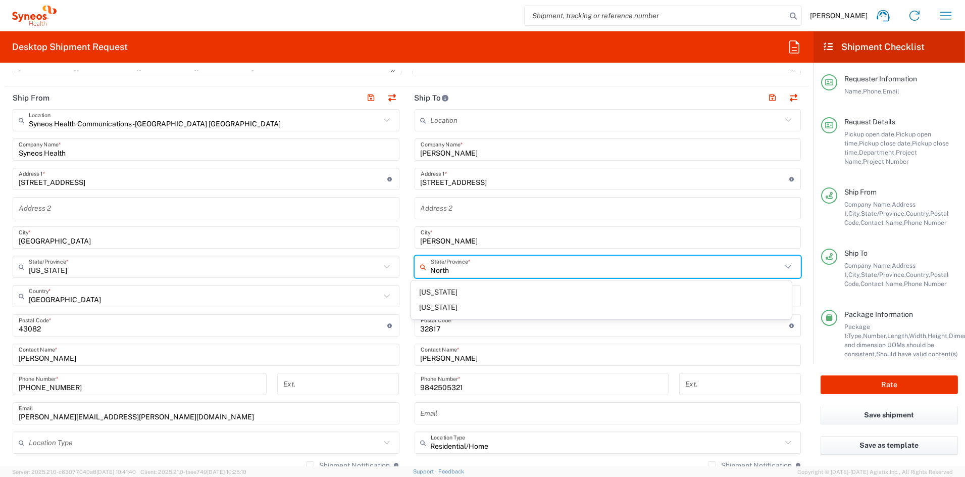
type input "[US_STATE]"
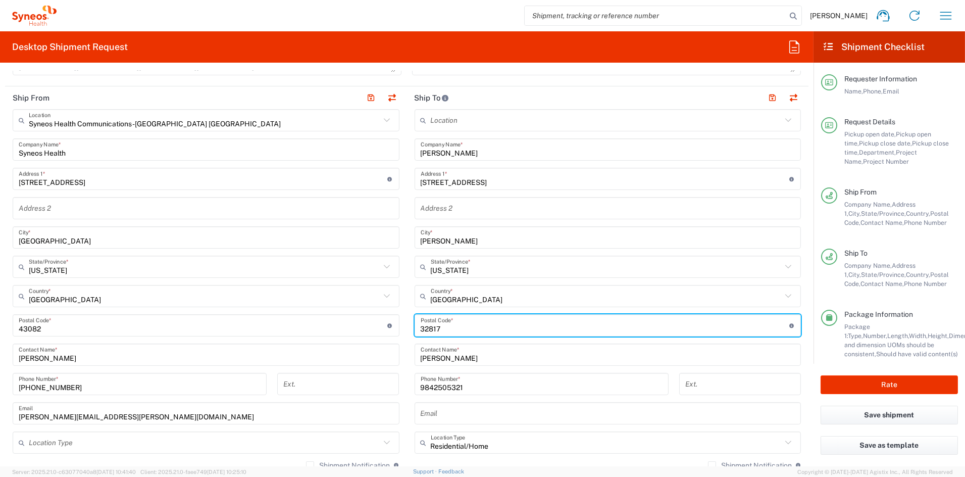
drag, startPoint x: 441, startPoint y: 328, endPoint x: 365, endPoint y: 326, distance: 76.3
click at [365, 326] on div "Ship From Syneos Health Communications-[GEOGRAPHIC_DATA] [GEOGRAPHIC_DATA] Loca…" at bounding box center [407, 311] width 804 height 451
paste input "28658"
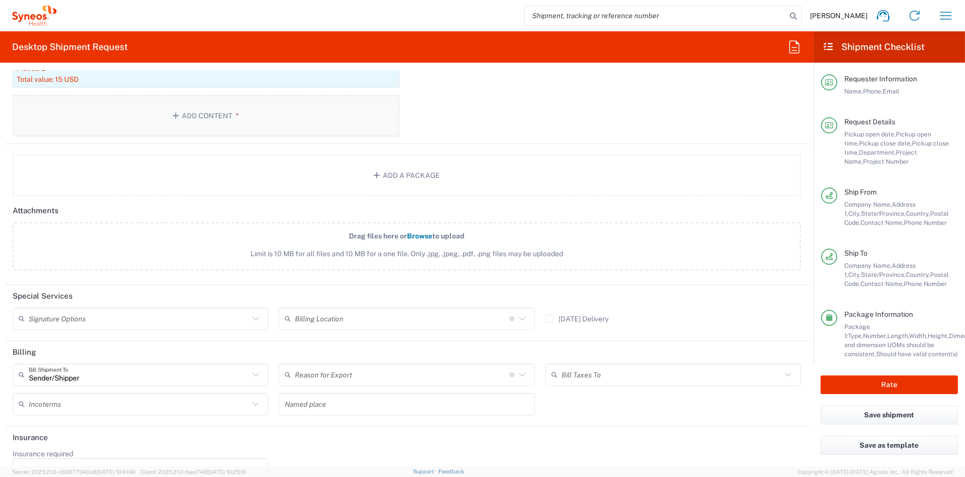
scroll to position [1131, 0]
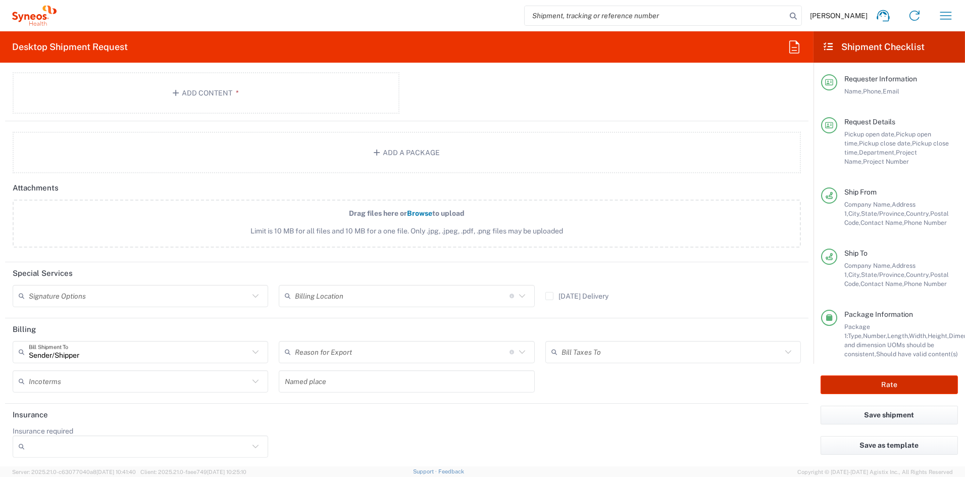
type input "28658"
click at [871, 383] on button "Rate" at bounding box center [889, 384] width 137 height 19
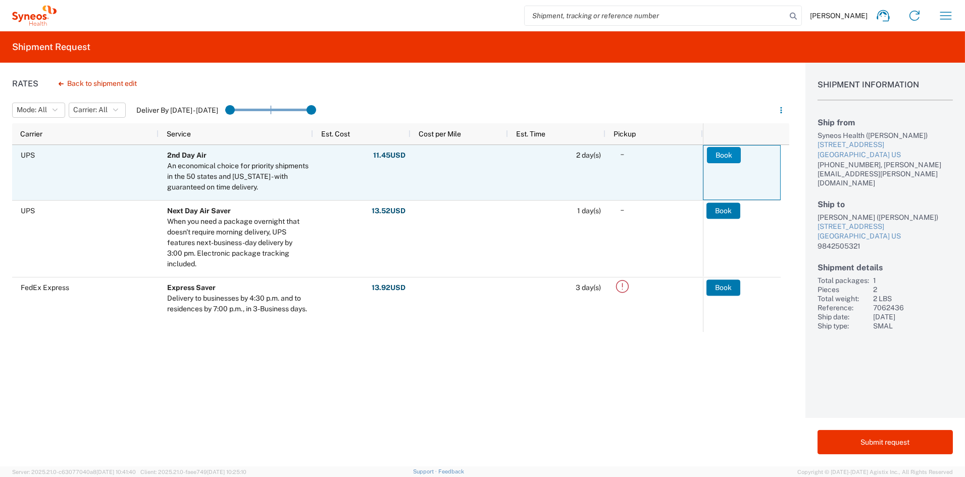
click at [725, 153] on button "Book" at bounding box center [724, 155] width 34 height 16
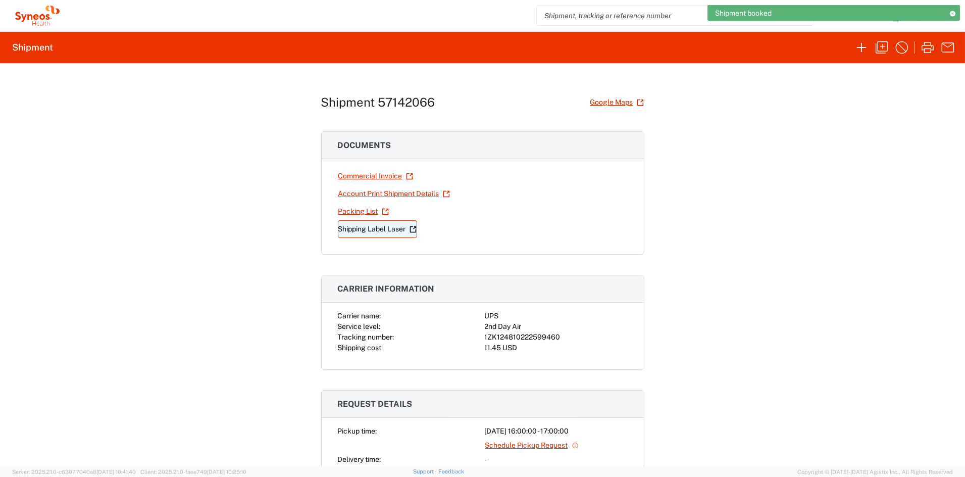
click at [348, 231] on link "Shipping Label Laser" at bounding box center [377, 229] width 79 height 18
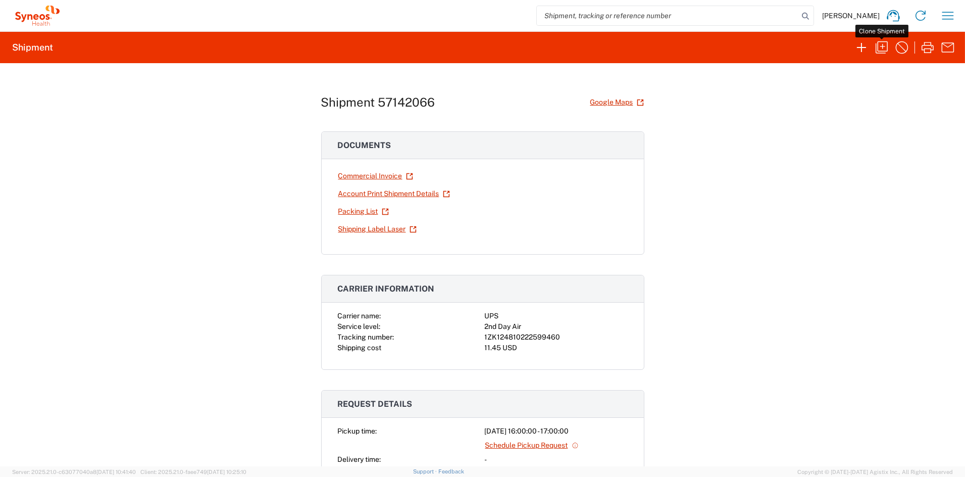
click at [885, 49] on icon "button" at bounding box center [882, 47] width 16 height 16
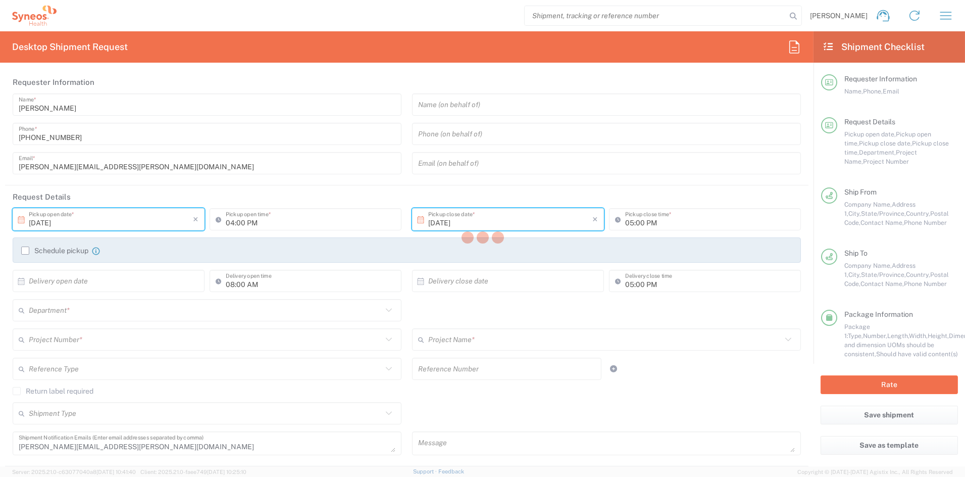
type input "[US_STATE]"
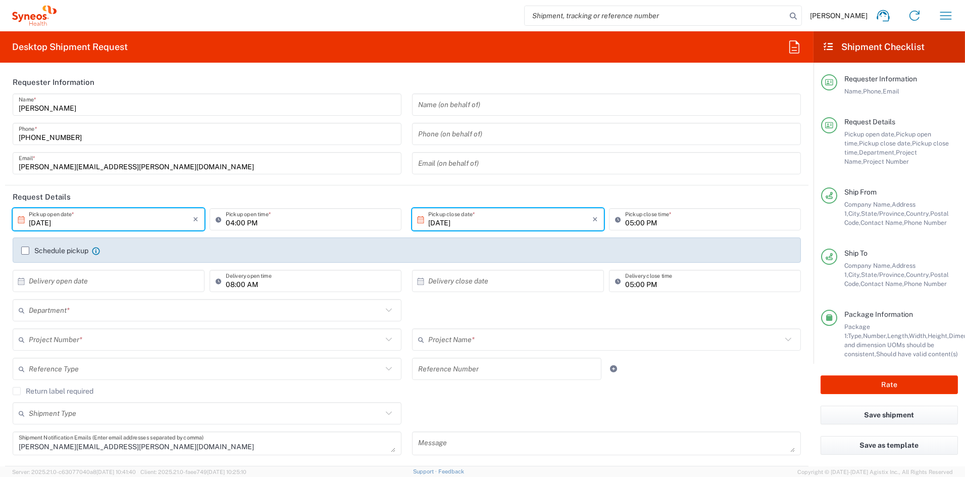
type input "[US_STATE]"
type input "Medium Box"
type input "6156"
type input "7062436"
type input "Otsuka 7062436"
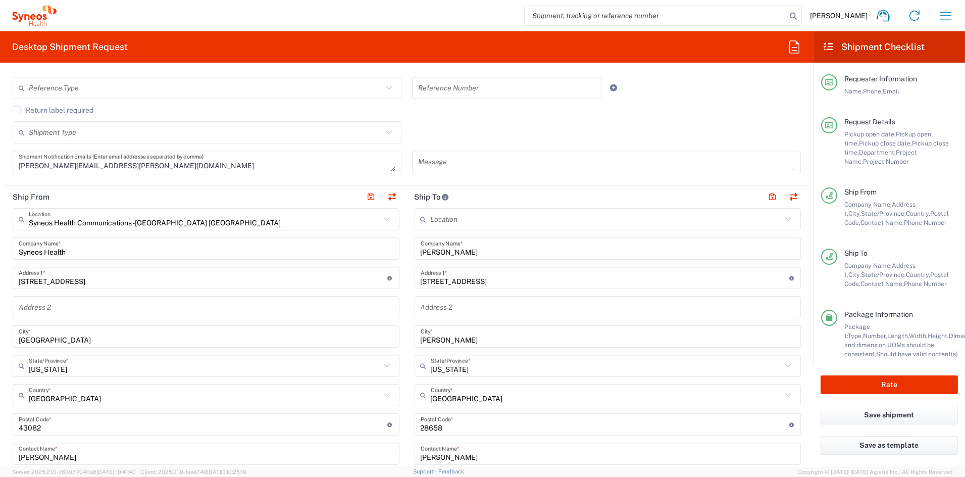
scroll to position [284, 0]
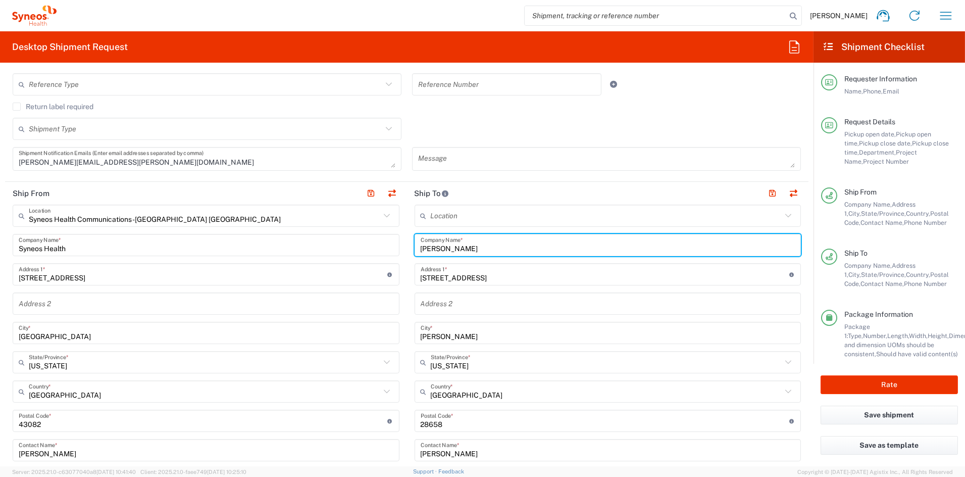
drag, startPoint x: 490, startPoint y: 247, endPoint x: 354, endPoint y: 247, distance: 136.4
click at [354, 247] on div "Ship From Syneos Health Communications-[GEOGRAPHIC_DATA] [GEOGRAPHIC_DATA] Loca…" at bounding box center [407, 407] width 804 height 451
paste input "haun Flax"
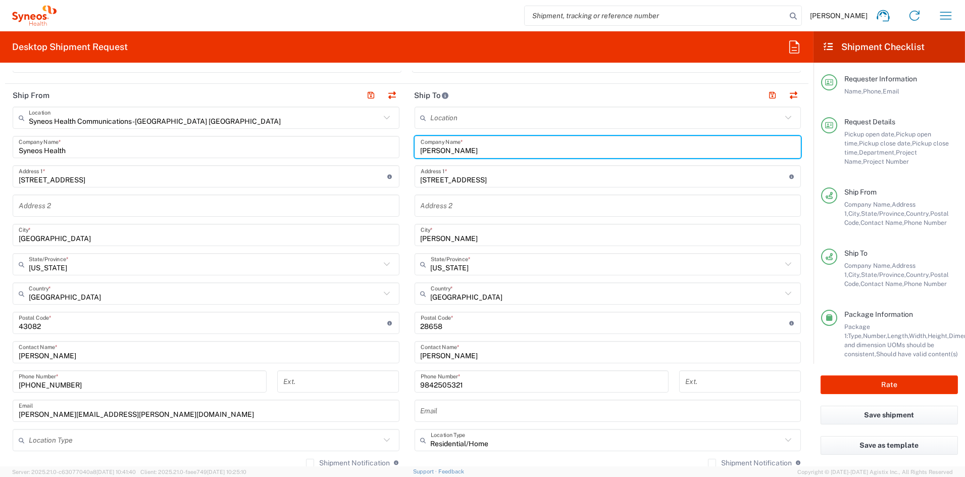
scroll to position [383, 0]
type input "[PERSON_NAME]"
click at [492, 352] on input "[PERSON_NAME]" at bounding box center [608, 352] width 375 height 18
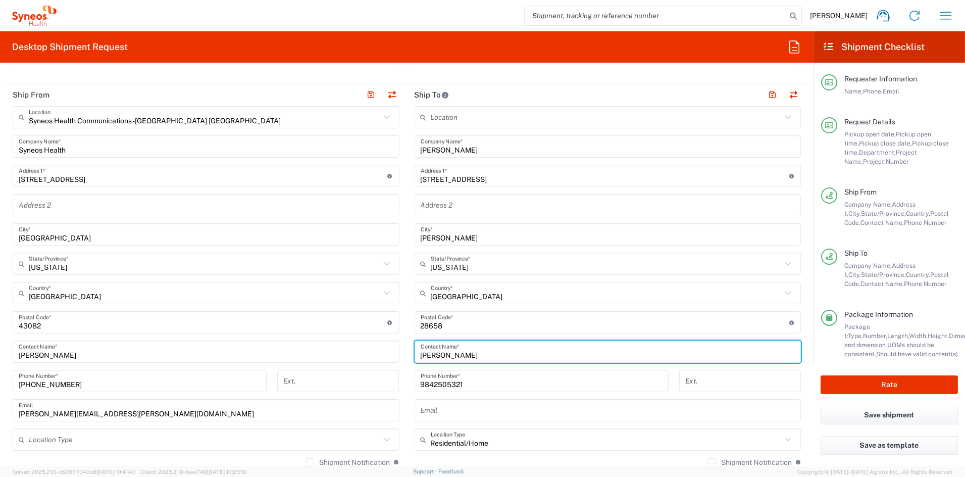
drag, startPoint x: 491, startPoint y: 353, endPoint x: 381, endPoint y: 354, distance: 109.6
click at [381, 354] on div "Ship From Syneos Health Communications-[GEOGRAPHIC_DATA] [GEOGRAPHIC_DATA] Loca…" at bounding box center [407, 308] width 804 height 451
paste input "haun Flax"
type input "[PERSON_NAME]"
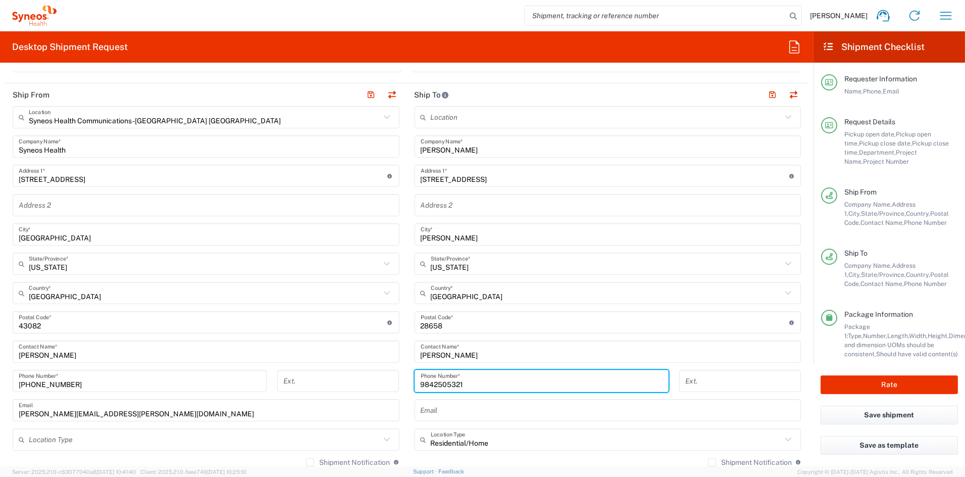
drag, startPoint x: 468, startPoint y: 381, endPoint x: 359, endPoint y: 381, distance: 109.1
click at [359, 381] on div "Ship From Syneos Health Communications-[GEOGRAPHIC_DATA] [GEOGRAPHIC_DATA] Loca…" at bounding box center [407, 308] width 804 height 451
paste input "[PHONE_NUMBER]"
type input "[PHONE_NUMBER]"
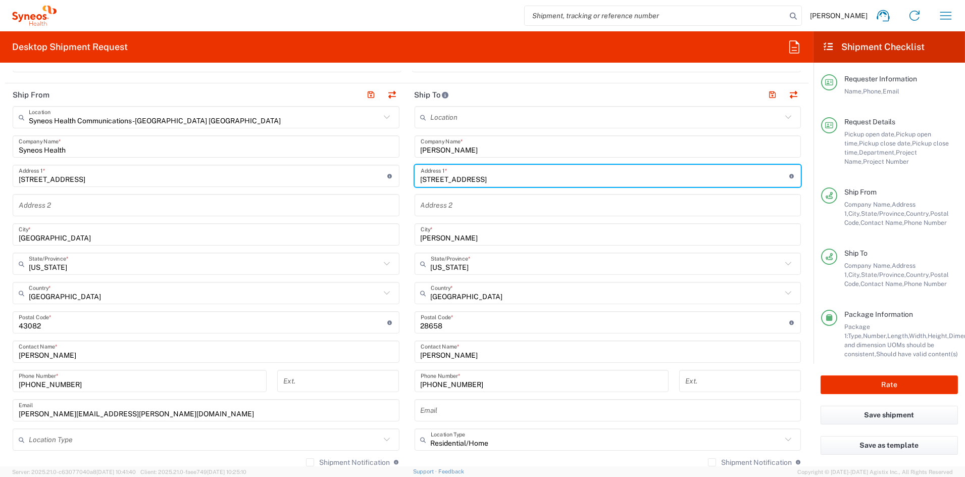
drag, startPoint x: 485, startPoint y: 178, endPoint x: 356, endPoint y: 178, distance: 128.8
click at [356, 178] on div "Ship From Syneos Health Communications-[GEOGRAPHIC_DATA] [GEOGRAPHIC_DATA] Loca…" at bounding box center [407, 308] width 804 height 451
paste input "[STREET_ADDRESS]"
type input "[STREET_ADDRESS]"
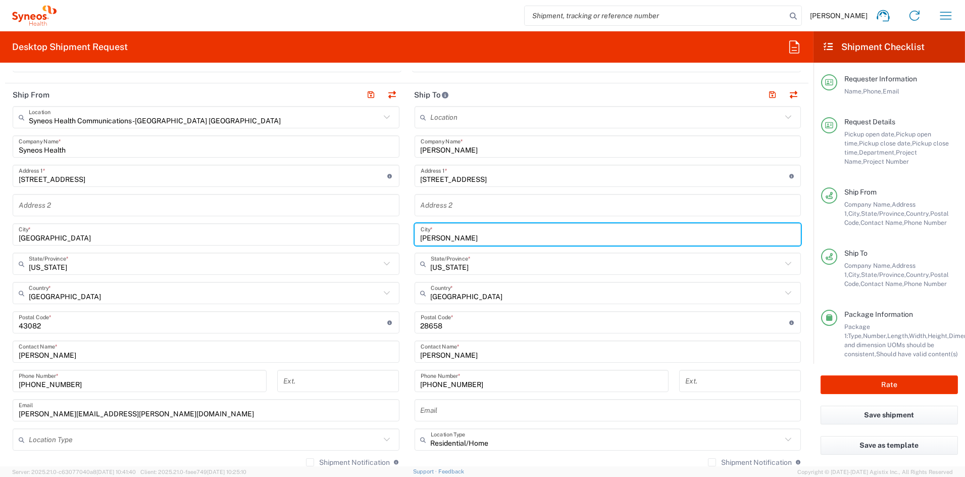
drag, startPoint x: 434, startPoint y: 236, endPoint x: 388, endPoint y: 235, distance: 46.0
click at [389, 235] on div "Ship From Syneos Health Communications-[GEOGRAPHIC_DATA] [GEOGRAPHIC_DATA] Loca…" at bounding box center [407, 308] width 804 height 451
paste input "Chatsworth"
type input "Chatsworth"
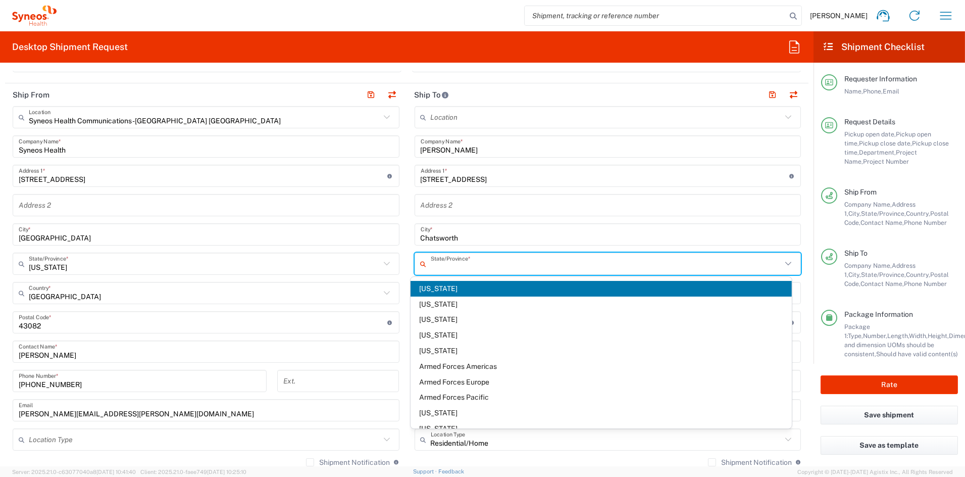
click at [479, 264] on input "text" at bounding box center [607, 264] width 352 height 18
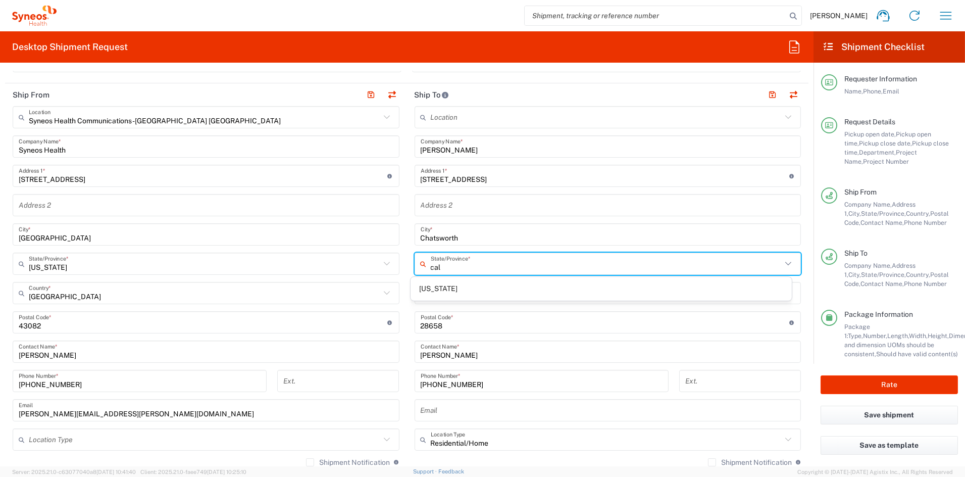
click at [431, 287] on span "[US_STATE]" at bounding box center [601, 289] width 381 height 16
type input "[US_STATE]"
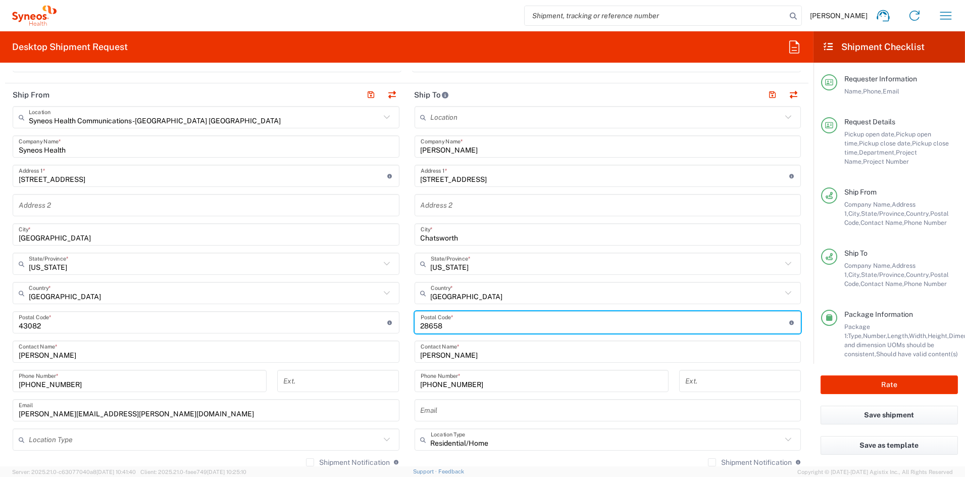
drag, startPoint x: 445, startPoint y: 324, endPoint x: 359, endPoint y: 320, distance: 86.5
click at [362, 320] on div "Ship From Syneos Health Communications-[GEOGRAPHIC_DATA] [GEOGRAPHIC_DATA] Loca…" at bounding box center [407, 308] width 804 height 451
paste input "91311"
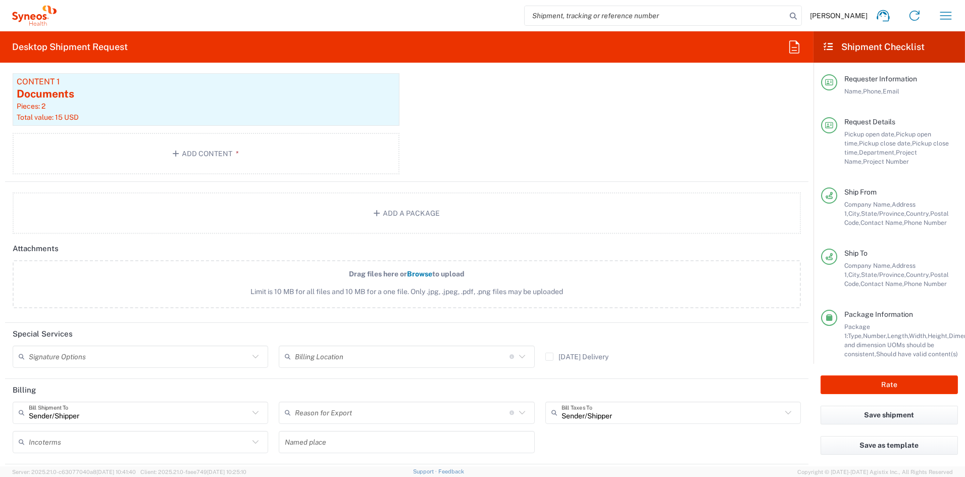
scroll to position [1071, 0]
type input "91311"
click at [871, 379] on button "Rate" at bounding box center [889, 384] width 137 height 19
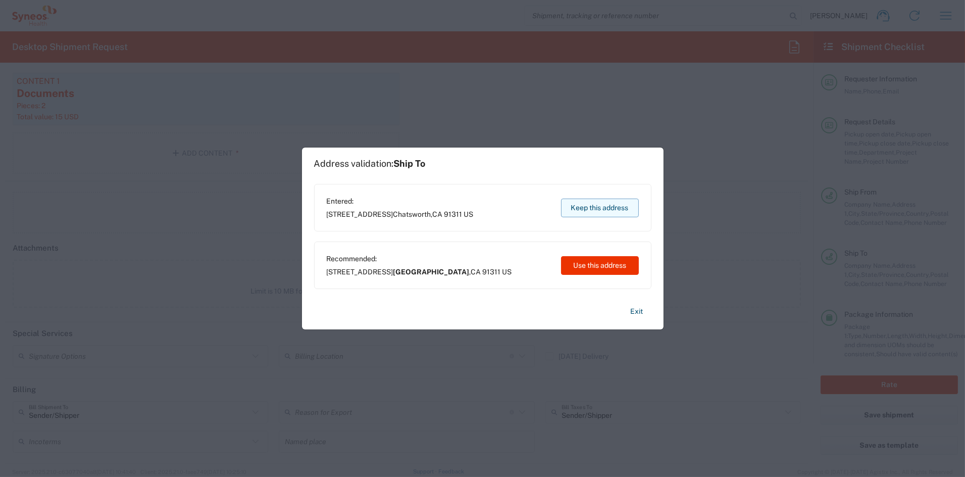
click at [625, 204] on button "Keep this address" at bounding box center [600, 207] width 78 height 19
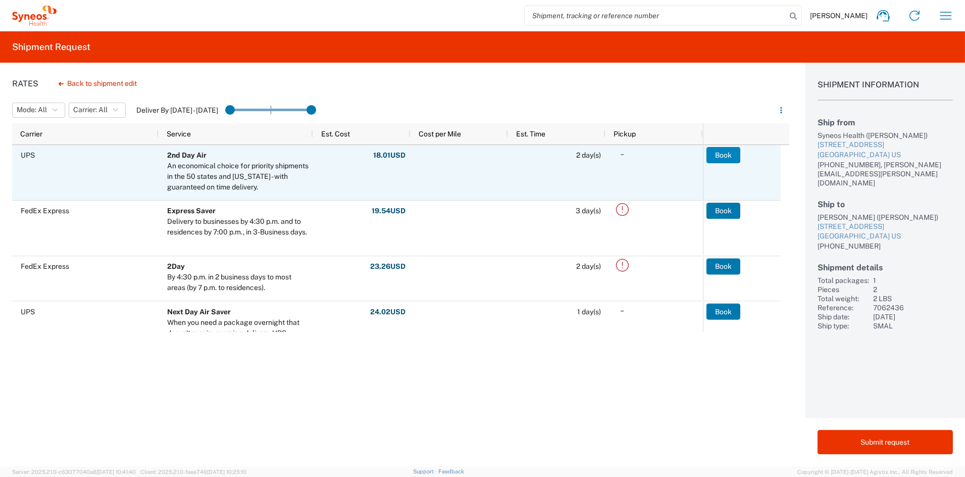
click at [722, 153] on button "Book" at bounding box center [724, 155] width 34 height 16
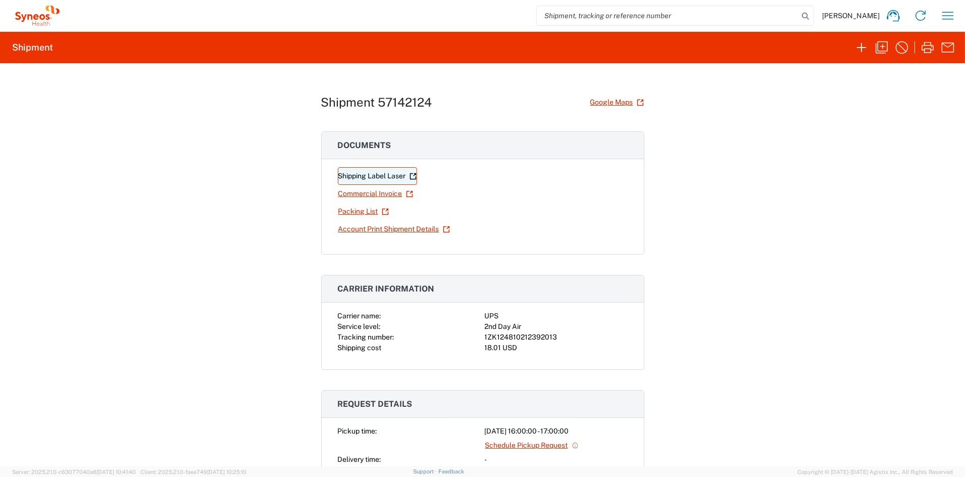
click at [359, 174] on link "Shipping Label Laser" at bounding box center [377, 176] width 79 height 18
